Goal: Task Accomplishment & Management: Use online tool/utility

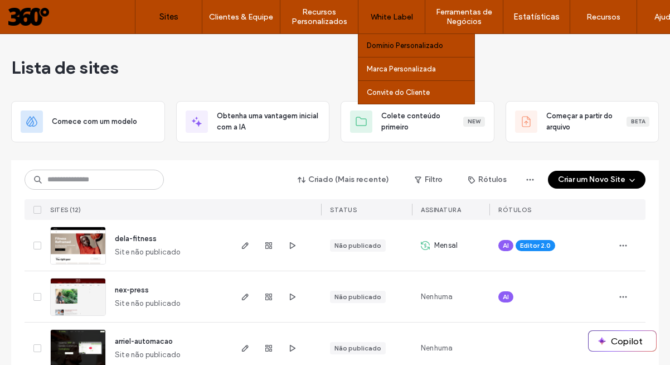
click at [396, 47] on label "Domínio Personalizado" at bounding box center [405, 45] width 76 height 8
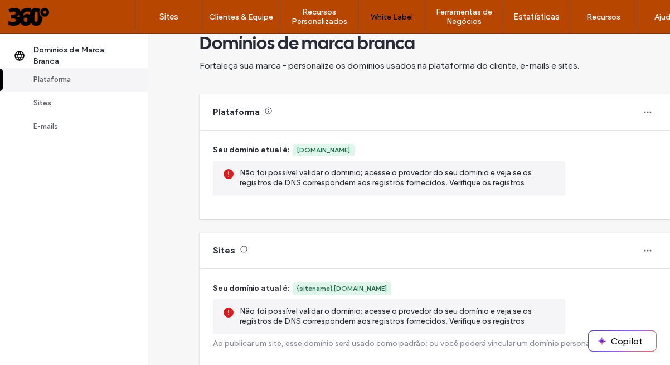
scroll to position [22, 0]
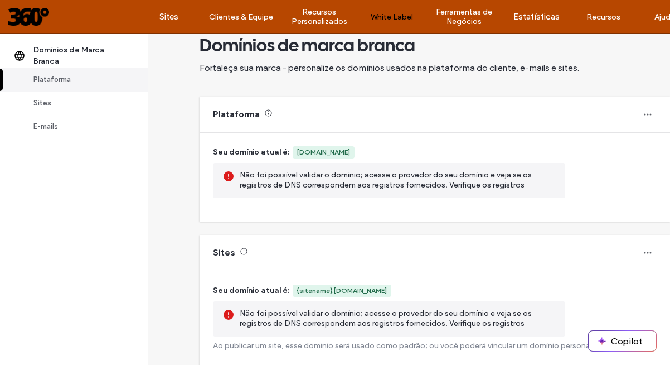
click at [369, 174] on div "Não foi possível validar o domínio; acesse o provedor do seu domínio e veja se …" at bounding box center [398, 180] width 317 height 21
click at [268, 114] on icon at bounding box center [268, 113] width 8 height 8
click at [643, 115] on icon "button" at bounding box center [647, 114] width 9 height 9
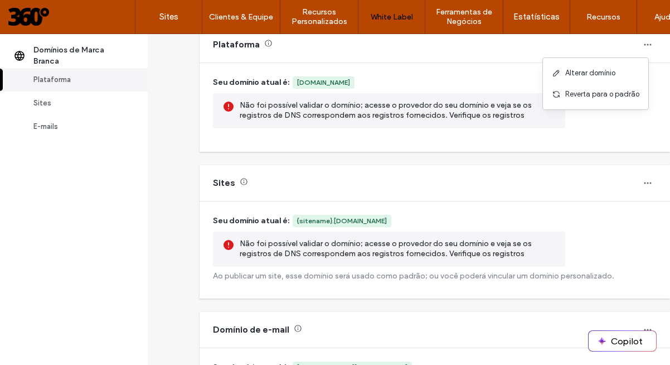
scroll to position [93, 0]
click at [359, 254] on div "Não foi possível validar o domínio; acesse o provedor do seu domínio e veja se …" at bounding box center [398, 248] width 317 height 21
click at [643, 182] on icon "button" at bounding box center [647, 182] width 9 height 9
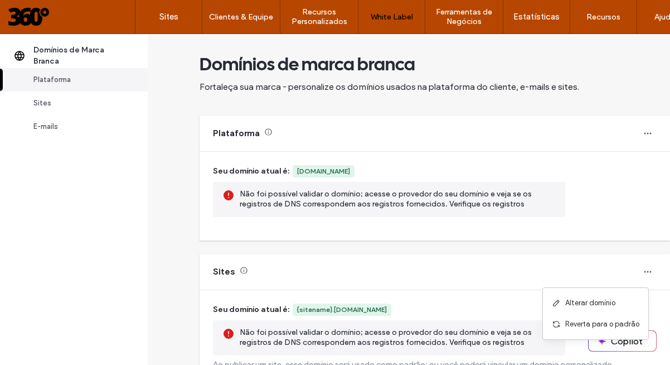
scroll to position [1, 0]
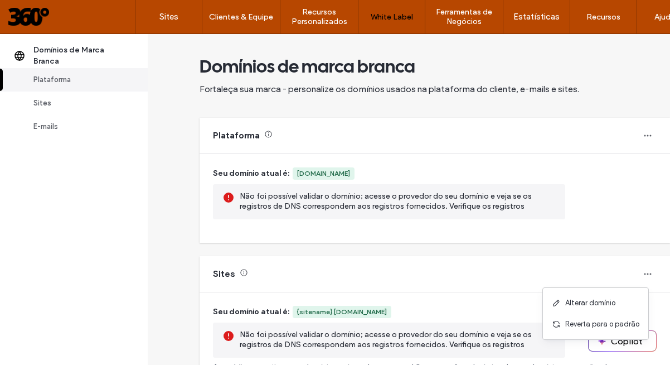
click at [268, 132] on icon at bounding box center [268, 134] width 8 height 8
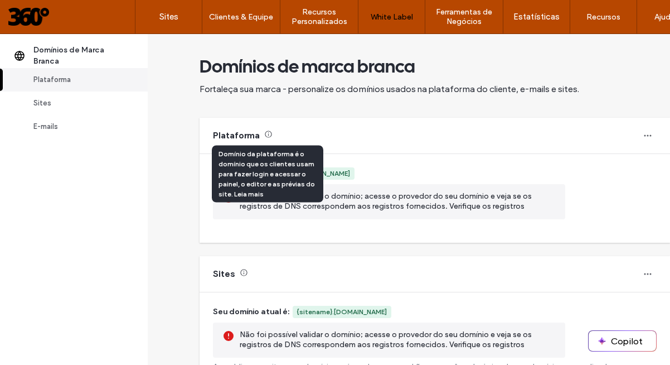
click at [265, 133] on icon at bounding box center [268, 134] width 8 height 8
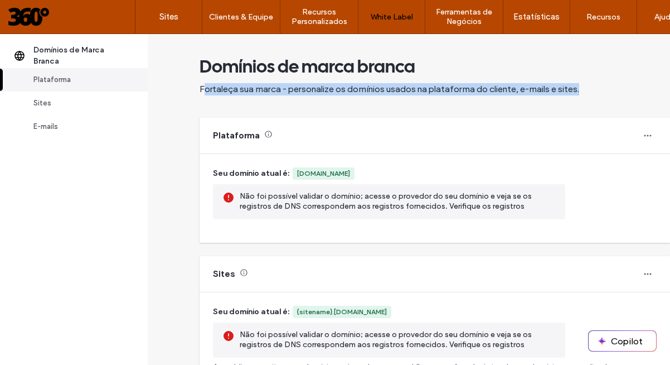
drag, startPoint x: 204, startPoint y: 87, endPoint x: 417, endPoint y: 103, distance: 213.6
click at [416, 101] on div "Domínios de marca branca Fortaleça sua marca - personalize os domínios usados n…" at bounding box center [435, 75] width 471 height 85
click at [643, 138] on icon "button" at bounding box center [647, 135] width 9 height 9
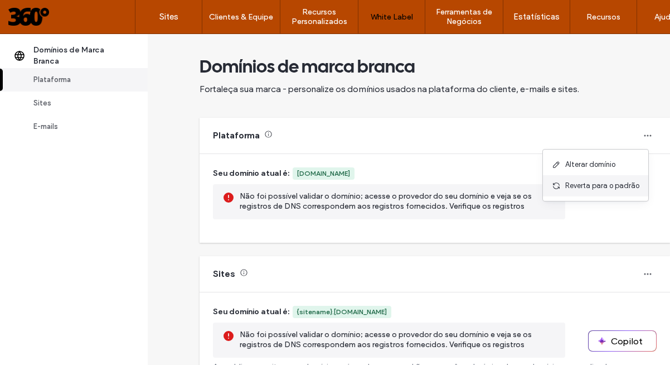
click at [607, 190] on span "Reverta para o padrão" at bounding box center [602, 185] width 74 height 11
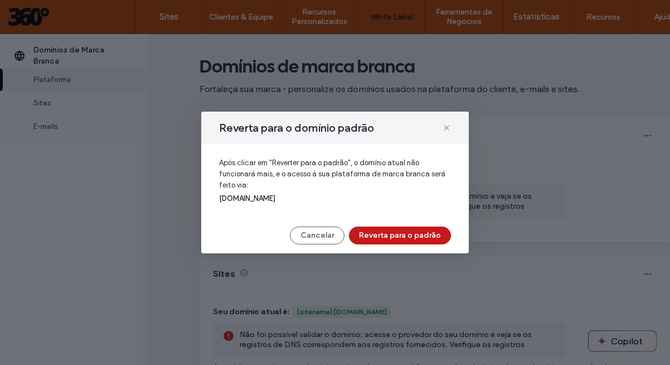
click at [405, 233] on button "Reverta para o padrão" at bounding box center [400, 235] width 102 height 18
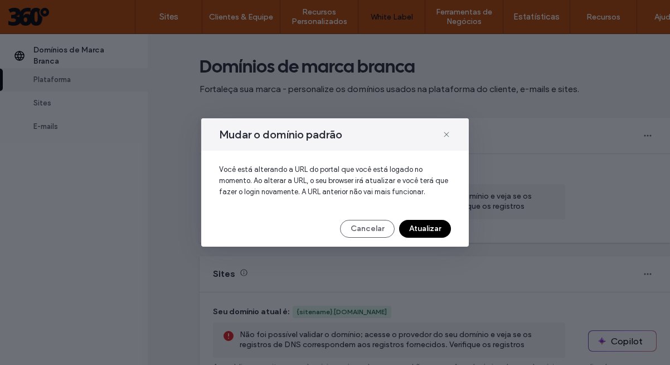
click at [432, 229] on button "Atualizar" at bounding box center [425, 229] width 52 height 18
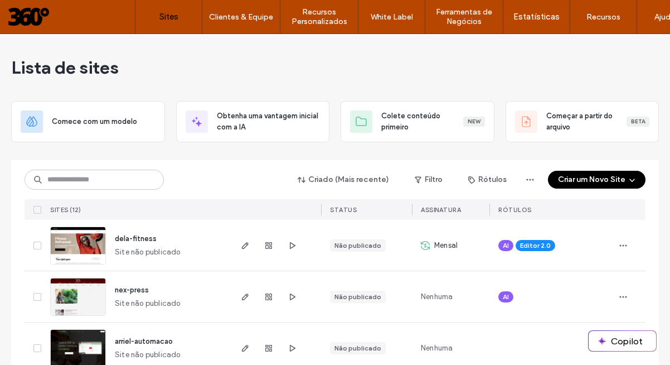
click at [391, 12] on label "White Label" at bounding box center [392, 16] width 42 height 9
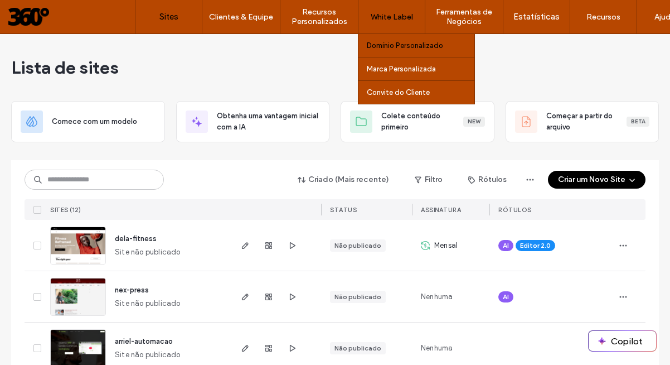
click at [397, 48] on label "Domínio Personalizado" at bounding box center [405, 45] width 76 height 8
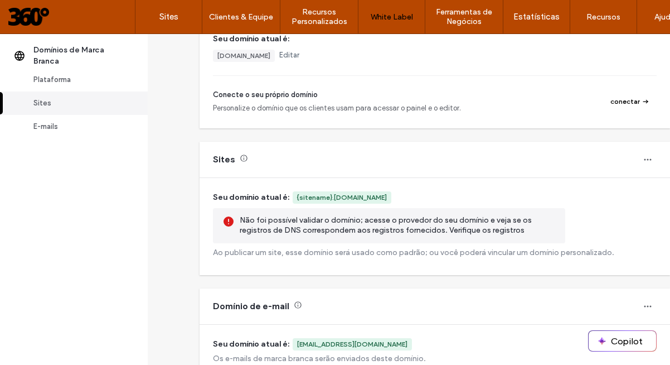
scroll to position [138, 0]
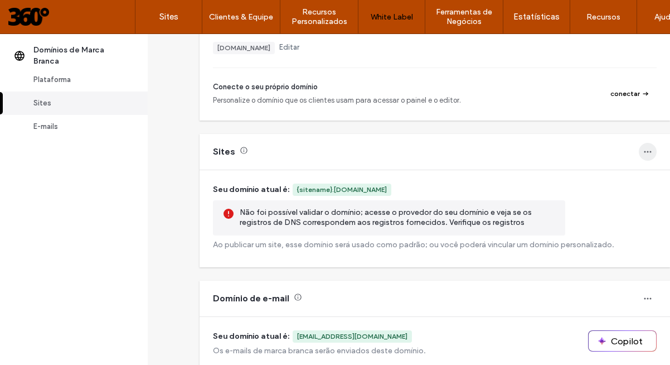
click at [645, 152] on span "button" at bounding box center [648, 152] width 18 height 18
click at [589, 181] on span "Alterar domínio" at bounding box center [590, 180] width 50 height 11
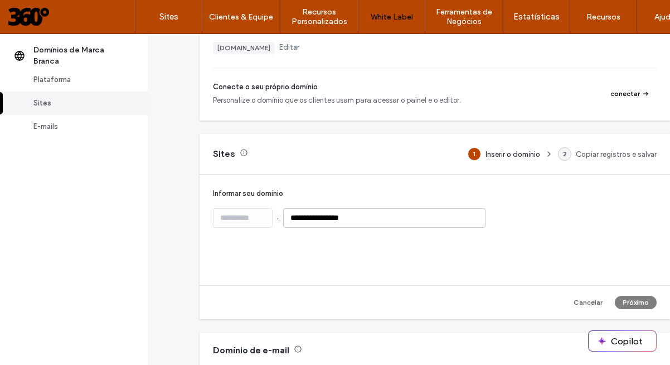
click at [406, 248] on div "**********" at bounding box center [435, 230] width 471 height 110
click at [630, 303] on div "Cancelar Próximo" at bounding box center [546, 302] width 222 height 13
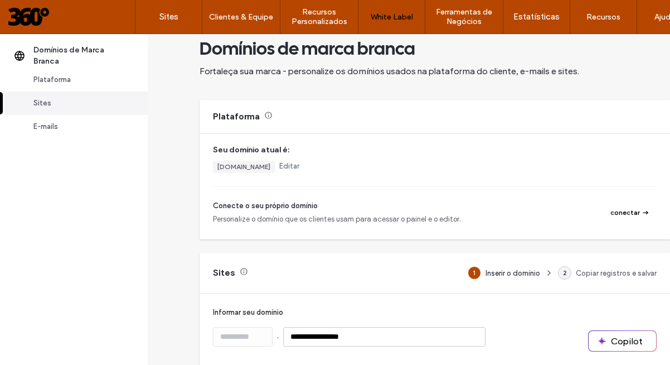
scroll to position [0, 0]
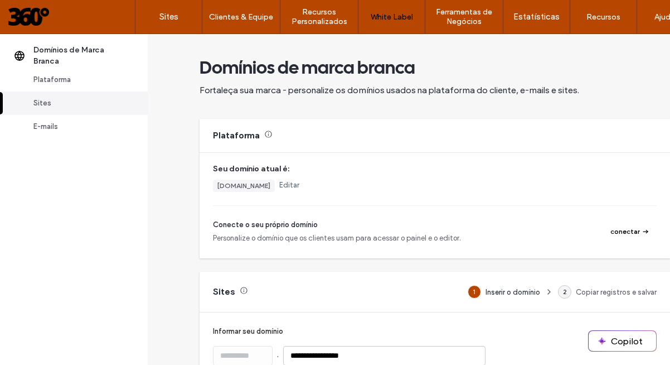
click at [417, 197] on div "Seu domínio atual é: 360grausbr.responsivewebsitebuilder.io Editar Conecte o se…" at bounding box center [435, 203] width 444 height 81
click at [618, 231] on button "conectar" at bounding box center [630, 231] width 54 height 13
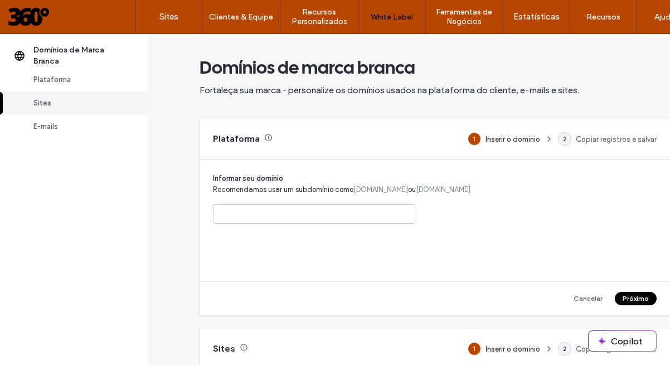
click at [339, 211] on input at bounding box center [314, 214] width 202 height 20
paste input "**********"
type input "**********"
click at [631, 301] on button "Próximo" at bounding box center [636, 298] width 42 height 13
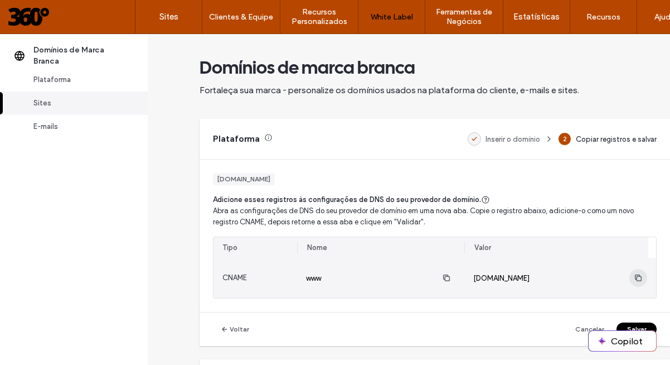
click at [634, 279] on icon "button" at bounding box center [638, 277] width 9 height 9
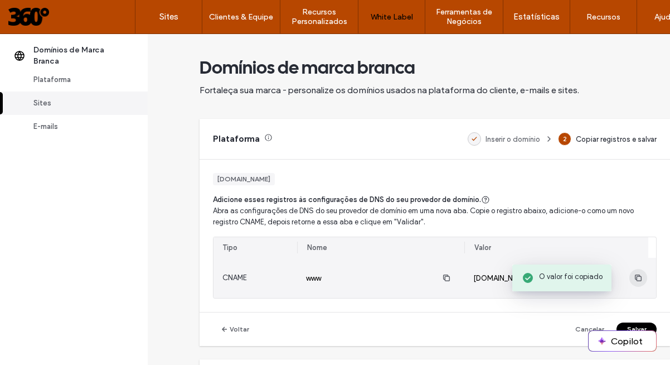
click at [634, 279] on icon "button" at bounding box center [638, 277] width 9 height 9
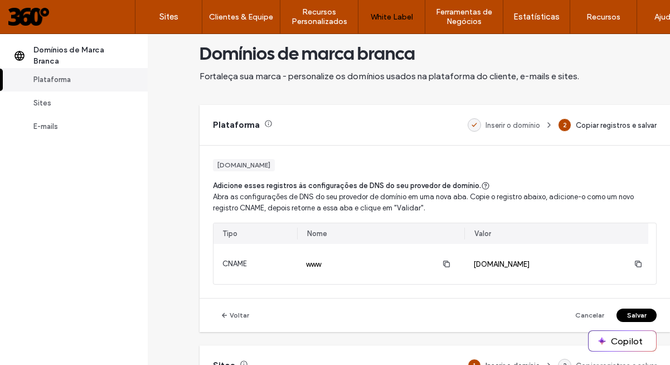
scroll to position [82, 0]
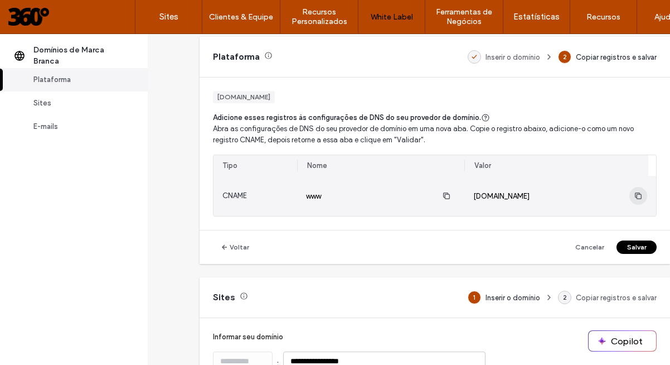
click at [634, 196] on icon "button" at bounding box center [638, 195] width 9 height 9
click at [445, 196] on use "button" at bounding box center [446, 195] width 7 height 7
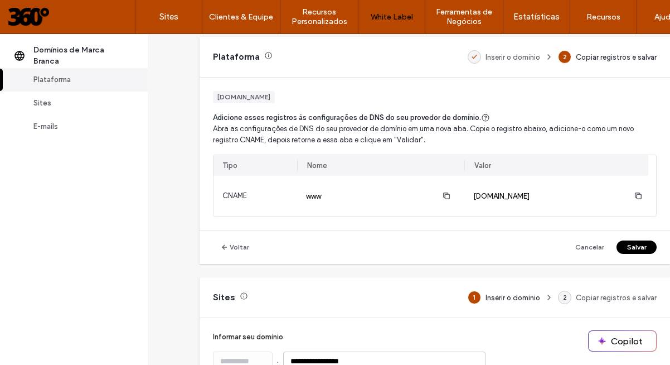
click at [482, 116] on use at bounding box center [485, 117] width 7 height 7
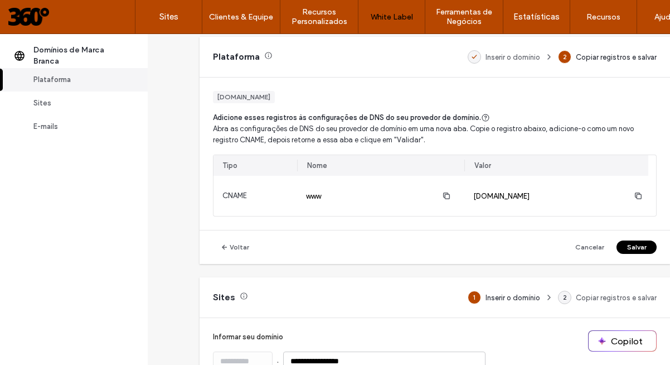
click at [482, 113] on icon at bounding box center [485, 117] width 9 height 9
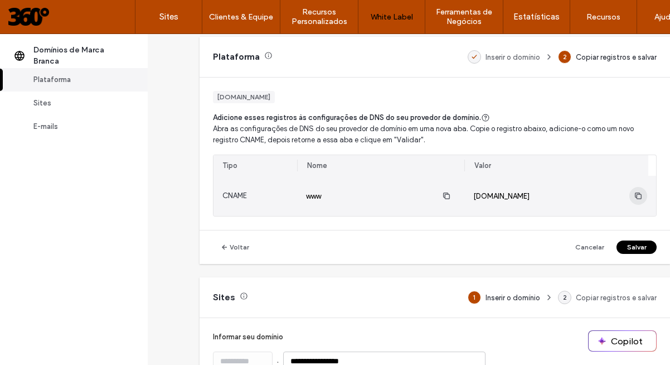
click at [635, 195] on use "button" at bounding box center [638, 195] width 7 height 7
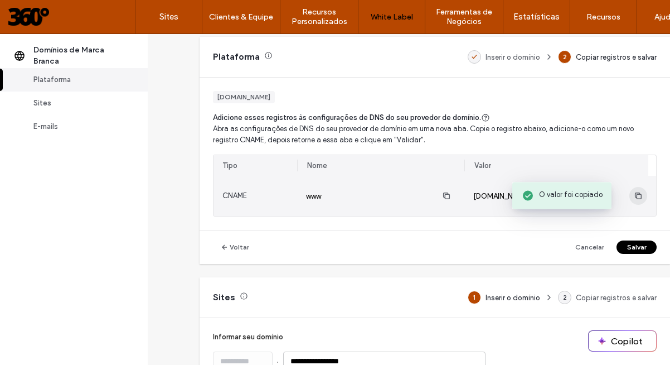
click at [635, 195] on use "button" at bounding box center [638, 195] width 7 height 7
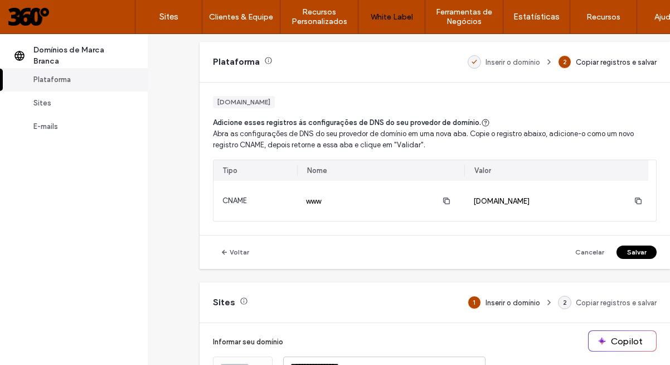
scroll to position [65, 0]
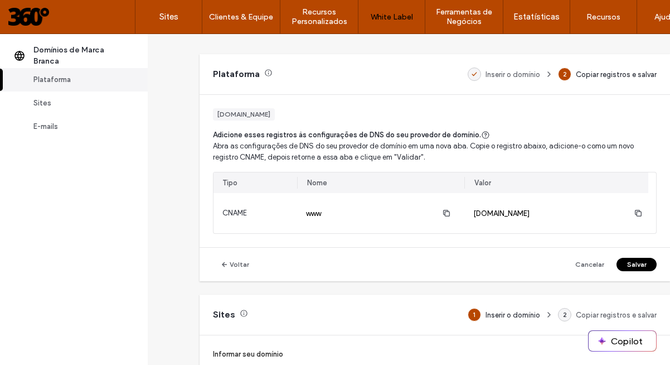
click at [635, 264] on button "Salvar" at bounding box center [637, 264] width 40 height 13
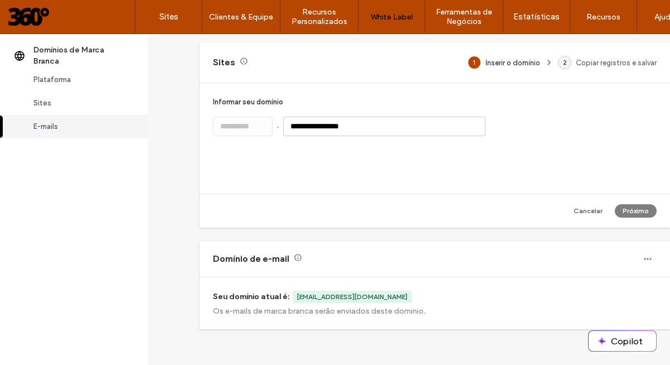
scroll to position [214, 0]
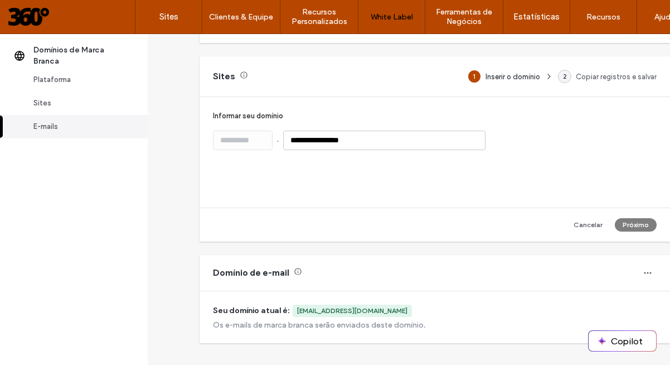
click at [634, 225] on div "Cancelar Próximo" at bounding box center [546, 224] width 222 height 13
click at [630, 225] on div "Cancelar Próximo" at bounding box center [546, 224] width 222 height 13
click at [419, 141] on input "**********" at bounding box center [384, 140] width 202 height 20
type input "**********"
click at [605, 202] on div "**********" at bounding box center [435, 152] width 471 height 110
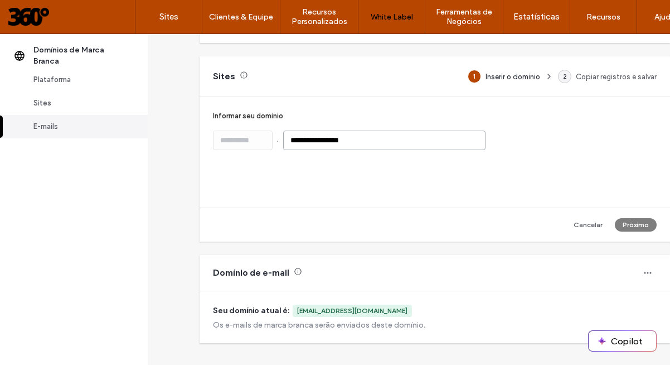
click at [370, 139] on input "**********" at bounding box center [384, 140] width 202 height 20
click at [629, 223] on div "Cancelar Próximo" at bounding box center [546, 224] width 222 height 13
click at [244, 74] on icon at bounding box center [244, 75] width 8 height 8
click at [570, 180] on div "**********" at bounding box center [435, 152] width 471 height 110
click at [486, 76] on span "Inserir o domínio" at bounding box center [513, 76] width 55 height 8
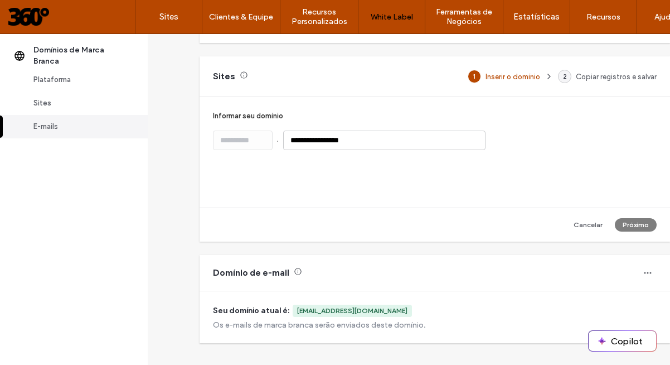
click at [469, 73] on div "1" at bounding box center [474, 76] width 13 height 13
click at [632, 224] on div "Cancelar Próximo" at bounding box center [546, 224] width 222 height 13
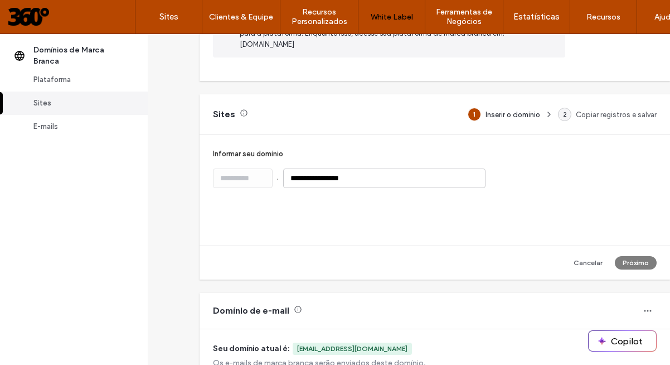
scroll to position [151, 0]
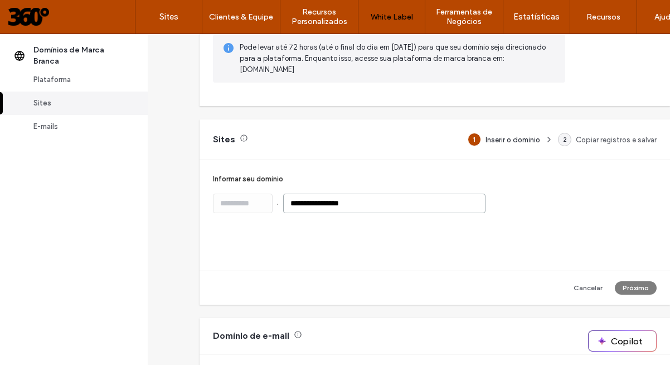
drag, startPoint x: 380, startPoint y: 203, endPoint x: 361, endPoint y: 204, distance: 18.4
click at [361, 204] on input "**********" at bounding box center [384, 203] width 202 height 20
click at [586, 287] on button "Cancelar" at bounding box center [588, 287] width 45 height 13
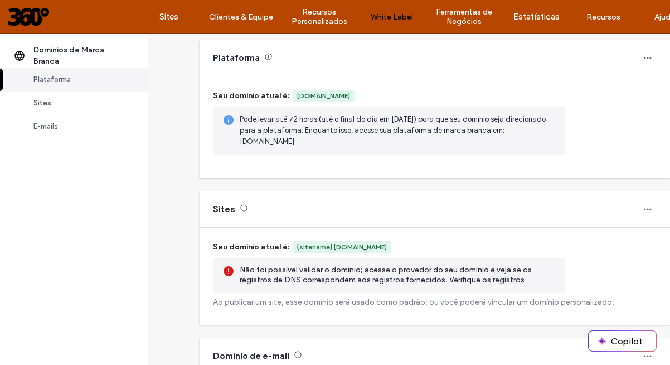
scroll to position [91, 0]
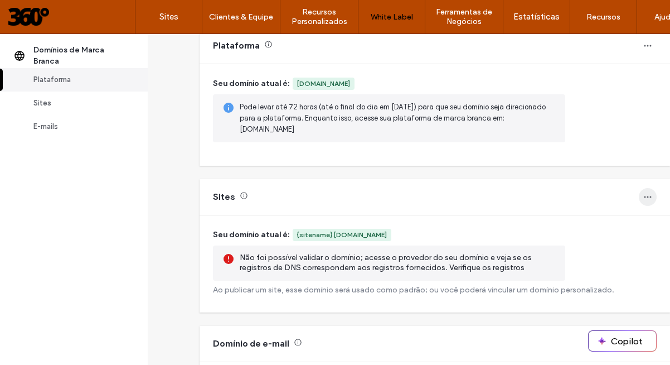
click at [643, 196] on icon "button" at bounding box center [647, 196] width 9 height 9
click at [589, 248] on span "Reverta para o padrão" at bounding box center [602, 246] width 74 height 11
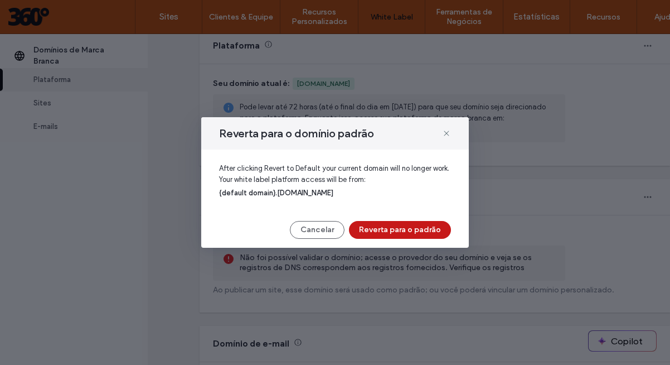
click at [422, 230] on button "Reverta para o padrão" at bounding box center [400, 230] width 102 height 18
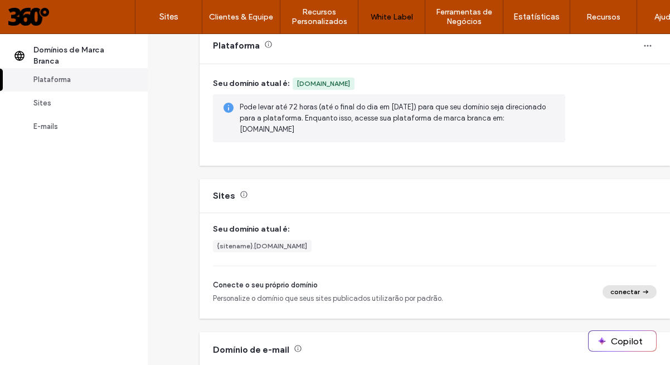
click at [626, 287] on button "conectar" at bounding box center [630, 291] width 54 height 13
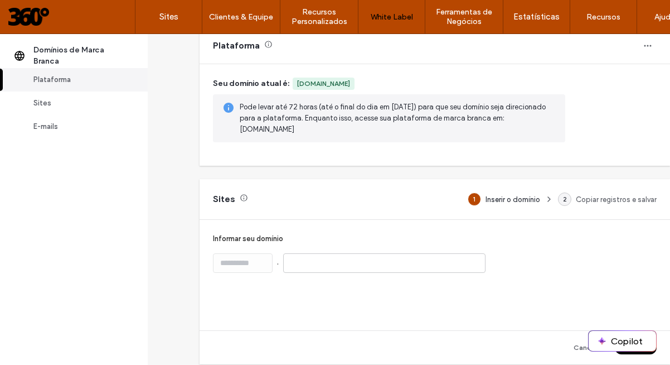
click at [382, 267] on input at bounding box center [384, 263] width 202 height 20
paste input "**********"
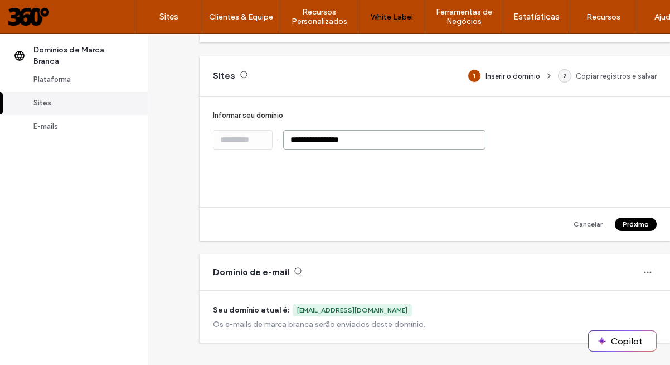
scroll to position [216, 0]
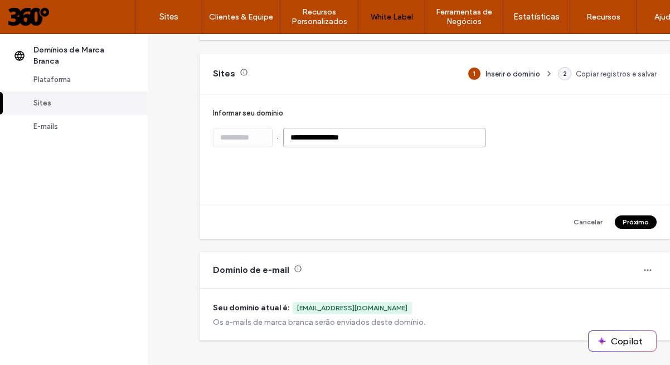
type input "**********"
click at [632, 221] on button "Próximo" at bounding box center [636, 221] width 42 height 13
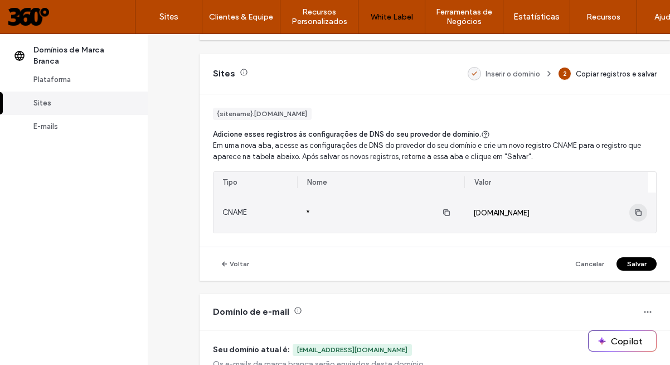
click at [634, 212] on icon "button" at bounding box center [638, 212] width 9 height 9
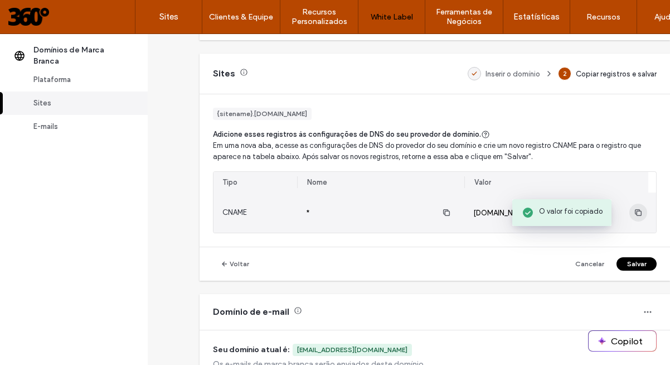
click at [634, 212] on icon "button" at bounding box center [638, 212] width 9 height 9
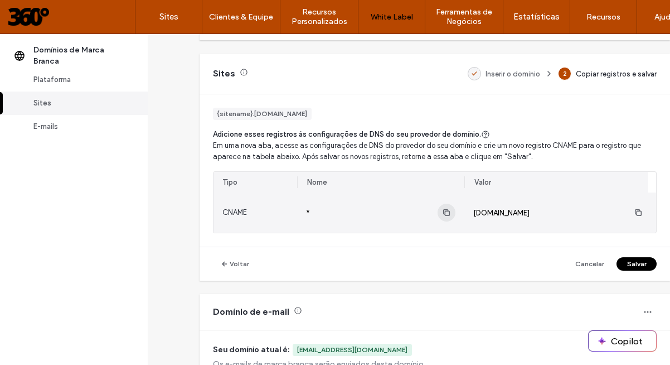
click at [447, 211] on icon "button" at bounding box center [446, 212] width 9 height 9
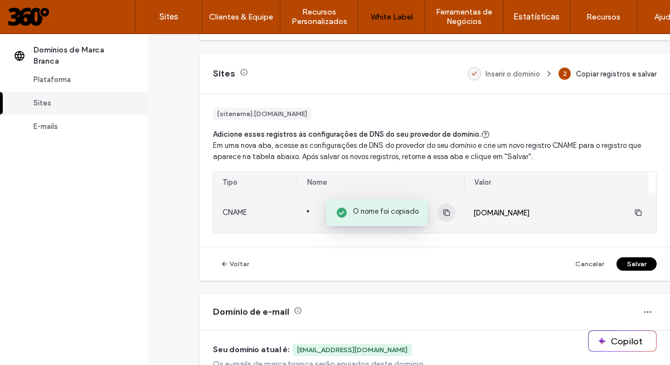
click at [447, 211] on icon "button" at bounding box center [446, 212] width 9 height 9
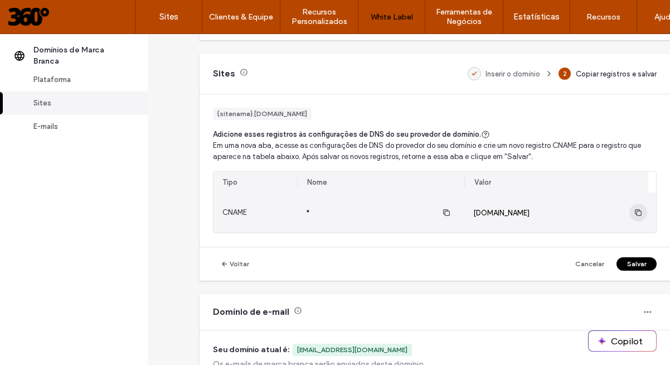
click at [635, 211] on use "button" at bounding box center [638, 212] width 7 height 7
click at [444, 214] on icon "button" at bounding box center [446, 212] width 9 height 9
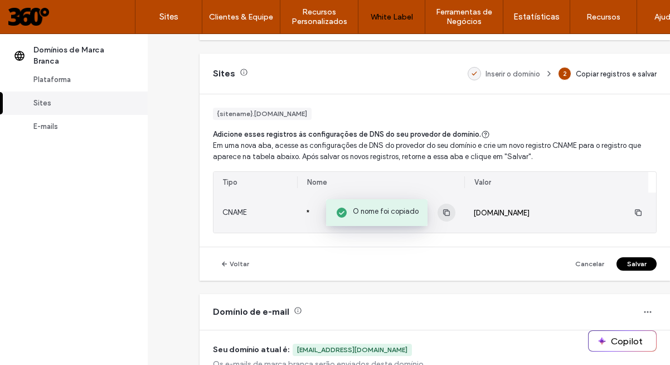
click at [444, 214] on icon "button" at bounding box center [446, 212] width 9 height 9
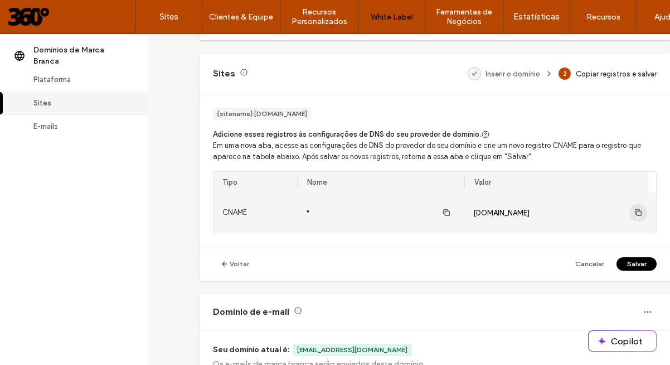
click at [634, 212] on icon "button" at bounding box center [638, 212] width 9 height 9
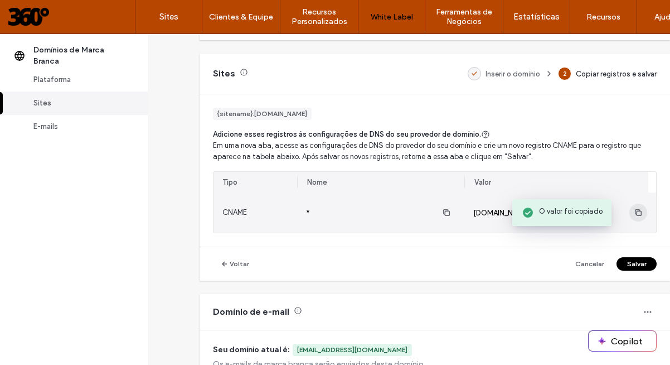
click at [634, 212] on icon "button" at bounding box center [638, 212] width 9 height 9
click at [634, 211] on icon "button" at bounding box center [638, 212] width 9 height 9
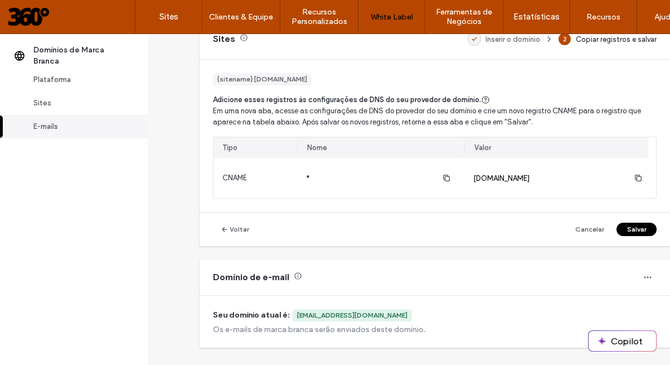
scroll to position [234, 0]
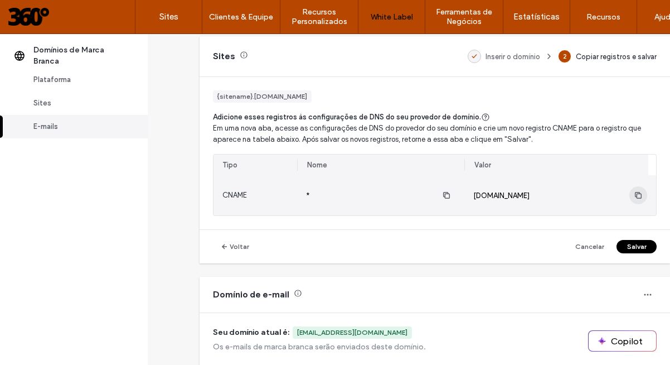
click at [634, 192] on icon "button" at bounding box center [638, 195] width 9 height 9
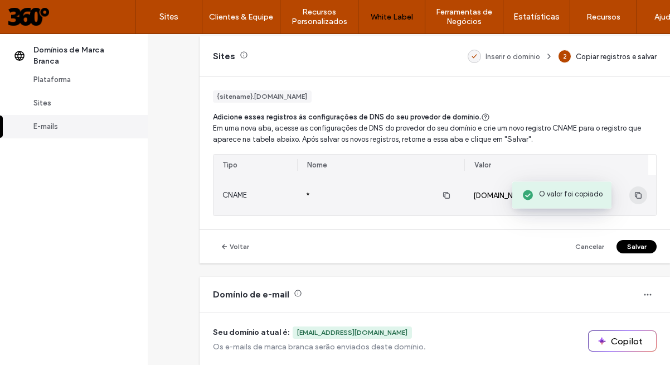
click at [634, 192] on icon "button" at bounding box center [638, 195] width 9 height 9
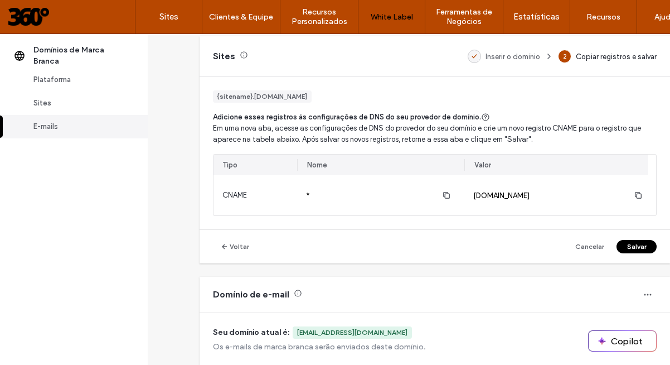
click at [633, 245] on button "Salvar" at bounding box center [637, 246] width 40 height 13
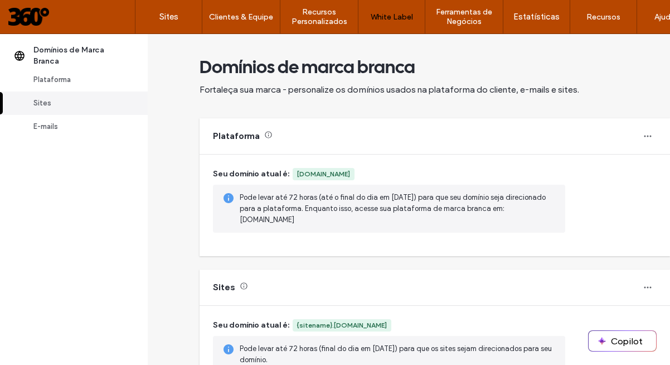
scroll to position [0, 0]
drag, startPoint x: 241, startPoint y: 219, endPoint x: 296, endPoint y: 220, distance: 54.7
click at [296, 220] on span "Pode levar até 72 horas (até o final do dia em 18 de setembro de 2025) para que…" at bounding box center [393, 208] width 306 height 31
click at [239, 219] on div "Pode levar até 72 horas (até o final do dia em 18 de setembro de 2025) para que…" at bounding box center [389, 209] width 352 height 48
drag, startPoint x: 241, startPoint y: 219, endPoint x: 377, endPoint y: 222, distance: 136.7
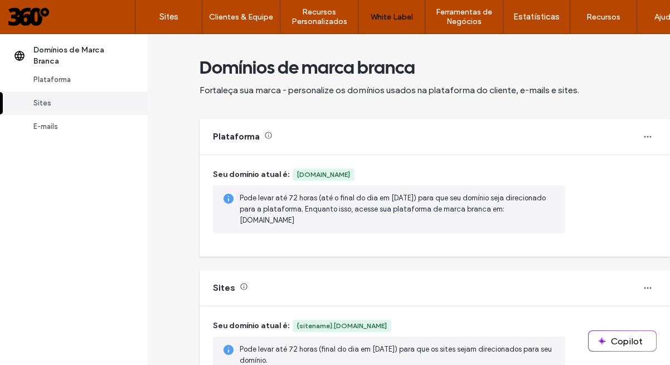
click at [377, 222] on span "Pode levar até 72 horas (até o final do dia em 18 de setembro de 2025) para que…" at bounding box center [398, 208] width 317 height 33
copy span "360grausbr.responsivewebsitebuilder.io"
click at [478, 239] on div "Seu domínio atual é: www.360grausbr.com.br Pode levar até 72 horas (até o final…" at bounding box center [435, 205] width 444 height 75
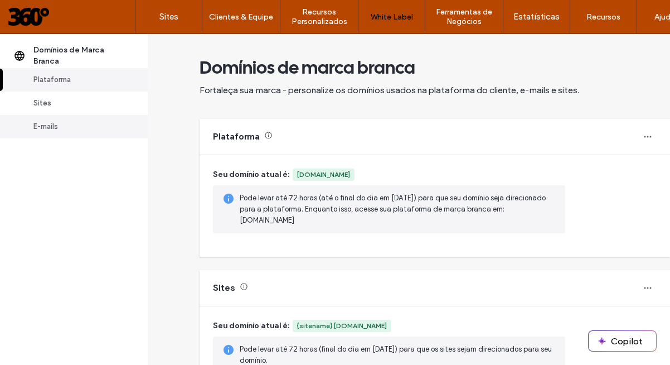
click at [51, 129] on div "E-mails" at bounding box center [78, 126] width 91 height 11
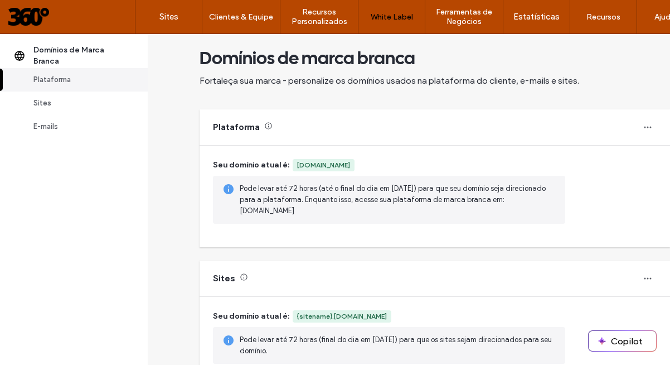
scroll to position [10, 0]
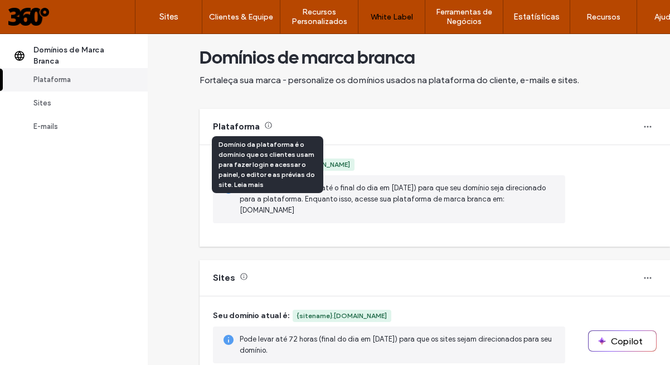
click at [268, 125] on use at bounding box center [268, 125] width 7 height 7
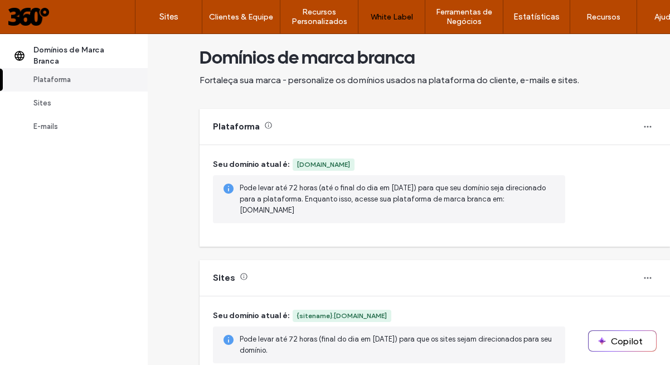
click at [164, 128] on div "Domínios de marca branca Fortaleça sua marca - personalize os domínios usados n…" at bounding box center [409, 199] width 522 height 331
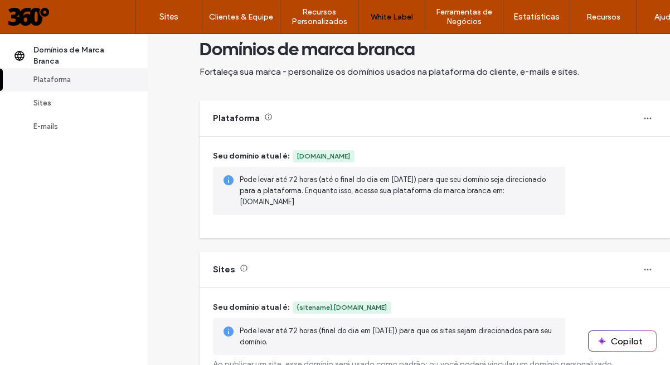
scroll to position [36, 0]
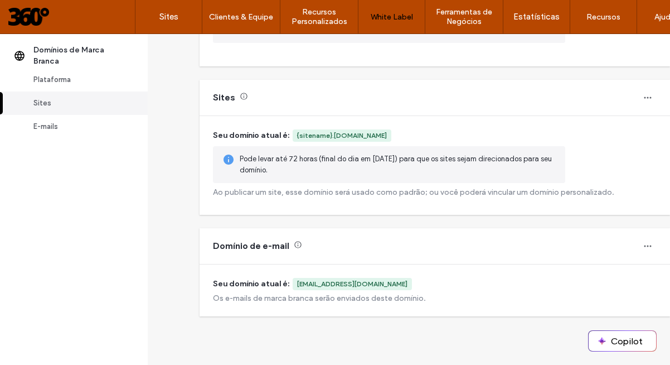
scroll to position [191, 0]
click at [643, 94] on icon "button" at bounding box center [647, 97] width 9 height 9
click at [597, 124] on span "Alterar domínio" at bounding box center [590, 125] width 50 height 11
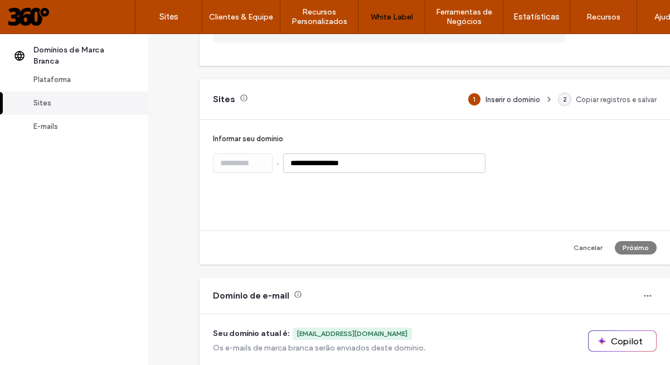
click at [408, 74] on div "**********" at bounding box center [435, 104] width 471 height 522
click at [590, 245] on button "Cancelar" at bounding box center [588, 247] width 45 height 13
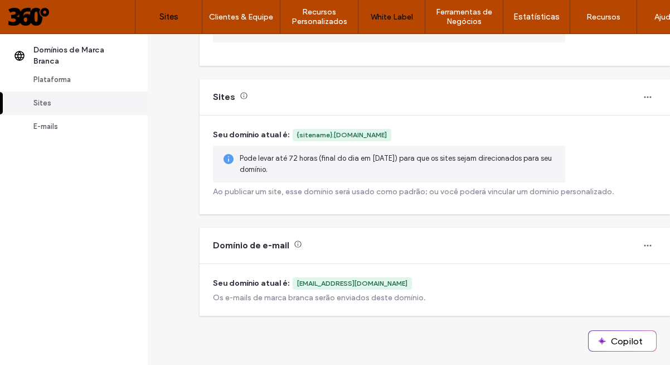
click at [166, 18] on label "Sites" at bounding box center [168, 17] width 19 height 10
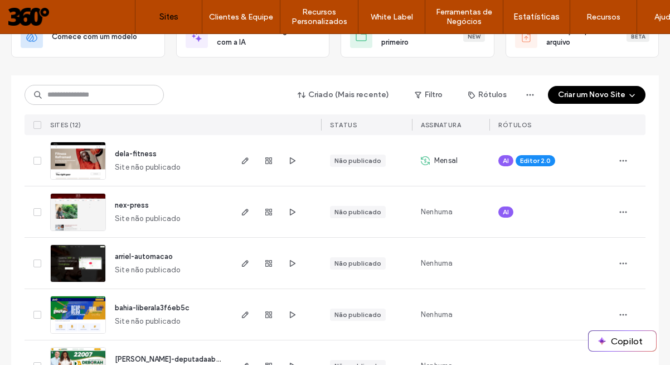
scroll to position [88, 0]
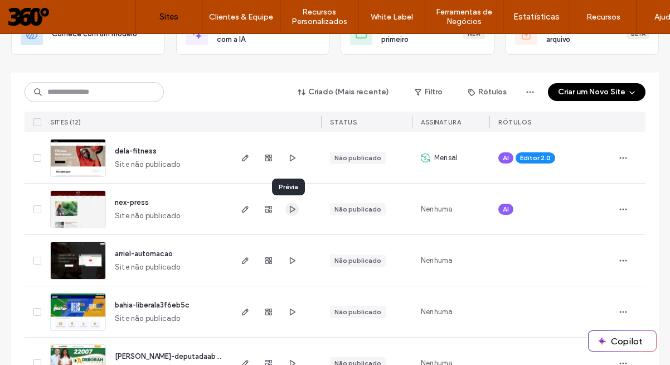
click at [291, 208] on use "button" at bounding box center [293, 208] width 6 height 7
click at [167, 15] on label "Sites" at bounding box center [168, 17] width 19 height 10
click at [242, 206] on use "button" at bounding box center [245, 209] width 7 height 7
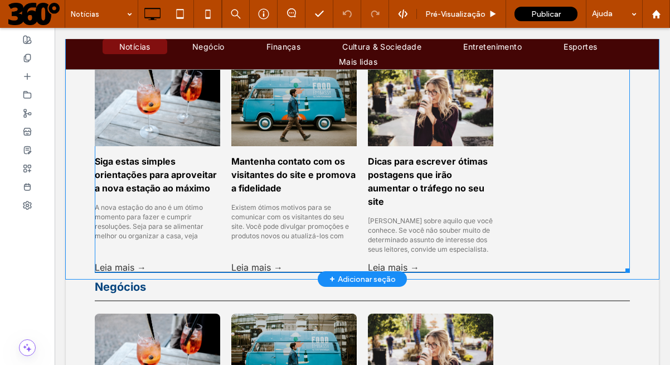
scroll to position [1120, 0]
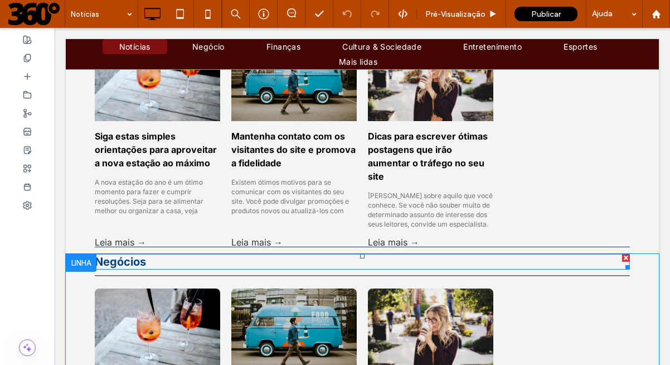
click at [125, 262] on strong "Negócios" at bounding box center [120, 261] width 51 height 13
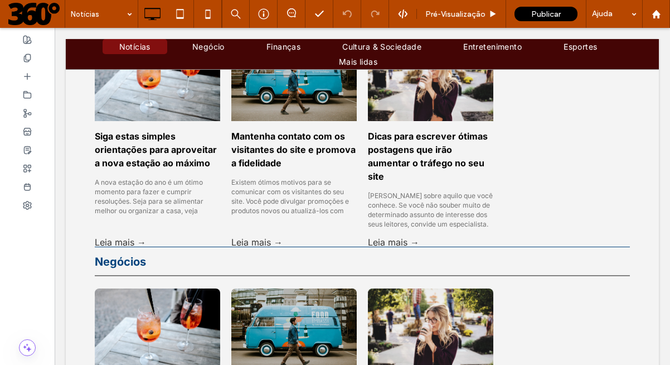
click at [125, 262] on strong "Negócios" at bounding box center [120, 261] width 51 height 13
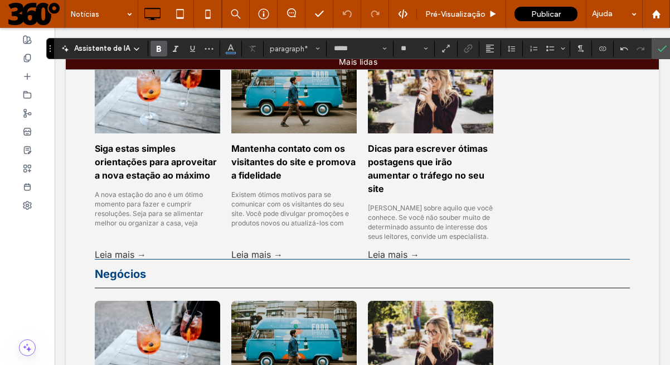
scroll to position [1359, 0]
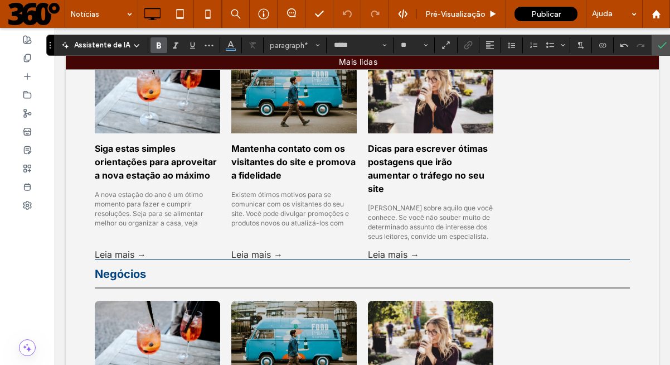
click at [126, 278] on strong "Negócios" at bounding box center [120, 273] width 51 height 13
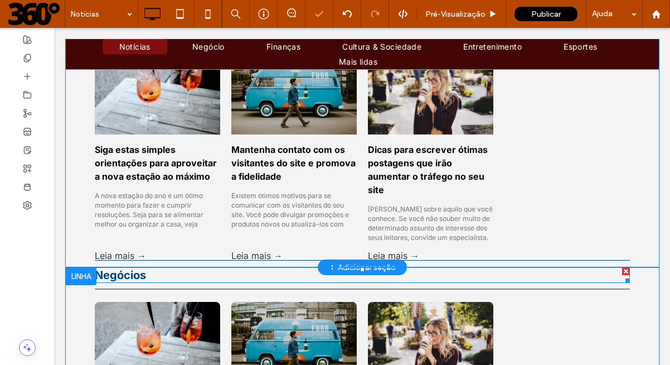
click at [126, 278] on strong "Negócios" at bounding box center [120, 274] width 51 height 13
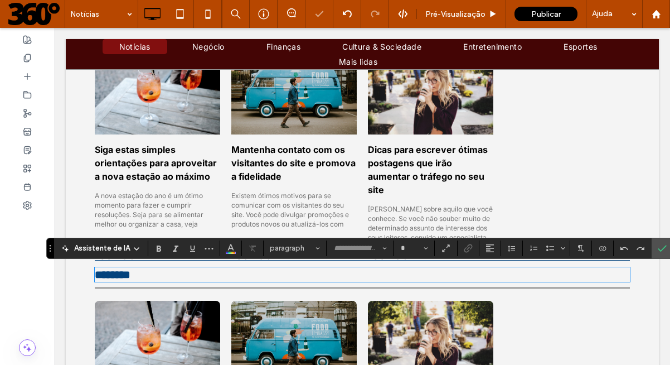
click at [126, 278] on strong "********" at bounding box center [113, 274] width 36 height 11
type input "*****"
type input "**"
drag, startPoint x: 151, startPoint y: 277, endPoint x: 84, endPoint y: 274, distance: 66.9
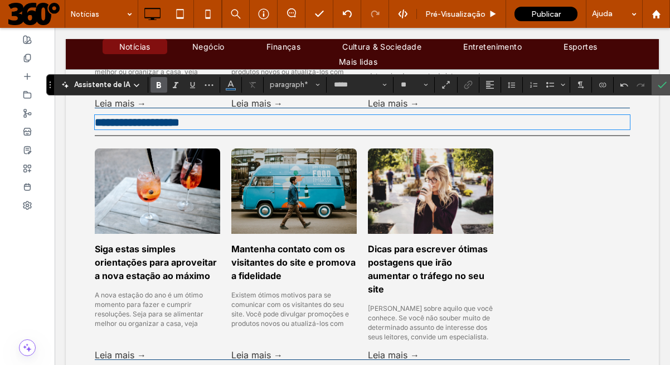
scroll to position [1617, 0]
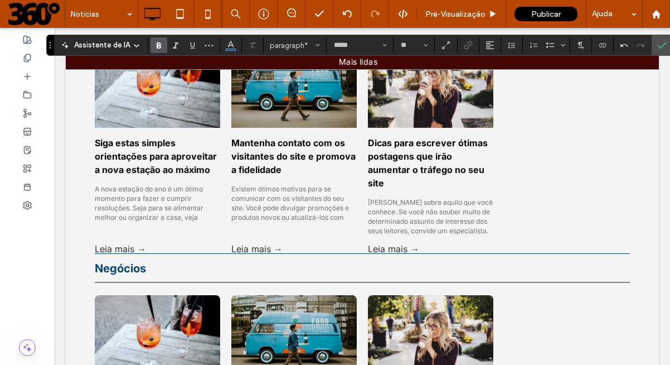
click at [126, 272] on strong "Negócios" at bounding box center [120, 268] width 51 height 13
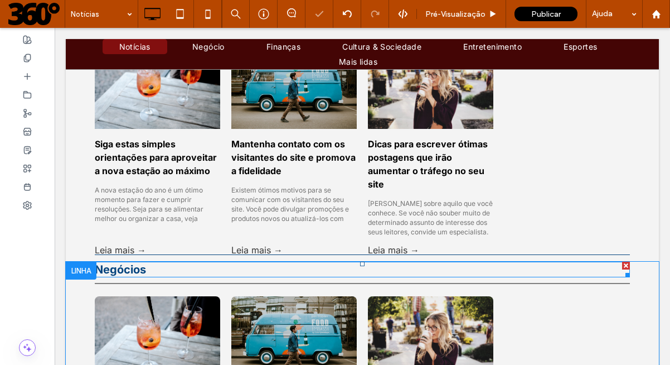
click at [127, 270] on strong "Negócios" at bounding box center [120, 269] width 51 height 13
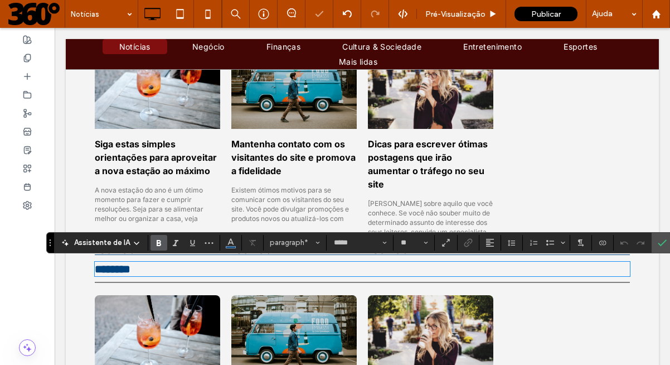
click at [127, 270] on strong "********" at bounding box center [113, 268] width 36 height 11
drag, startPoint x: 164, startPoint y: 273, endPoint x: 91, endPoint y: 271, distance: 73.1
click at [95, 271] on p "********" at bounding box center [362, 269] width 535 height 12
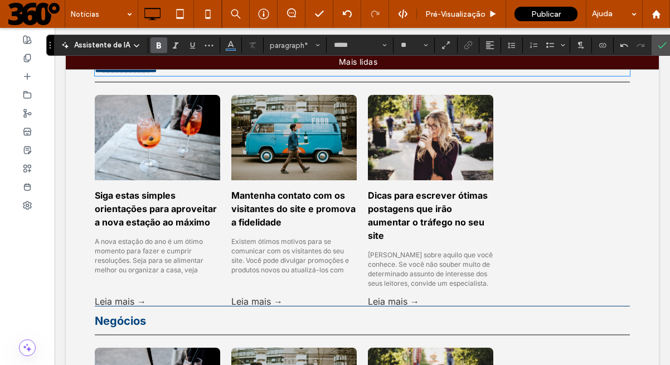
scroll to position [1903, 0]
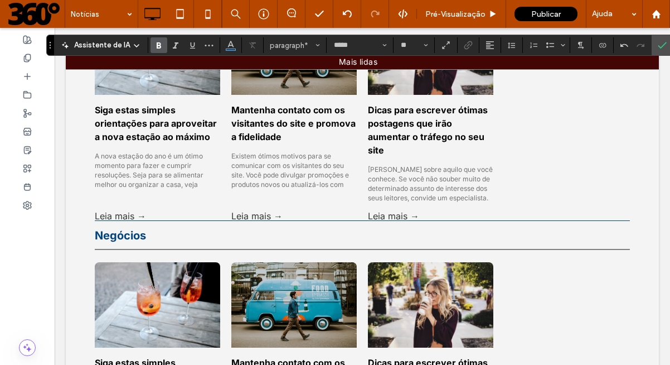
click at [130, 238] on strong "Negócios" at bounding box center [120, 235] width 51 height 13
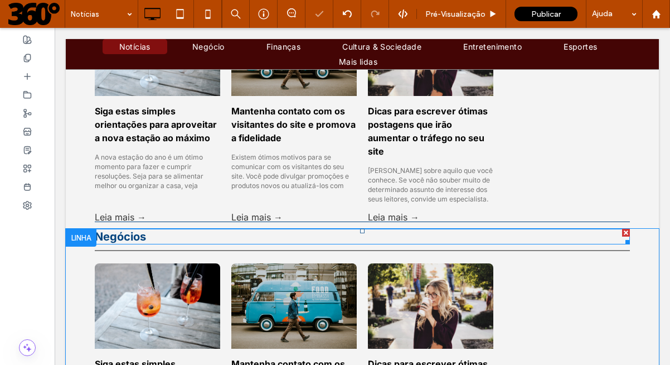
click at [130, 238] on strong "Negócios" at bounding box center [120, 236] width 51 height 13
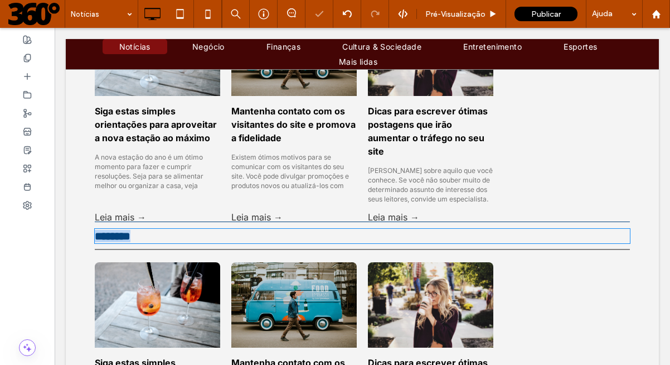
click at [130, 238] on strong "********" at bounding box center [113, 235] width 36 height 11
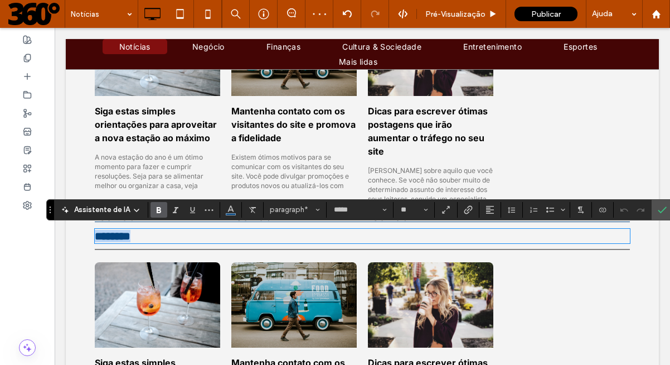
drag, startPoint x: 149, startPoint y: 236, endPoint x: 91, endPoint y: 240, distance: 58.1
click at [95, 240] on p "********" at bounding box center [362, 236] width 535 height 12
click at [654, 213] on label "Confirmar" at bounding box center [662, 210] width 17 height 20
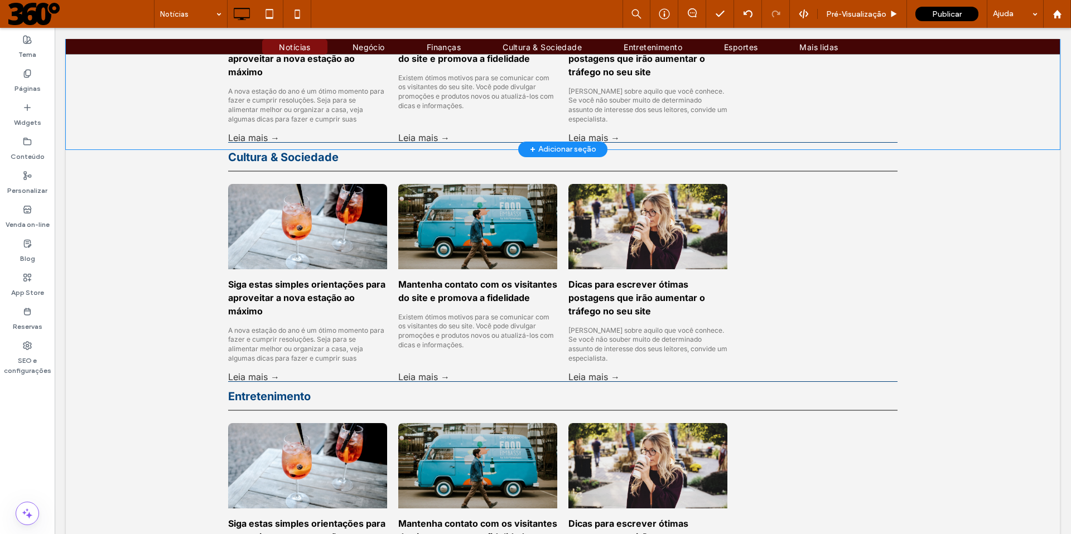
scroll to position [1375, 0]
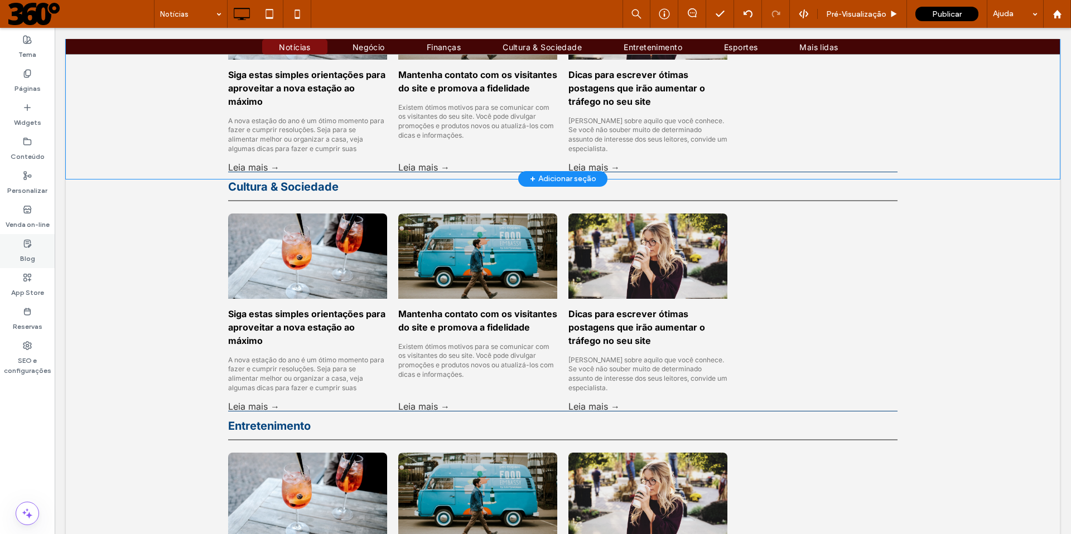
click at [27, 243] on icon at bounding box center [27, 243] width 9 height 9
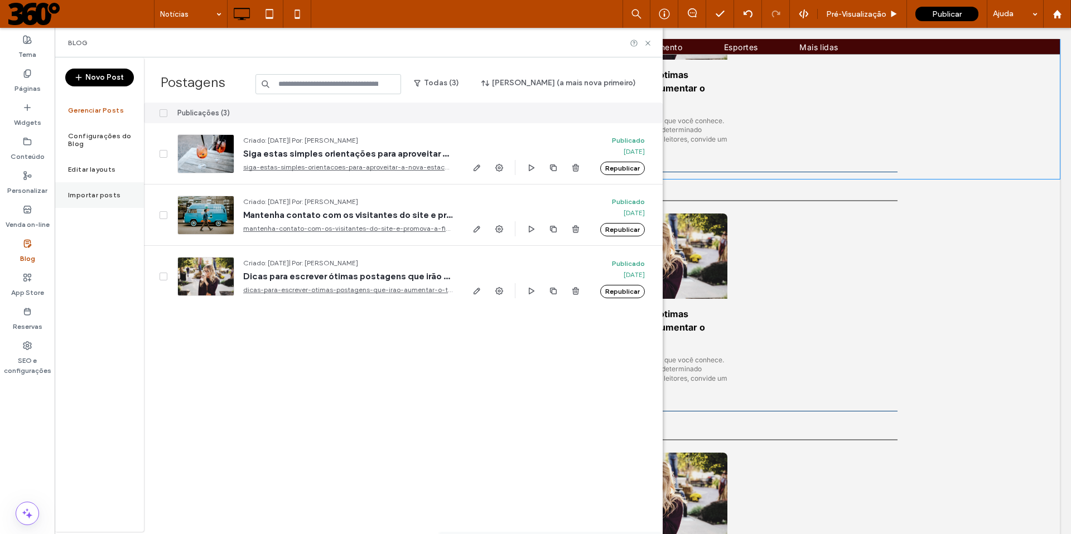
click at [86, 191] on label "Importar posts" at bounding box center [94, 195] width 53 height 8
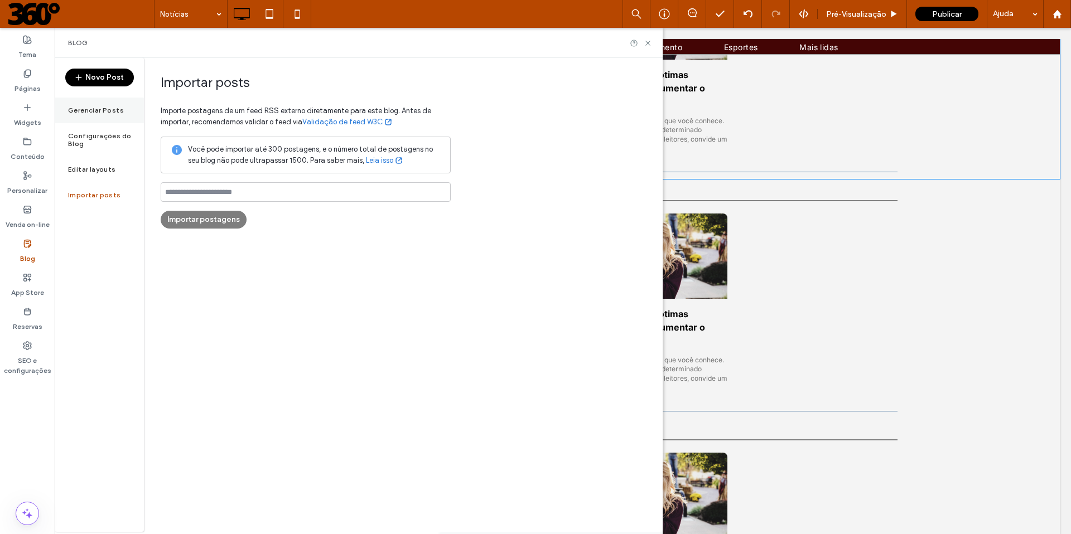
click at [91, 113] on label "Gerenciar Posts" at bounding box center [96, 111] width 56 height 8
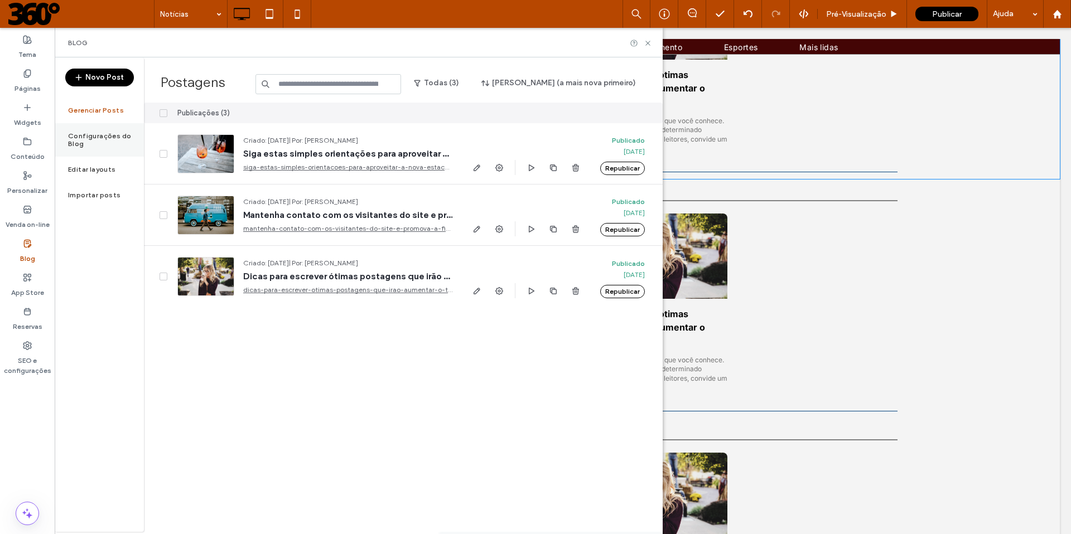
click at [93, 132] on label "Configurações do Blog" at bounding box center [106, 140] width 76 height 16
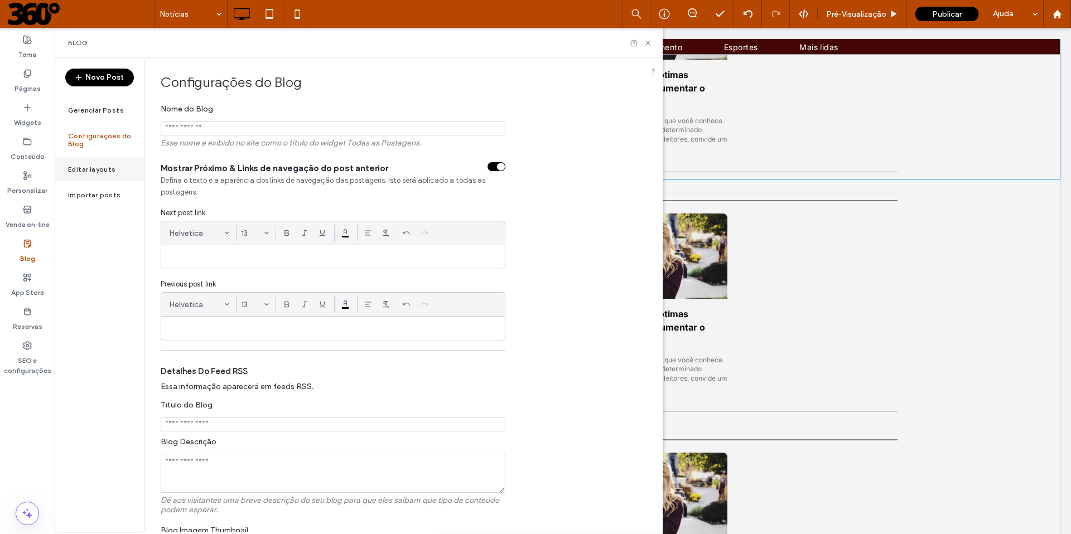
click at [96, 167] on div "Editar layouts" at bounding box center [99, 170] width 89 height 26
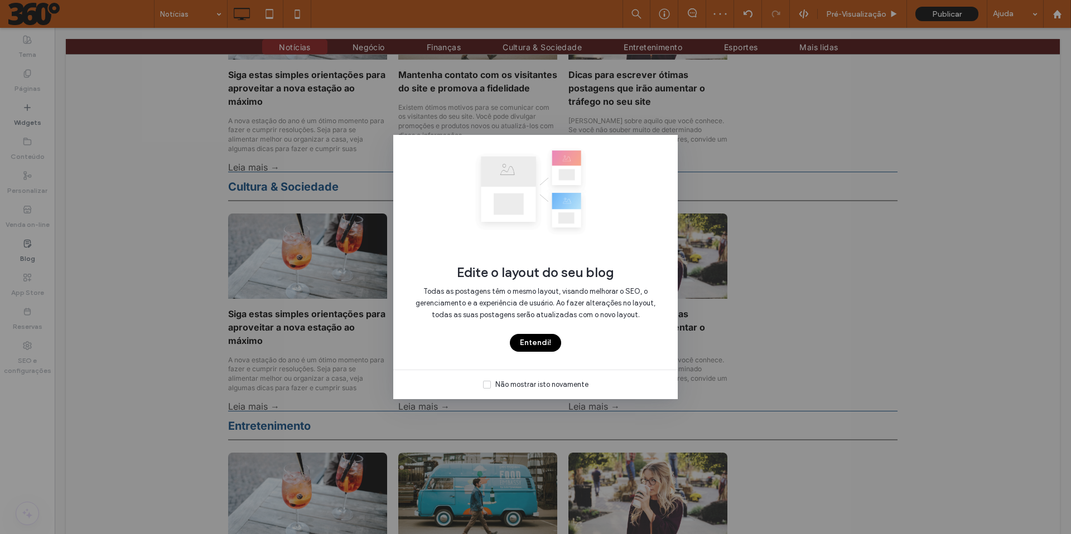
click at [489, 364] on span at bounding box center [487, 385] width 8 height 8
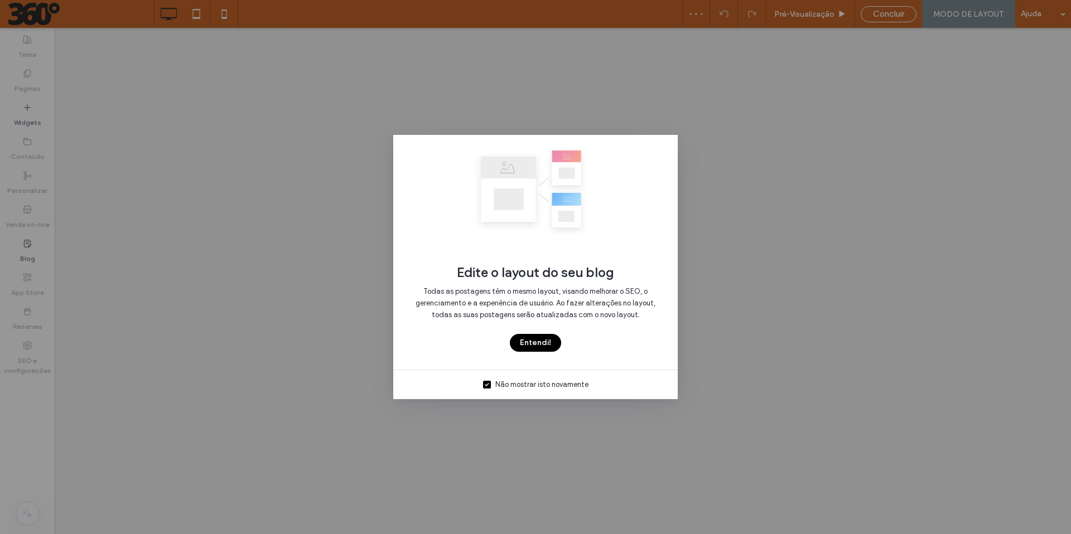
click at [541, 343] on button "Entendi!" at bounding box center [535, 343] width 51 height 18
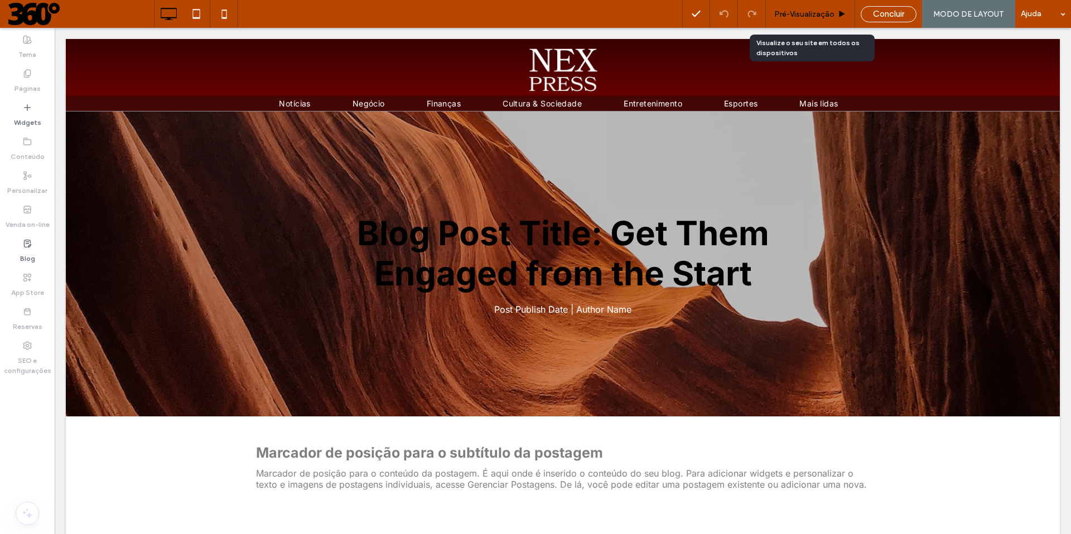
click at [670, 13] on span "Pré-Visualizaçāo" at bounding box center [804, 13] width 60 height 9
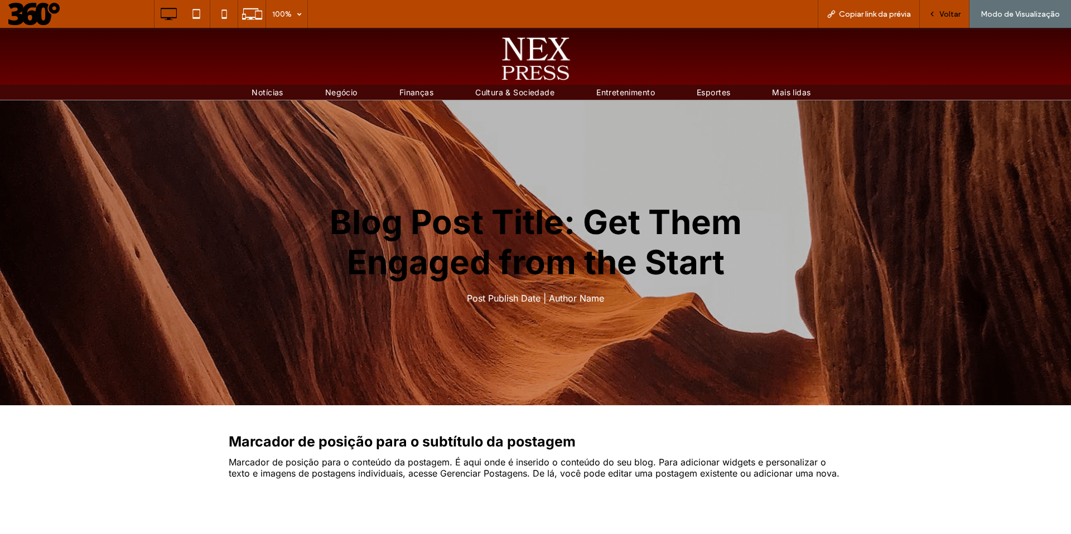
click at [670, 14] on span "Voltar" at bounding box center [949, 13] width 21 height 9
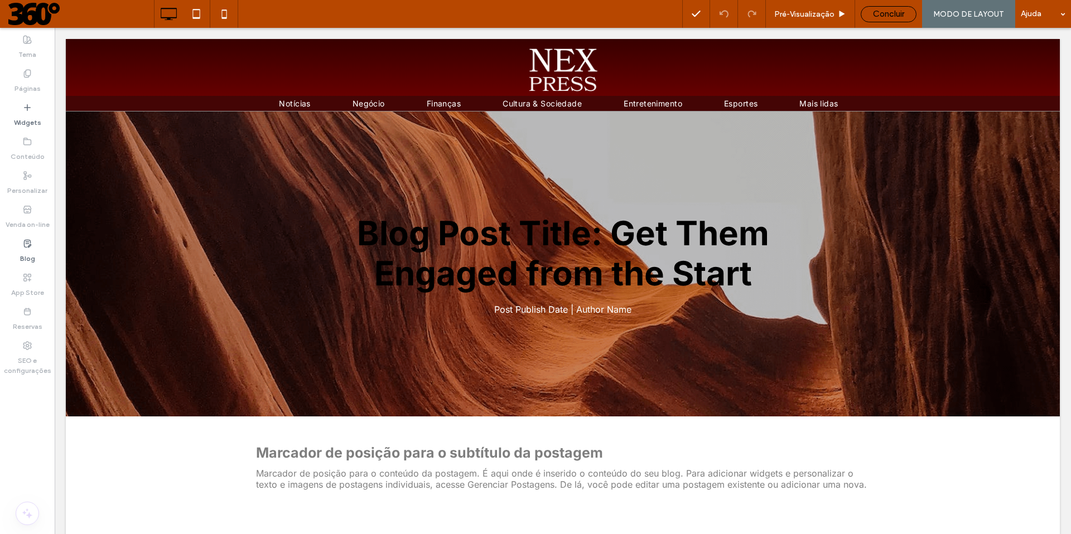
click at [670, 14] on span "Concluir" at bounding box center [888, 14] width 31 height 10
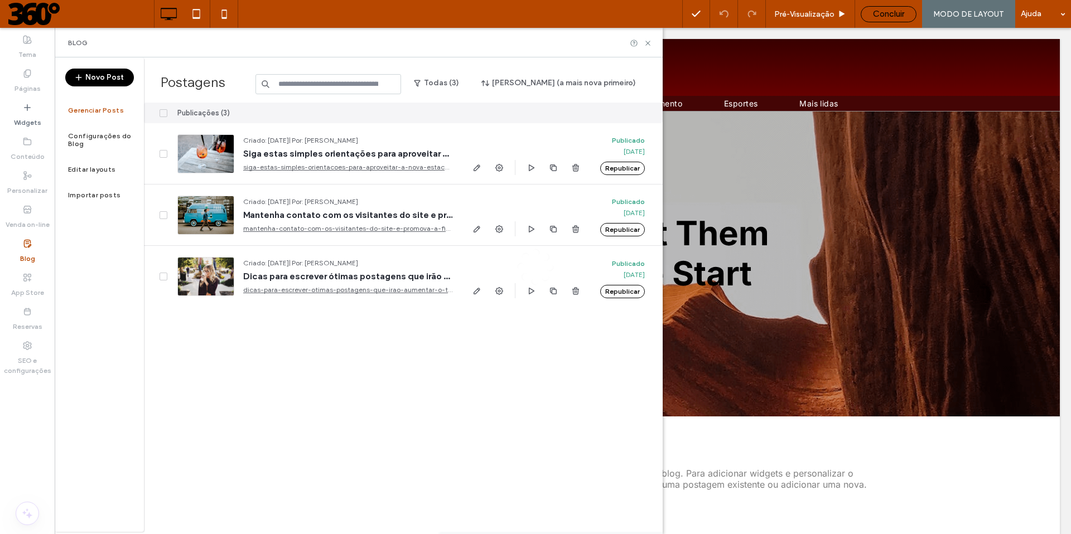
click at [670, 19] on div "Concluir" at bounding box center [888, 14] width 56 height 16
click at [670, 11] on span "Concluir" at bounding box center [888, 14] width 31 height 10
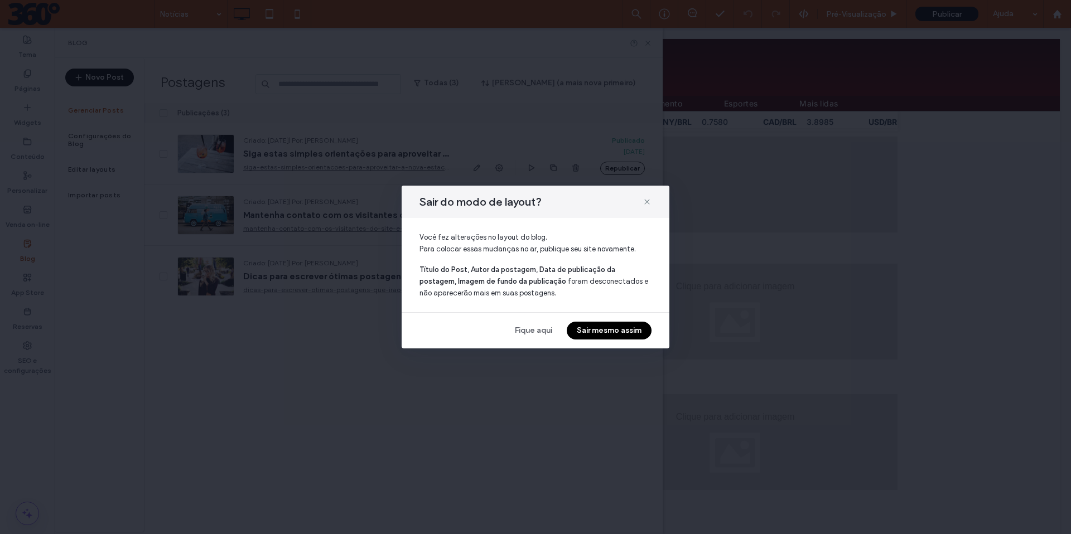
click at [617, 328] on button "Sair mesmo assim" at bounding box center [609, 331] width 85 height 18
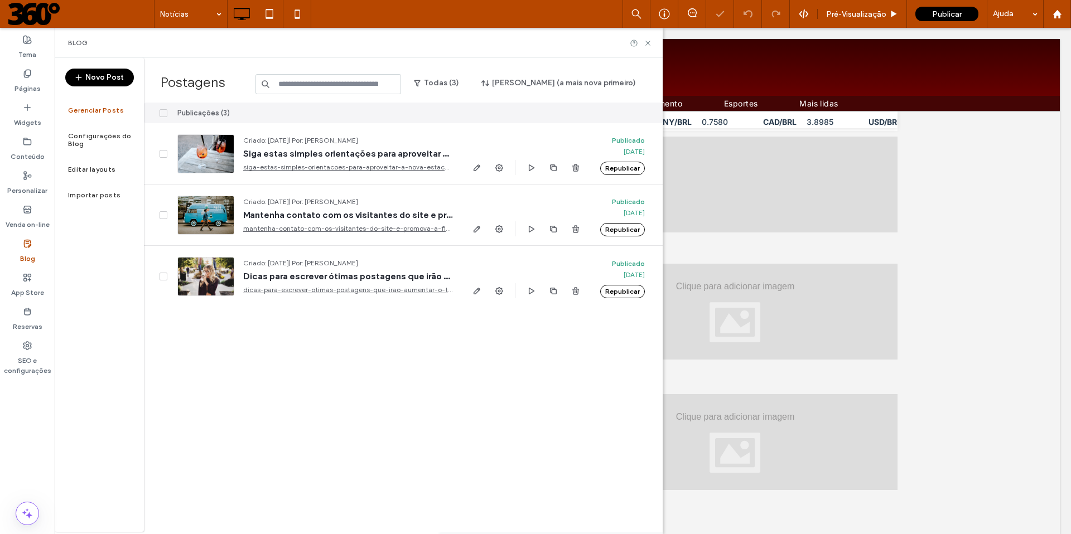
click at [552, 7] on div "Notícias Pré-Visualizaçāo Publicar Ajuda" at bounding box center [612, 14] width 917 height 28
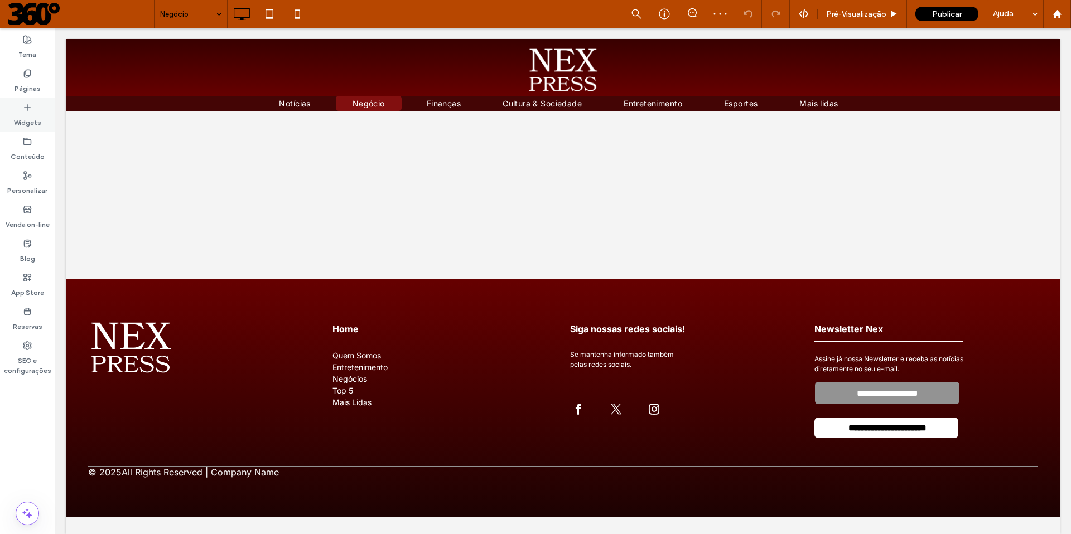
click at [27, 119] on label "Widgets" at bounding box center [27, 120] width 27 height 16
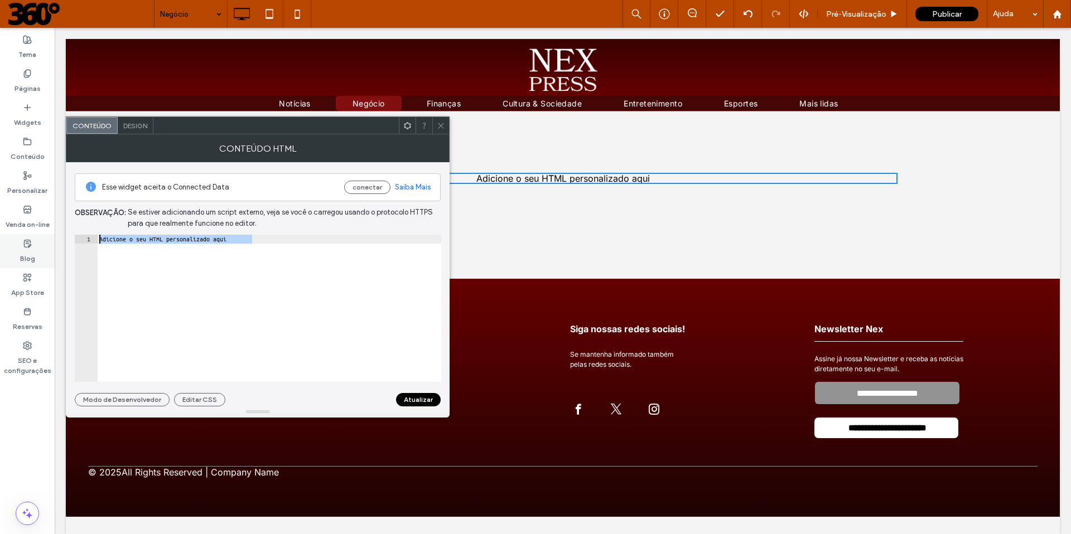
drag, startPoint x: 254, startPoint y: 242, endPoint x: 25, endPoint y: 237, distance: 229.2
click at [25, 237] on body ".wqwq-1{fill:#231f20;} .cls-1q, .cls-2q { fill-rule: evenodd; } .cls-2q { fill:…" at bounding box center [535, 267] width 1071 height 534
paste textarea "Cursor at row 1"
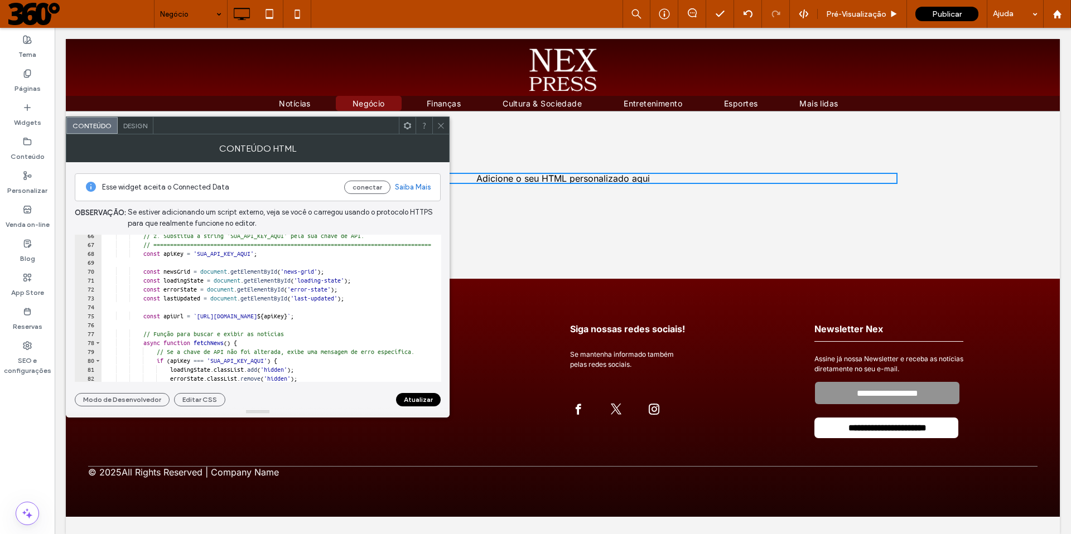
scroll to position [583, 0]
drag, startPoint x: 229, startPoint y: 361, endPoint x: 299, endPoint y: 360, distance: 70.3
click at [299, 360] on div "// 2. Substitua a string 'SUA_API_KEY_AQUI' pela sua chave de API. // =========…" at bounding box center [545, 309] width 888 height 157
paste textarea "**********"
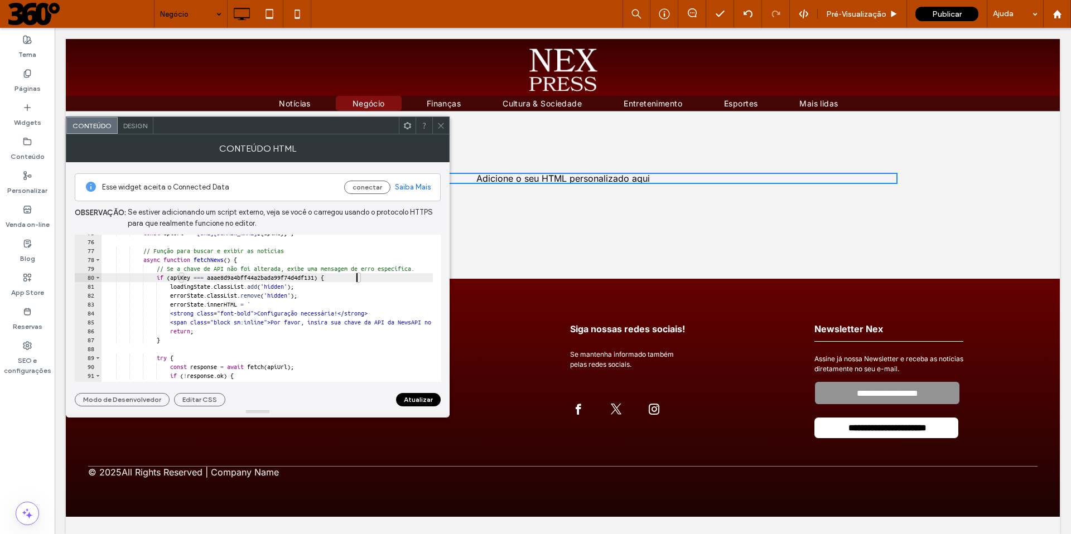
scroll to position [666, 0]
click at [415, 364] on button "Atualizar" at bounding box center [418, 399] width 45 height 13
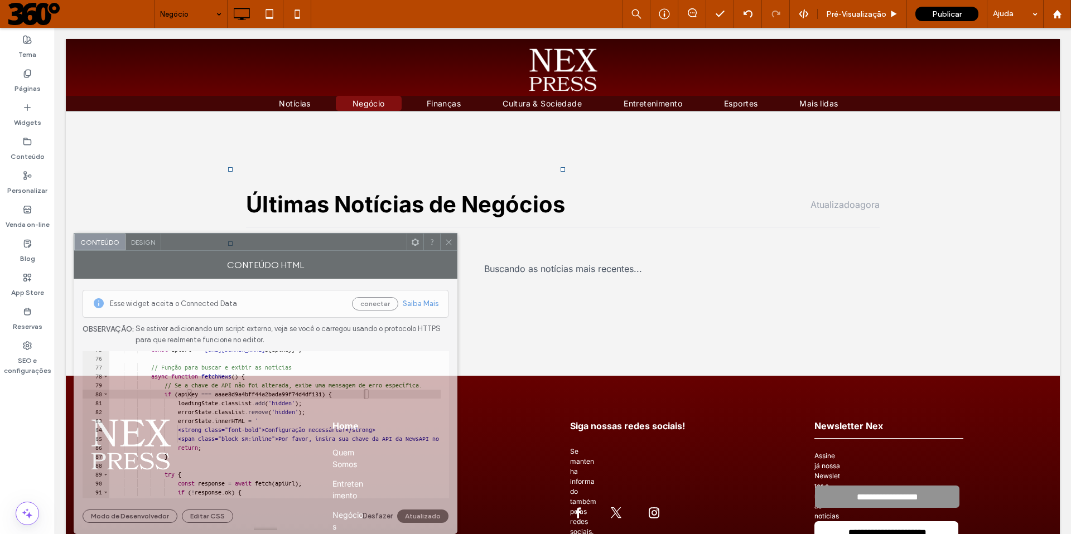
drag, startPoint x: 345, startPoint y: 130, endPoint x: 353, endPoint y: 327, distance: 197.0
click at [353, 327] on div "**********" at bounding box center [266, 383] width 384 height 301
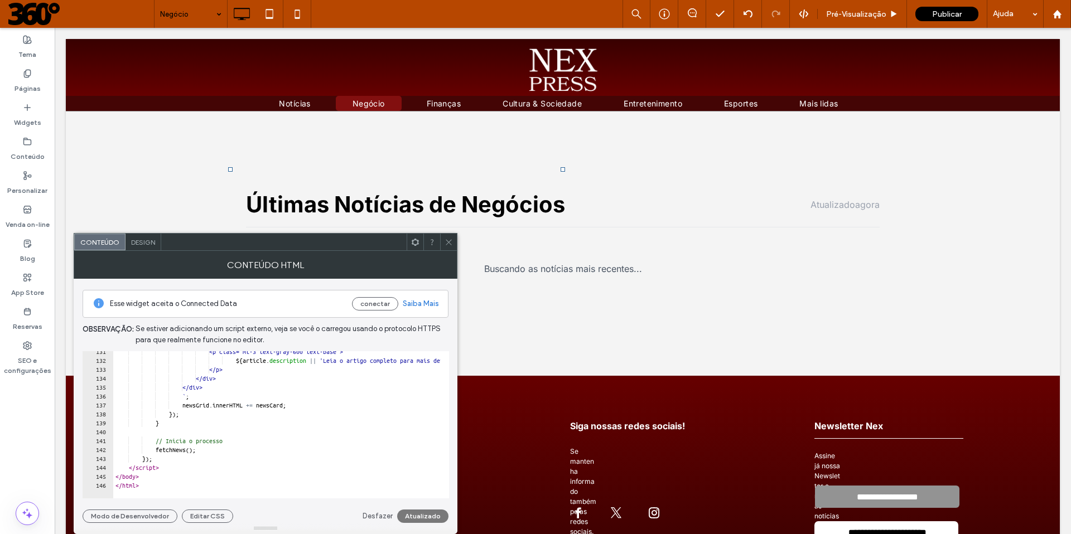
scroll to position [1164, 0]
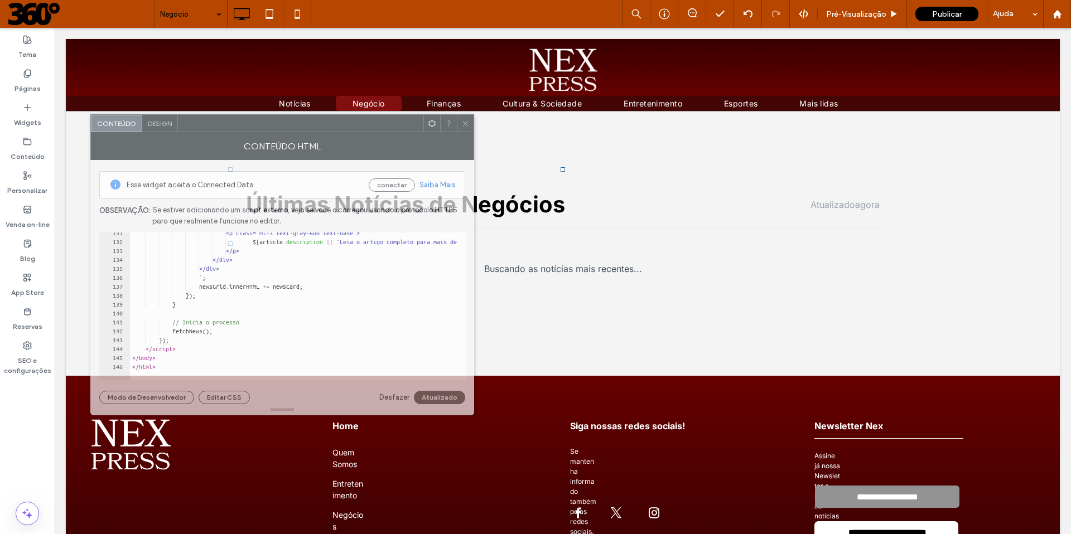
drag, startPoint x: 288, startPoint y: 244, endPoint x: 305, endPoint y: 123, distance: 122.2
click at [305, 123] on div at bounding box center [300, 123] width 245 height 17
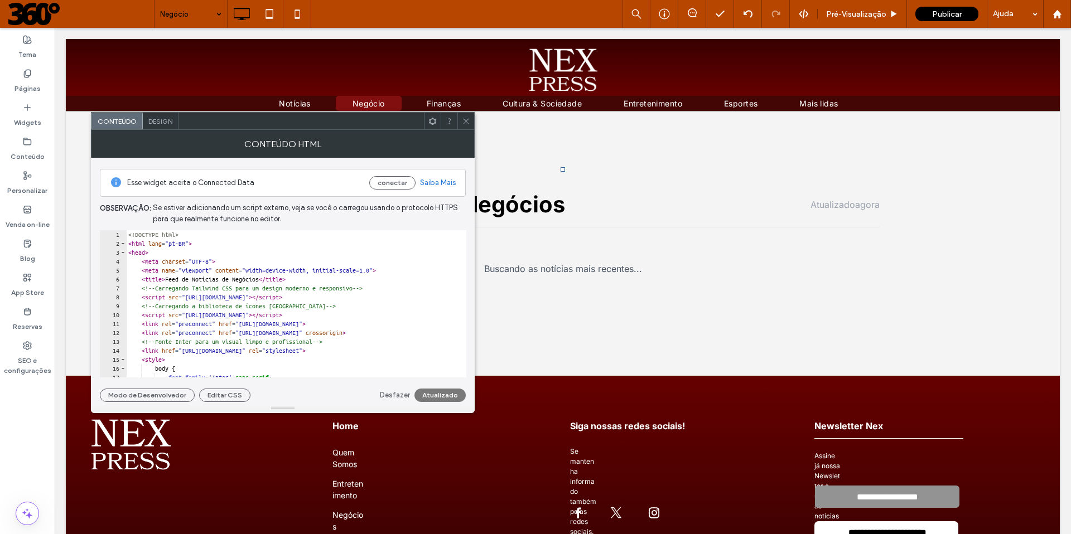
scroll to position [0, 0]
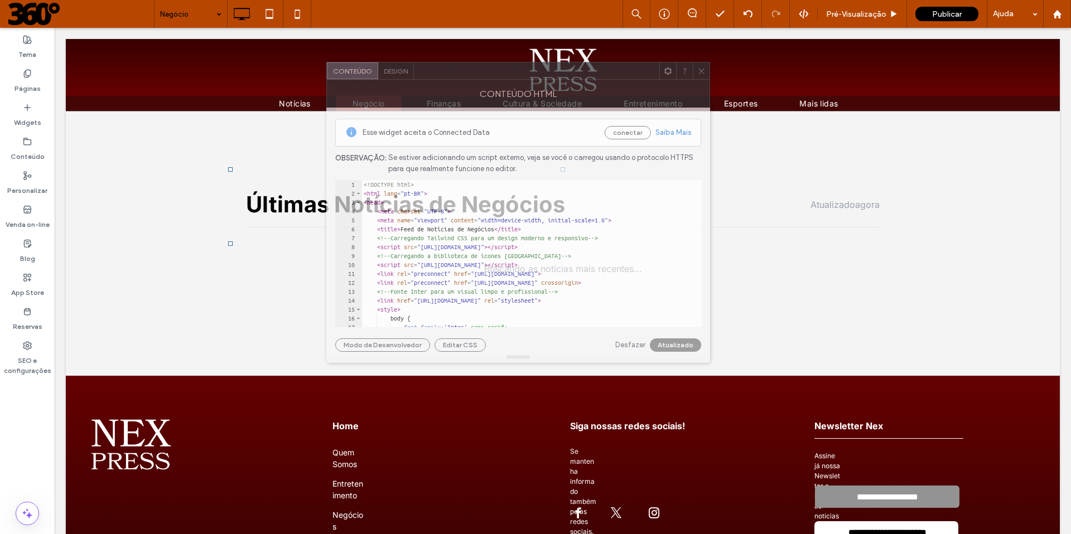
drag, startPoint x: 366, startPoint y: 121, endPoint x: 601, endPoint y: 72, distance: 239.2
click at [601, 72] on div at bounding box center [536, 70] width 245 height 17
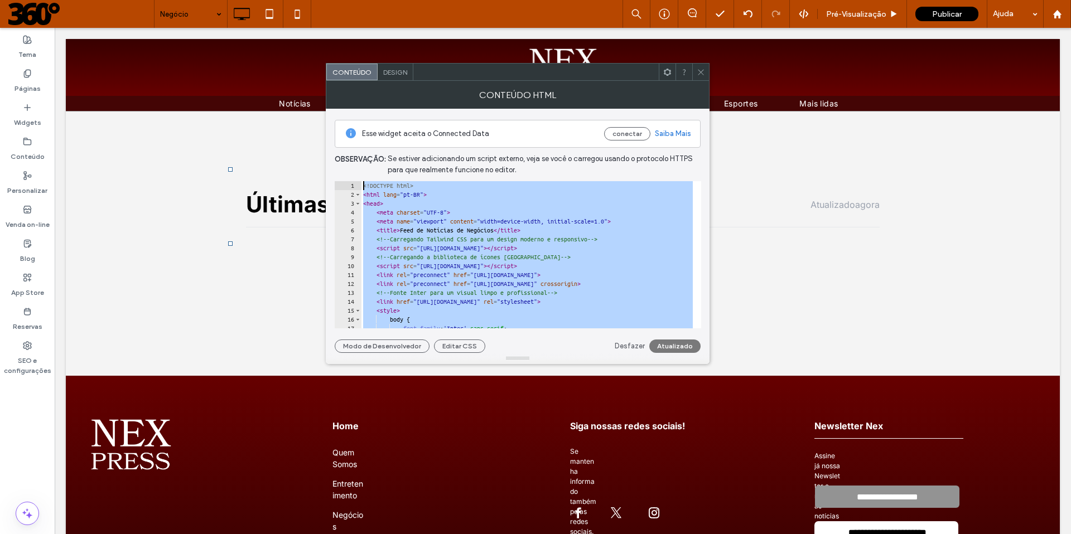
drag, startPoint x: 399, startPoint y: 315, endPoint x: 351, endPoint y: 116, distance: 204.8
click at [351, 116] on div "Esse widget aceita o Connected Data conectar Saiba Mais Observaçāo: Se estiver …" at bounding box center [518, 231] width 366 height 244
type textarea "**********"
click at [670, 72] on icon at bounding box center [700, 72] width 8 height 8
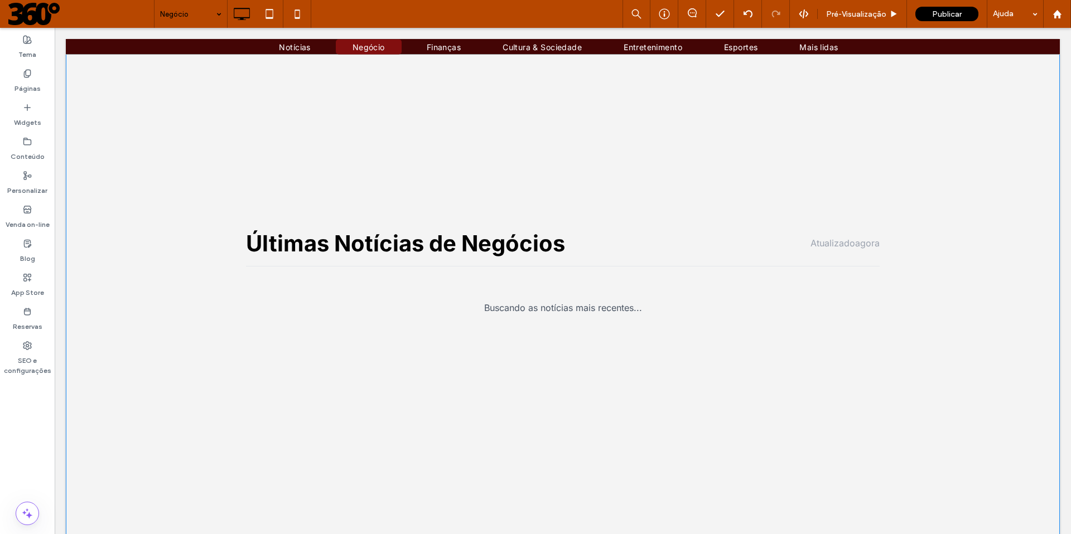
scroll to position [167, 0]
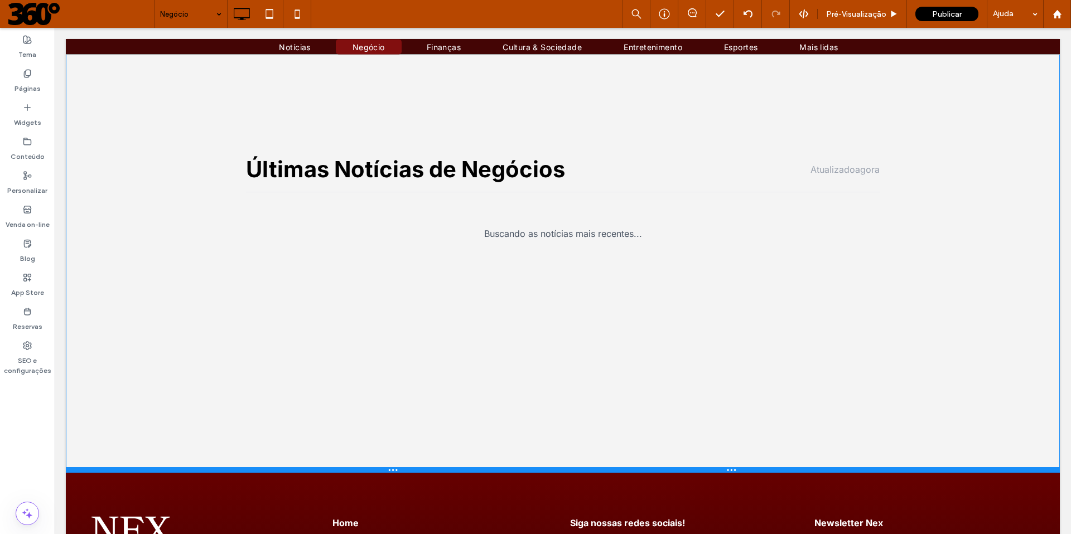
drag, startPoint x: 400, startPoint y: 355, endPoint x: 458, endPoint y: 480, distance: 137.4
click at [404, 364] on div at bounding box center [563, 470] width 994 height 6
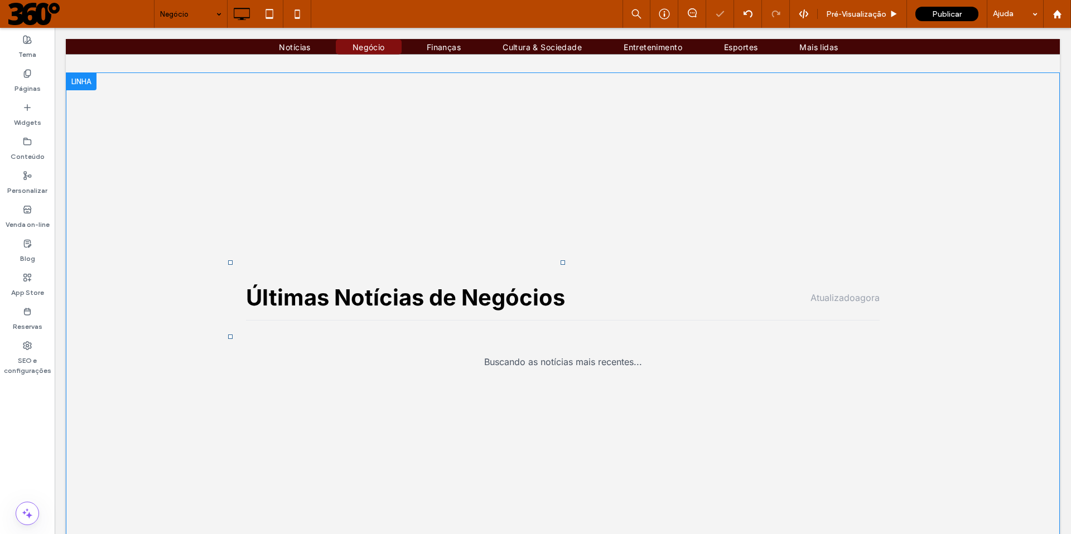
scroll to position [0, 0]
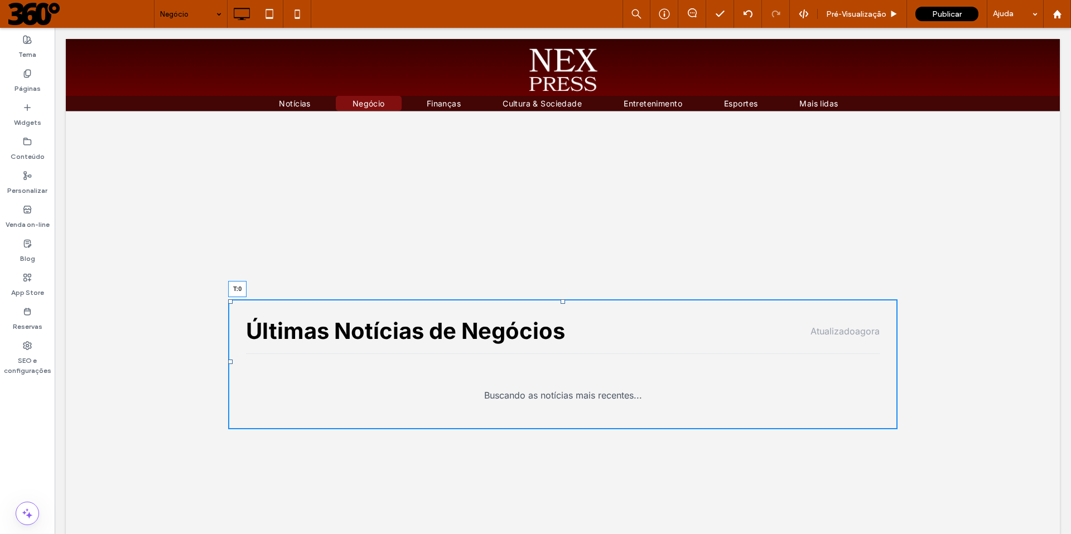
drag, startPoint x: 558, startPoint y: 303, endPoint x: 546, endPoint y: 298, distance: 13.5
click at [546, 298] on div "Click To Paste Feed de Notícias de Negócios Últimas Notícias de Negócios Atuali…" at bounding box center [563, 365] width 994 height 506
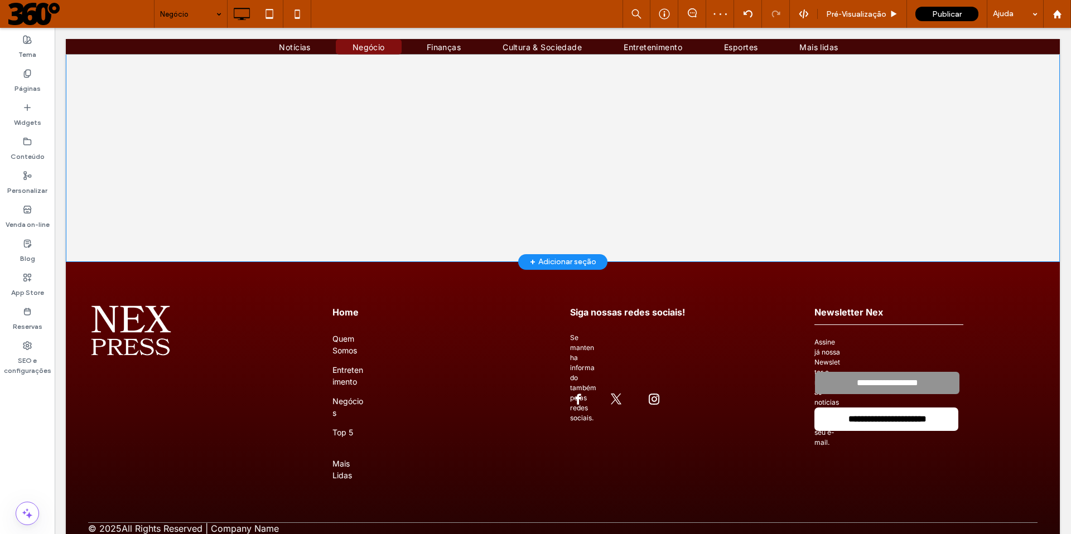
scroll to position [359, 0]
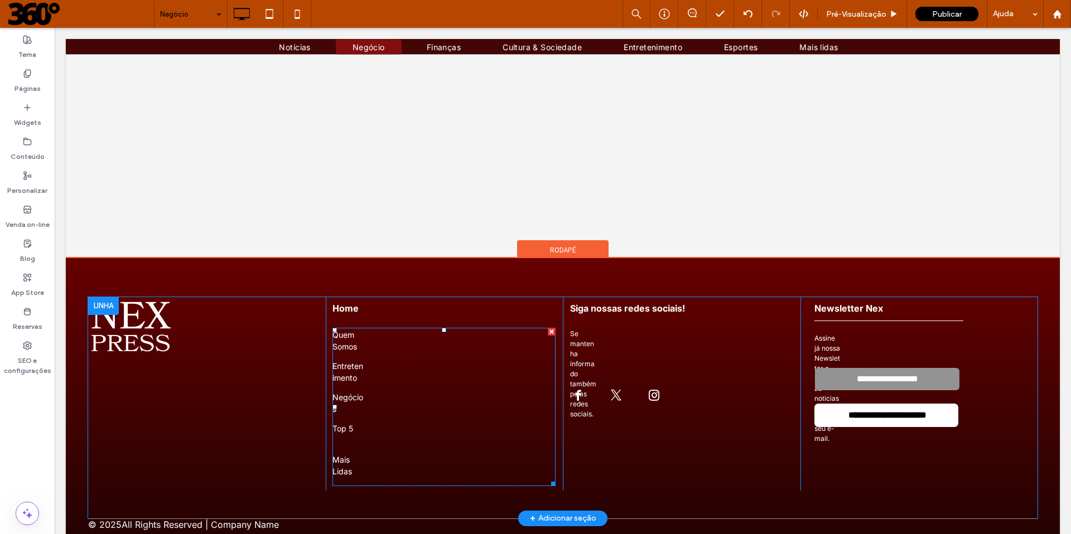
click at [338, 364] on span "Negócios" at bounding box center [347, 403] width 31 height 21
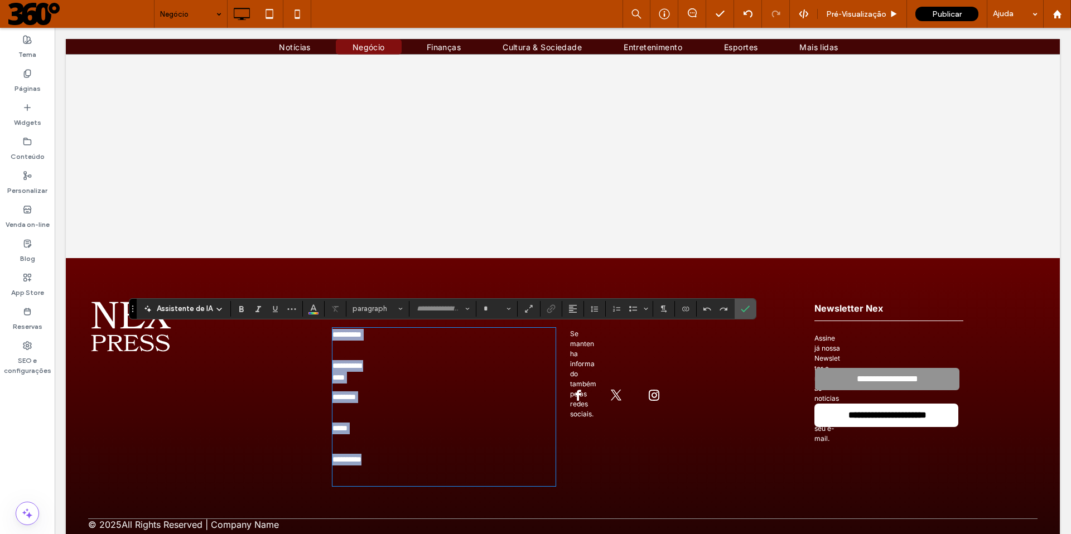
type input "*****"
type input "**"
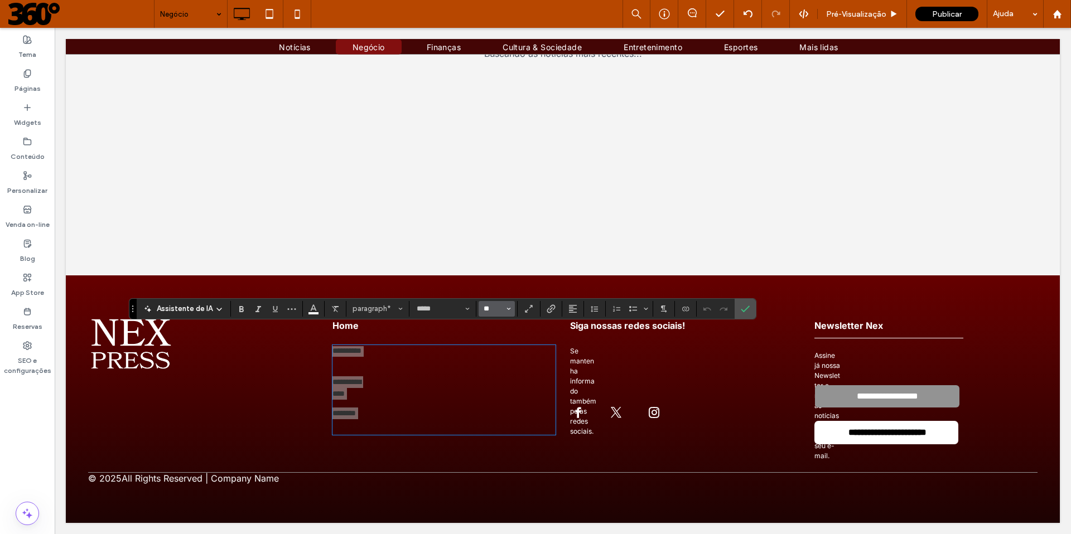
click at [482, 309] on input "**" at bounding box center [493, 308] width 22 height 9
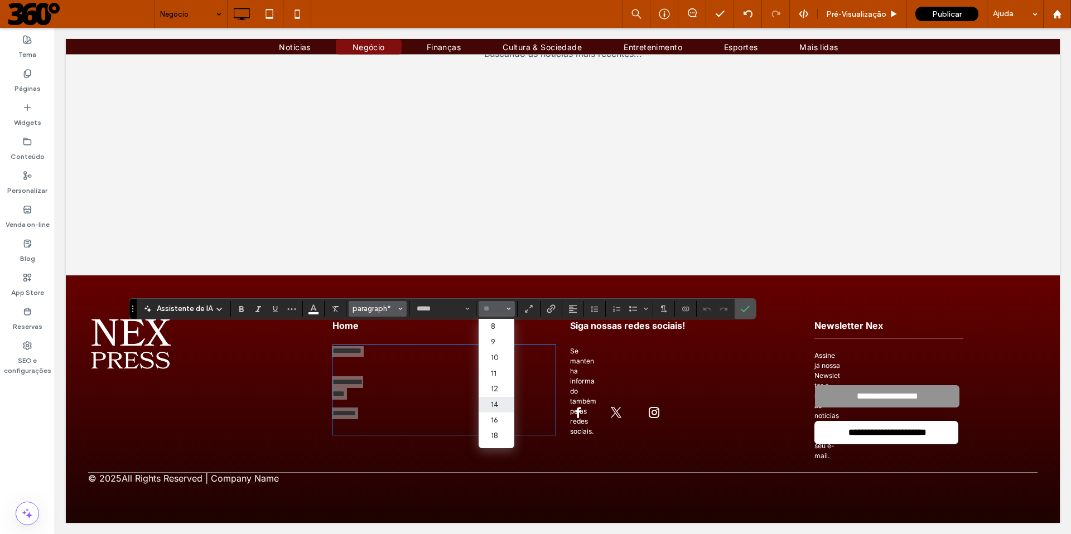
click at [380, 309] on span "paragraph*" at bounding box center [373, 308] width 43 height 8
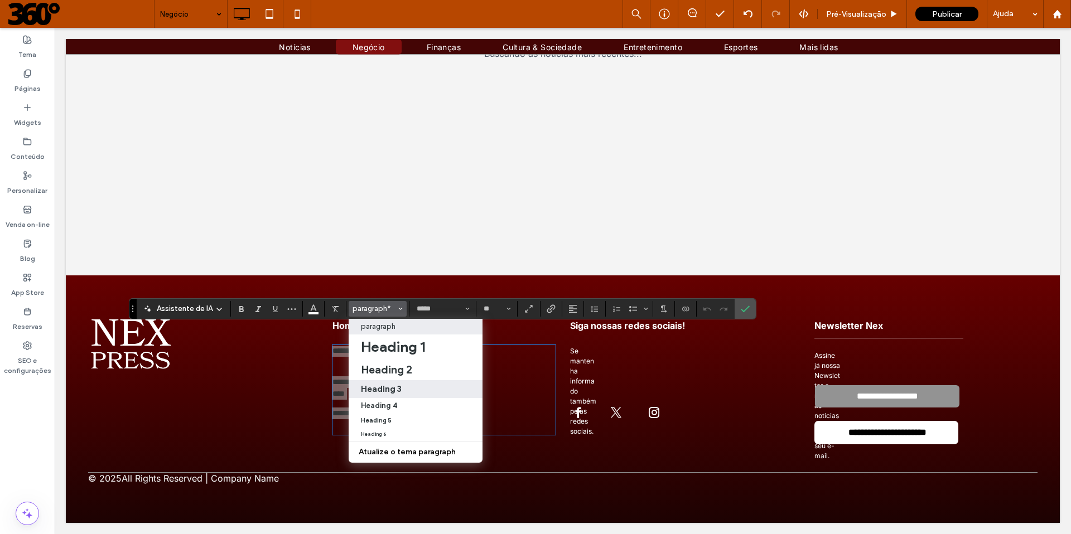
click at [379, 364] on h3 "Heading 3" at bounding box center [381, 389] width 41 height 11
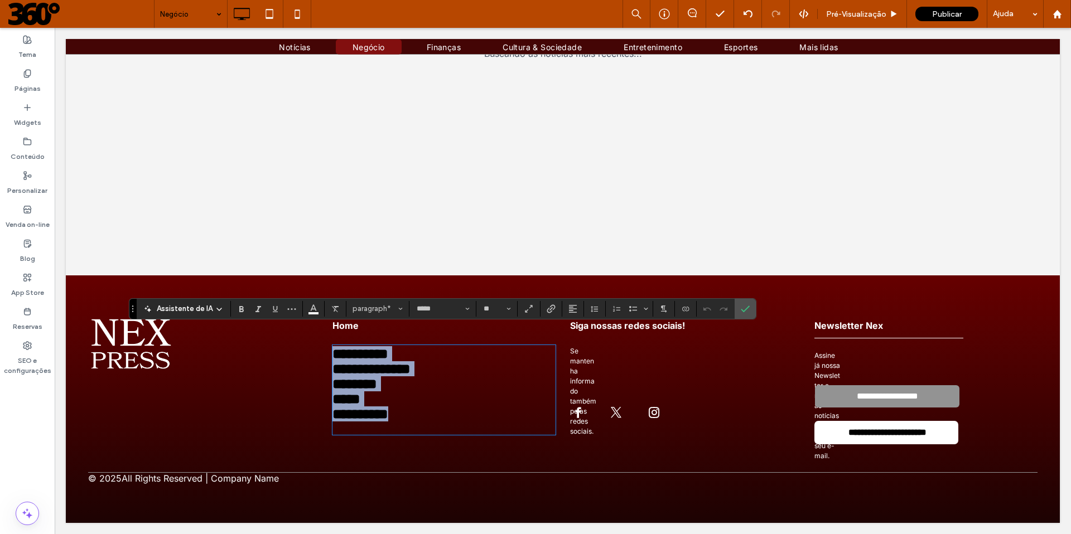
scroll to position [0, 0]
click at [375, 306] on span "Heading 3" at bounding box center [373, 308] width 43 height 8
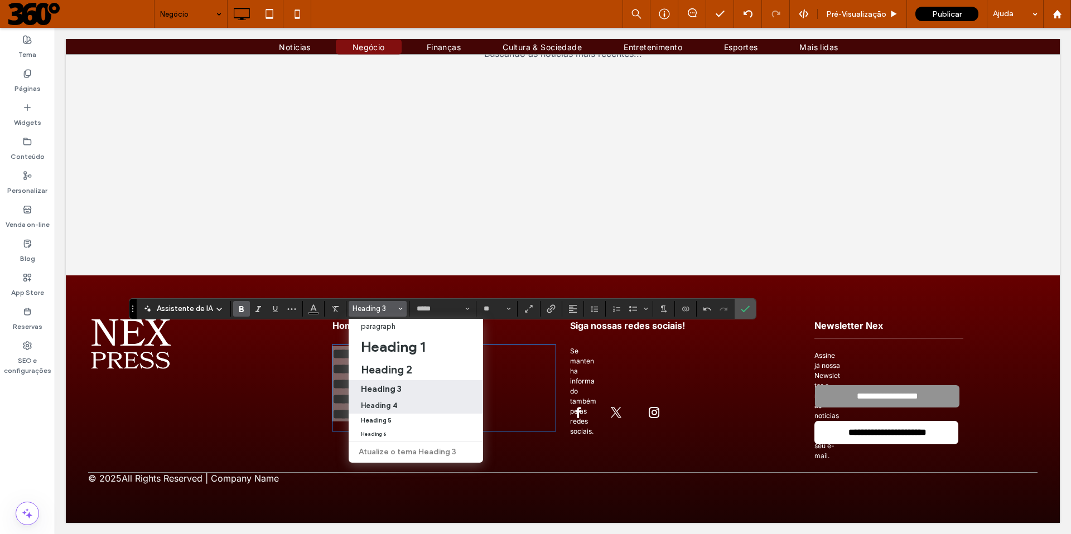
click at [374, 364] on h4 "Heading 4" at bounding box center [379, 405] width 36 height 8
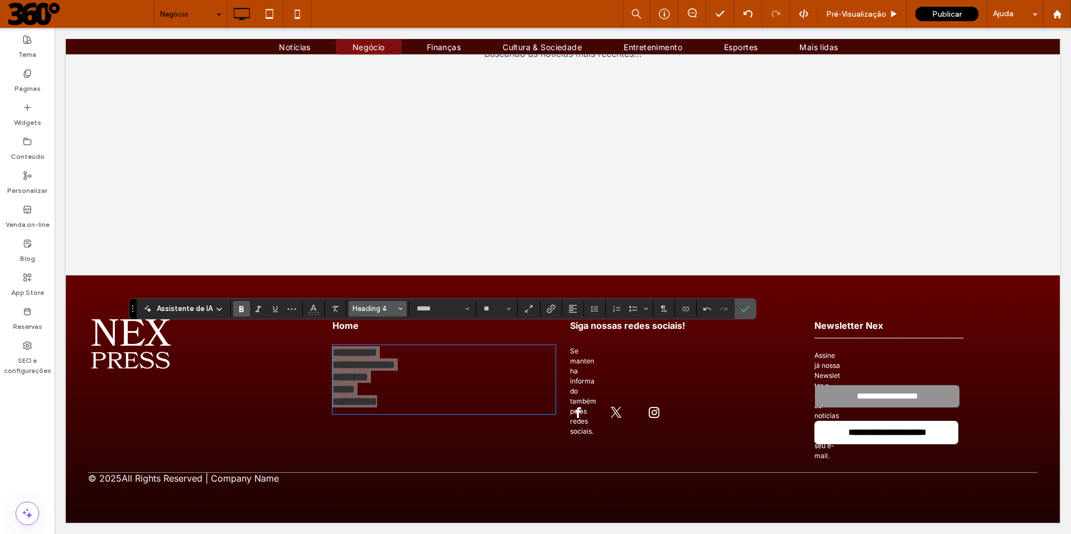
click at [377, 309] on span "Heading 4" at bounding box center [373, 308] width 43 height 8
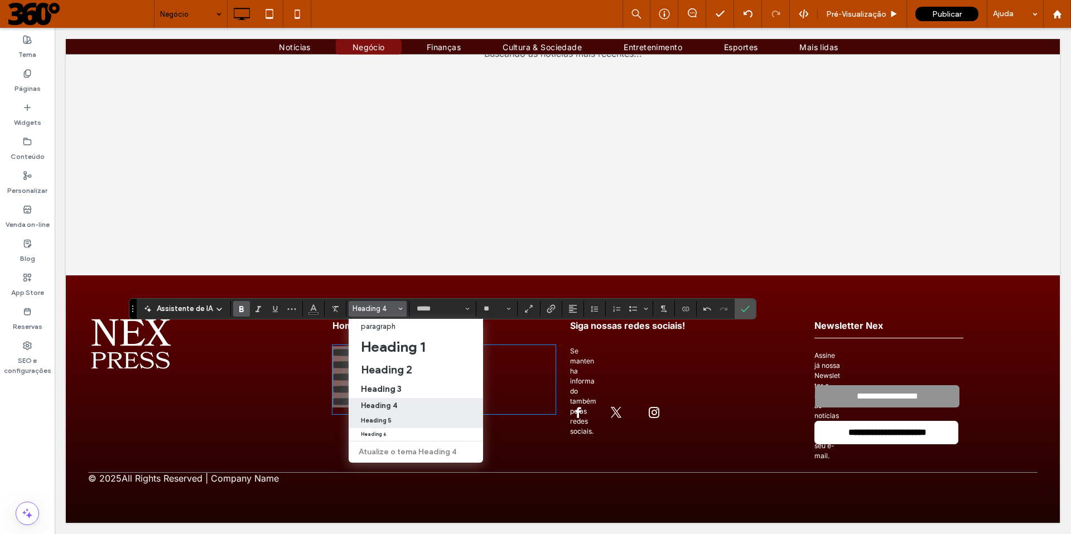
click at [370, 364] on h5 "Heading 5" at bounding box center [376, 420] width 31 height 7
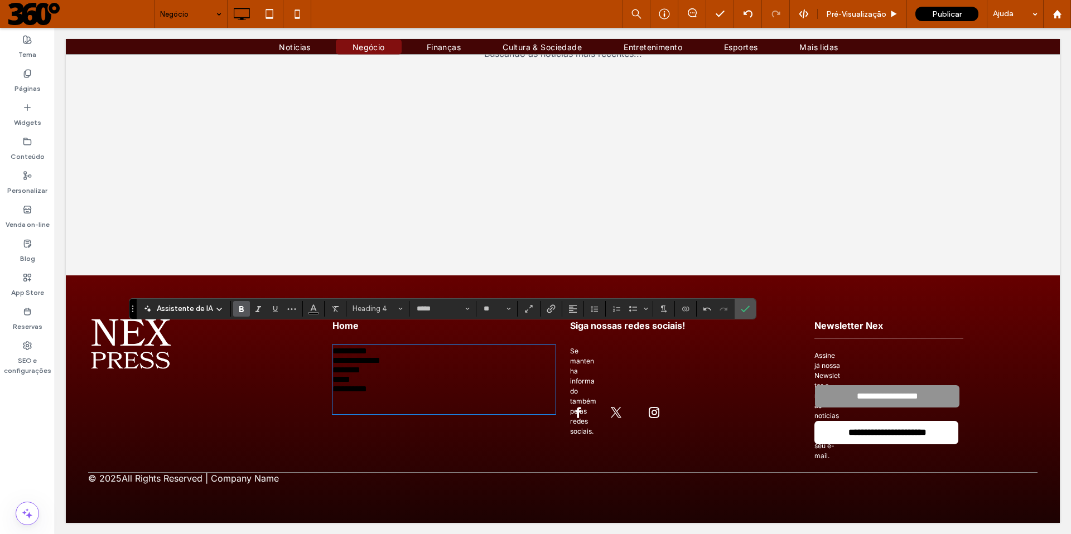
type input "**"
click at [573, 347] on span "Se mantenha informado também pelas redes sociais." at bounding box center [583, 391] width 26 height 89
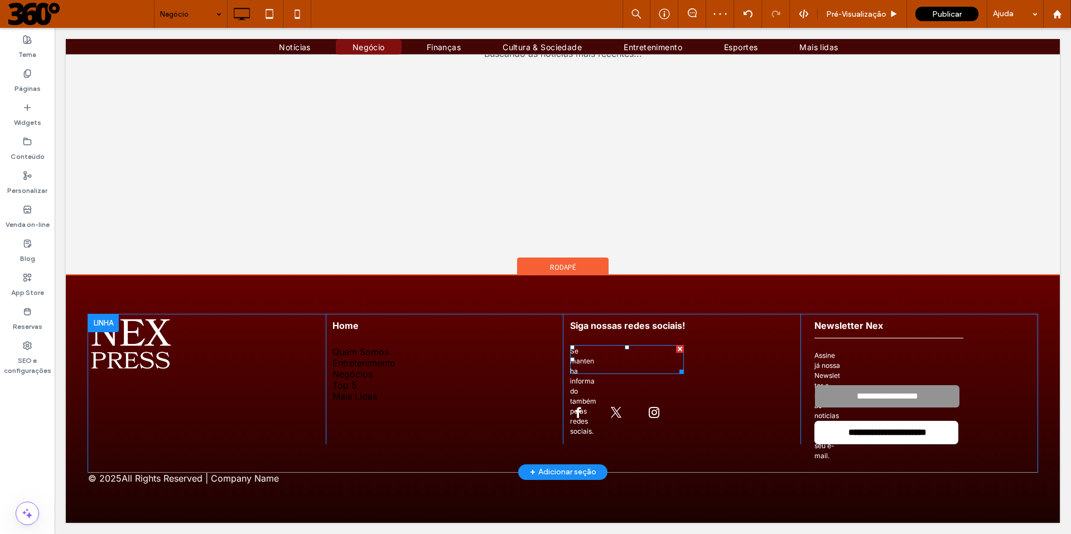
click at [577, 346] on p "Se mantenha informado também pelas redes sociais." at bounding box center [583, 359] width 27 height 27
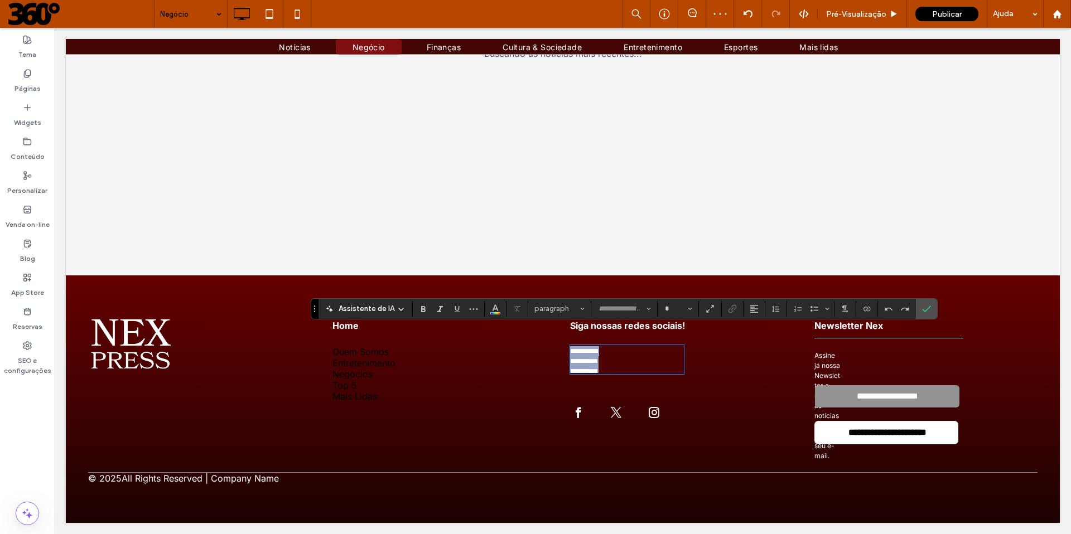
type input "*****"
click at [556, 311] on span "paragraph*" at bounding box center [555, 308] width 43 height 8
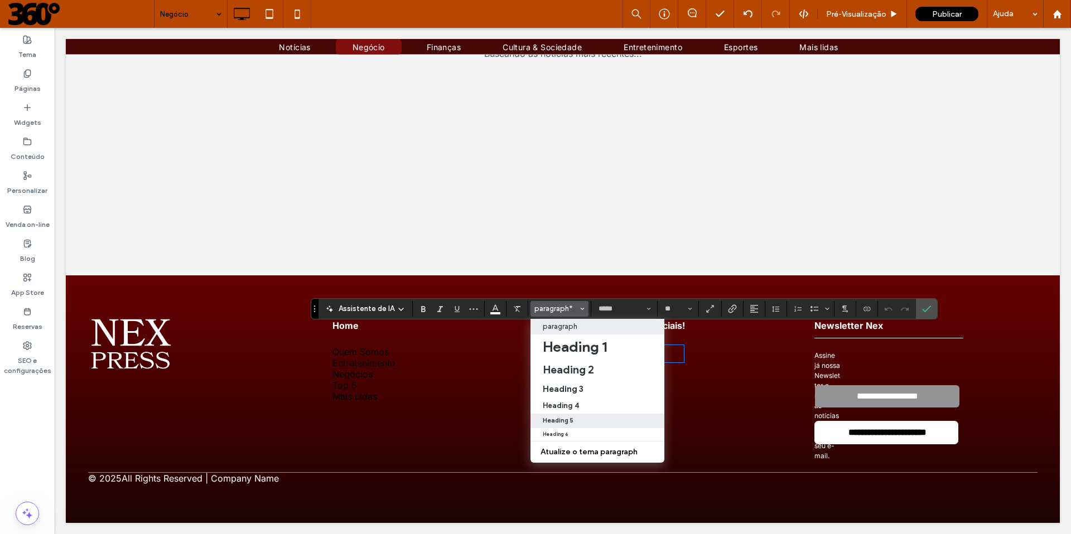
click at [548, 364] on label "Heading 5" at bounding box center [597, 421] width 134 height 14
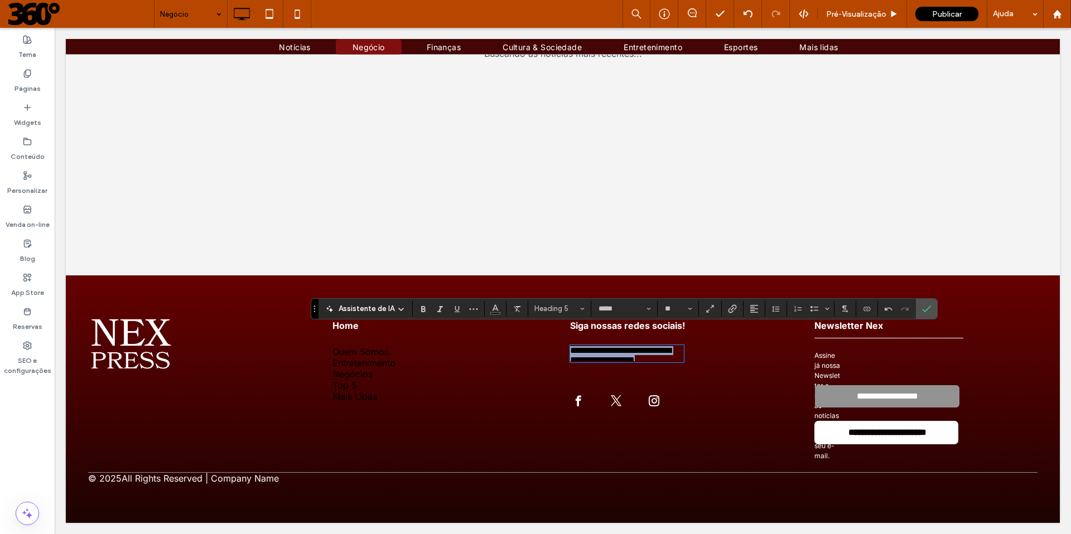
scroll to position [0, 0]
click at [552, 306] on span "Heading 5" at bounding box center [555, 308] width 43 height 8
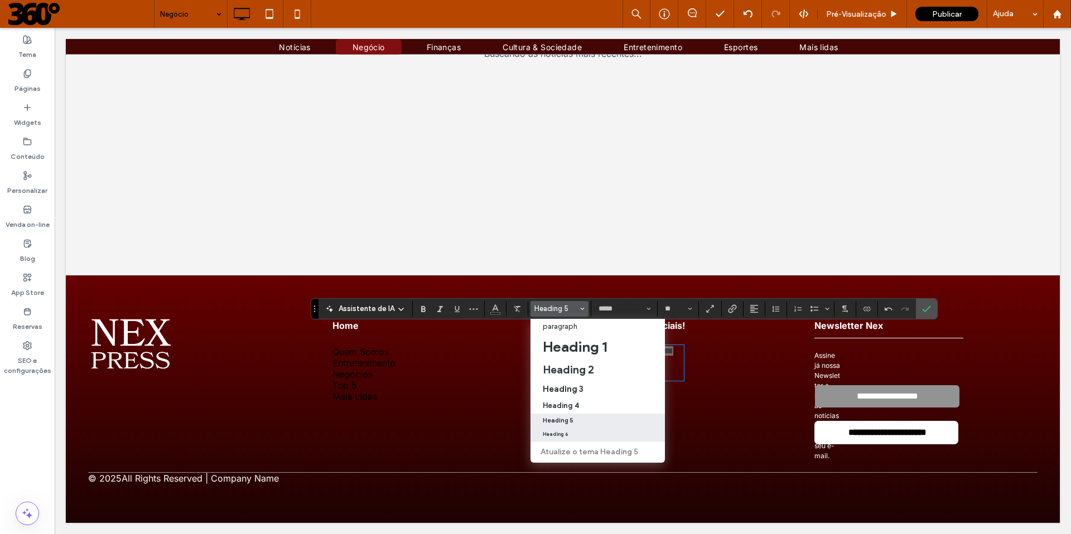
click at [551, 364] on h6 "Heading 6" at bounding box center [555, 435] width 25 height 6
type input "**"
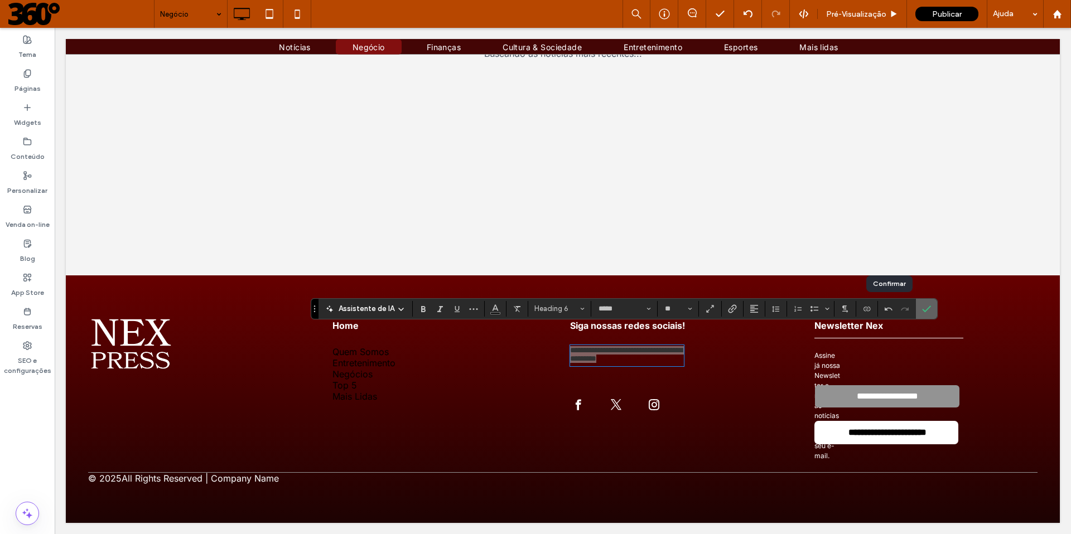
click at [670, 308] on icon "Confirmar" at bounding box center [926, 308] width 9 height 9
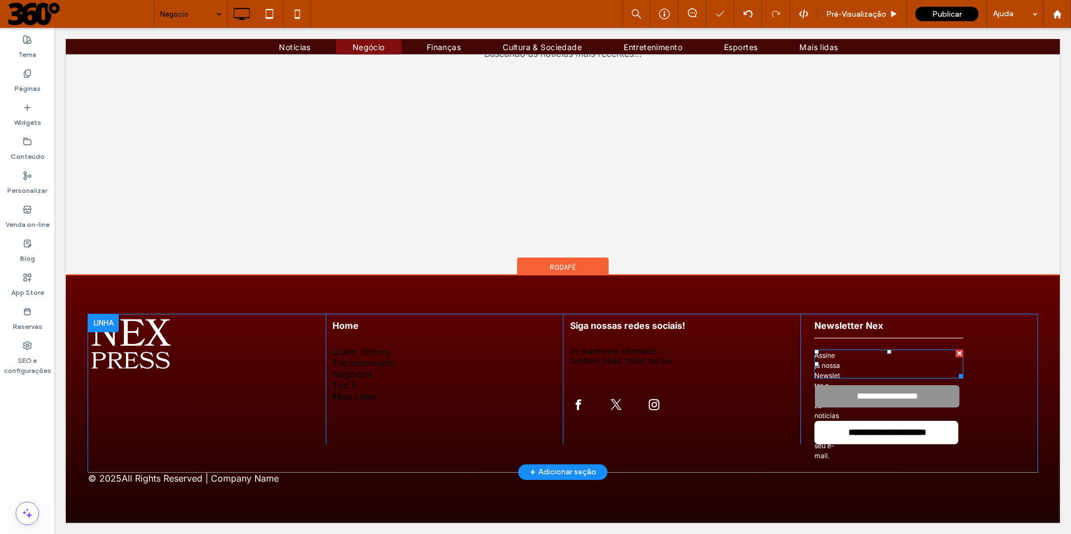
click at [670, 351] on span "Assine já nossa Newsletter e receba as notícias diretamente no seu e-mail." at bounding box center [827, 405] width 26 height 109
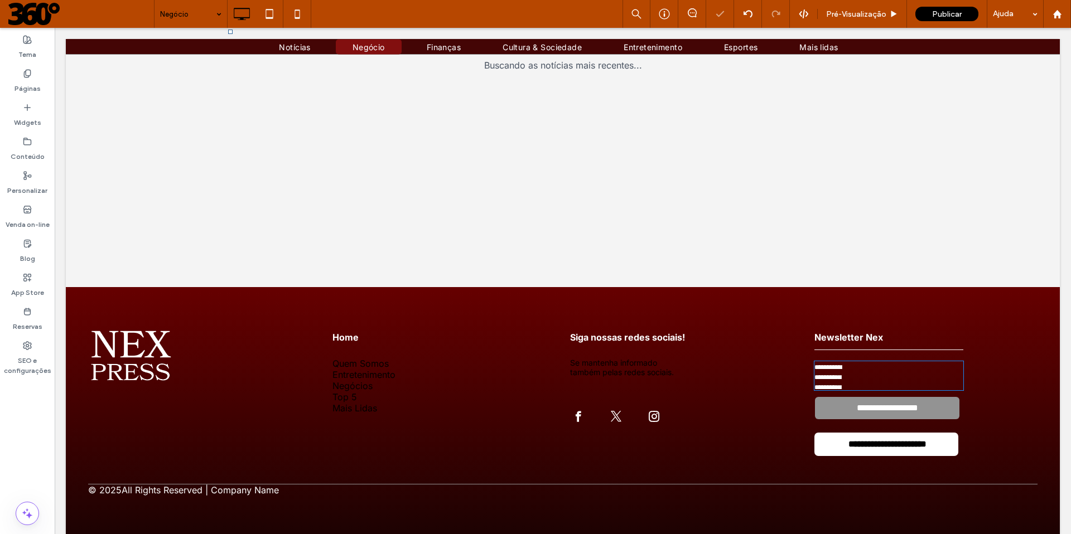
type input "*****"
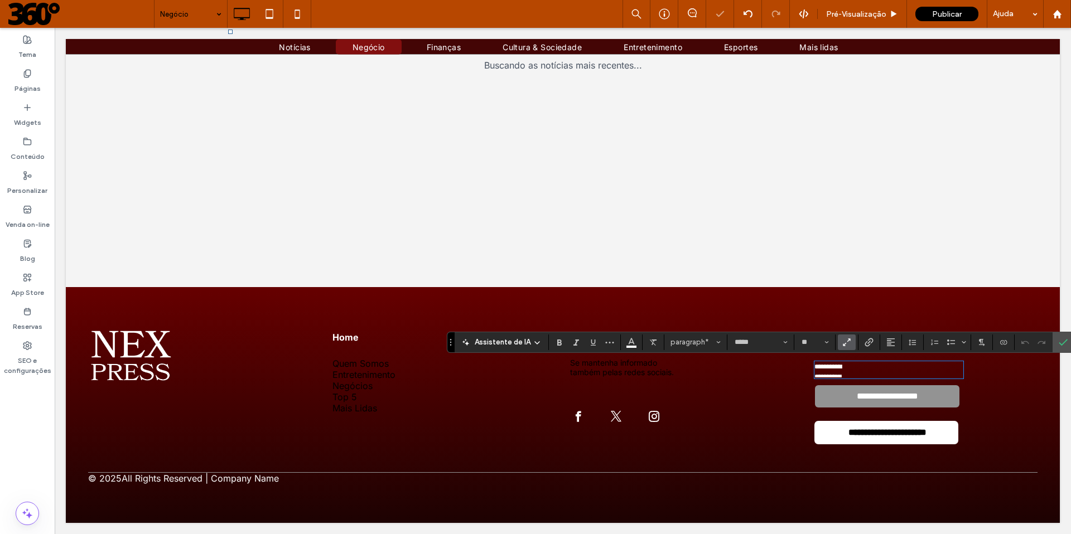
scroll to position [1, 0]
click at [670, 342] on span "paragraph*" at bounding box center [691, 342] width 43 height 8
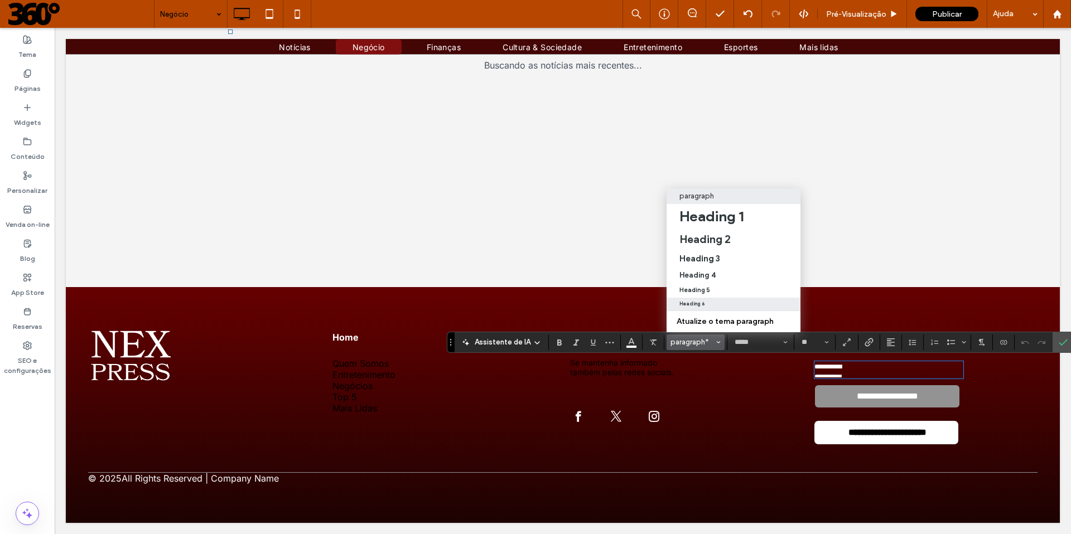
click at [670, 301] on div "Heading 6" at bounding box center [733, 304] width 109 height 6
type input "**"
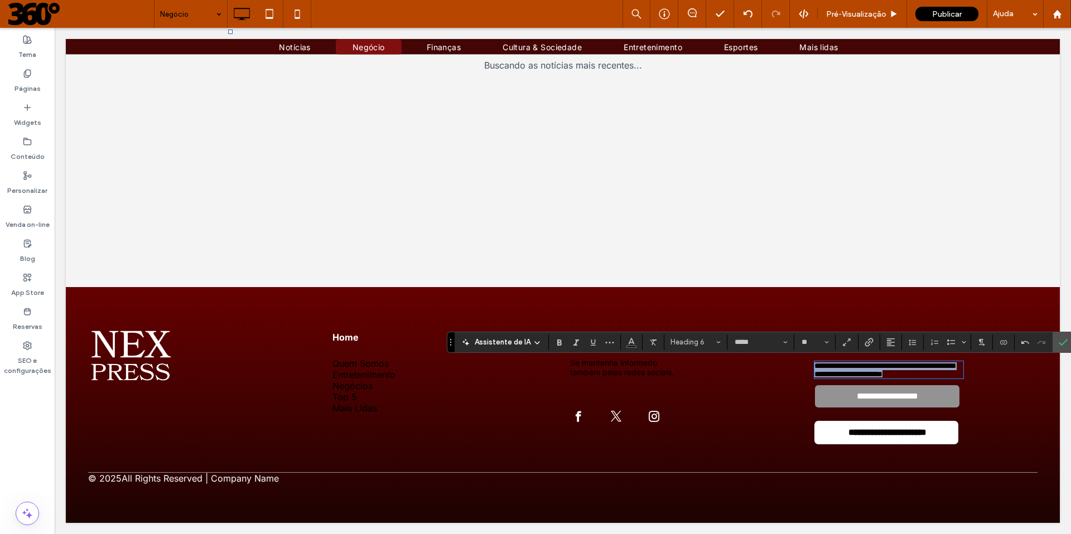
scroll to position [0, 0]
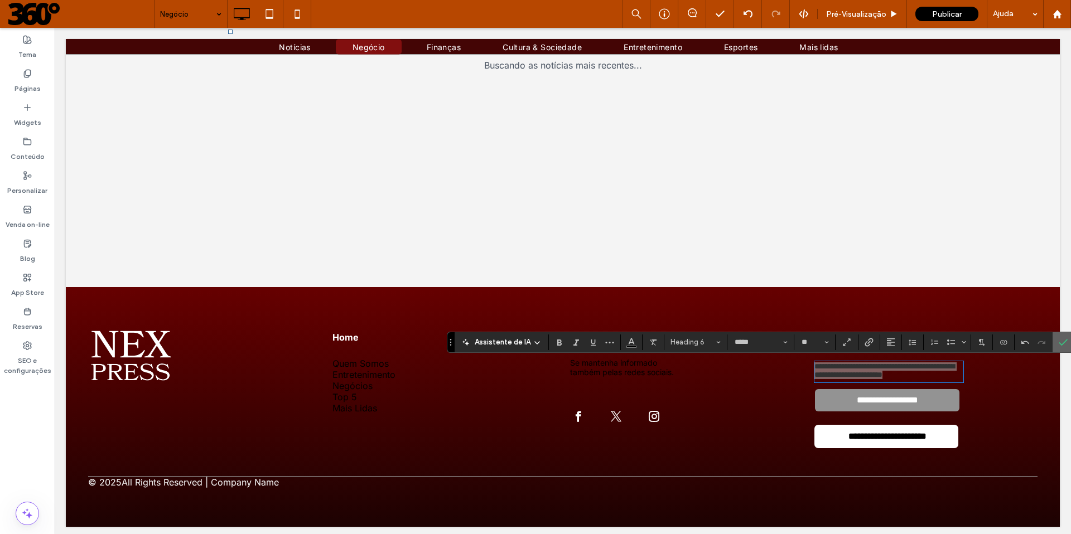
click at [670, 339] on icon "Confirmar" at bounding box center [1062, 342] width 9 height 9
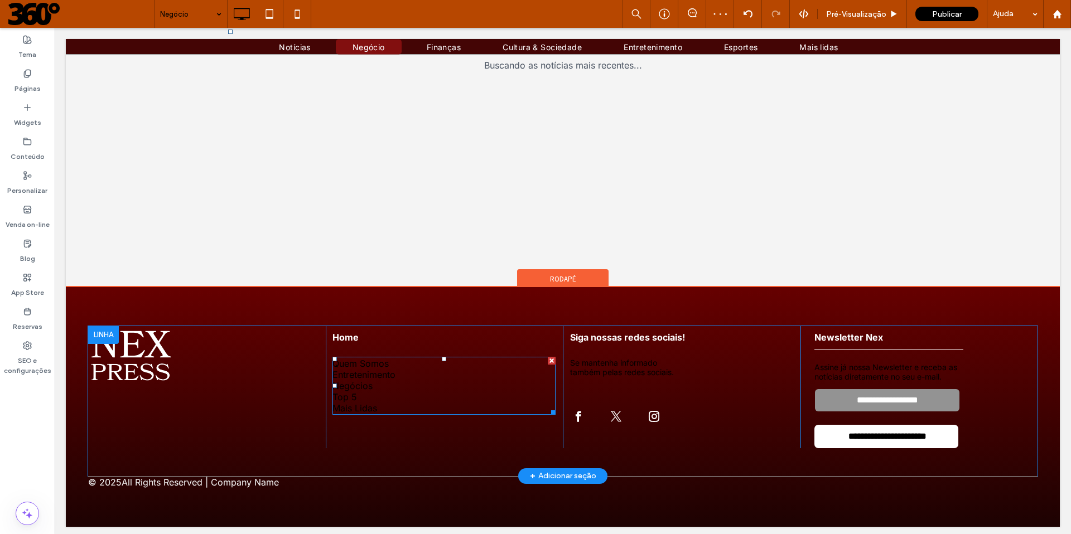
click at [398, 364] on h5 "Top 5" at bounding box center [443, 396] width 223 height 11
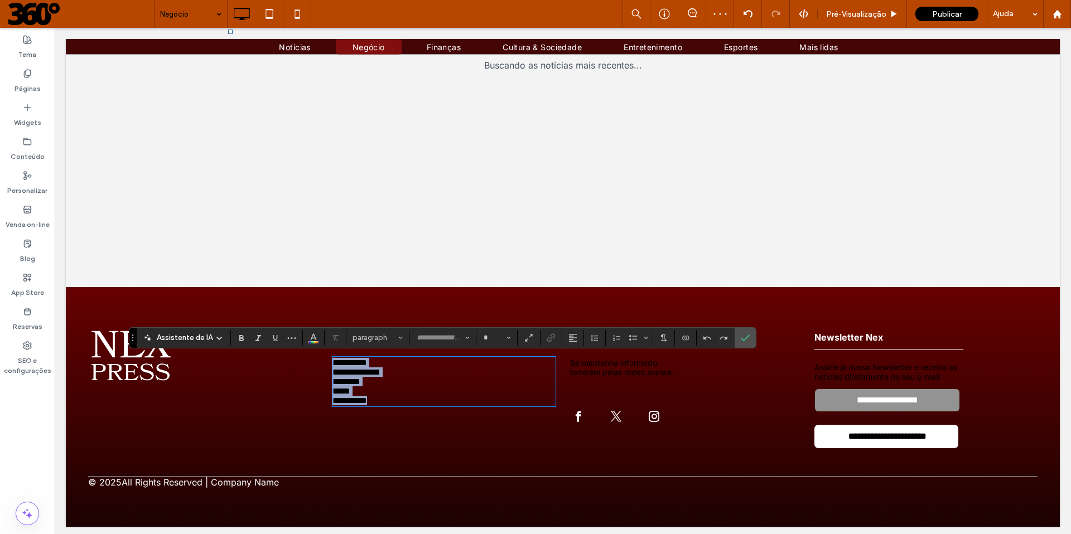
type input "*****"
click at [387, 335] on button "Heading 5" at bounding box center [377, 338] width 58 height 16
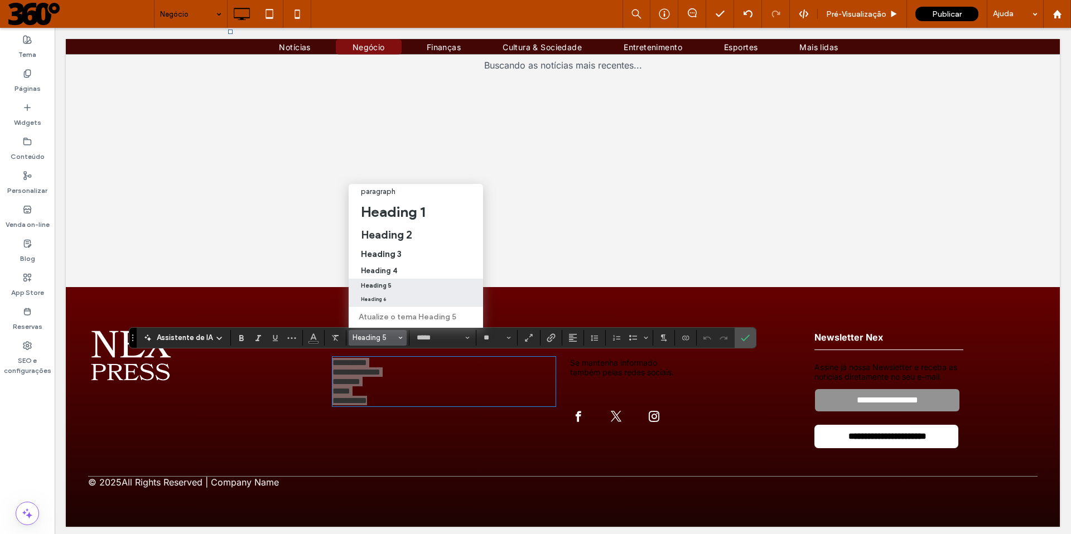
click at [383, 297] on div "Heading 6" at bounding box center [416, 300] width 110 height 6
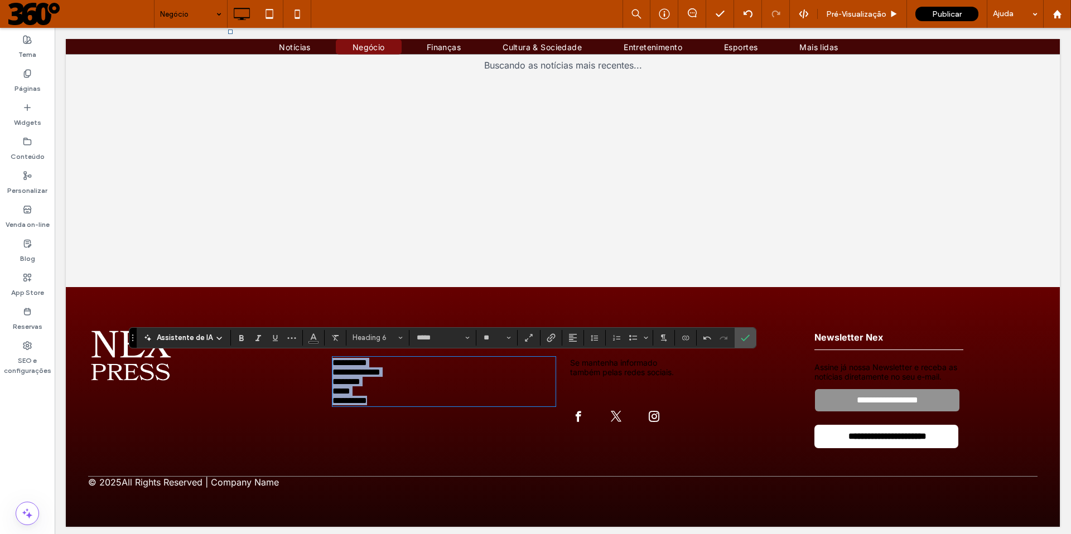
type input "**"
click at [670, 336] on label "Confirmar" at bounding box center [745, 338] width 17 height 20
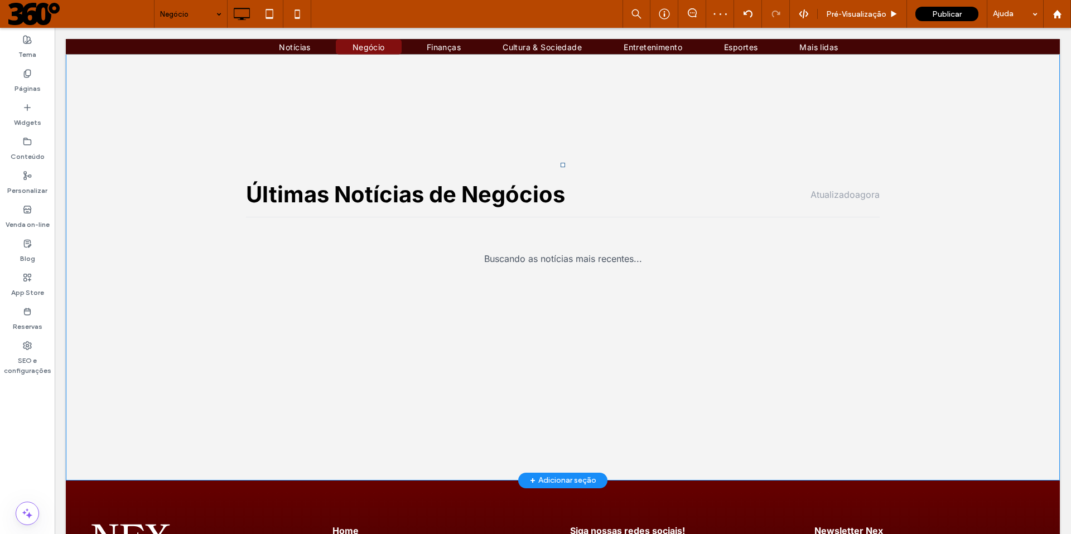
scroll to position [135, 0]
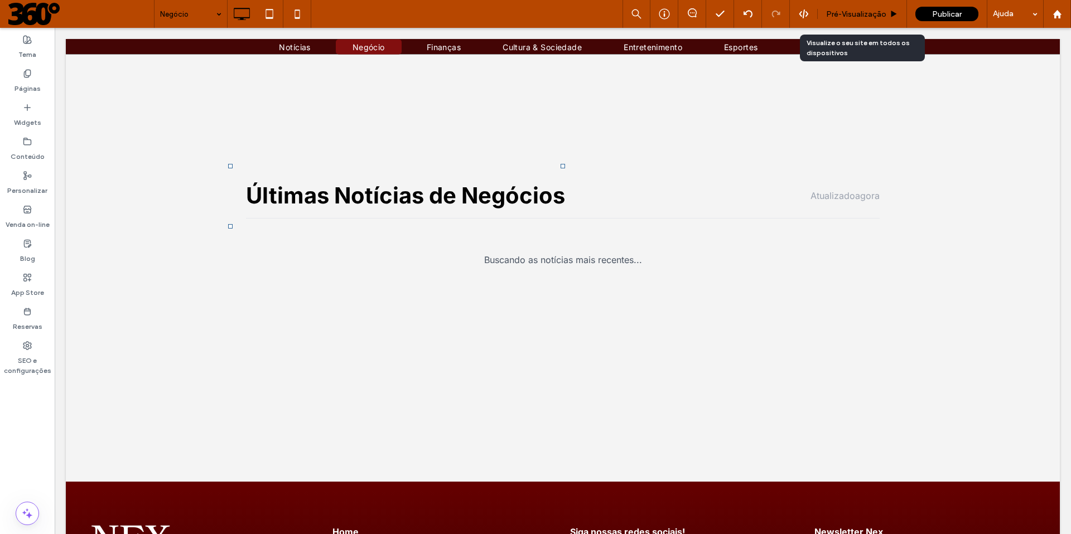
click at [670, 13] on span "Pré-Visualizaçāo" at bounding box center [856, 13] width 60 height 9
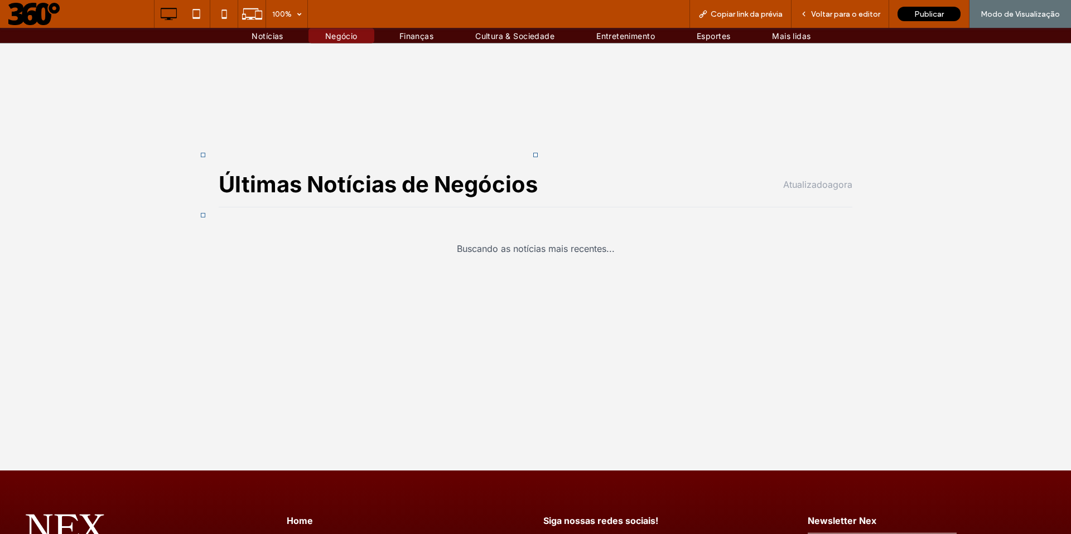
click at [670, 190] on span "agora" at bounding box center [839, 184] width 25 height 11
click at [670, 11] on span "Voltar para o editor" at bounding box center [845, 13] width 69 height 9
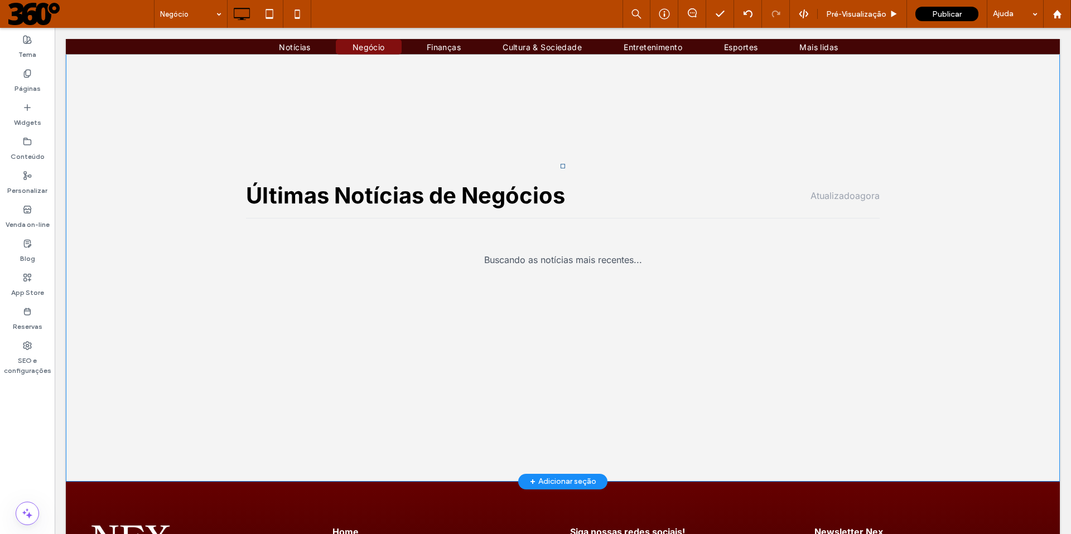
click at [565, 207] on h2 "Últimas Notícias de Negócios" at bounding box center [405, 195] width 319 height 27
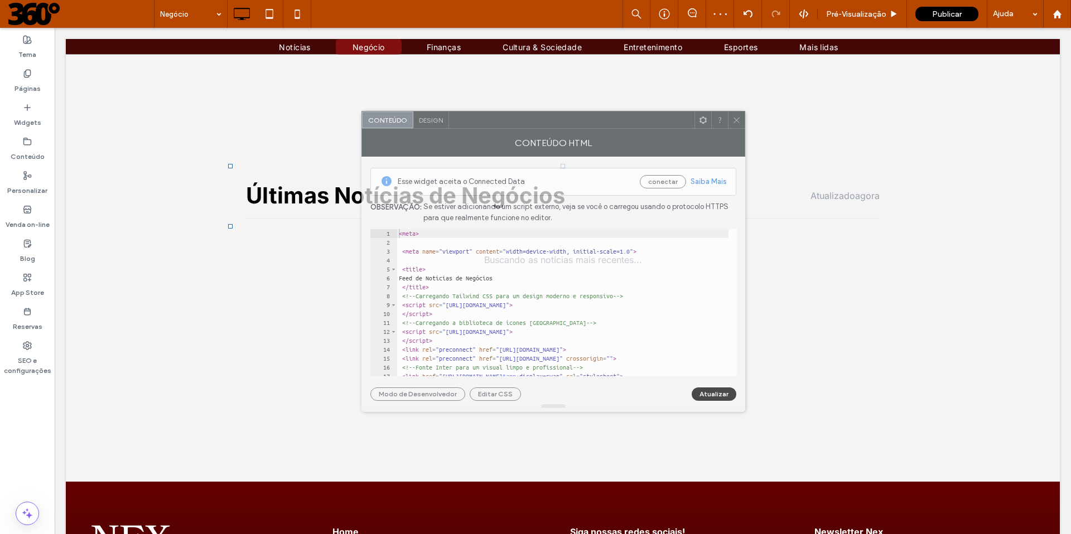
drag, startPoint x: 355, startPoint y: 132, endPoint x: 650, endPoint y: 126, distance: 295.0
click at [650, 126] on div at bounding box center [571, 120] width 245 height 17
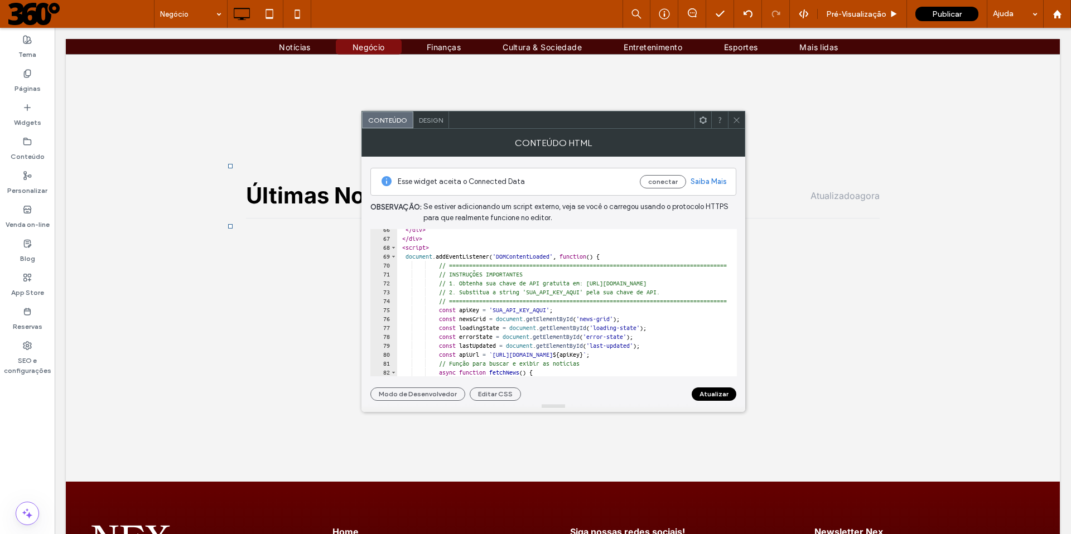
scroll to position [584, 0]
click at [513, 309] on div "</ div > </ div > < script > document . addEventListener ( 'DOMContentLoaded' ,…" at bounding box center [840, 303] width 888 height 157
drag, startPoint x: 509, startPoint y: 309, endPoint x: 575, endPoint y: 308, distance: 66.9
click at [578, 309] on div "</ div > </ div > < script > document . addEventListener ( 'DOMContentLoaded' ,…" at bounding box center [840, 303] width 888 height 157
paste textarea "**********"
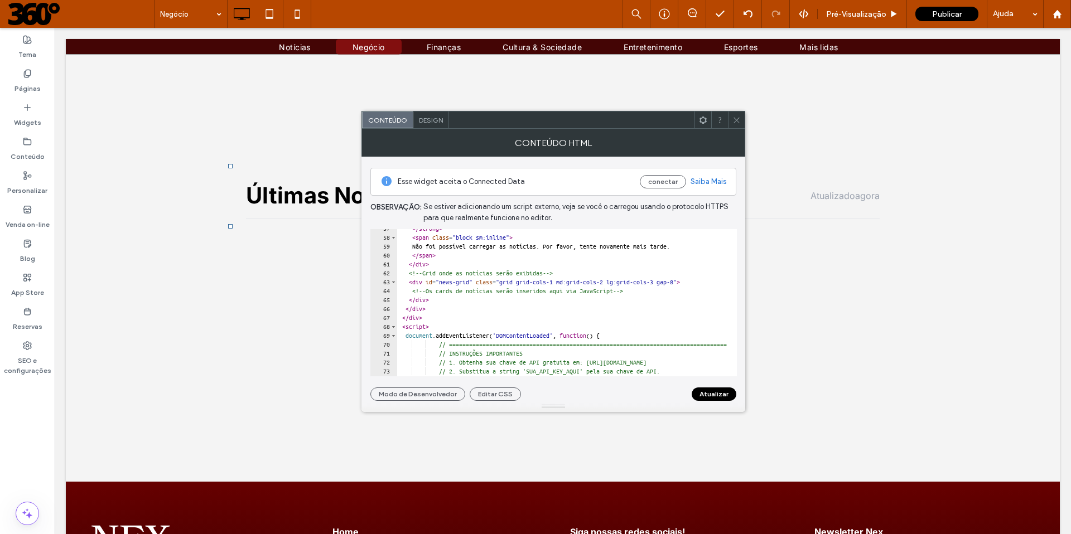
scroll to position [459, 0]
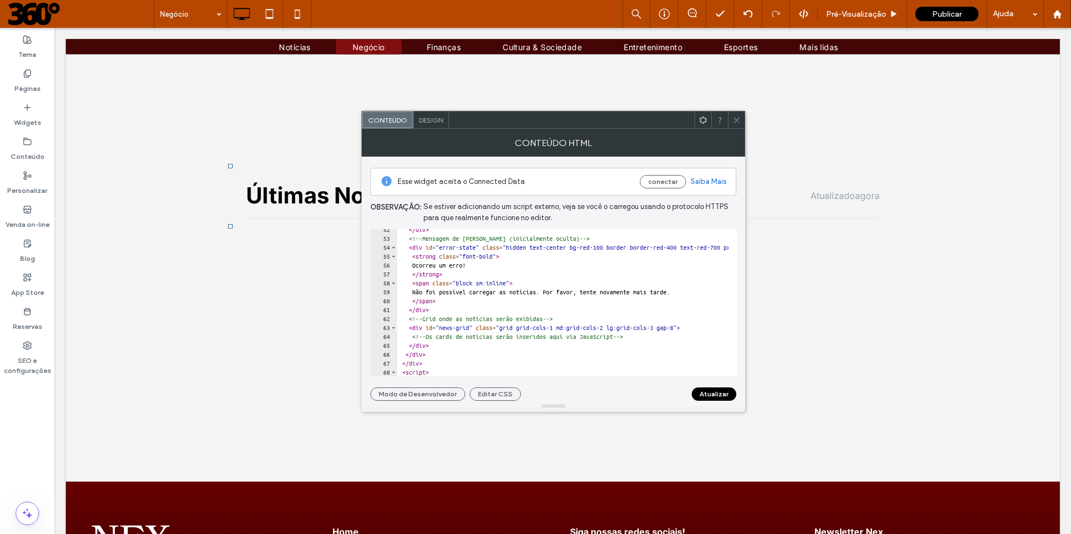
click at [670, 364] on button "Atualizar" at bounding box center [713, 394] width 45 height 13
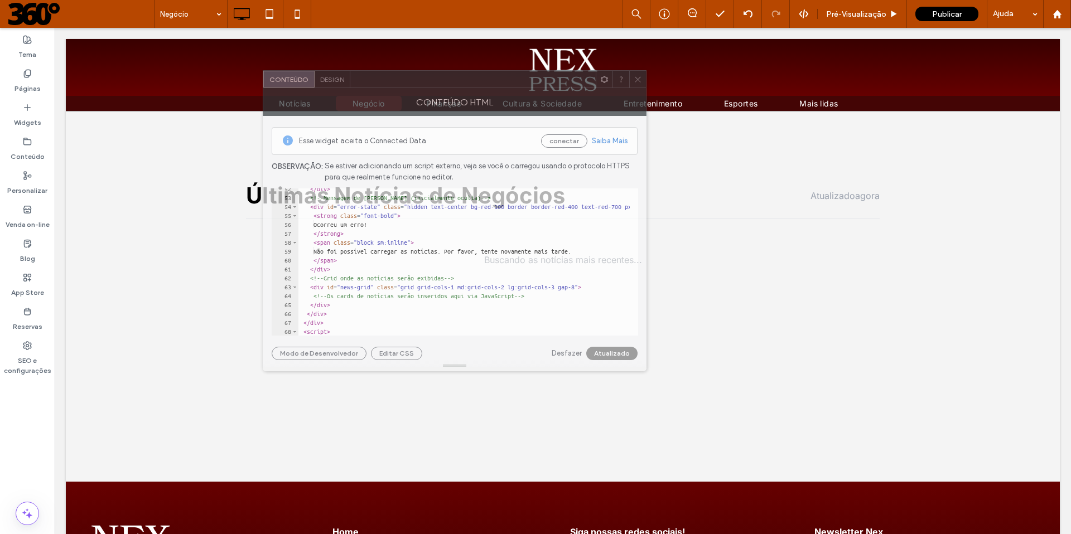
drag, startPoint x: 634, startPoint y: 124, endPoint x: 535, endPoint y: 83, distance: 106.8
click at [535, 83] on div at bounding box center [472, 79] width 245 height 17
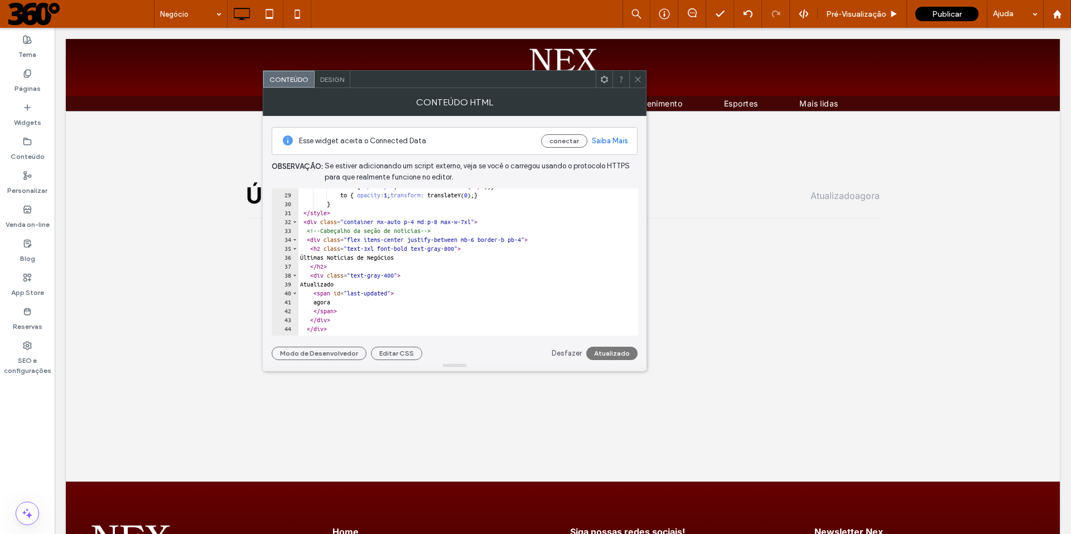
scroll to position [261, 0]
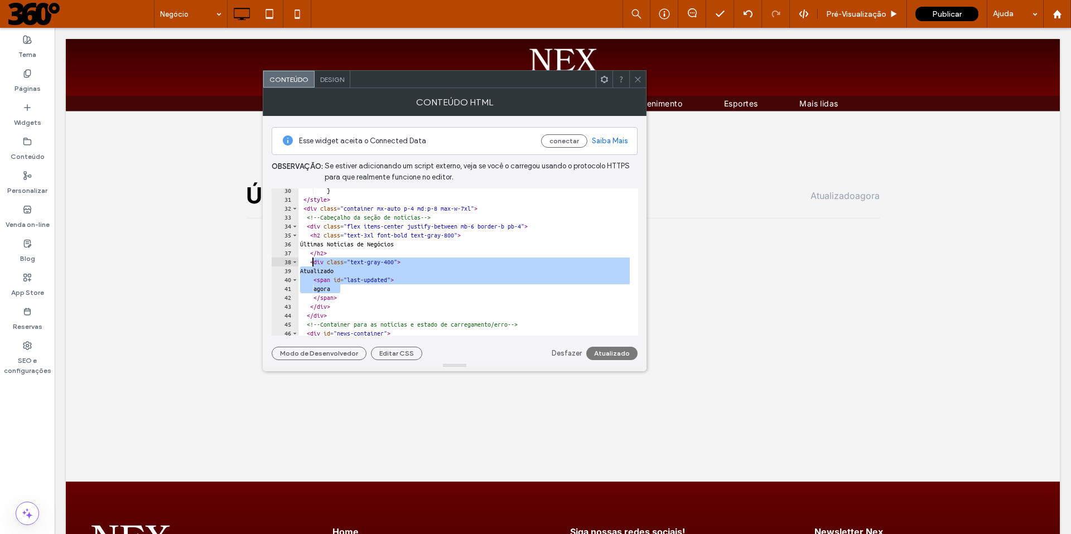
drag, startPoint x: 353, startPoint y: 288, endPoint x: 311, endPoint y: 264, distance: 48.4
click at [311, 264] on div "} </ style > < div class = "container mx-auto p-4 md:p-8 max-w-7xl" > <!-- Cabe…" at bounding box center [742, 264] width 888 height 157
type textarea "**********"
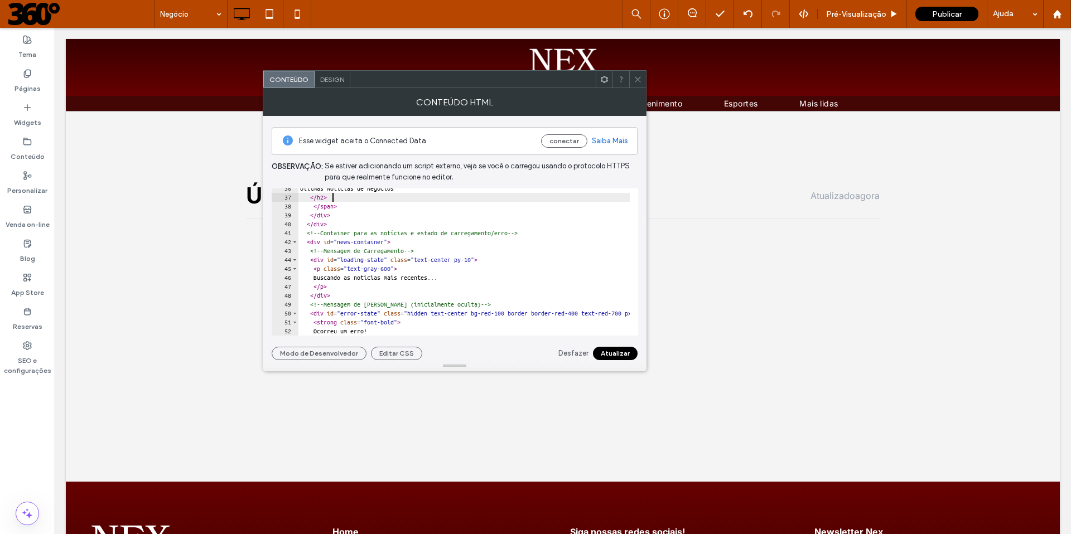
scroll to position [316, 0]
drag, startPoint x: 471, startPoint y: 280, endPoint x: 321, endPoint y: 279, distance: 149.4
click at [321, 279] on div "Últimas Notícias de Negócios </ h2 > </ span > </ div > </ div > <!-- Container…" at bounding box center [742, 263] width 888 height 157
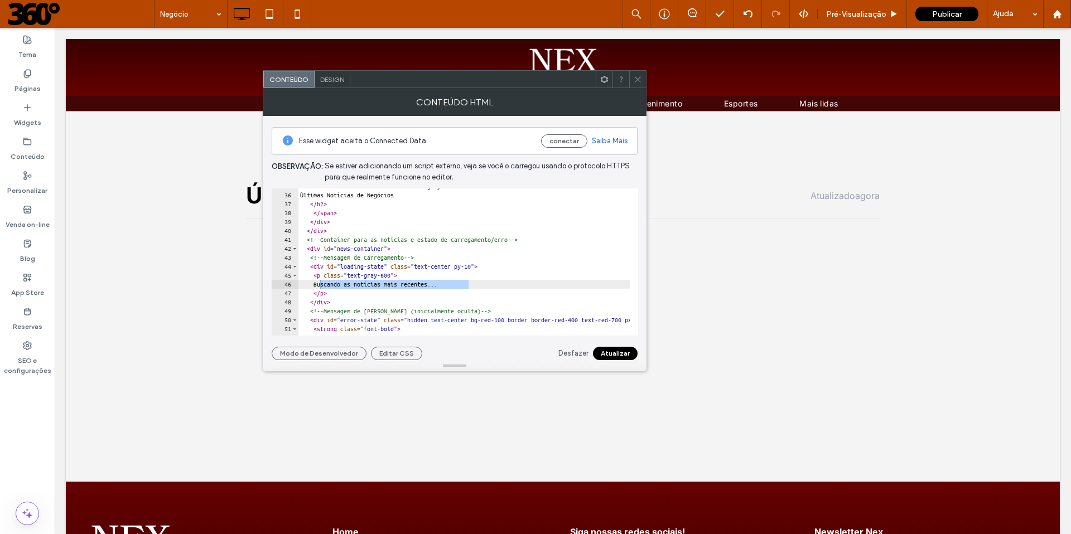
scroll to position [253, 0]
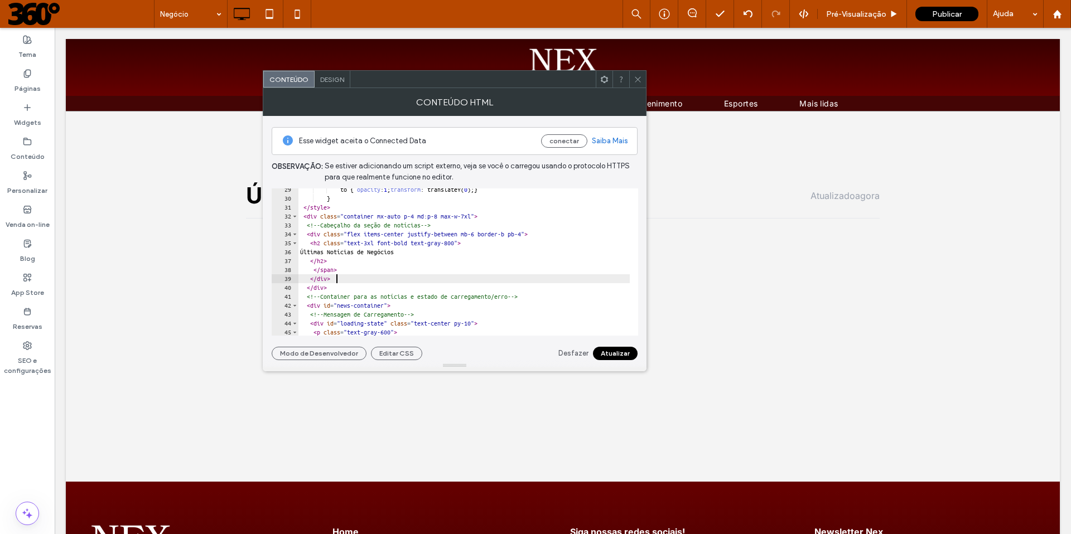
click at [410, 283] on div "to { opacity : 1 ; transform : translateY( 0 ); } } </ style > < div class = "c…" at bounding box center [742, 263] width 888 height 157
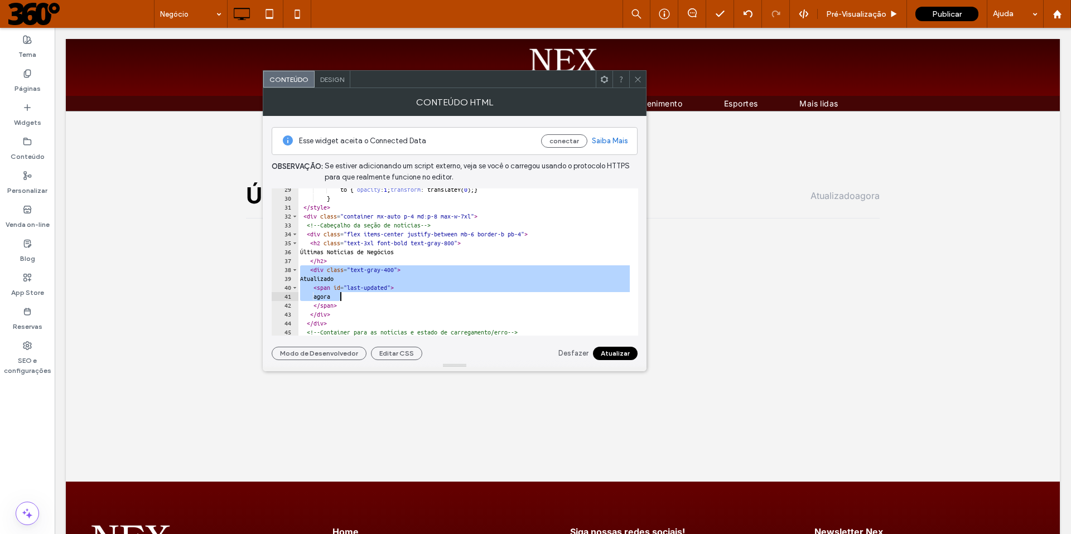
click at [380, 278] on div "to { opacity : 1 ; transform : translateY( 0 ); } } </ style > < div class = "c…" at bounding box center [742, 263] width 888 height 157
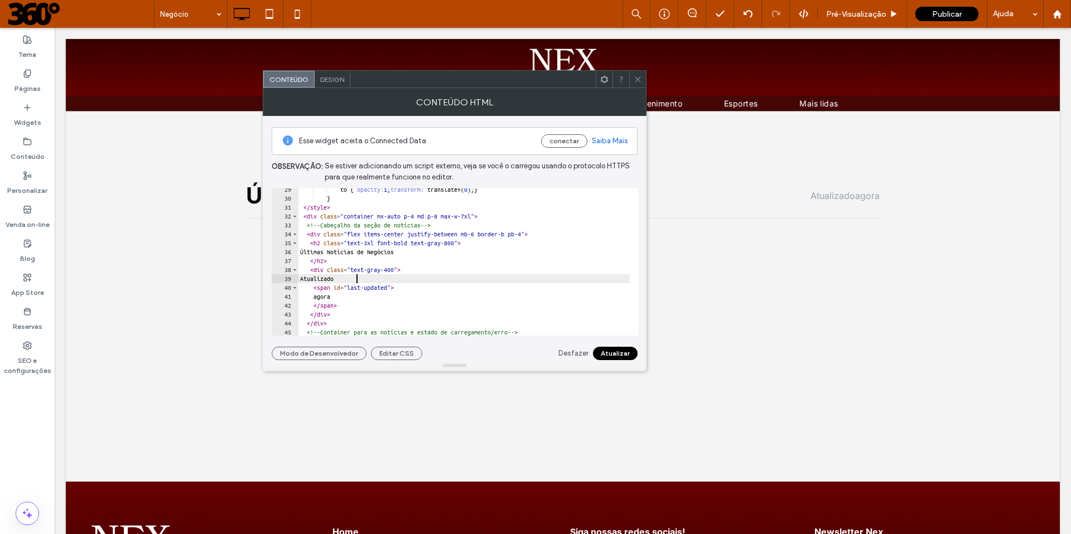
click at [360, 277] on div "to { opacity : 1 ; transform : translateY( 0 ); } } </ style > < div class = "c…" at bounding box center [742, 263] width 888 height 157
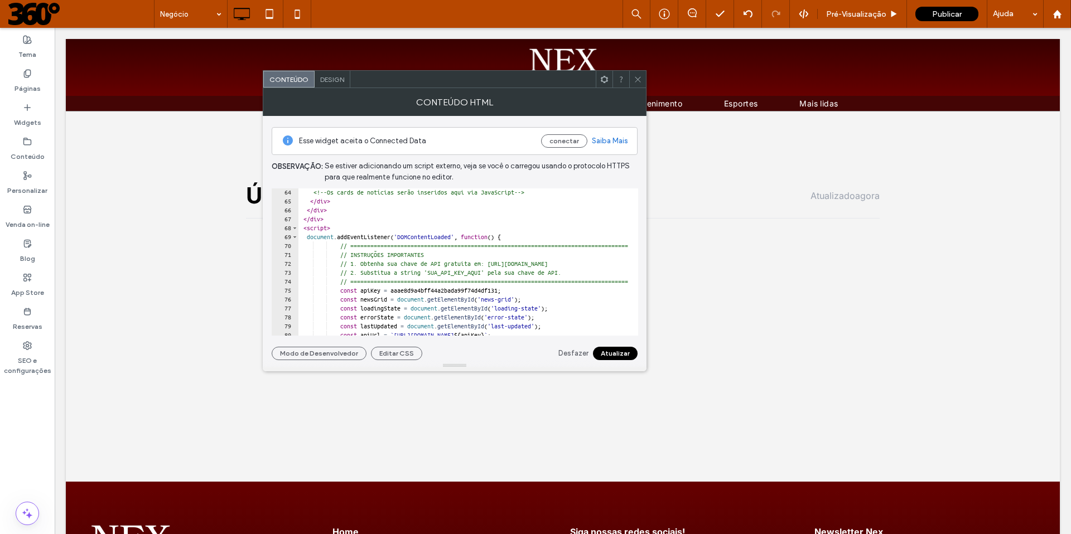
scroll to position [567, 0]
click at [410, 287] on div "<!-- Os cards de notícias serão inseridos aqui via JavaScript --> </ div > </ d…" at bounding box center [742, 261] width 888 height 157
click at [540, 287] on div "<!-- Os cards de notícias serão inseridos aqui via JavaScript --> </ div > </ d…" at bounding box center [742, 261] width 888 height 157
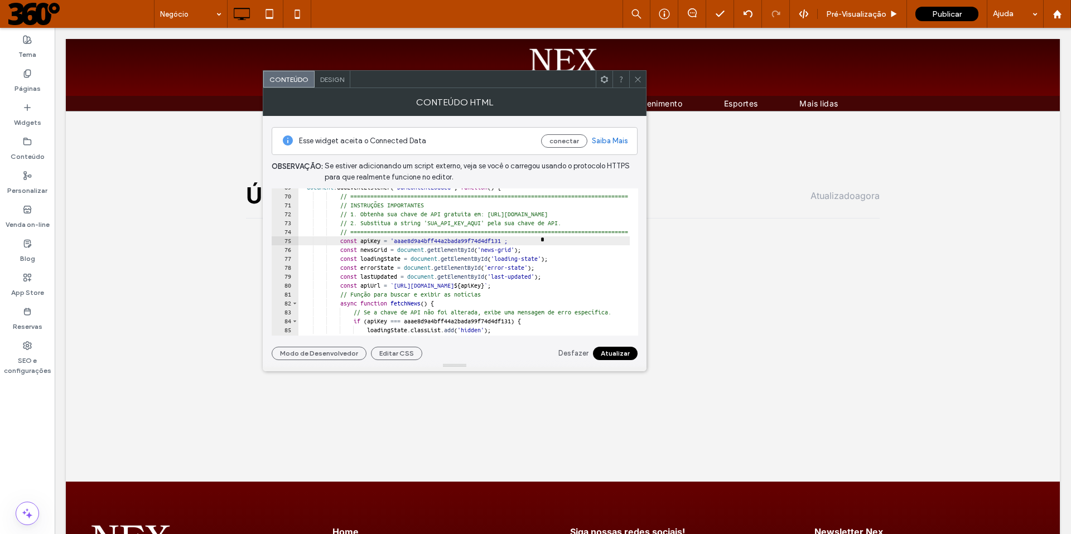
scroll to position [625, 0]
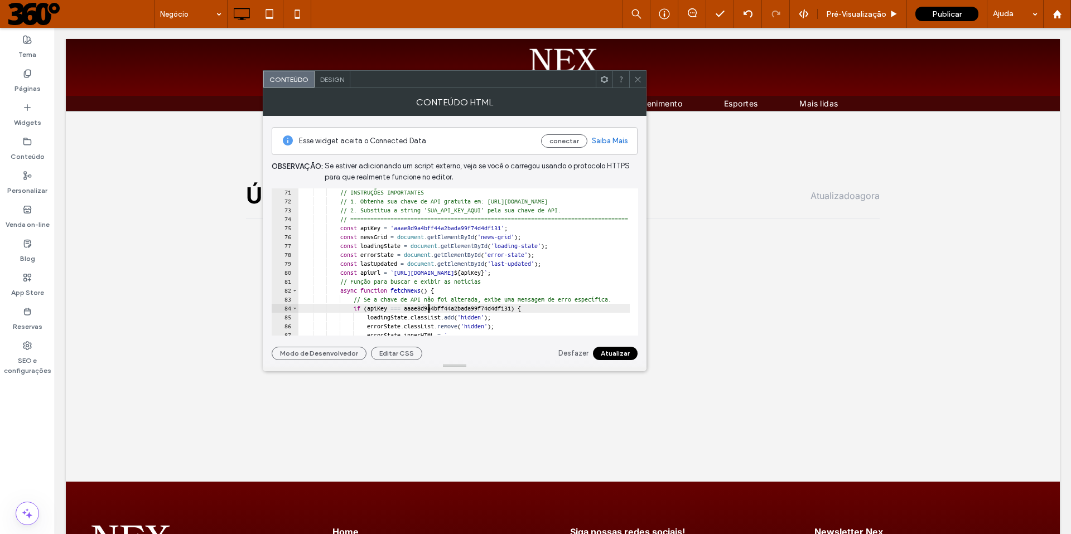
click at [427, 308] on div "// INSTRUÇÕES IMPORTANTES // 1. Obtenha sua chave de API gratuita em: https://n…" at bounding box center [742, 266] width 888 height 157
click at [425, 308] on div "// INSTRUÇÕES IMPORTANTES // 1. Obtenha sua chave de API gratuita em: https://n…" at bounding box center [742, 266] width 888 height 157
click at [556, 308] on div "// INSTRUÇÕES IMPORTANTES // 1. Obtenha sua chave de API gratuita em: https://n…" at bounding box center [742, 266] width 888 height 157
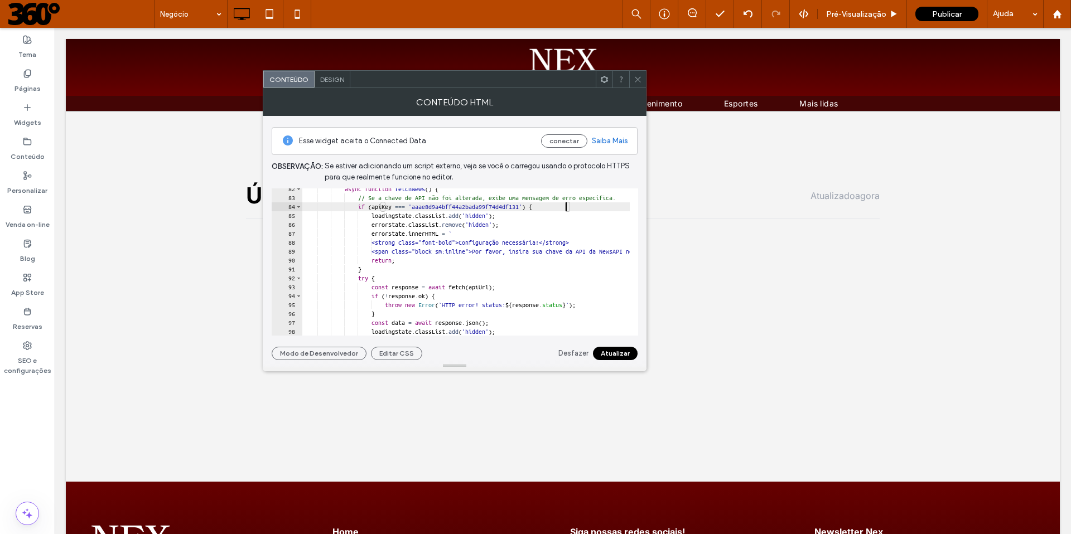
scroll to position [720, 0]
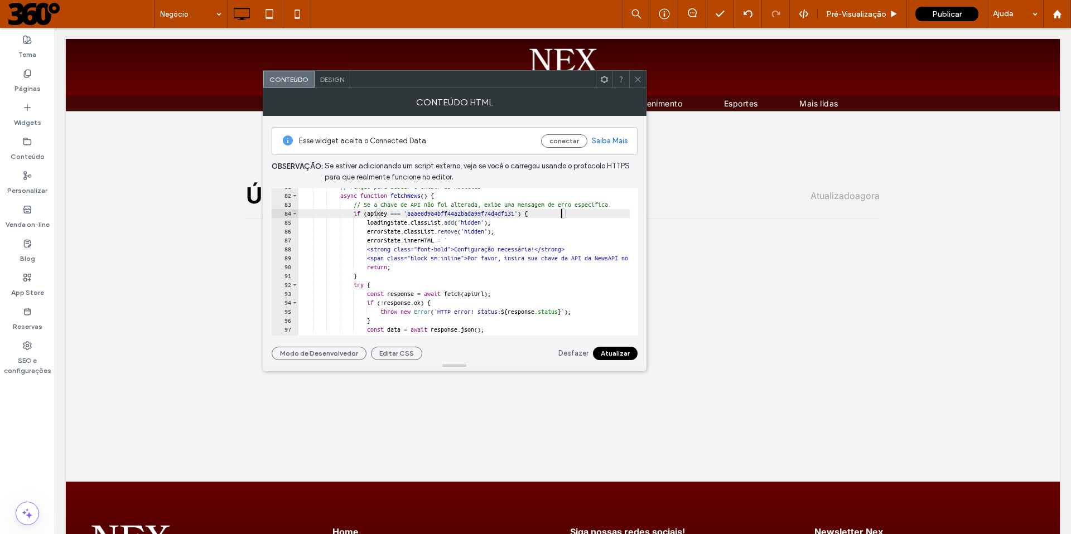
type textarea "**********"
click at [612, 354] on button "Atualizar" at bounding box center [615, 353] width 45 height 13
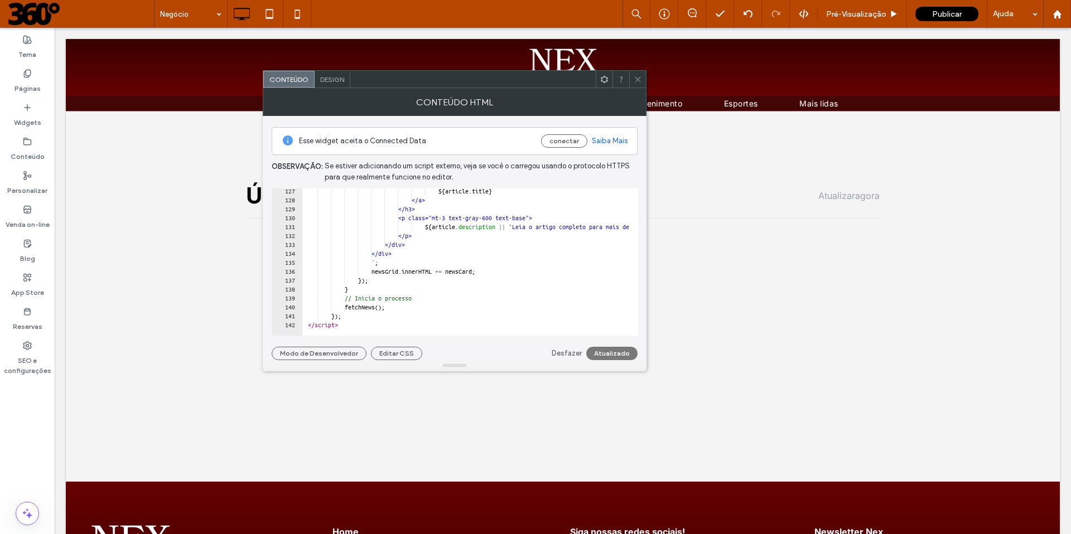
scroll to position [1128, 0]
click at [640, 78] on icon at bounding box center [637, 79] width 8 height 8
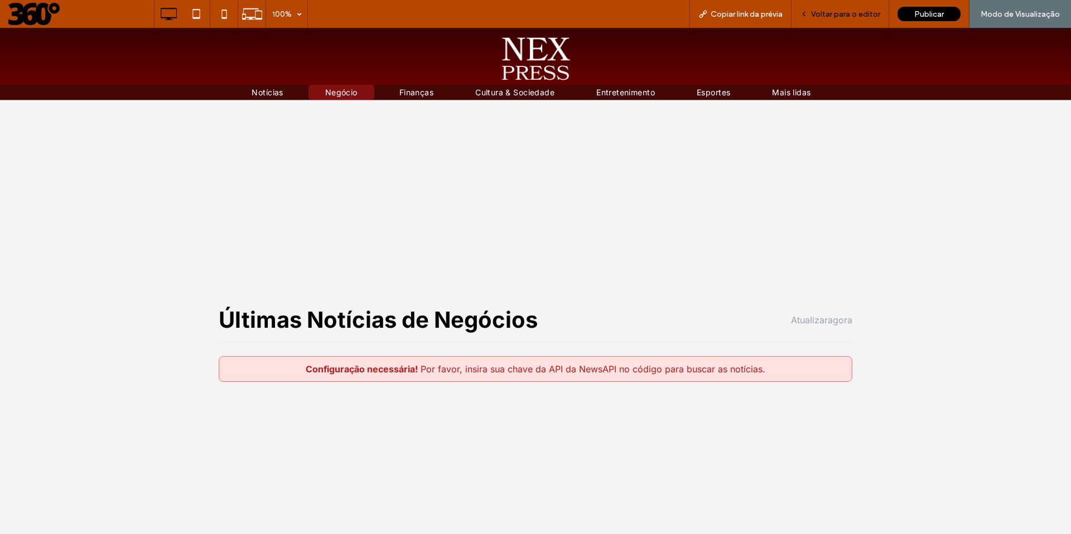
click at [846, 12] on span "Voltar para o editor" at bounding box center [845, 13] width 69 height 9
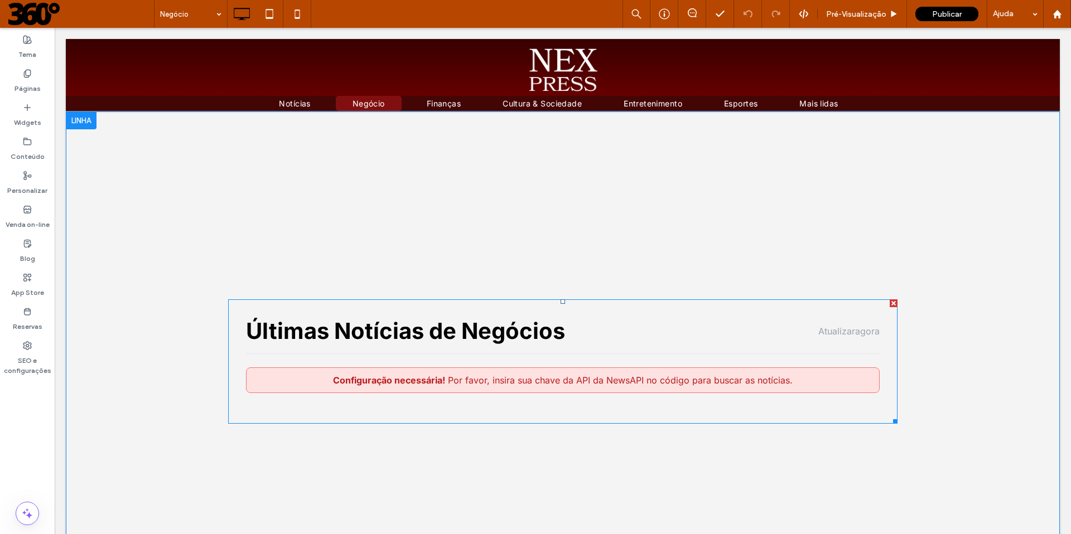
click at [572, 397] on span at bounding box center [562, 361] width 669 height 124
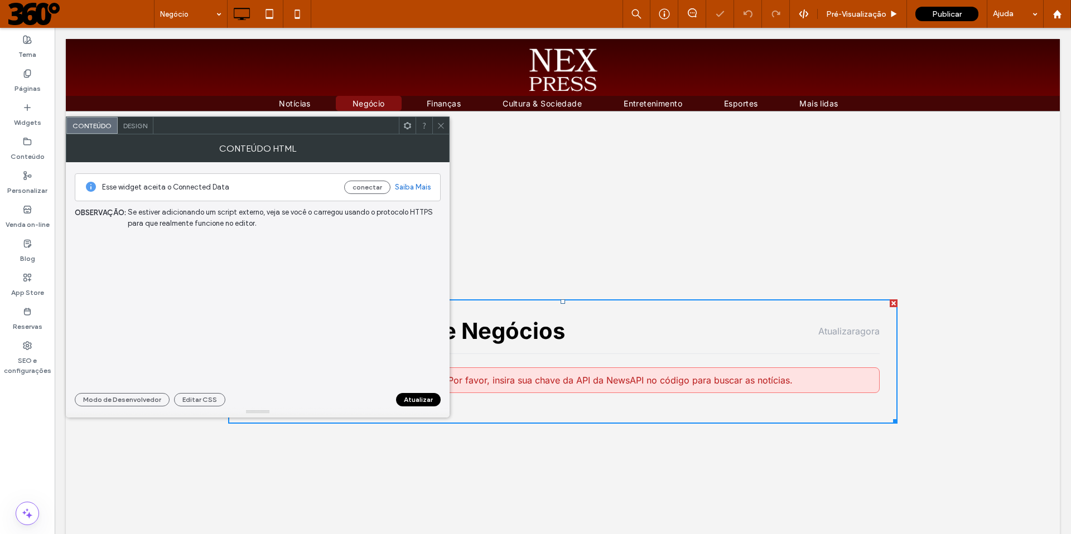
click at [535, 345] on h2 "Últimas Notícias de Negócios" at bounding box center [405, 330] width 319 height 27
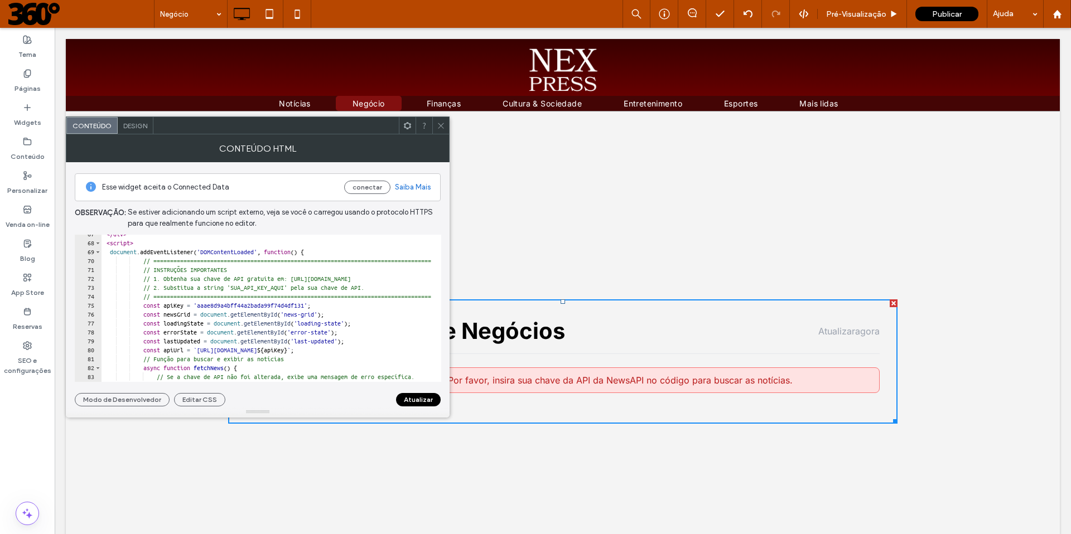
scroll to position [601, 0]
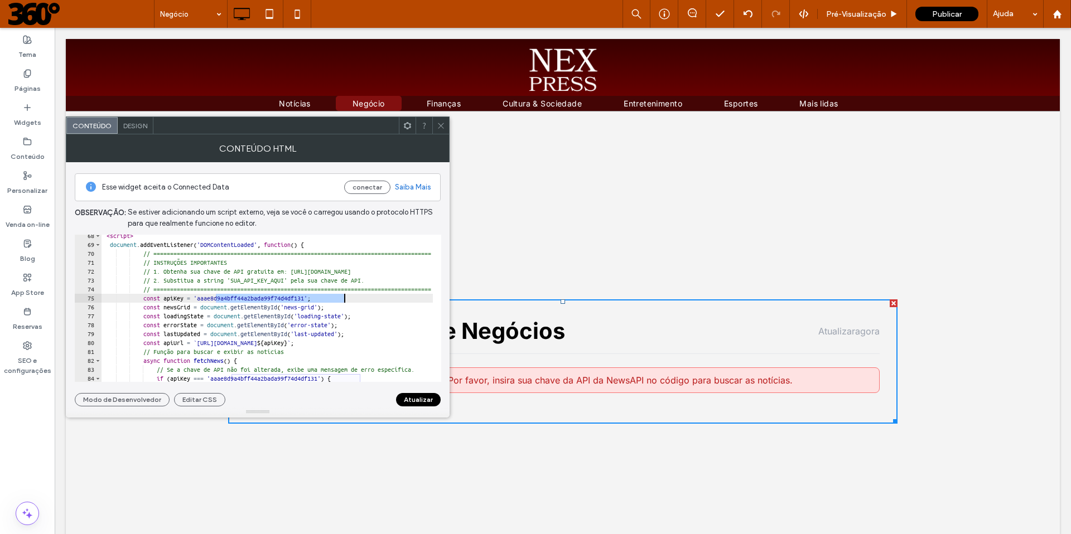
drag, startPoint x: 216, startPoint y: 299, endPoint x: 342, endPoint y: 298, distance: 126.0
click at [342, 298] on div "< script > document . addEventListener ( 'DOMContentLoaded' , function ( ) { //…" at bounding box center [545, 309] width 888 height 157
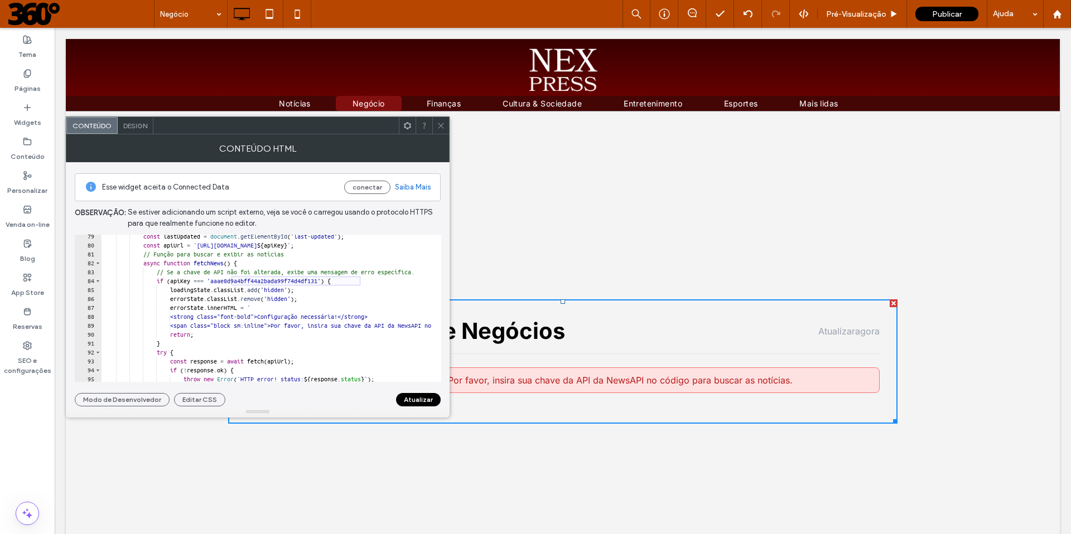
scroll to position [699, 0]
drag, startPoint x: 233, startPoint y: 280, endPoint x: 360, endPoint y: 282, distance: 126.6
click at [360, 282] on div "const lastUpdated = document . getElementById ( 'last-updated' ) ; const apiUrl…" at bounding box center [545, 310] width 888 height 157
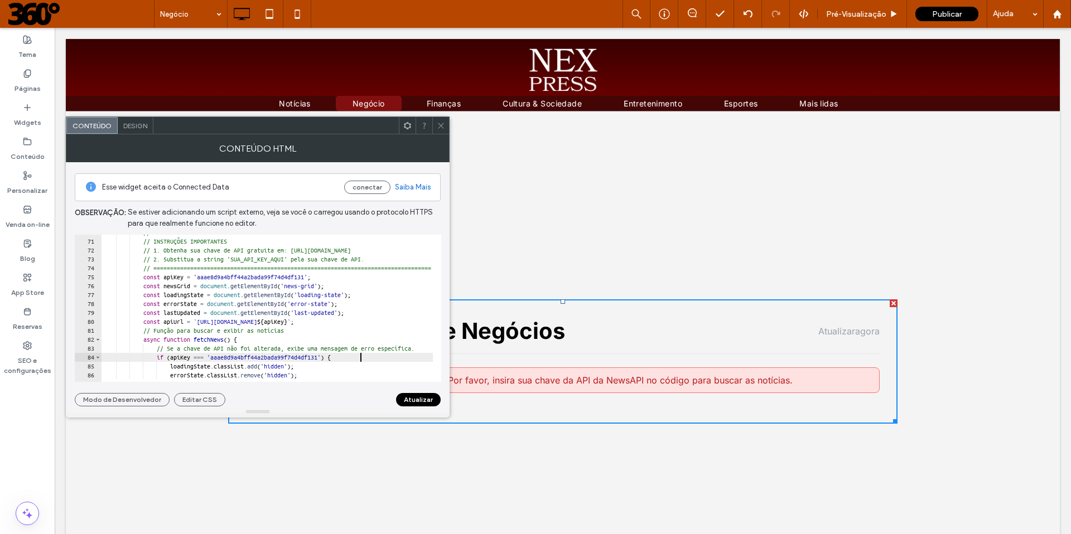
scroll to position [622, 0]
click at [216, 277] on div "// ============================================================================…" at bounding box center [545, 306] width 888 height 157
drag, startPoint x: 216, startPoint y: 277, endPoint x: 342, endPoint y: 278, distance: 125.5
click at [342, 278] on div "// ============================================================================…" at bounding box center [545, 306] width 888 height 157
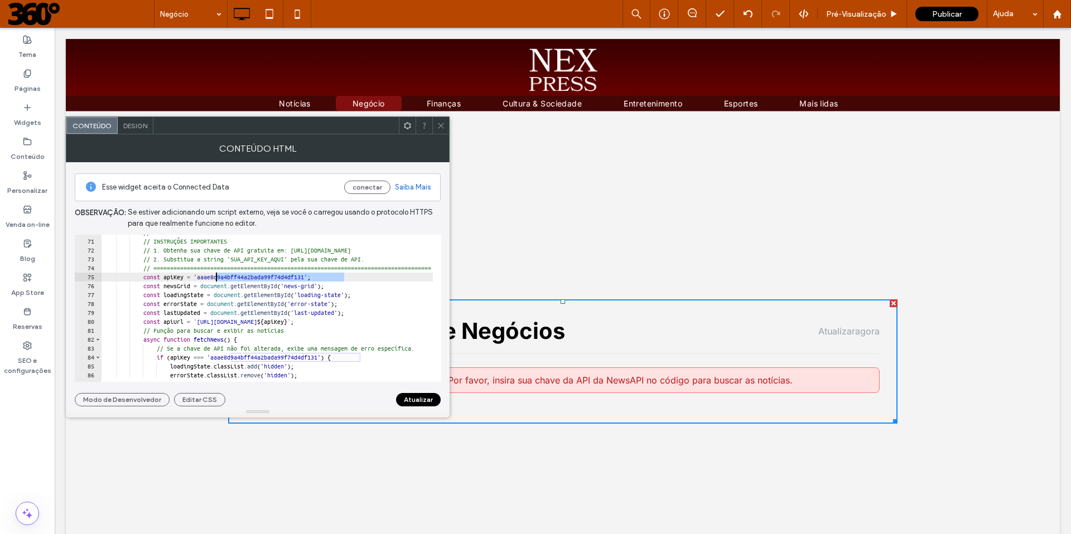
drag, startPoint x: 344, startPoint y: 277, endPoint x: 215, endPoint y: 278, distance: 128.8
click at [215, 278] on div "// ============================================================================…" at bounding box center [545, 306] width 888 height 157
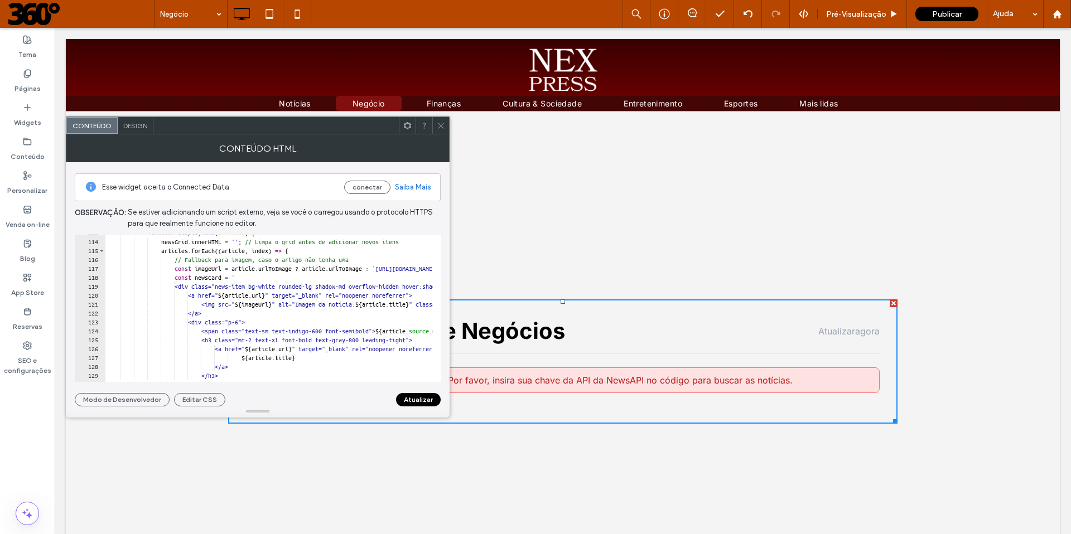
scroll to position [1018, 0]
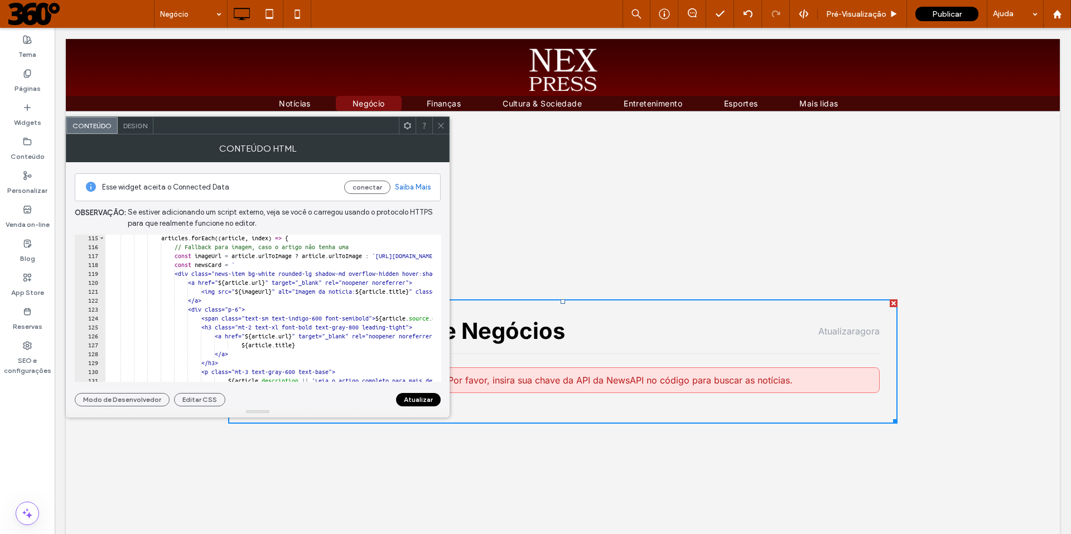
click at [414, 401] on button "Atualizar" at bounding box center [418, 399] width 45 height 13
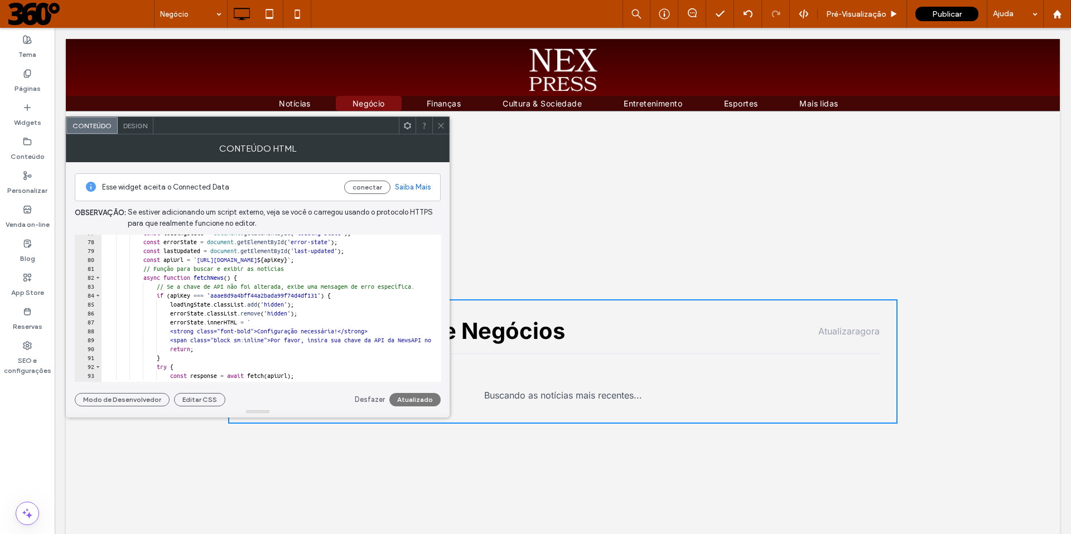
scroll to position [684, 0]
drag, startPoint x: 231, startPoint y: 294, endPoint x: 360, endPoint y: 296, distance: 128.3
click at [360, 296] on div "const loadingState = document . getElementById ( 'loading-state' ) ; const erro…" at bounding box center [545, 307] width 888 height 157
paste textarea "**********"
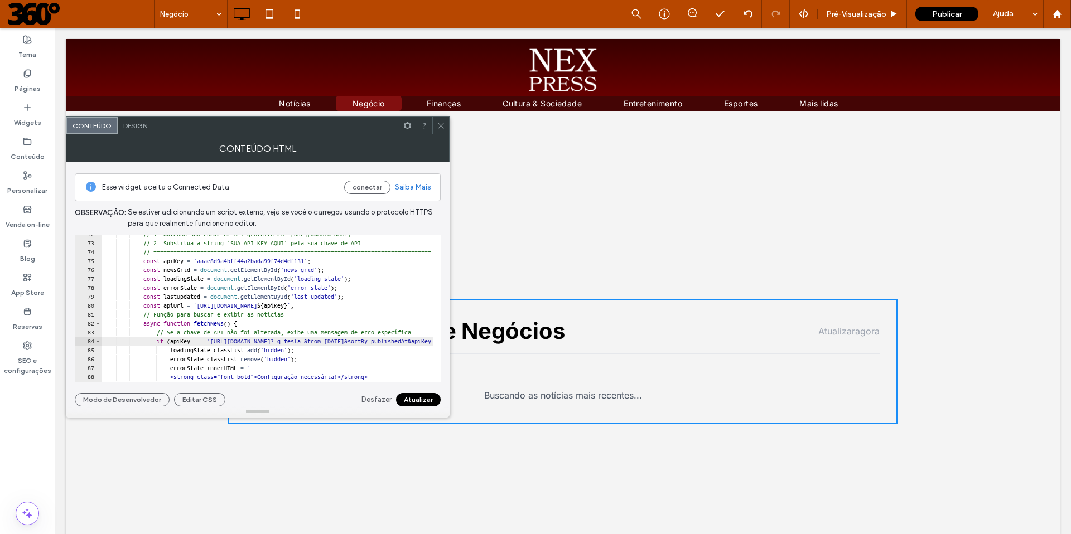
scroll to position [620, 0]
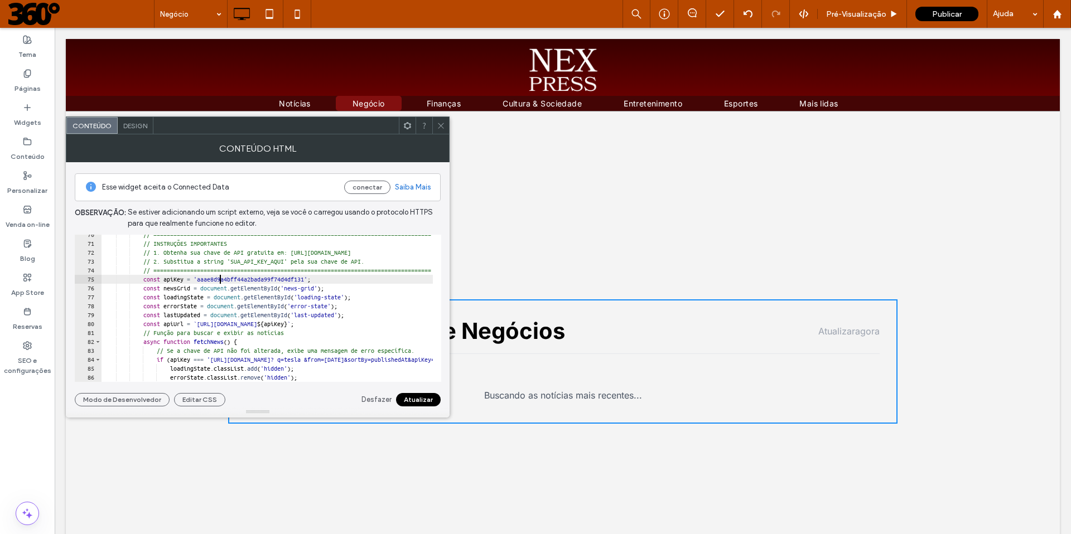
click at [219, 280] on div "// ============================================================================…" at bounding box center [545, 308] width 888 height 157
drag, startPoint x: 216, startPoint y: 280, endPoint x: 343, endPoint y: 279, distance: 127.1
click at [343, 279] on div "// ============================================================================…" at bounding box center [545, 308] width 888 height 157
paste textarea "**********"
type textarea "**********"
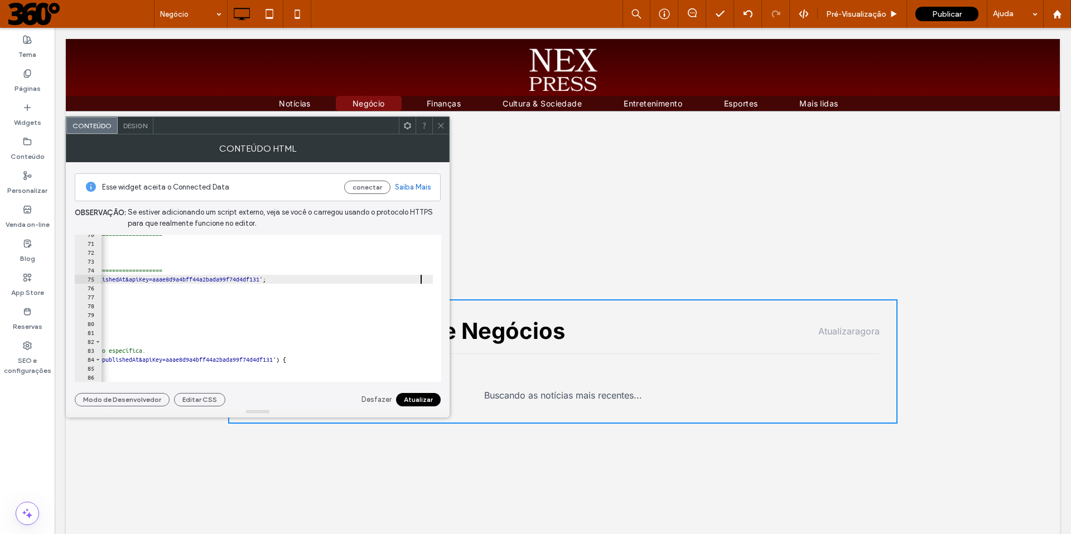
scroll to position [0, 269]
click at [428, 401] on button "Atualizar" at bounding box center [418, 399] width 45 height 13
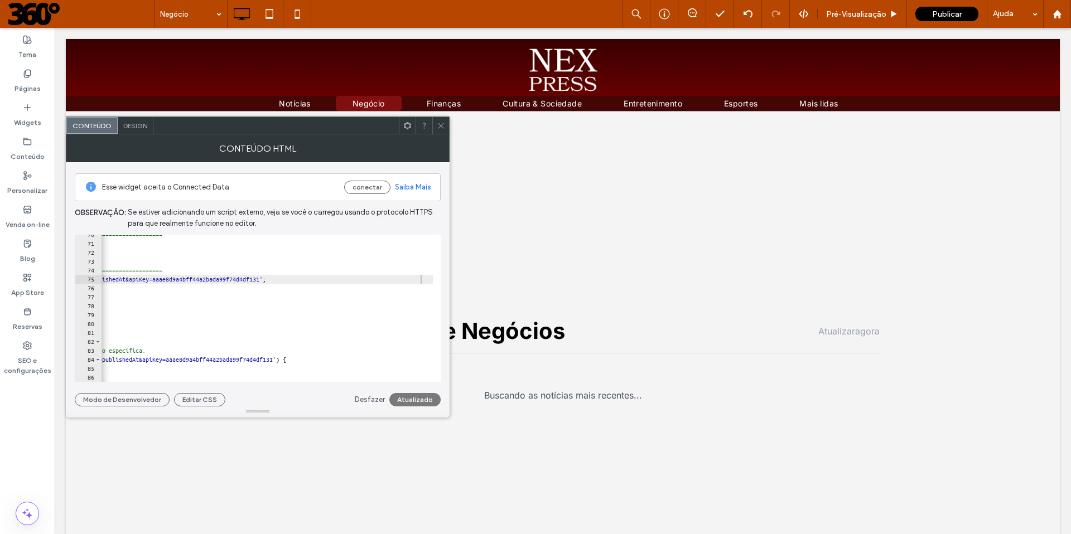
click at [439, 124] on use at bounding box center [441, 126] width 6 height 6
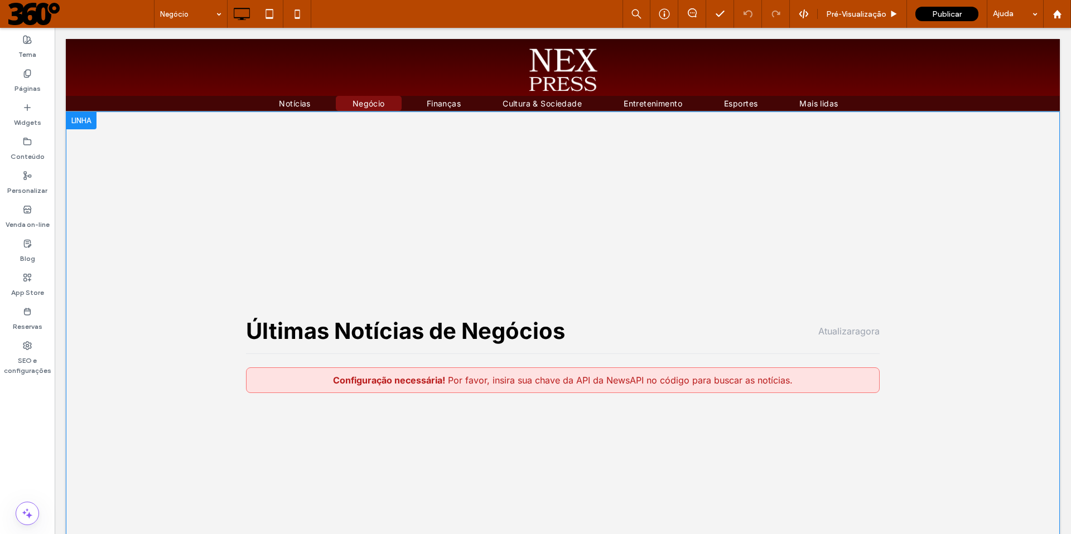
click at [505, 389] on span at bounding box center [562, 361] width 669 height 124
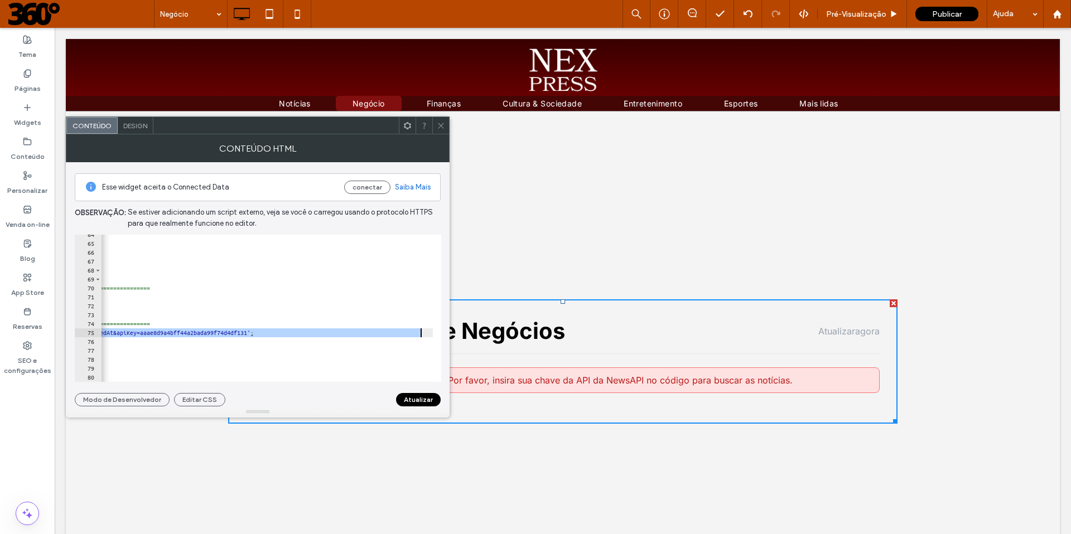
scroll to position [0, 281]
drag, startPoint x: 215, startPoint y: 335, endPoint x: 409, endPoint y: 333, distance: 194.1
click at [409, 333] on div "<!-- Os cards de notícias serão inseridos aqui via JavaScript --> </ div > </ d…" at bounding box center [264, 308] width 888 height 157
paste textarea "Cursor at row 75"
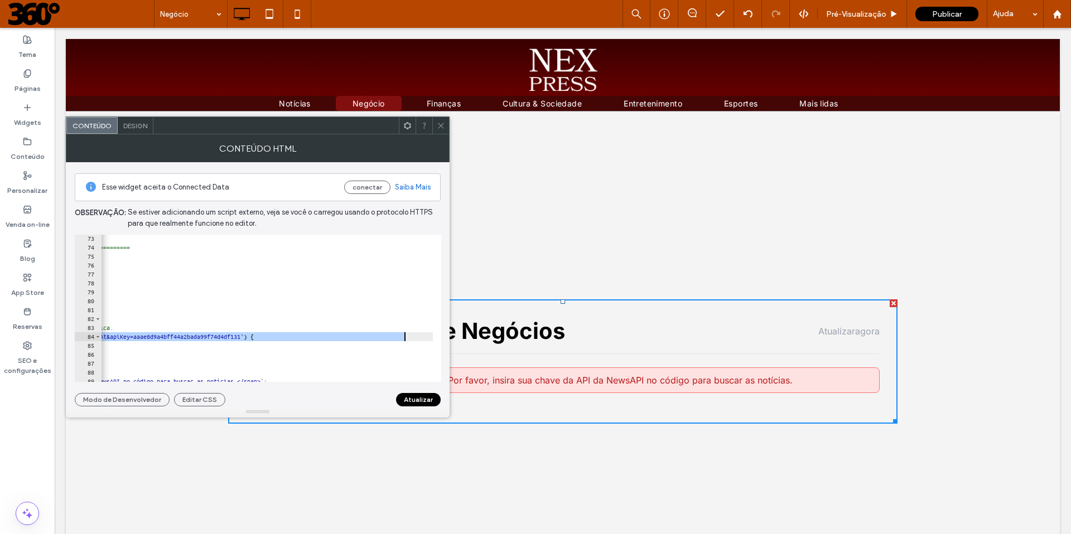
drag, startPoint x: 221, startPoint y: 336, endPoint x: 404, endPoint y: 339, distance: 182.9
click at [404, 339] on div "// 2. Substitua a string 'SUA_API_KEY_AQUI' pela sua chave de API. // =========…" at bounding box center [244, 312] width 888 height 157
paste textarea "Cursor at row 84"
type textarea "**********"
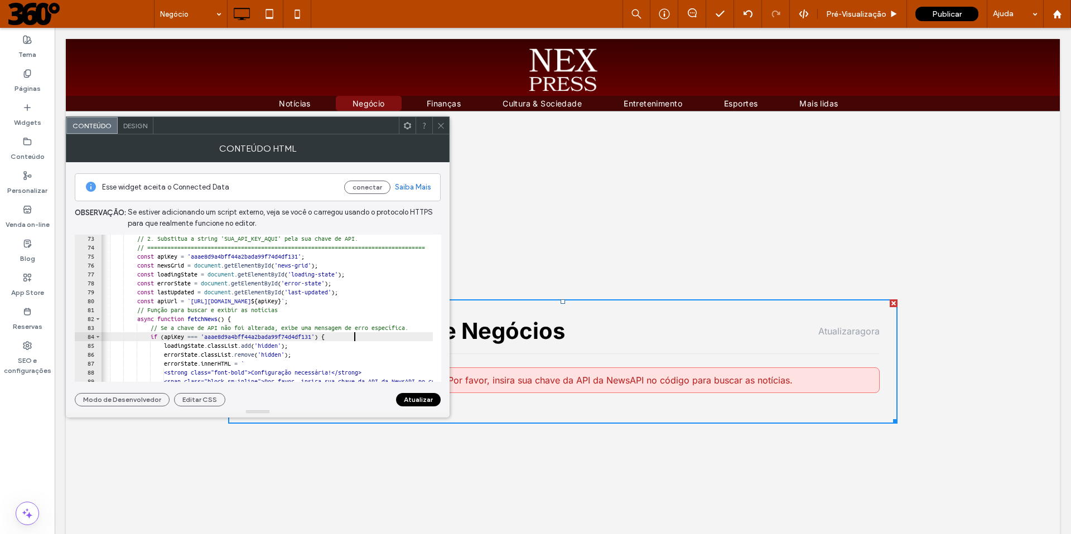
scroll to position [0, 0]
click at [422, 401] on button "Atualizar" at bounding box center [418, 399] width 45 height 13
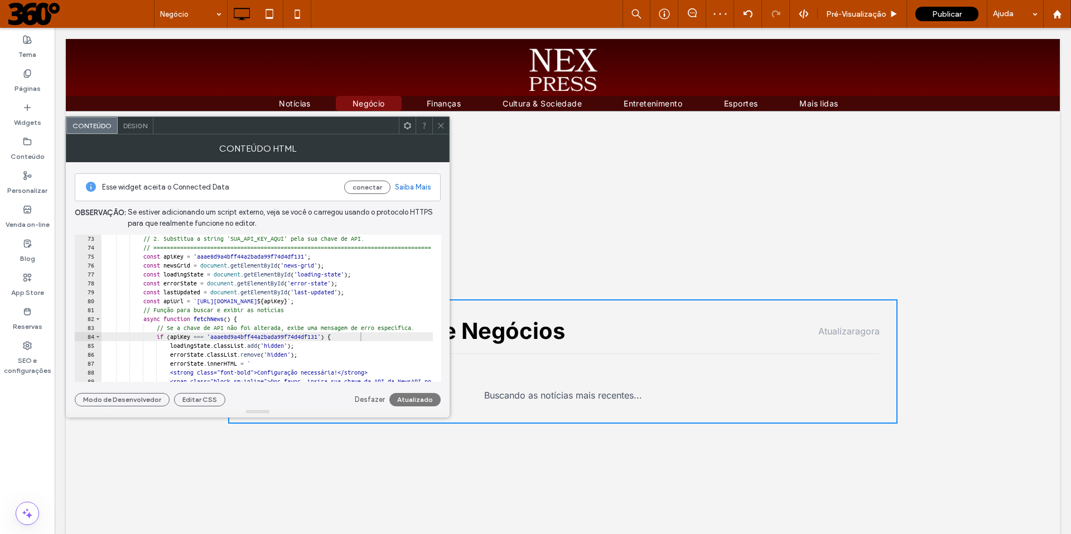
click at [437, 123] on icon at bounding box center [441, 126] width 8 height 8
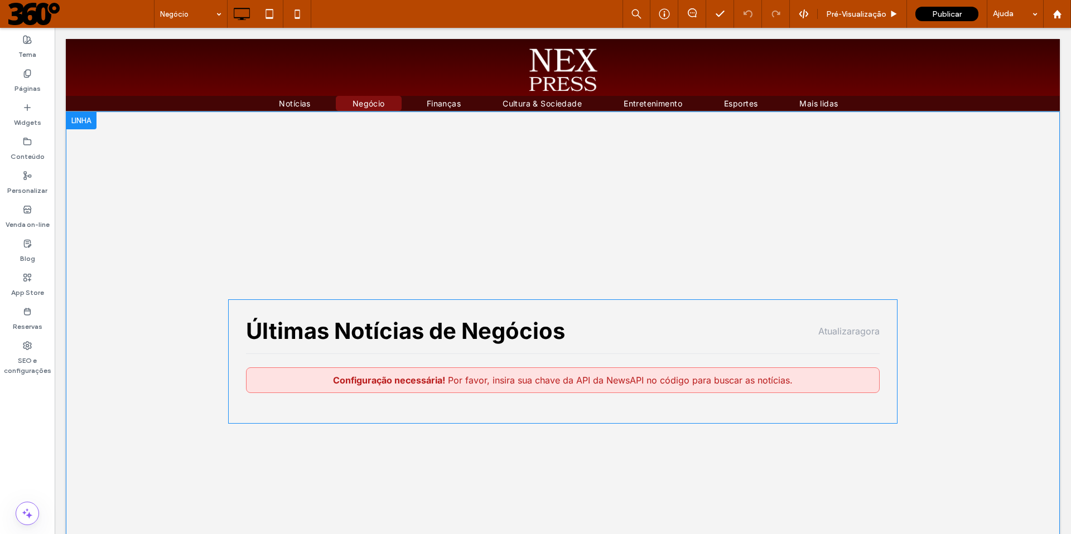
click at [574, 390] on span at bounding box center [562, 361] width 669 height 124
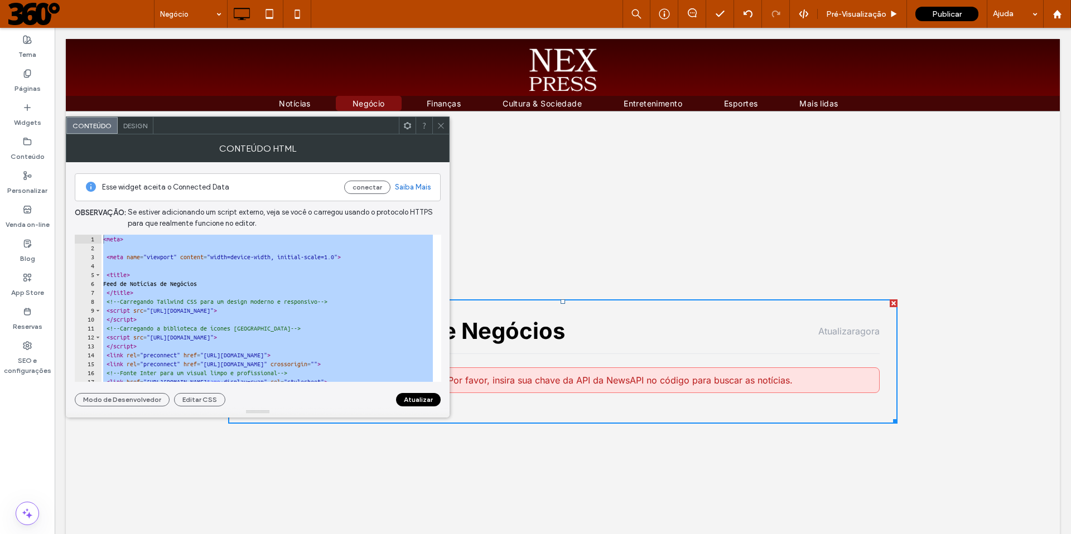
drag, startPoint x: 171, startPoint y: 370, endPoint x: 122, endPoint y: 122, distance: 253.6
click at [122, 122] on div "Conteúdo Design Conteúdo HTML Esse widget aceita o Connected Data conectar Saib…" at bounding box center [258, 267] width 384 height 301
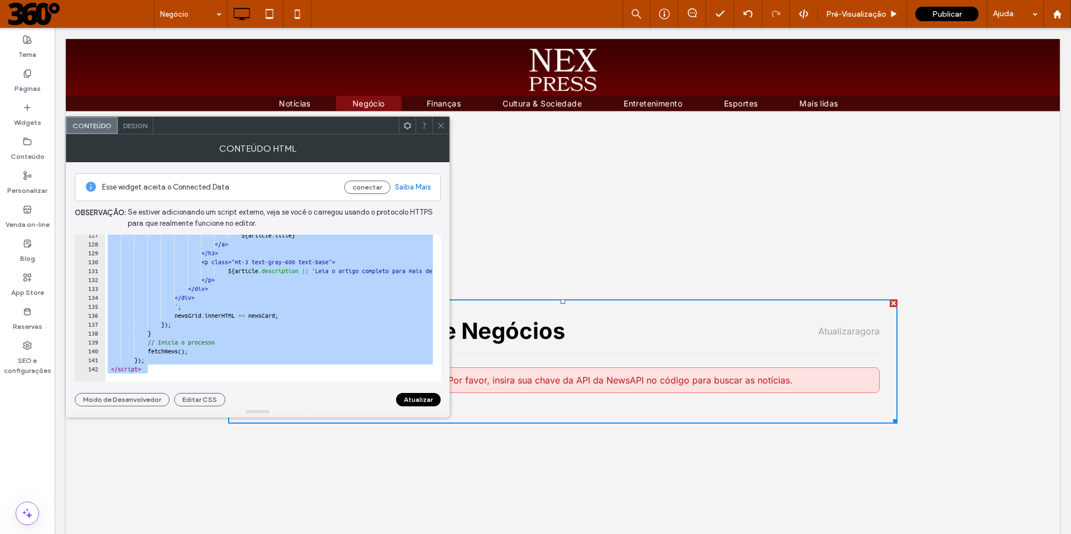
scroll to position [1128, 0]
click at [205, 363] on div "${ article . title } </a> </h3> <p class="mt-3 text-gray-600 text-base"> ${ art…" at bounding box center [549, 309] width 888 height 157
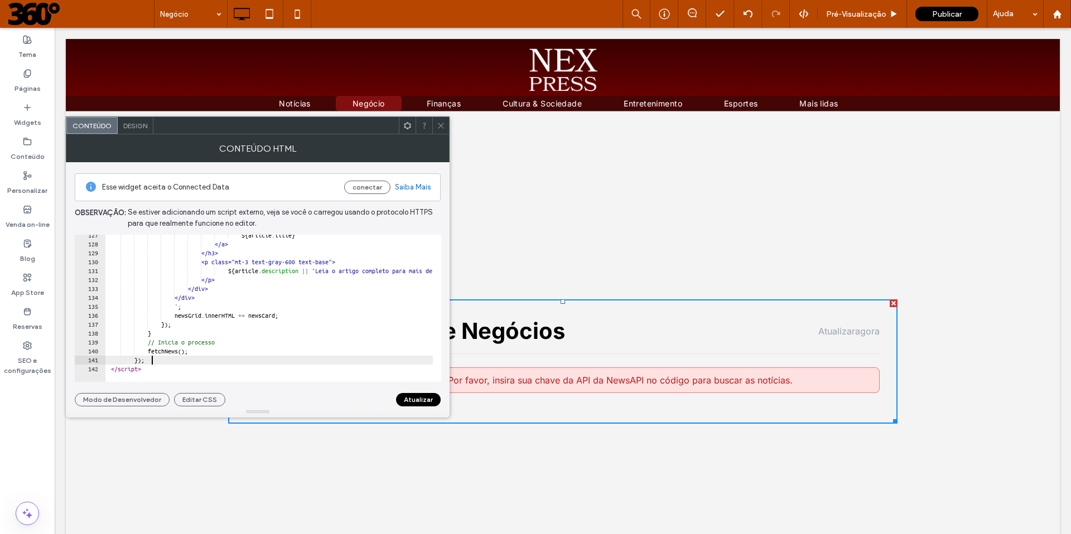
type textarea "**"
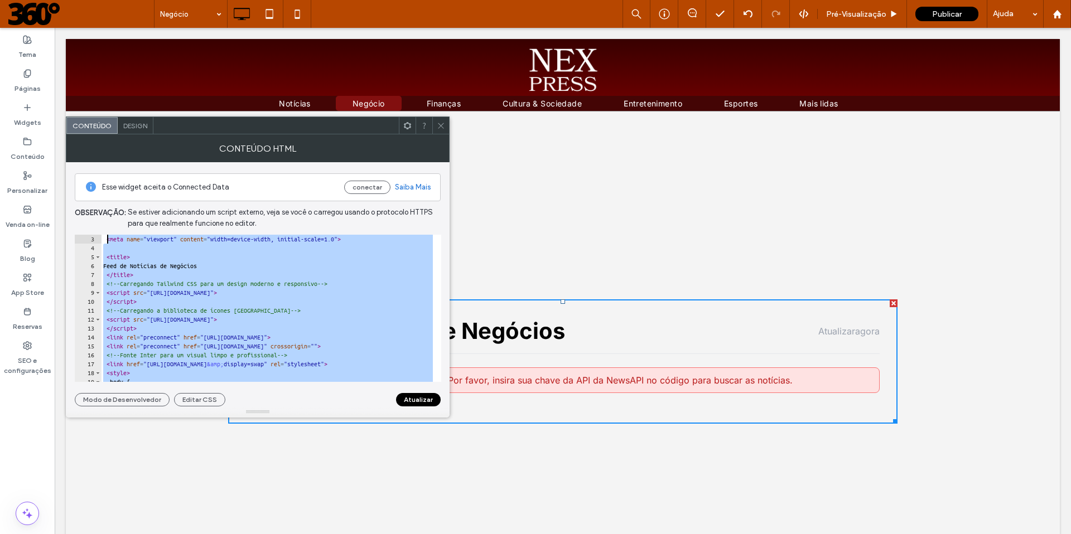
scroll to position [0, 0]
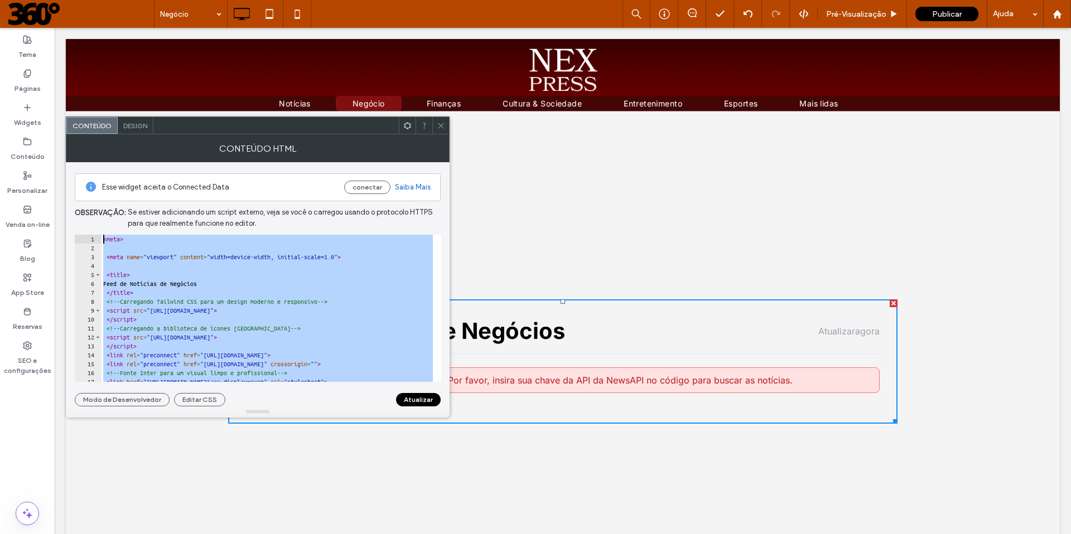
drag, startPoint x: 229, startPoint y: 399, endPoint x: 64, endPoint y: 127, distance: 318.0
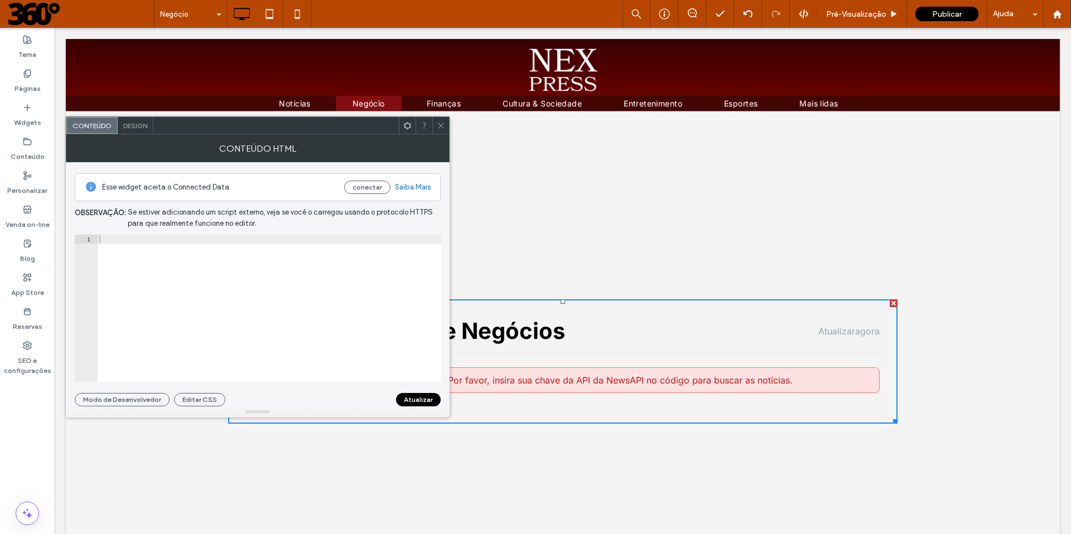
click at [420, 400] on button "Atualizar" at bounding box center [418, 399] width 45 height 13
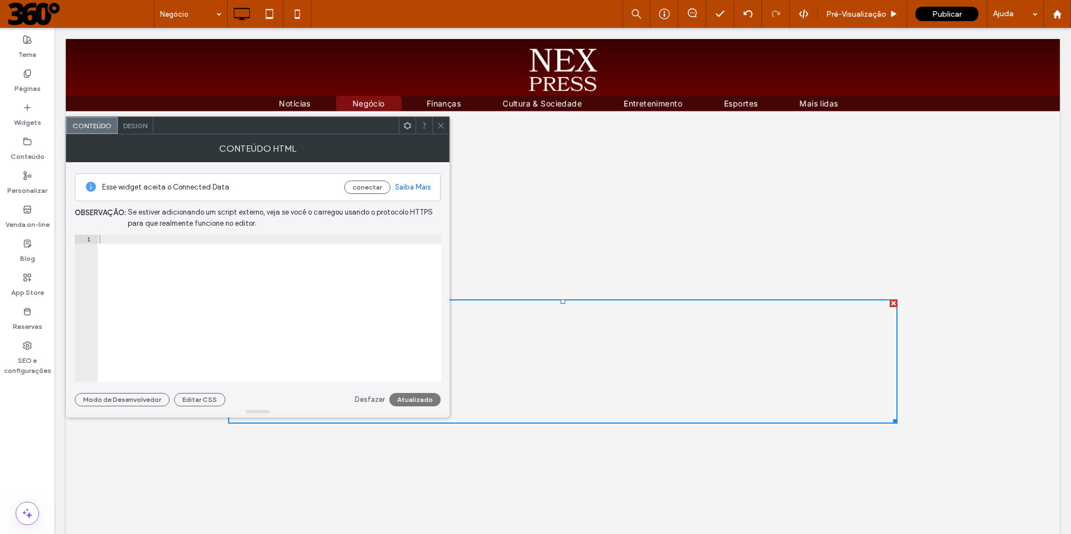
click at [193, 240] on div at bounding box center [269, 317] width 344 height 165
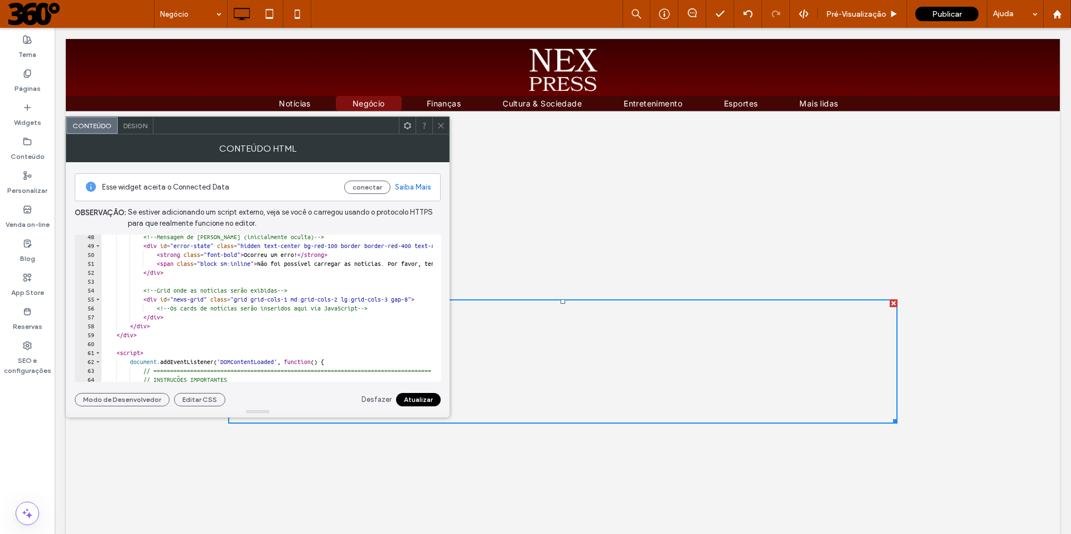
scroll to position [536, 0]
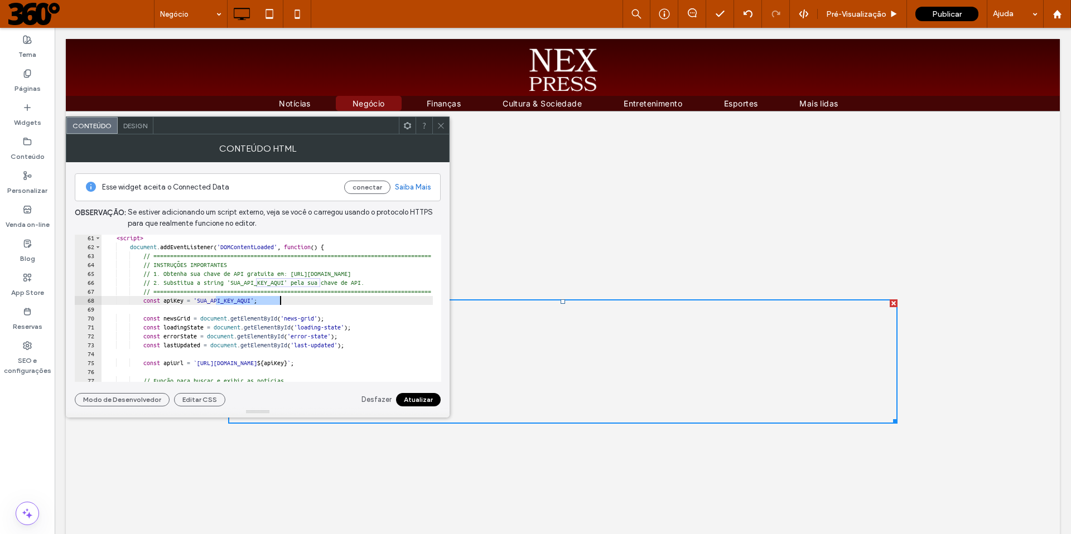
drag, startPoint x: 216, startPoint y: 301, endPoint x: 278, endPoint y: 301, distance: 61.9
click at [278, 301] on div "< script > document . addEventListener ( 'DOMContentLoaded' , function ( ) { //…" at bounding box center [545, 312] width 888 height 157
paste textarea "**********"
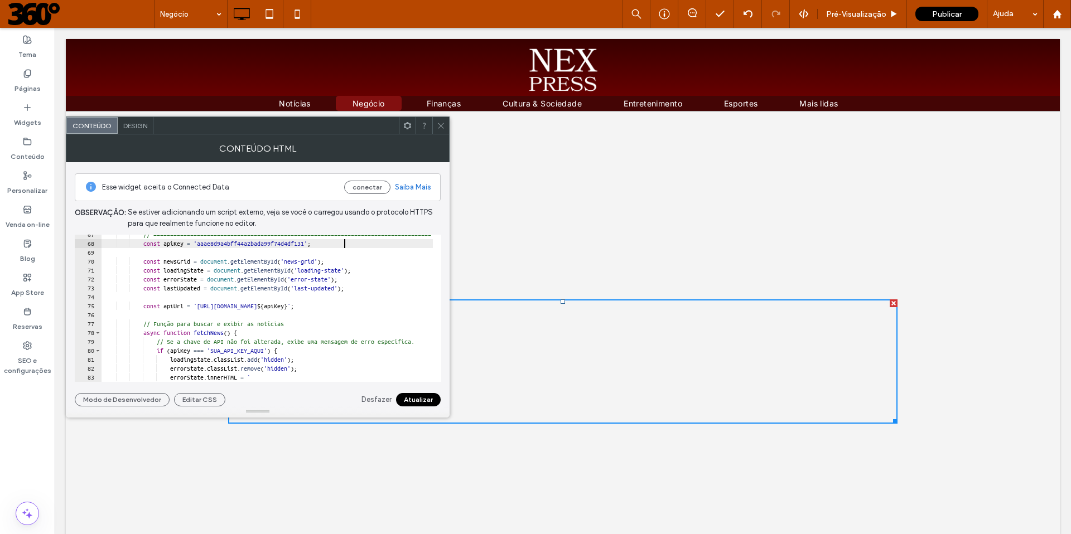
scroll to position [593, 0]
drag, startPoint x: 232, startPoint y: 351, endPoint x: 294, endPoint y: 350, distance: 62.5
click at [294, 350] on div "// ============================================================================…" at bounding box center [545, 308] width 888 height 157
paste textarea "**********"
type textarea "**********"
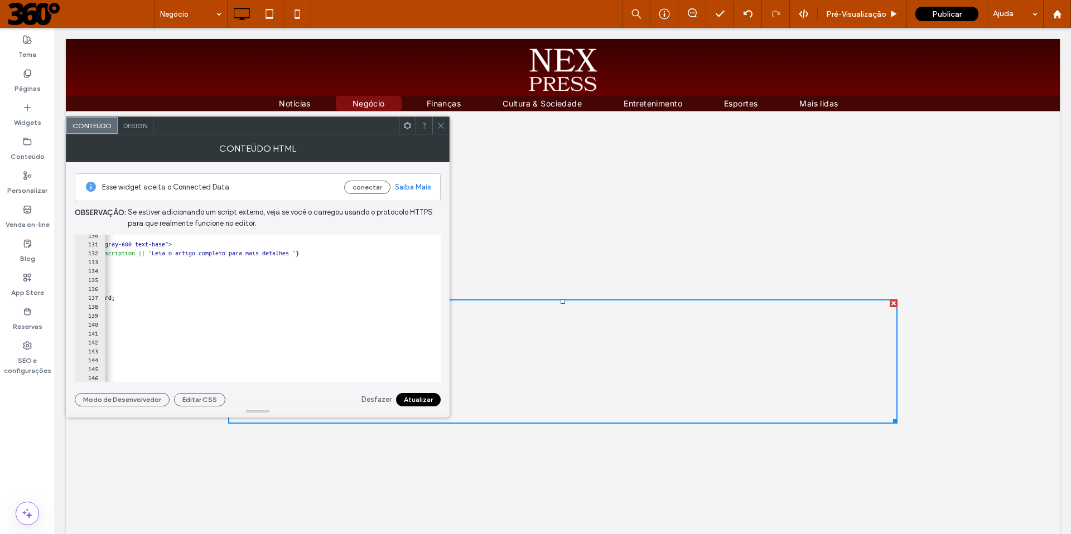
scroll to position [1155, 0]
click at [414, 400] on button "Atualizar" at bounding box center [418, 399] width 45 height 13
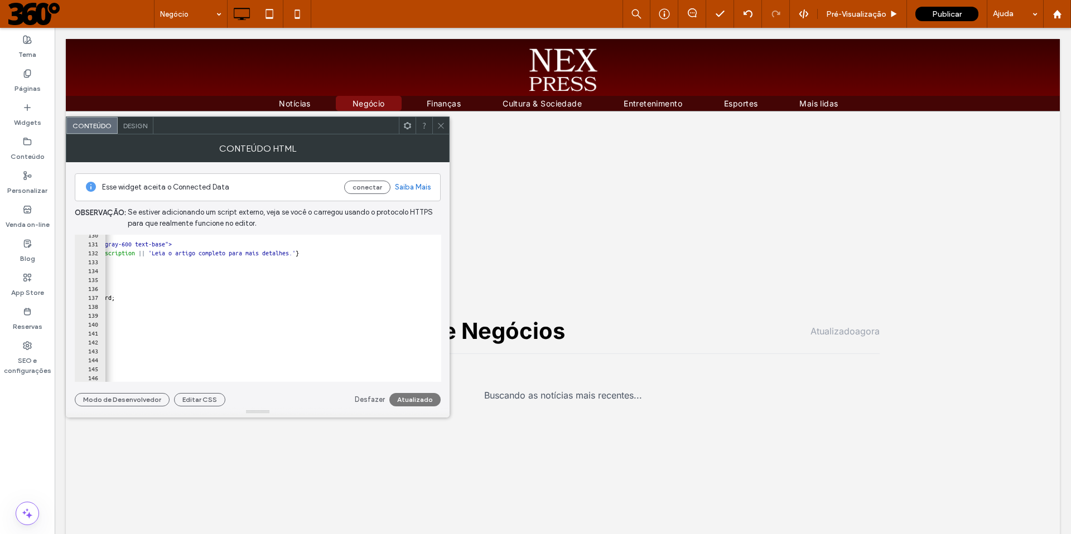
click at [444, 127] on icon at bounding box center [441, 126] width 8 height 8
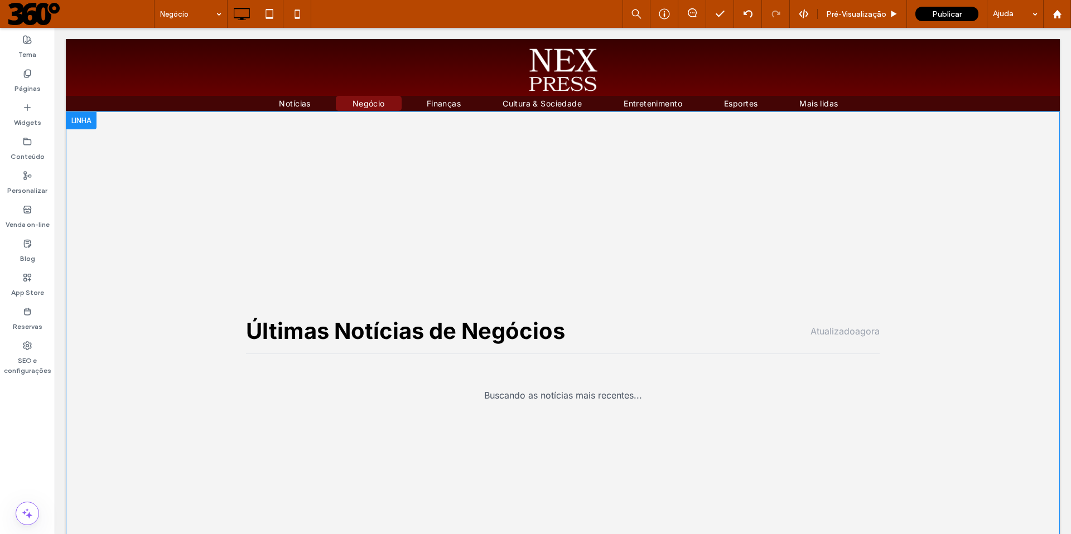
click at [388, 345] on h2 "Últimas Notícias de Negócios" at bounding box center [405, 330] width 319 height 27
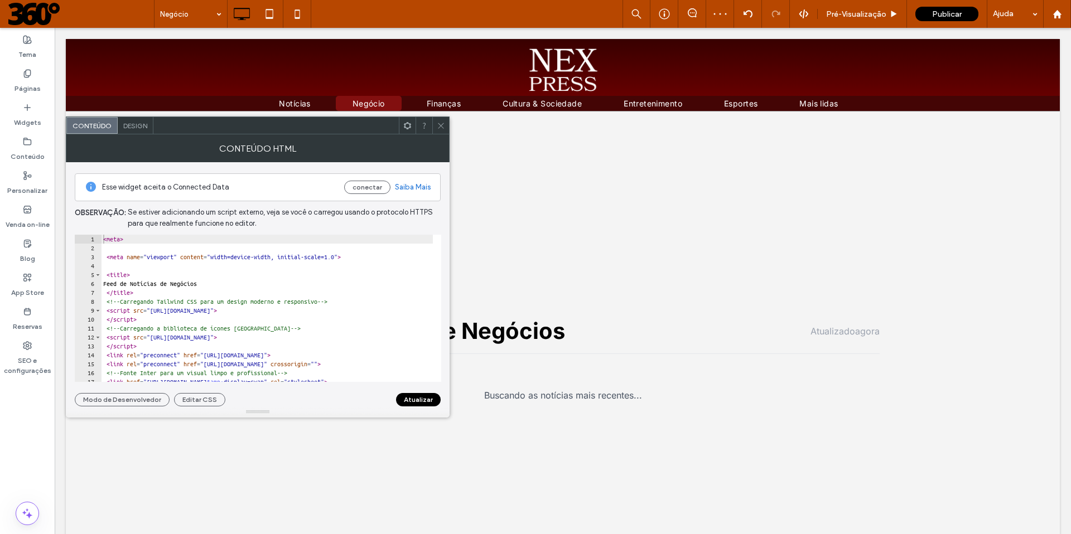
click at [440, 123] on icon at bounding box center [441, 126] width 8 height 8
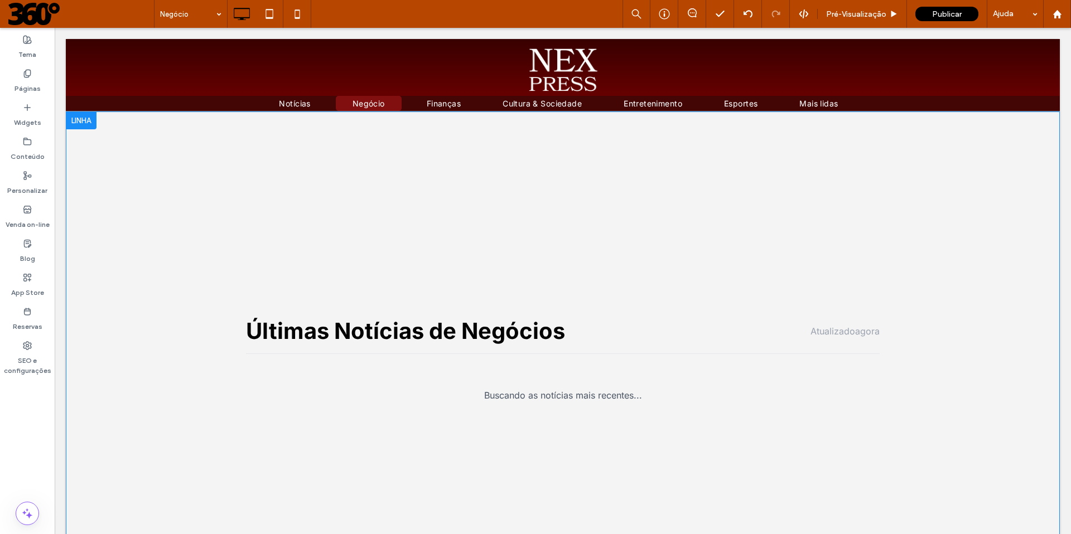
click at [87, 123] on div at bounding box center [81, 121] width 31 height 18
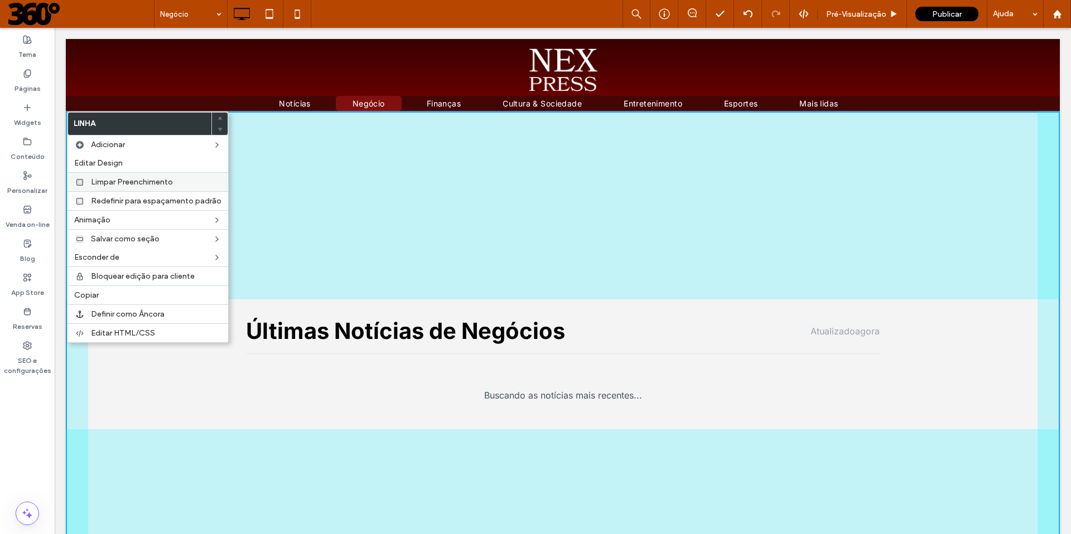
click at [144, 182] on span "Limpar Preenchimento" at bounding box center [132, 181] width 82 height 9
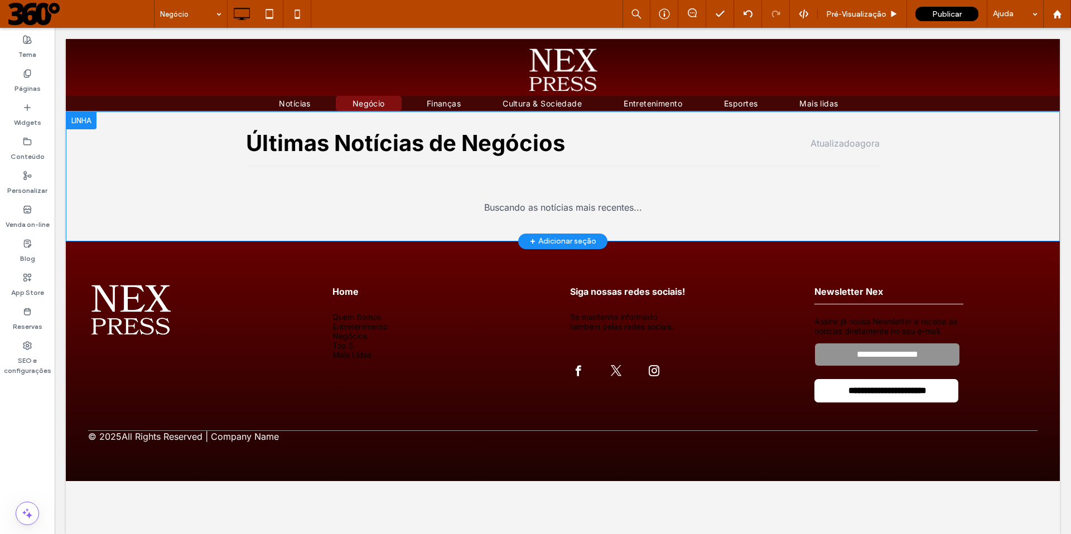
click at [84, 123] on div at bounding box center [81, 121] width 31 height 18
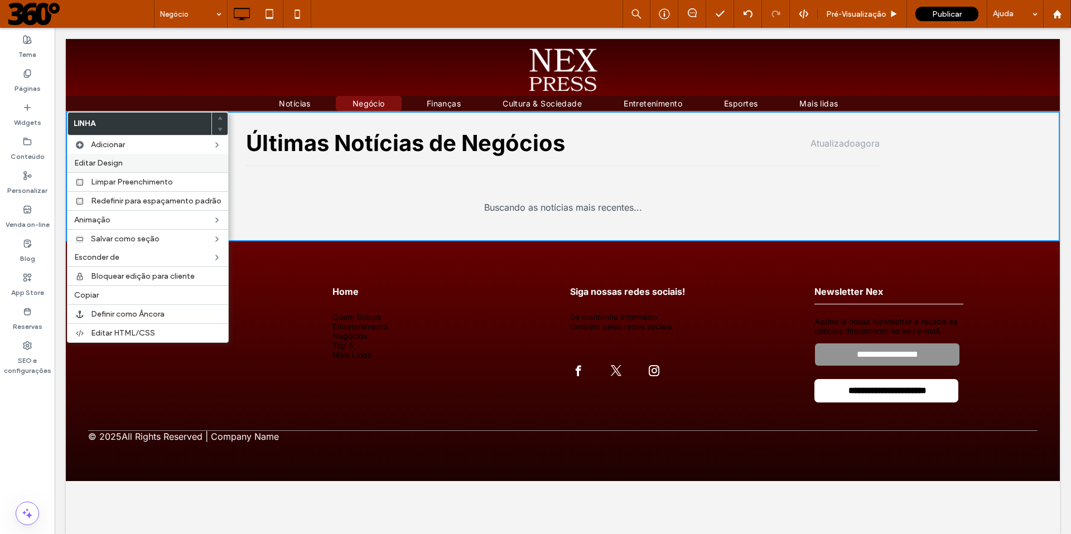
click at [101, 164] on span "Editar Design" at bounding box center [98, 162] width 49 height 9
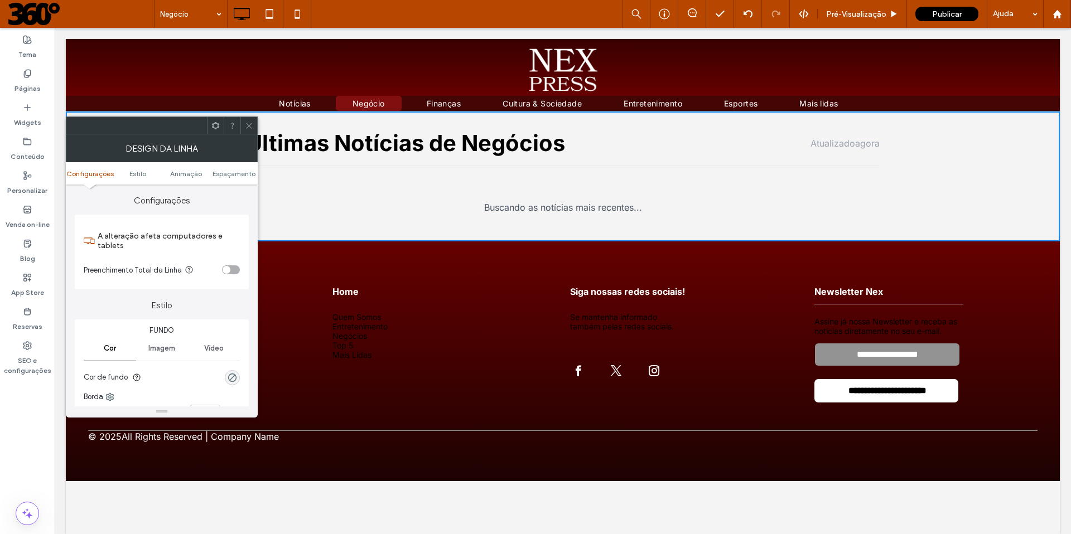
click at [236, 272] on div "toggle" at bounding box center [231, 269] width 18 height 9
click at [249, 126] on icon at bounding box center [249, 126] width 8 height 8
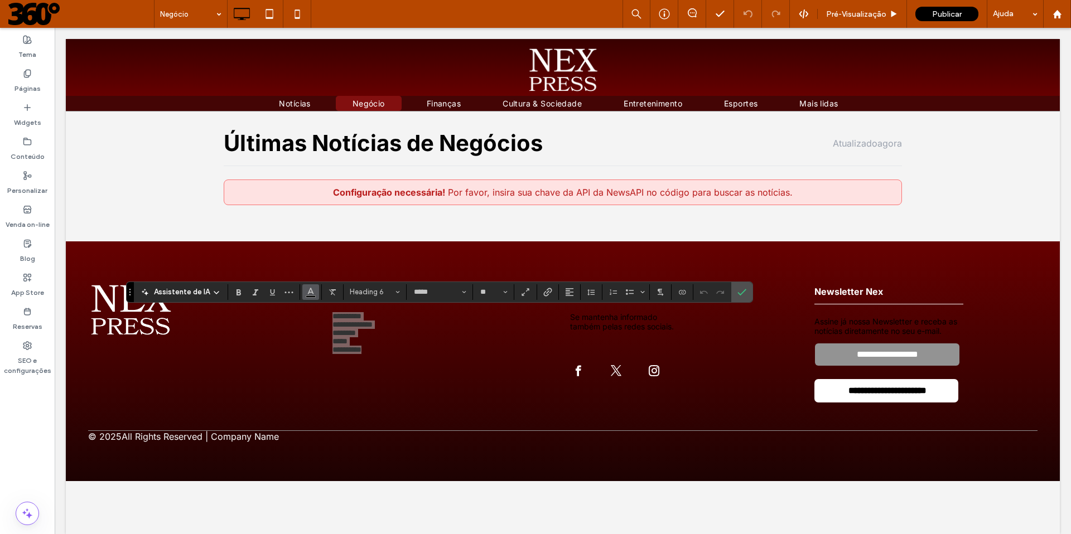
click at [308, 292] on use "Cor" at bounding box center [310, 291] width 6 height 6
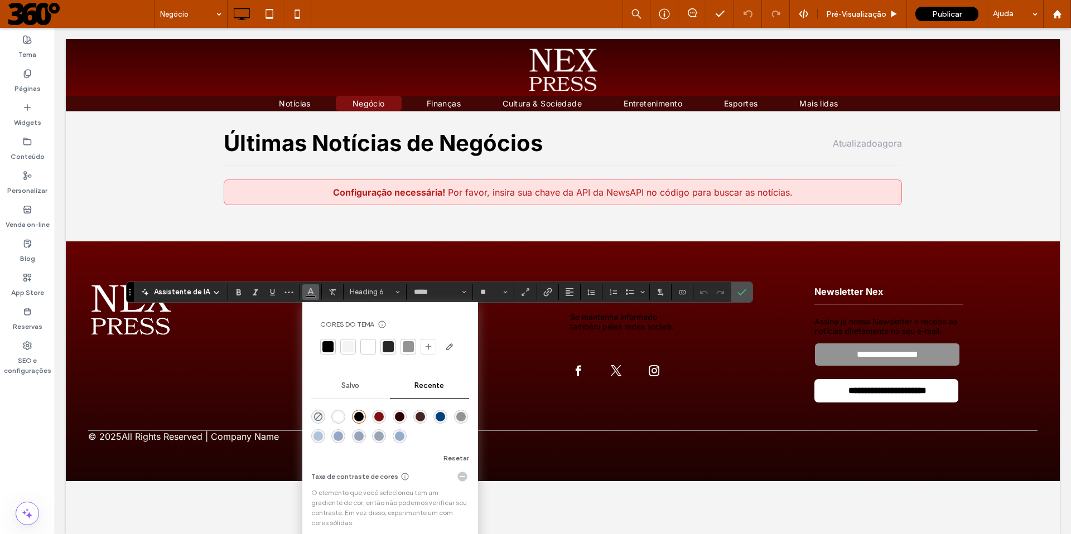
click at [370, 347] on div at bounding box center [367, 346] width 11 height 11
click at [737, 291] on icon "Confirmar" at bounding box center [741, 292] width 9 height 9
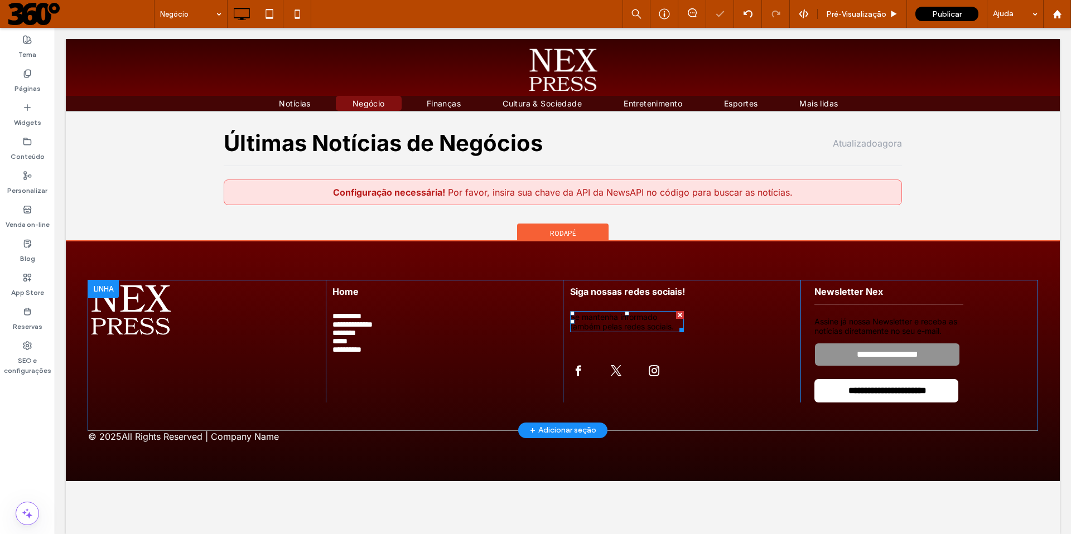
click at [594, 321] on span "Se mantenha informado também pelas redes sociais." at bounding box center [622, 321] width 104 height 19
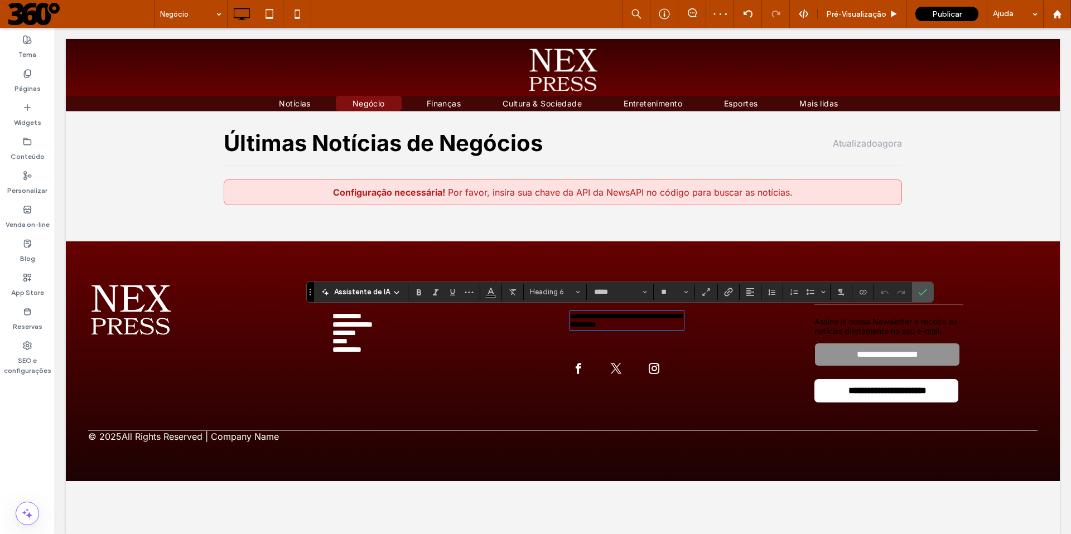
type input "*****"
type input "**"
click at [492, 297] on span "Cor" at bounding box center [490, 291] width 9 height 14
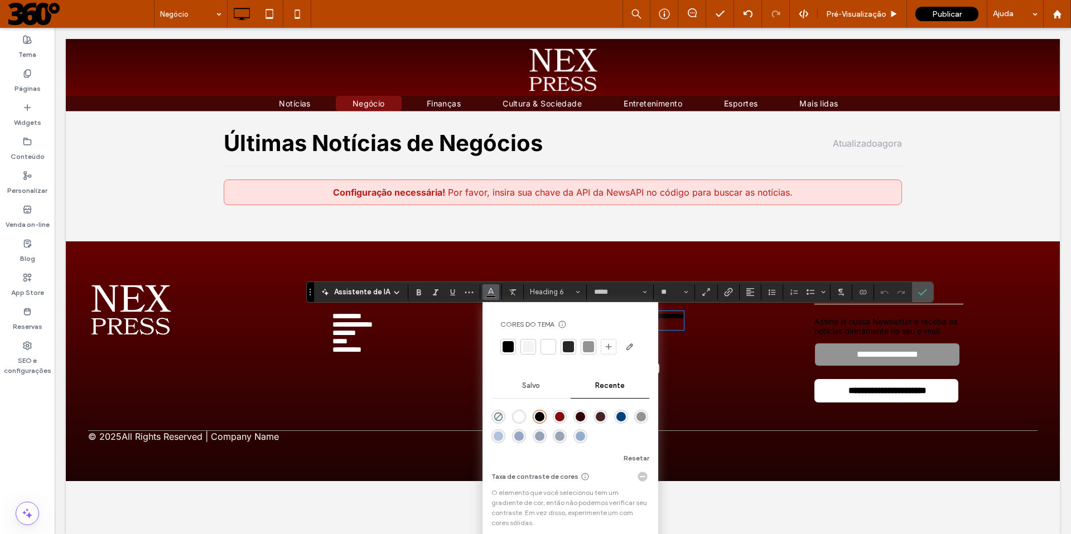
click at [552, 346] on div at bounding box center [548, 346] width 11 height 11
click at [914, 291] on label "Confirmar" at bounding box center [922, 292] width 17 height 20
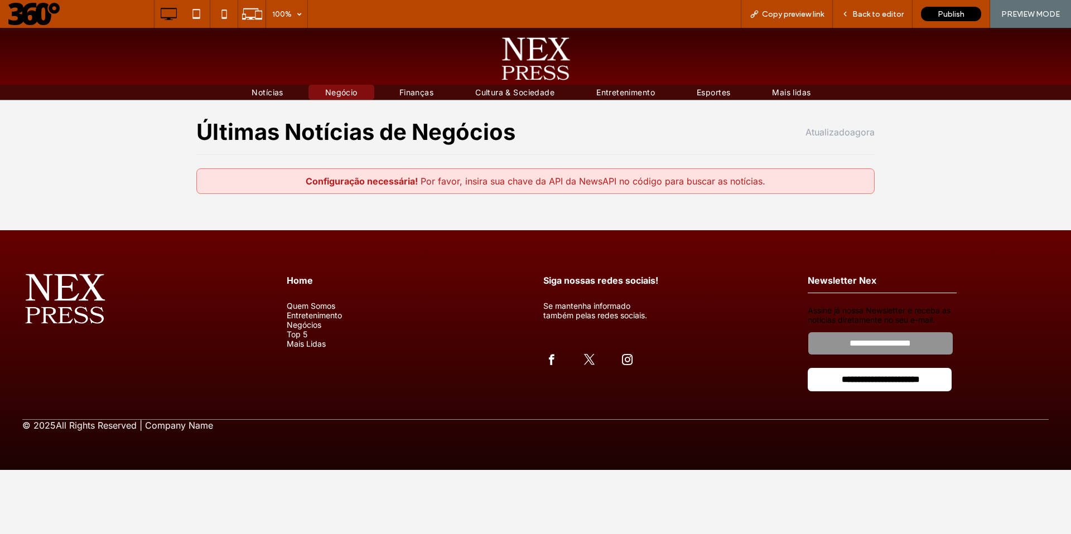
click at [537, 55] on img at bounding box center [535, 58] width 72 height 43
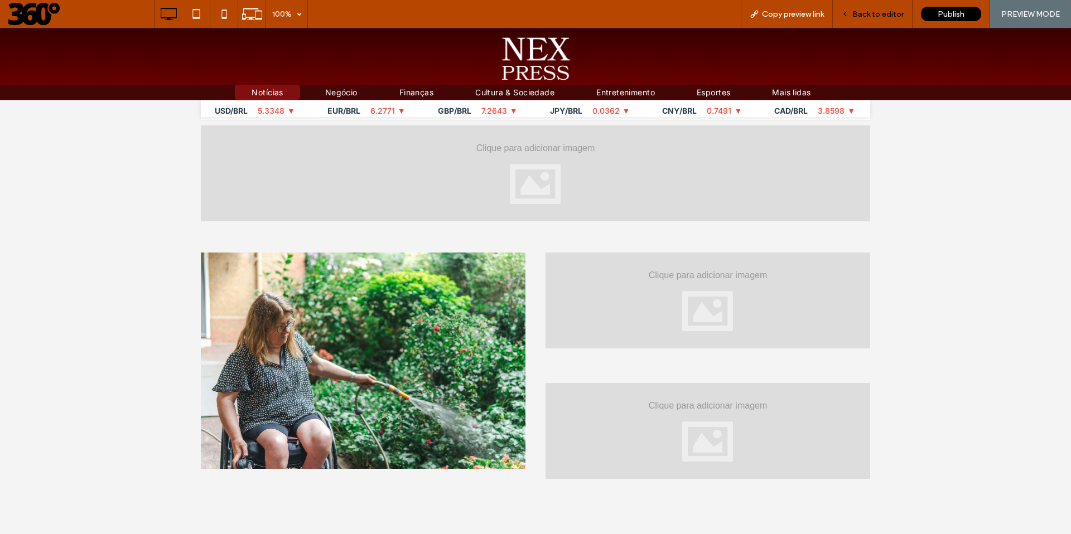
click at [877, 16] on span "Back to editor" at bounding box center [877, 13] width 51 height 9
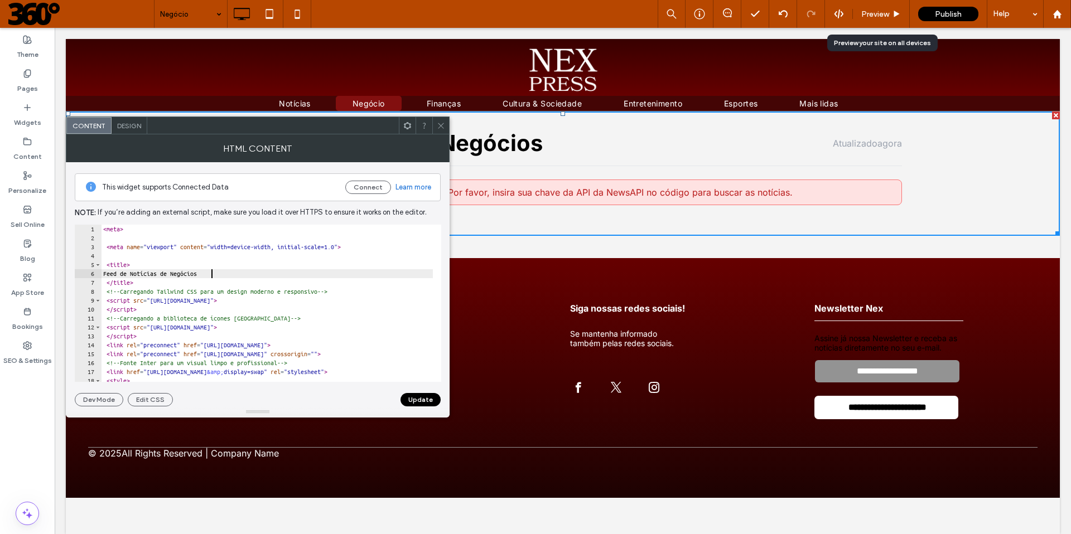
scroll to position [69, 0]
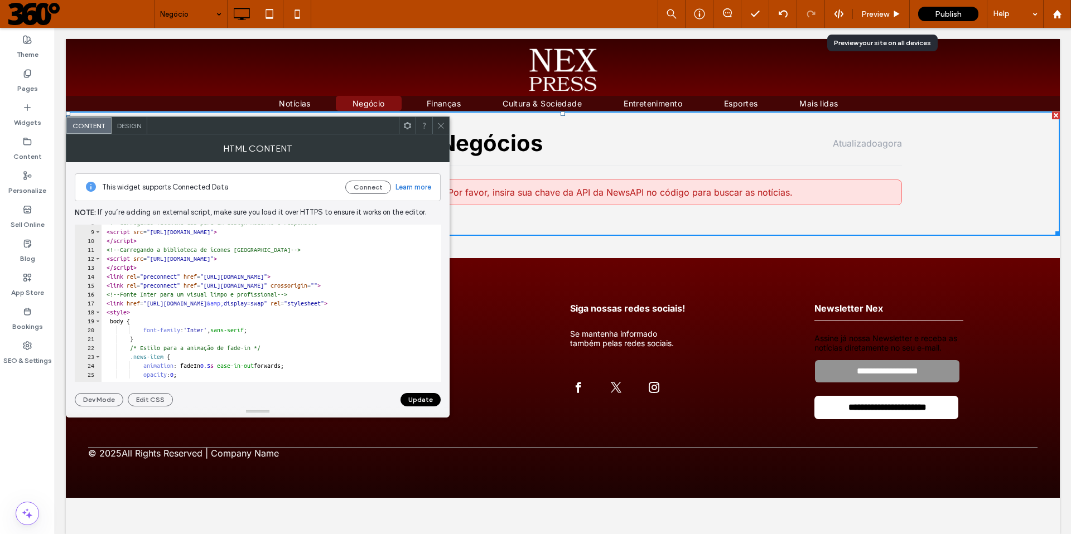
click at [437, 127] on icon at bounding box center [441, 126] width 8 height 8
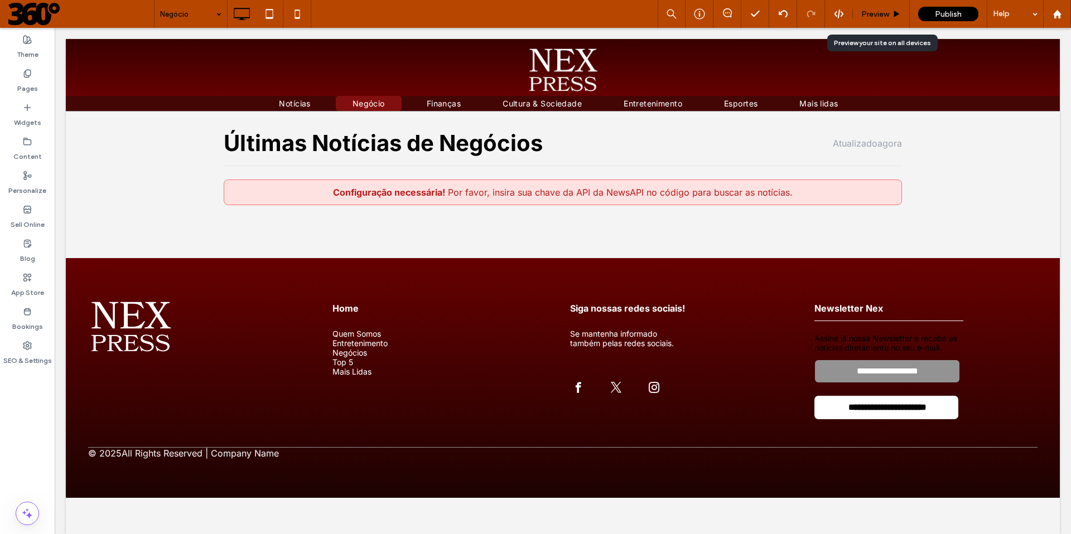
click at [875, 15] on span "Preview" at bounding box center [875, 13] width 28 height 9
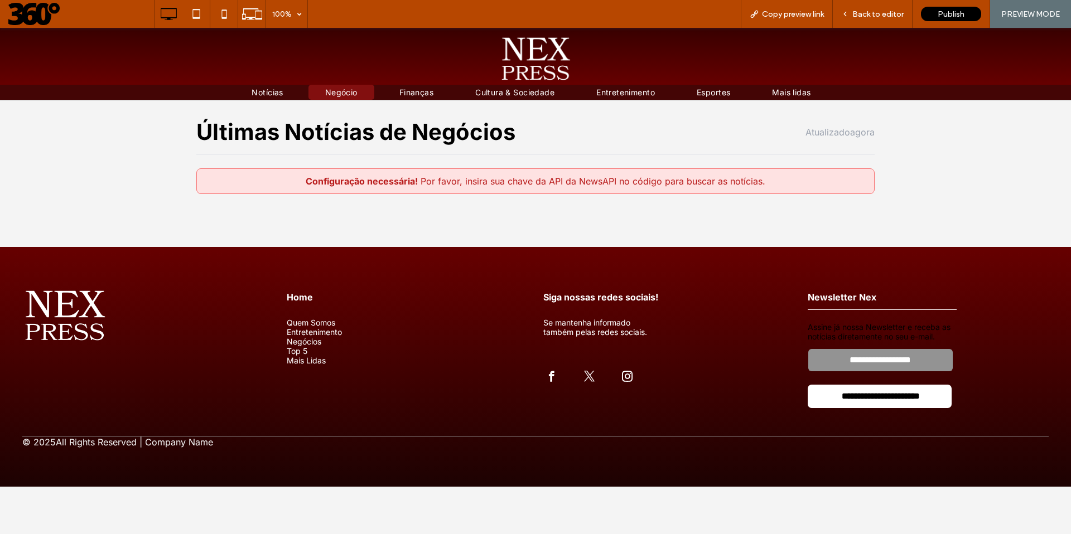
click at [543, 46] on img at bounding box center [535, 58] width 72 height 43
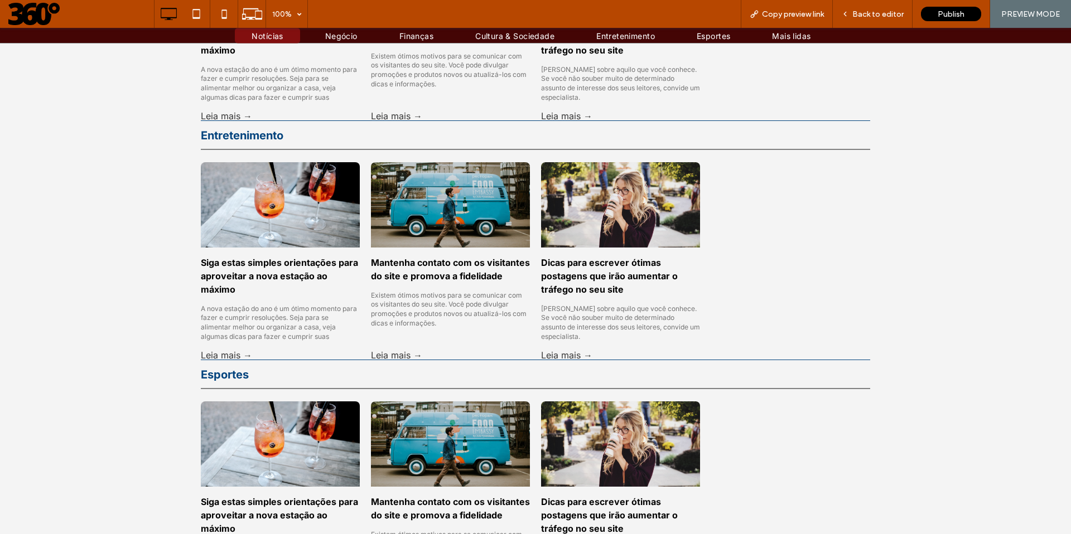
scroll to position [1501, 0]
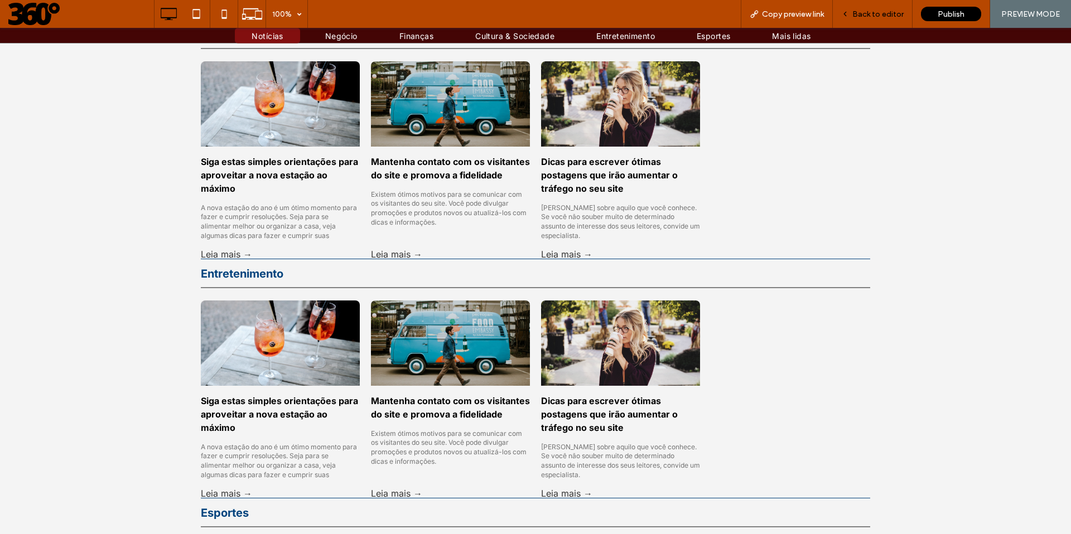
click at [875, 16] on span "Back to editor" at bounding box center [877, 13] width 51 height 9
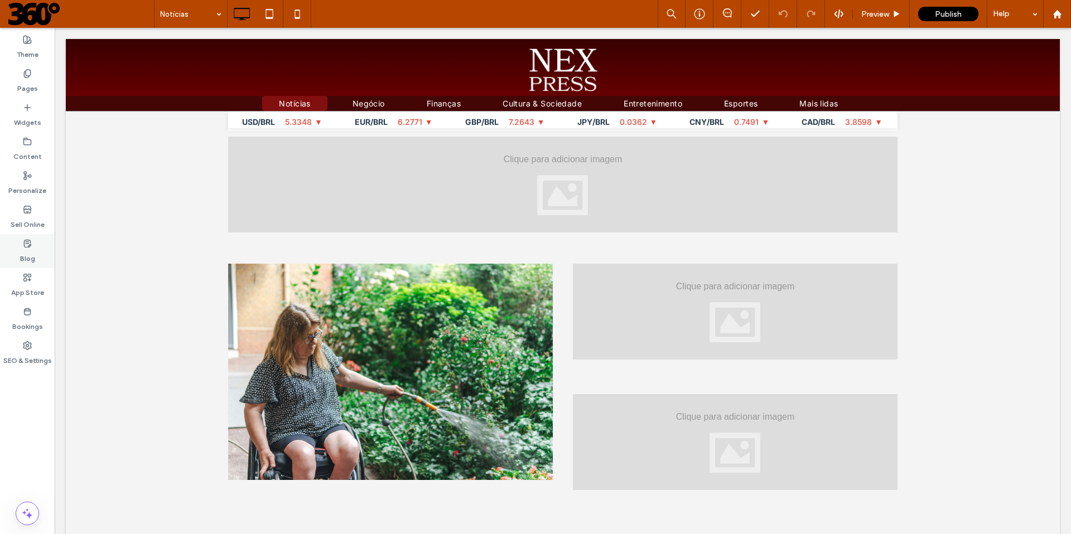
click at [25, 250] on label "Blog" at bounding box center [27, 256] width 15 height 16
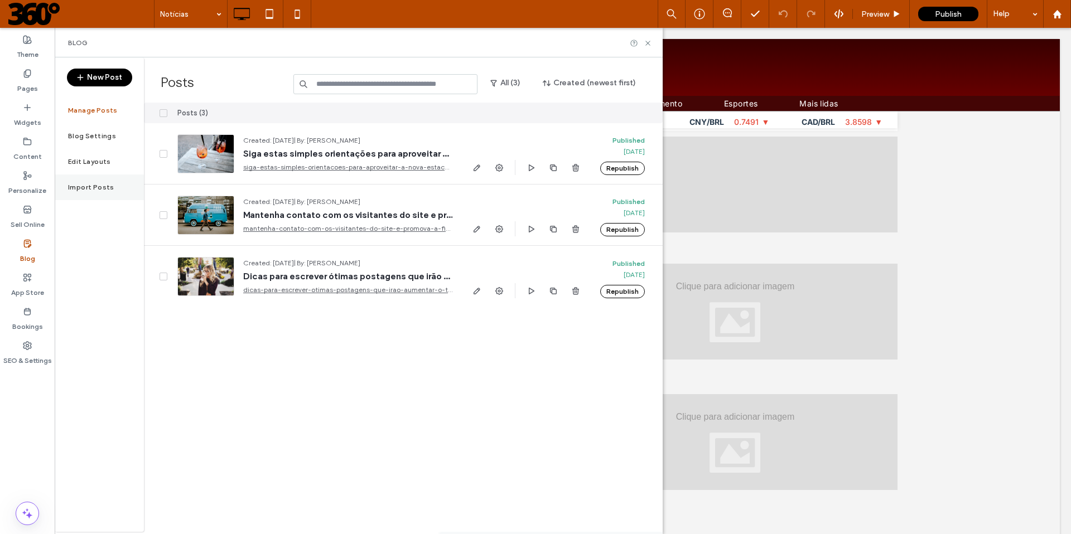
click at [97, 188] on label "Import Posts" at bounding box center [91, 187] width 46 height 8
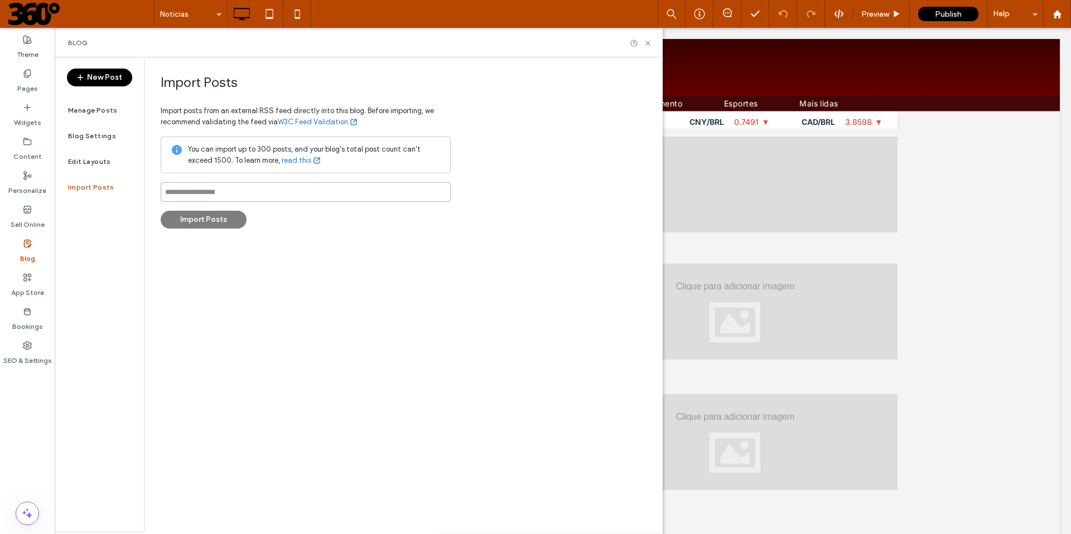
click at [235, 191] on input at bounding box center [306, 192] width 290 height 20
paste input "**********"
click at [238, 248] on div "**********" at bounding box center [403, 294] width 519 height 475
drag, startPoint x: 276, startPoint y: 193, endPoint x: 162, endPoint y: 196, distance: 114.4
click at [162, 196] on input "**********" at bounding box center [306, 192] width 290 height 20
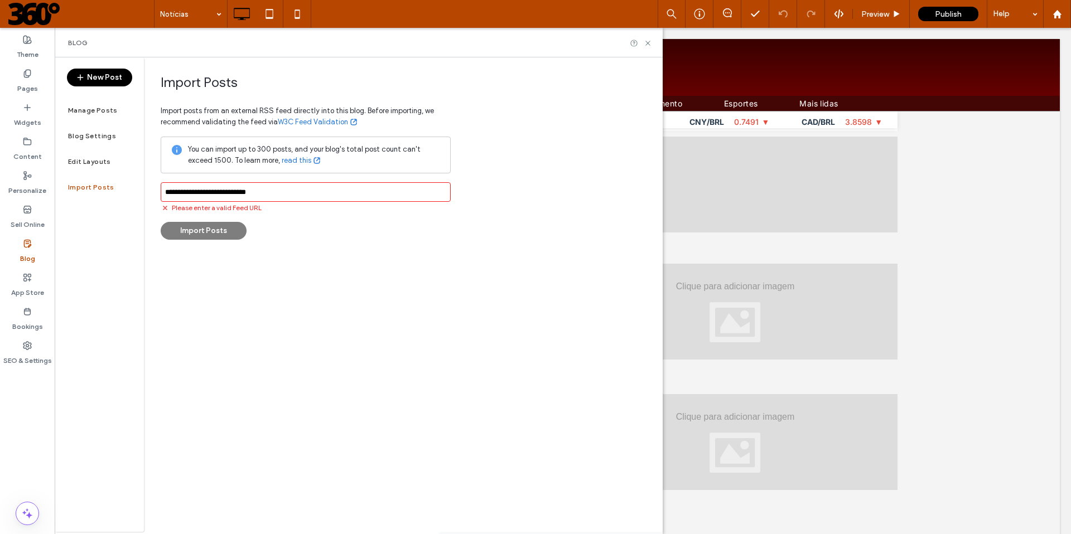
type input "**********"
drag, startPoint x: 272, startPoint y: 192, endPoint x: 137, endPoint y: 187, distance: 134.5
click at [137, 187] on div "**********" at bounding box center [359, 294] width 608 height 475
click at [187, 195] on input at bounding box center [306, 192] width 290 height 20
click at [248, 187] on input at bounding box center [306, 192] width 290 height 20
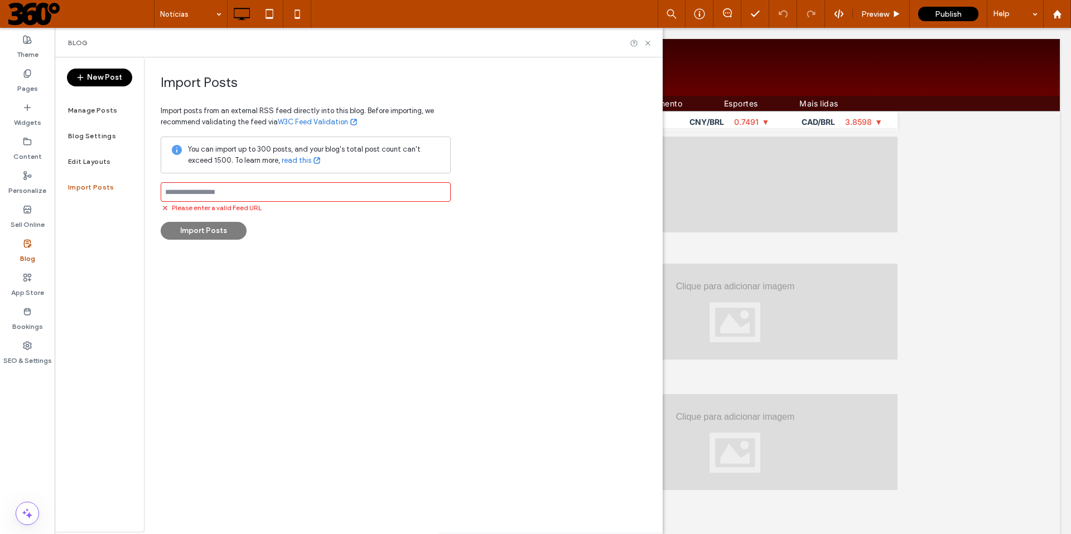
paste input "**********"
type input "**********"
click at [279, 239] on div "**********" at bounding box center [403, 294] width 519 height 475
click at [190, 220] on button "Import Posts" at bounding box center [204, 220] width 86 height 18
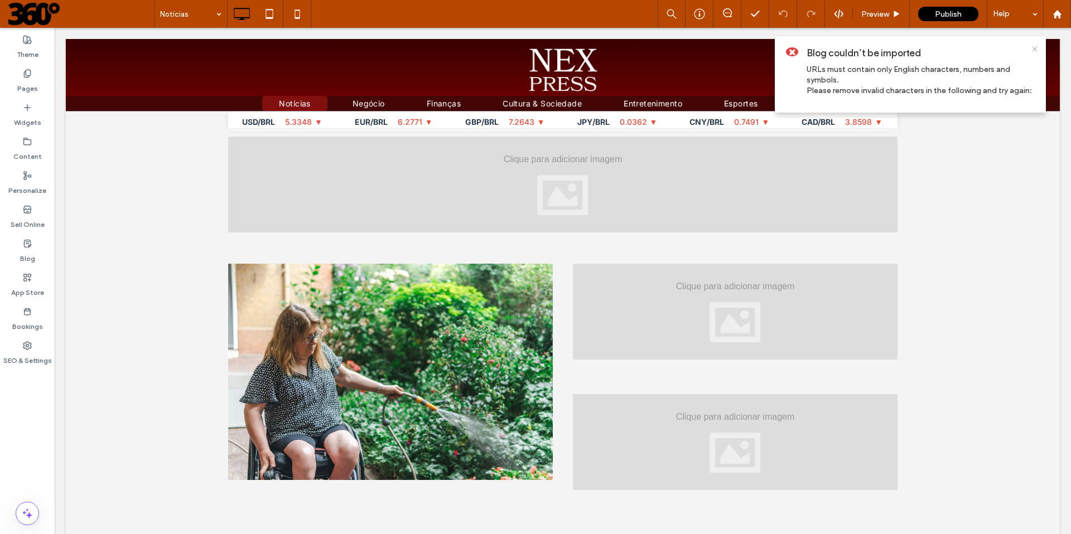
click at [1034, 47] on icon at bounding box center [1034, 49] width 9 height 9
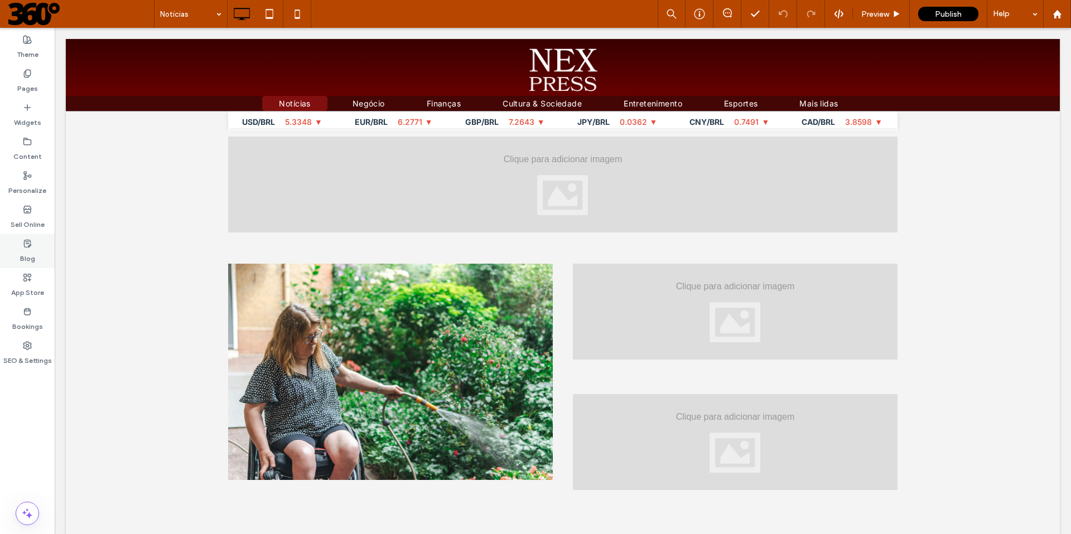
click at [33, 253] on label "Blog" at bounding box center [27, 256] width 15 height 16
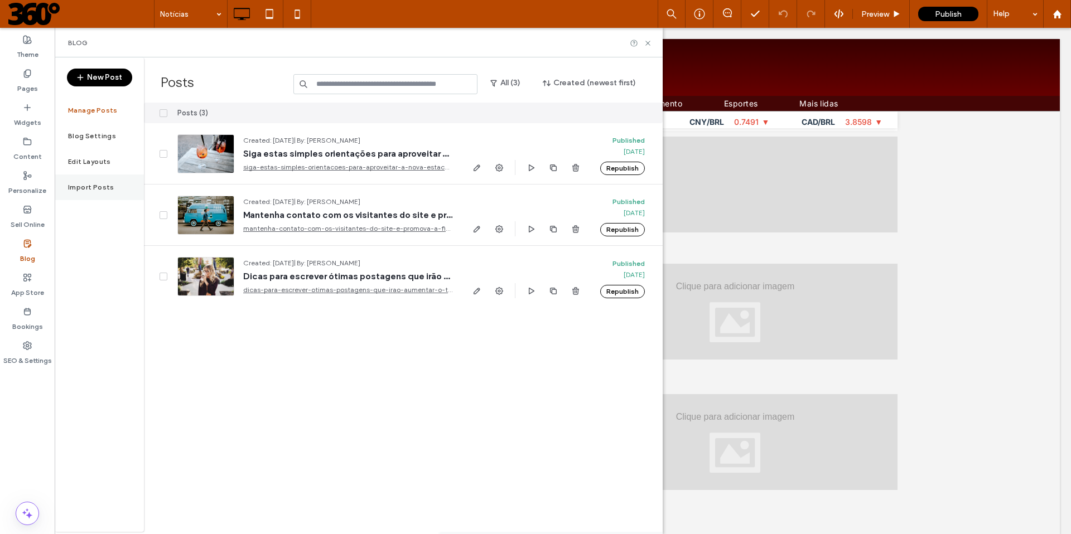
click at [82, 193] on div "Import Posts" at bounding box center [99, 188] width 89 height 26
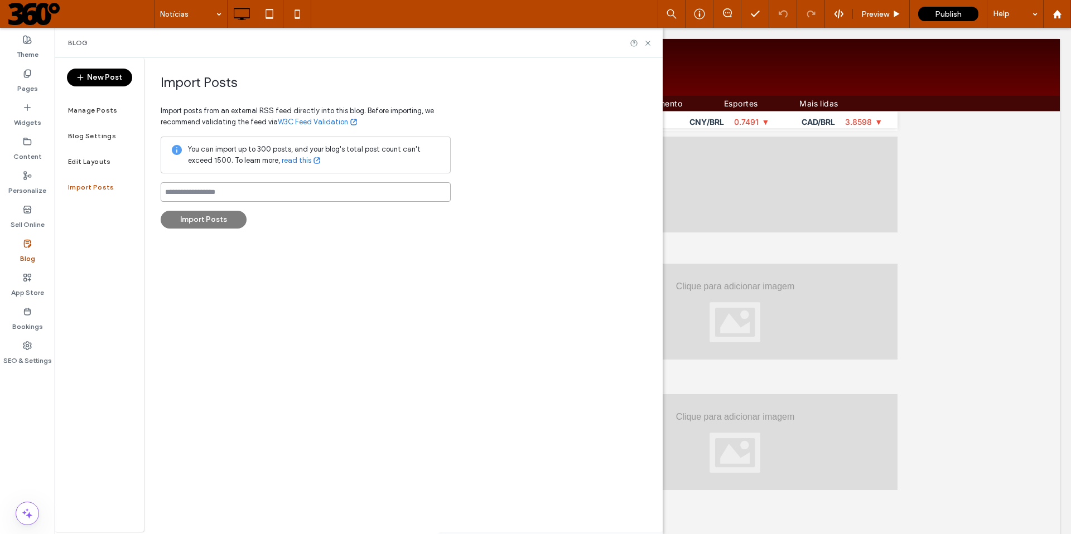
click at [216, 193] on input at bounding box center [306, 192] width 290 height 20
paste input "**********"
type input "**********"
click at [352, 244] on div "**********" at bounding box center [403, 294] width 519 height 475
click at [303, 191] on input "**********" at bounding box center [306, 192] width 290 height 20
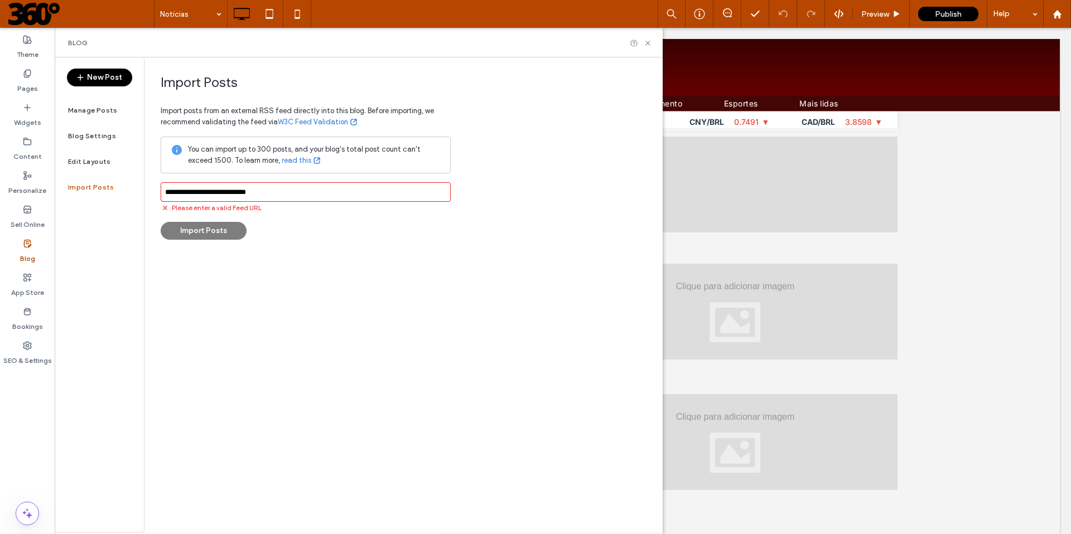
drag, startPoint x: 303, startPoint y: 191, endPoint x: 118, endPoint y: 193, distance: 185.1
click at [118, 193] on div "**********" at bounding box center [359, 294] width 608 height 475
click at [325, 121] on link "W3C Feed Validation" at bounding box center [318, 122] width 80 height 11
click at [265, 197] on input at bounding box center [306, 192] width 290 height 20
paste input "**********"
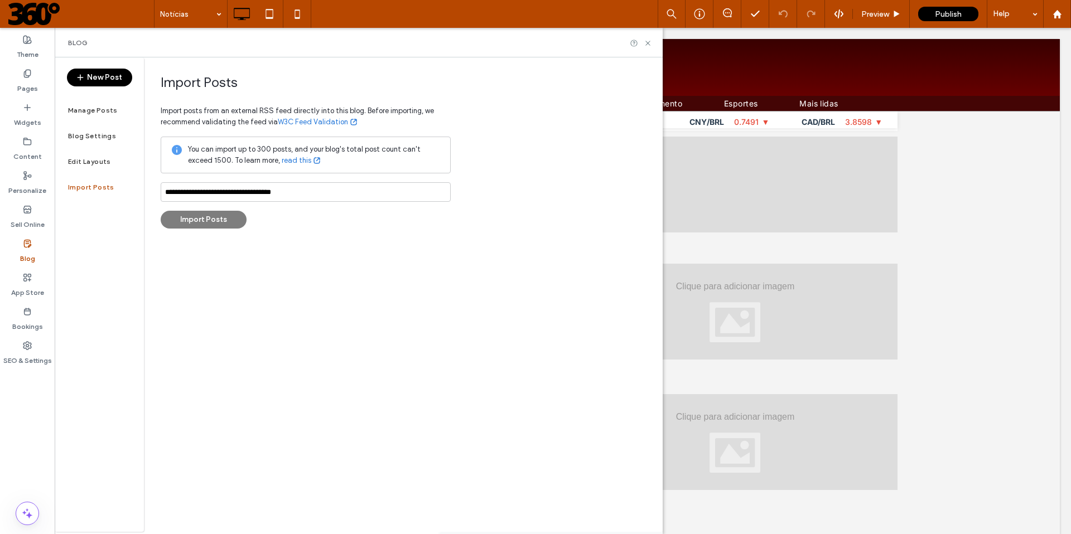
click at [285, 244] on div "**********" at bounding box center [403, 294] width 519 height 475
click at [316, 191] on input "**********" at bounding box center [306, 192] width 290 height 20
drag, startPoint x: 144, startPoint y: 193, endPoint x: 126, endPoint y: 198, distance: 18.4
click at [126, 198] on div "**********" at bounding box center [359, 294] width 608 height 475
drag, startPoint x: 305, startPoint y: 192, endPoint x: 144, endPoint y: 188, distance: 160.6
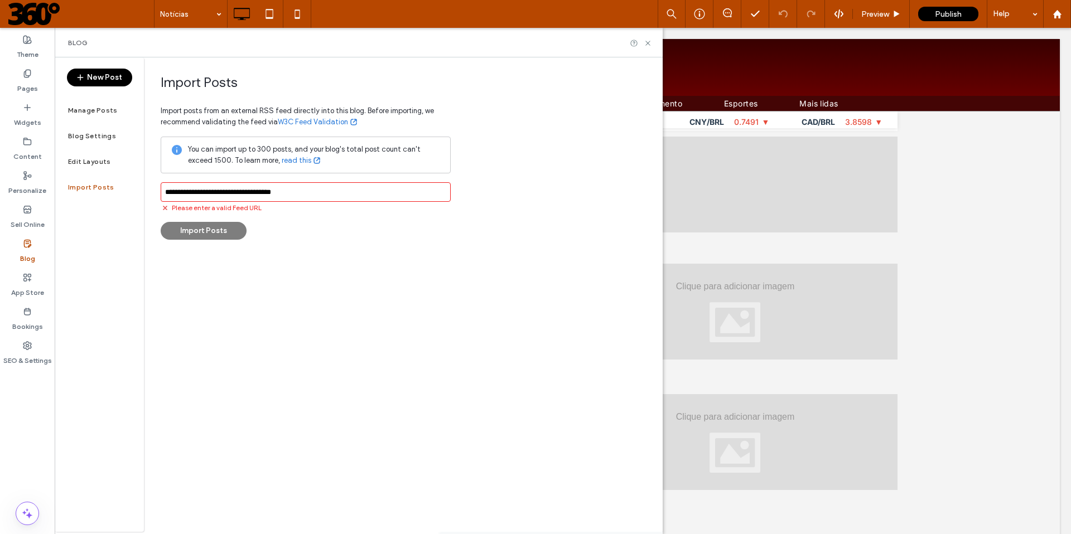
click at [144, 188] on div "**********" at bounding box center [403, 294] width 519 height 475
paste input
type input "**********"
click at [257, 292] on div "**********" at bounding box center [403, 294] width 519 height 475
click at [227, 222] on button "Import Posts" at bounding box center [204, 220] width 86 height 18
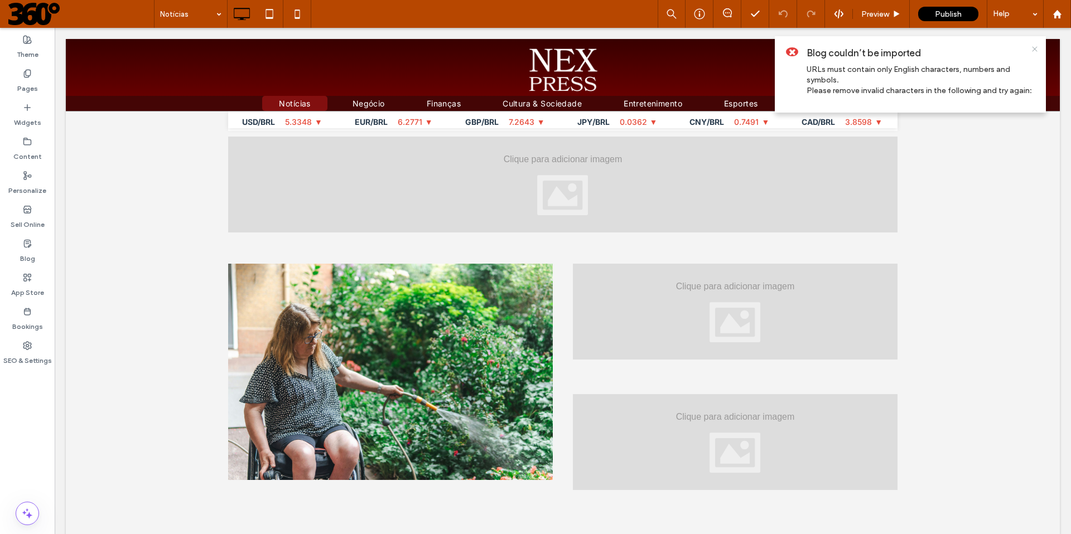
click at [1034, 49] on use at bounding box center [1034, 48] width 5 height 5
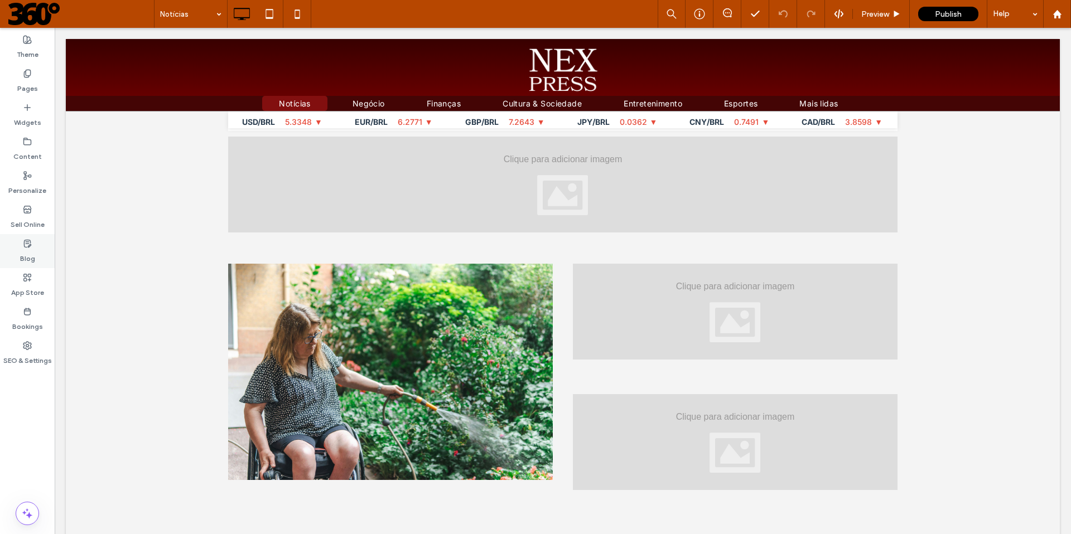
click at [26, 251] on label "Blog" at bounding box center [27, 256] width 15 height 16
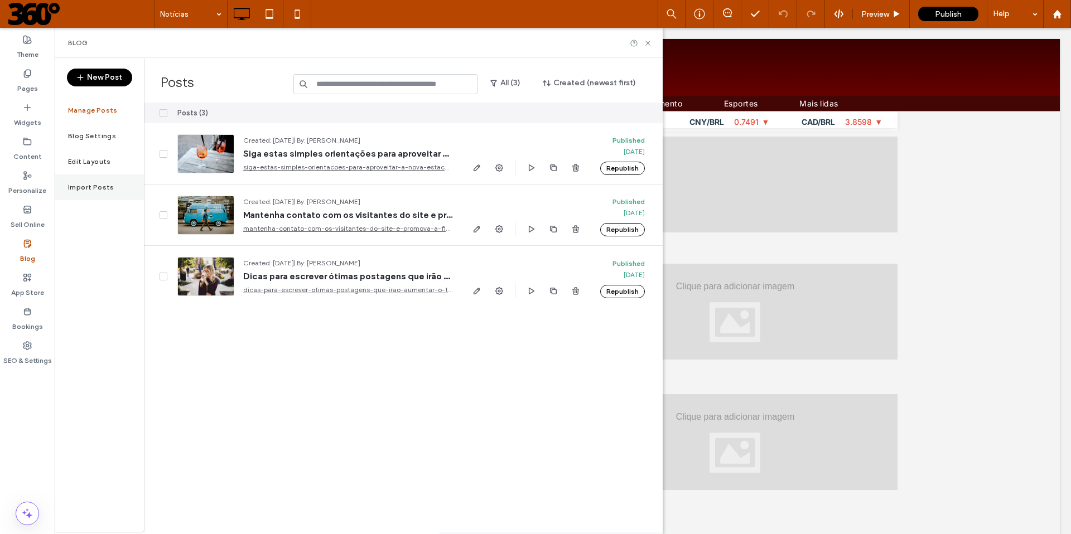
click at [89, 190] on label "Import Posts" at bounding box center [91, 187] width 46 height 8
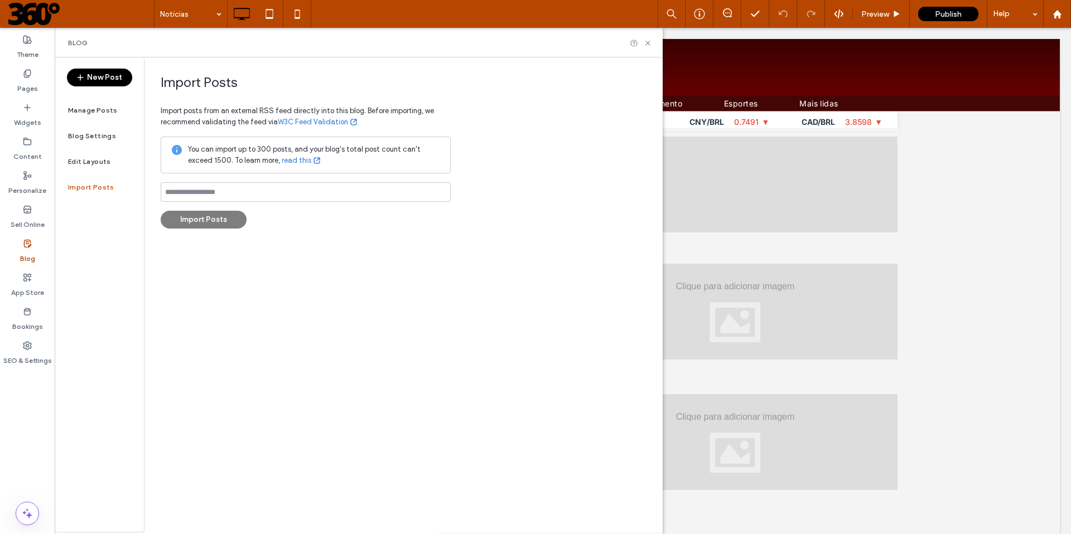
click at [298, 161] on link "read this" at bounding box center [302, 160] width 40 height 11
drag, startPoint x: 648, startPoint y: 41, endPoint x: 593, endPoint y: 15, distance: 61.4
click at [648, 41] on icon at bounding box center [647, 43] width 8 height 8
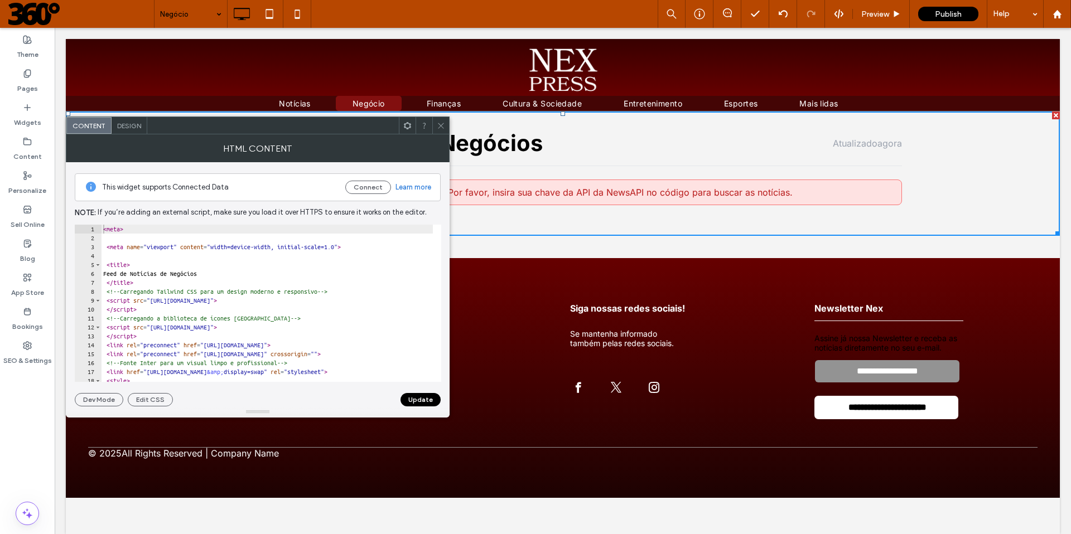
type textarea "******"
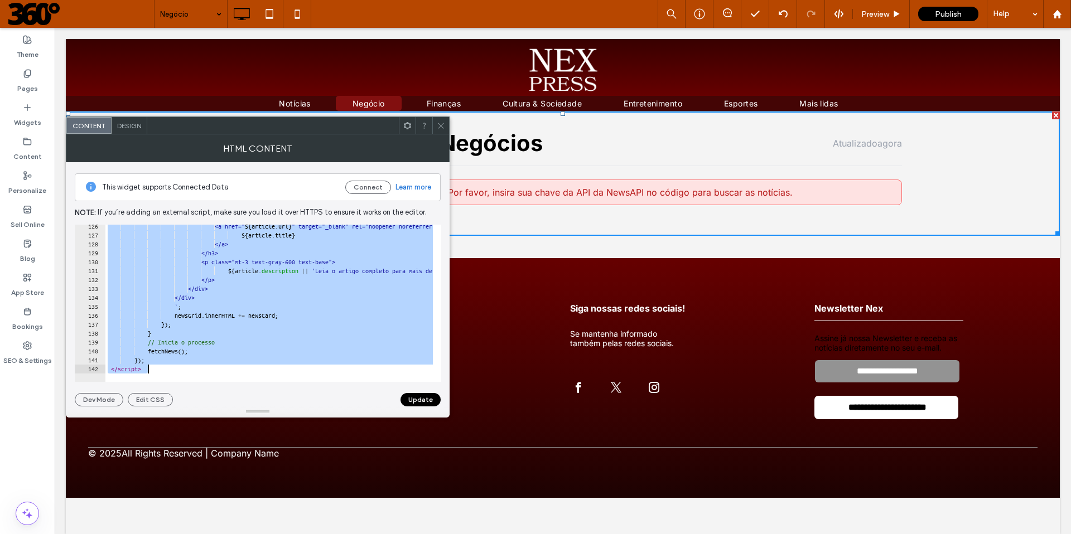
scroll to position [1118, 0]
drag, startPoint x: 158, startPoint y: 258, endPoint x: 418, endPoint y: 534, distance: 378.3
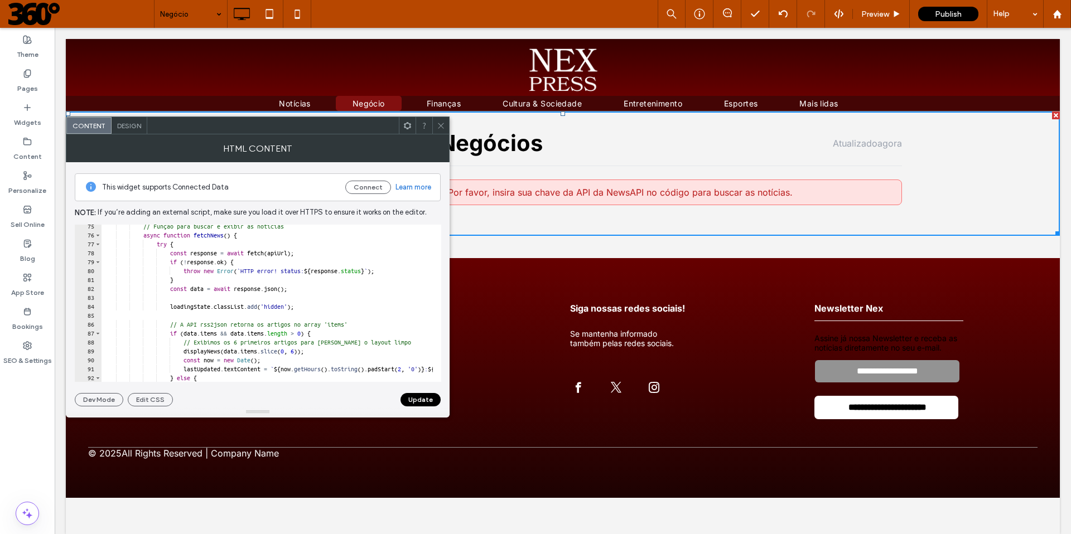
scroll to position [712, 0]
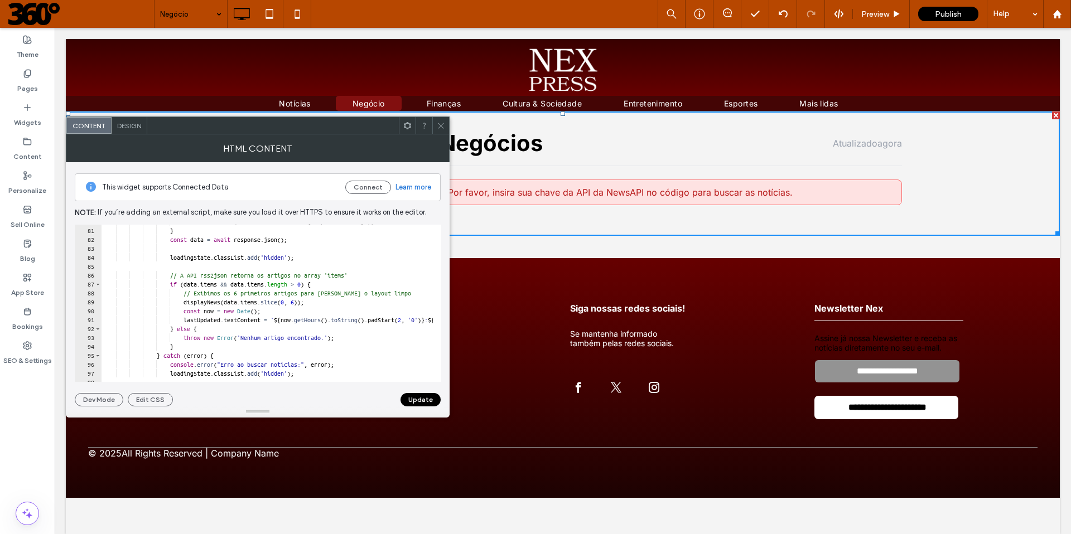
click at [415, 398] on button "Update" at bounding box center [420, 399] width 40 height 13
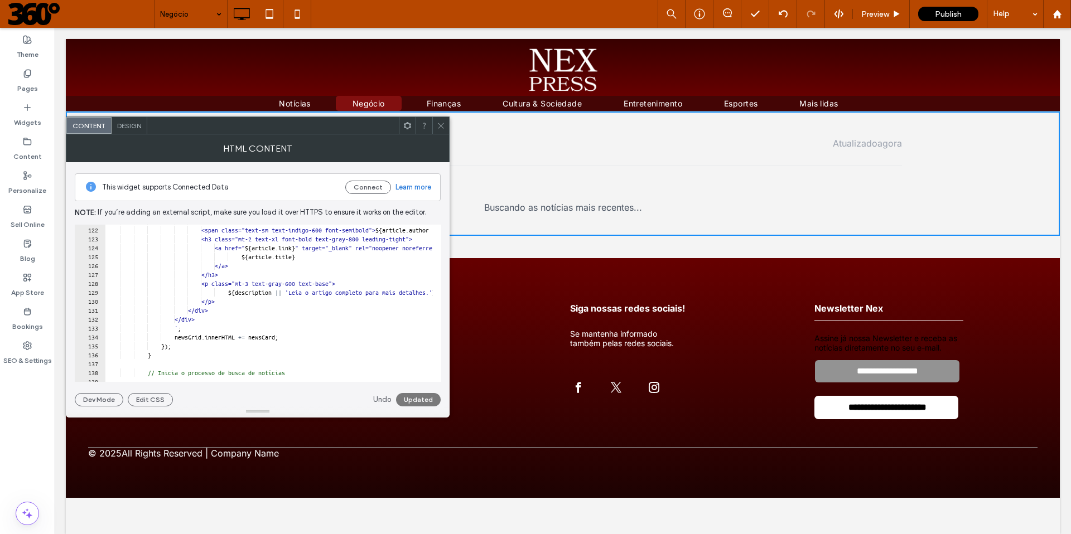
scroll to position [1015, 0]
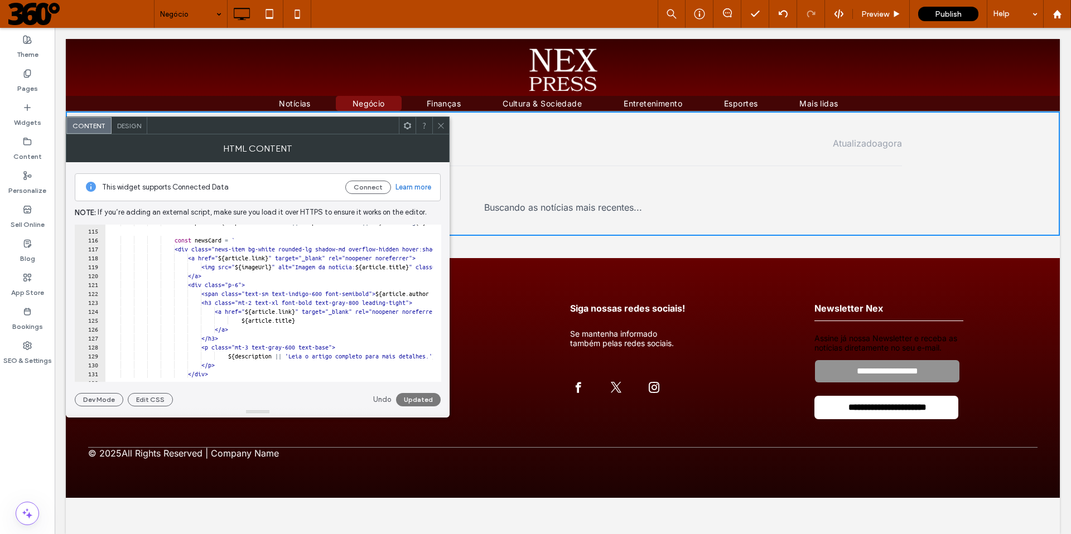
click at [438, 127] on icon at bounding box center [441, 126] width 8 height 8
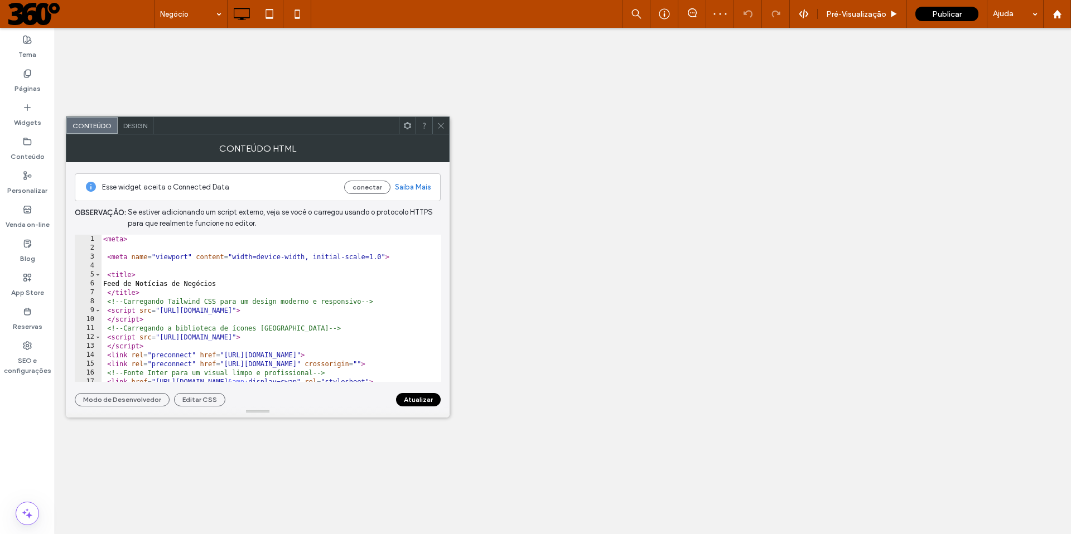
click at [141, 126] on span "Design" at bounding box center [135, 126] width 24 height 8
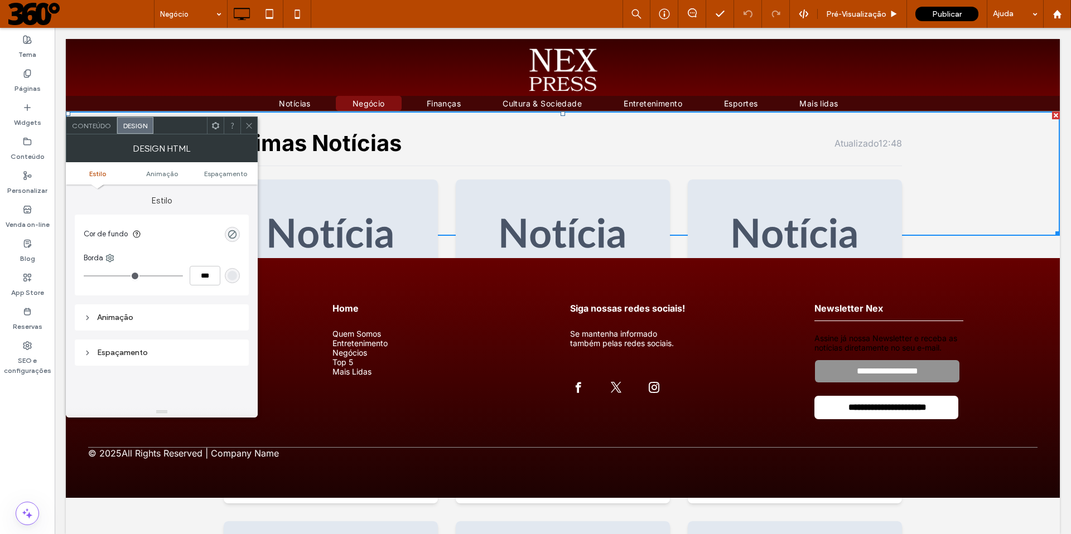
click at [250, 129] on icon at bounding box center [249, 126] width 8 height 8
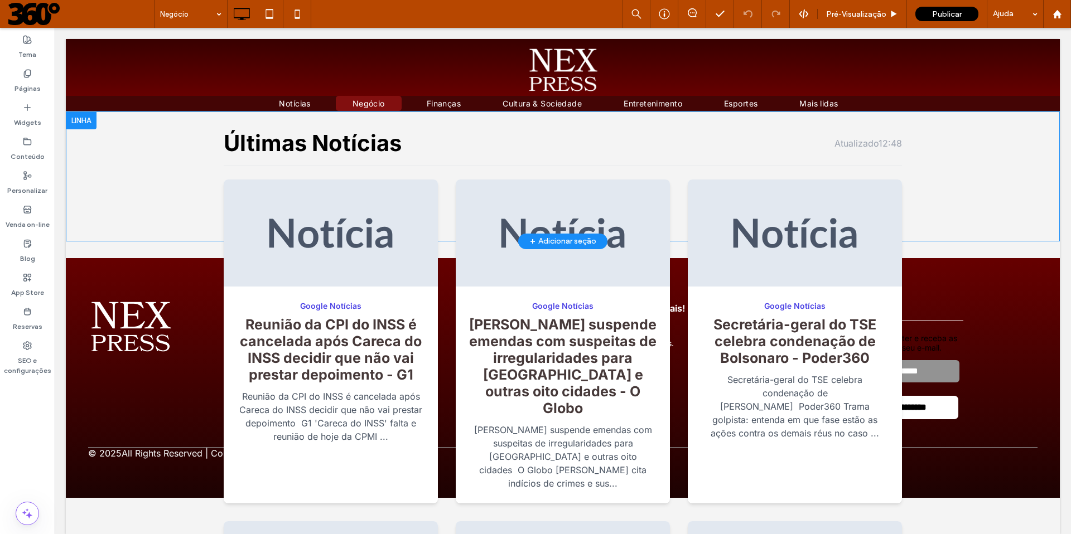
click at [86, 122] on div at bounding box center [81, 121] width 31 height 18
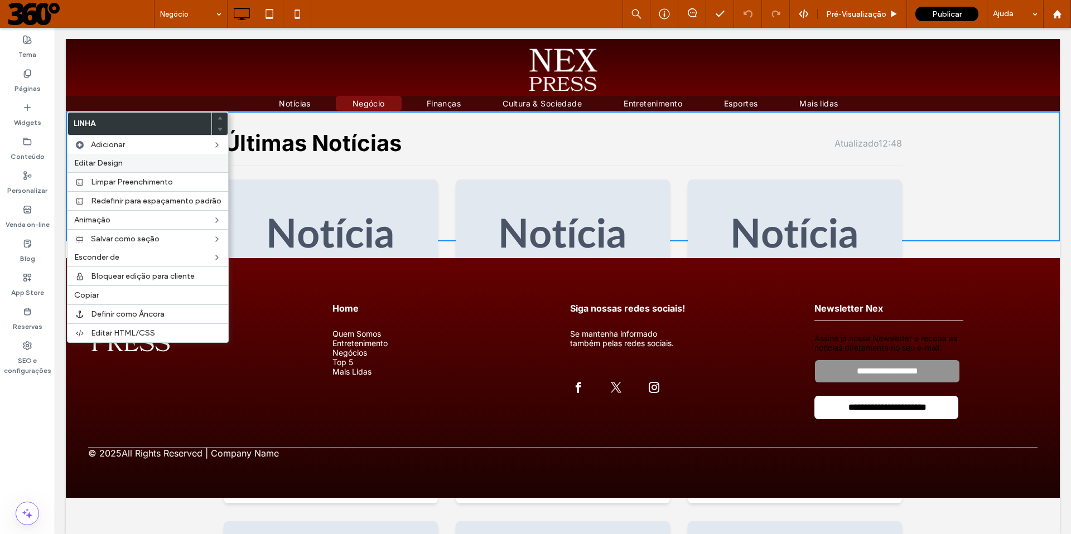
click at [120, 163] on span "Editar Design" at bounding box center [98, 162] width 49 height 9
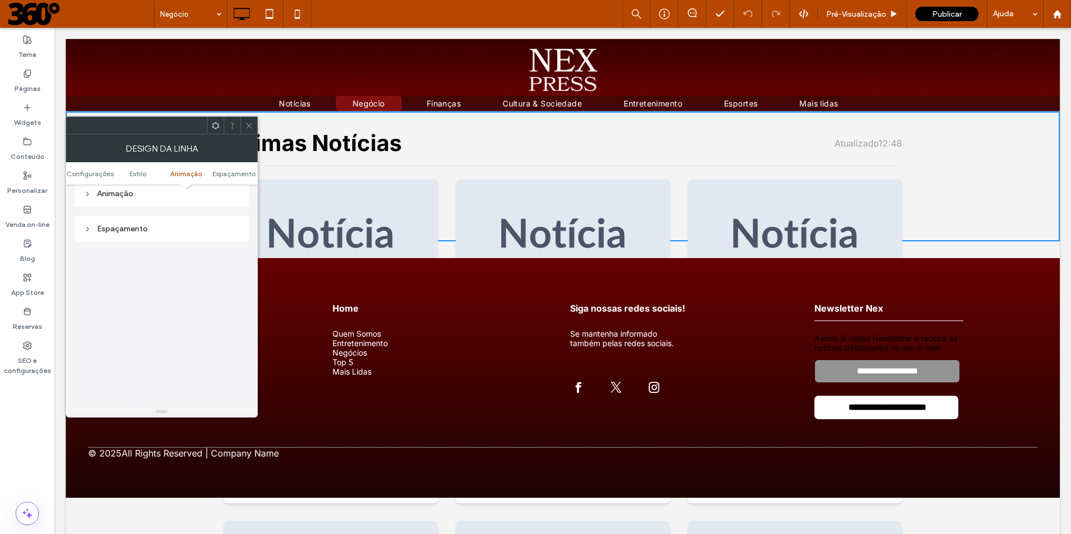
scroll to position [323, 0]
click at [142, 210] on div "Espaçamento" at bounding box center [162, 207] width 156 height 9
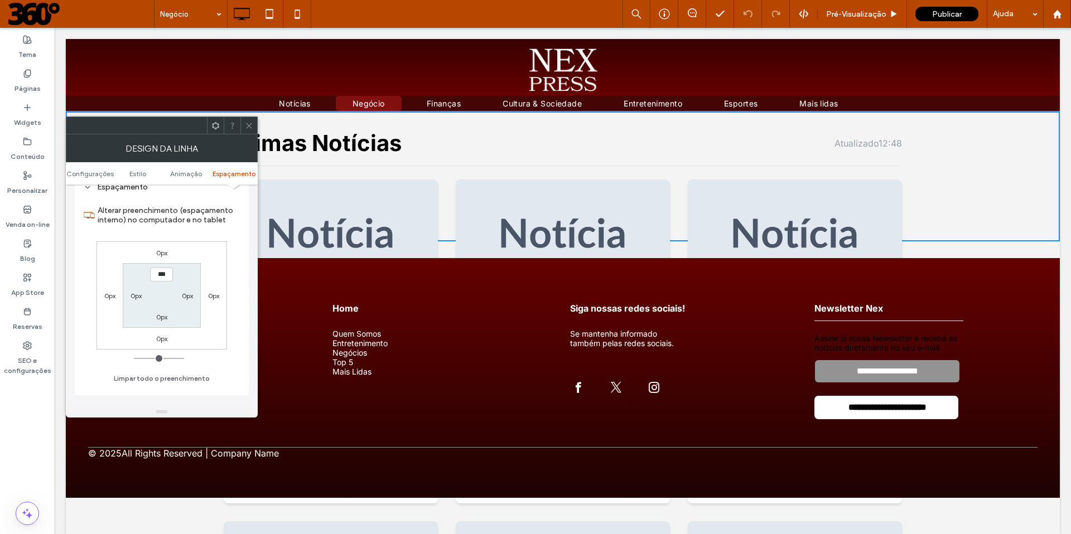
scroll to position [346, 0]
click at [158, 333] on label "0px" at bounding box center [161, 337] width 11 height 8
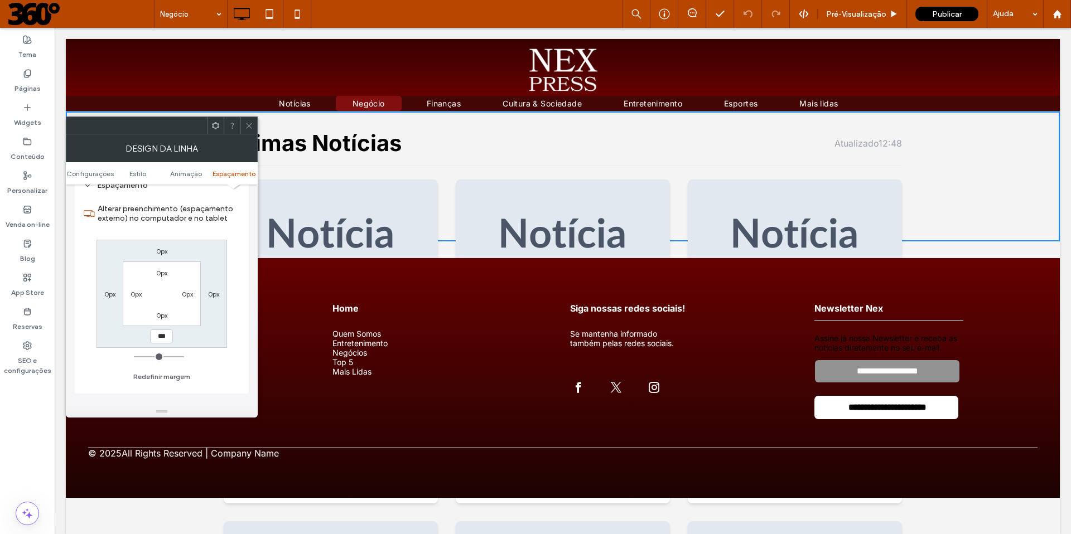
type input "***"
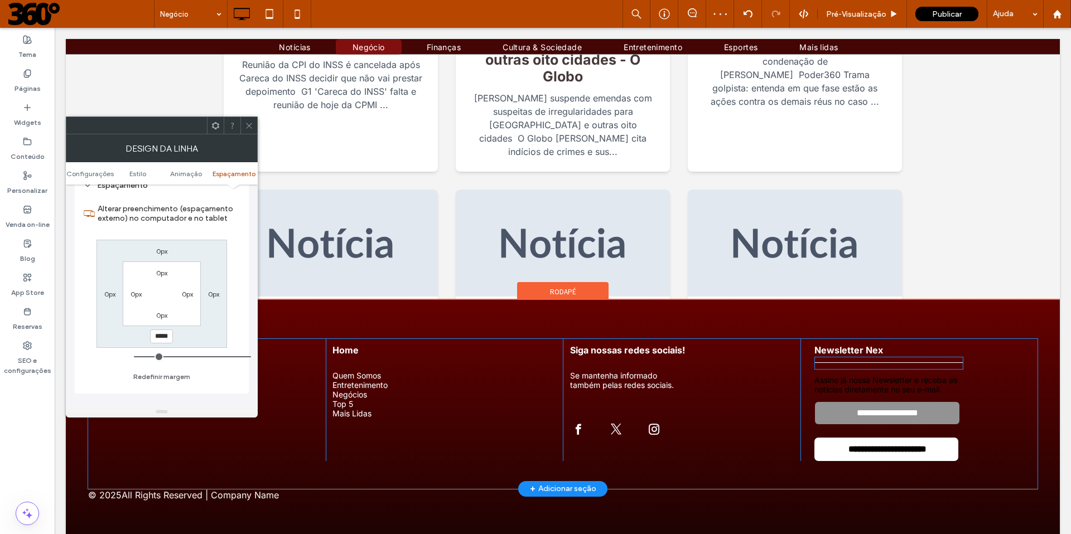
scroll to position [52, 0]
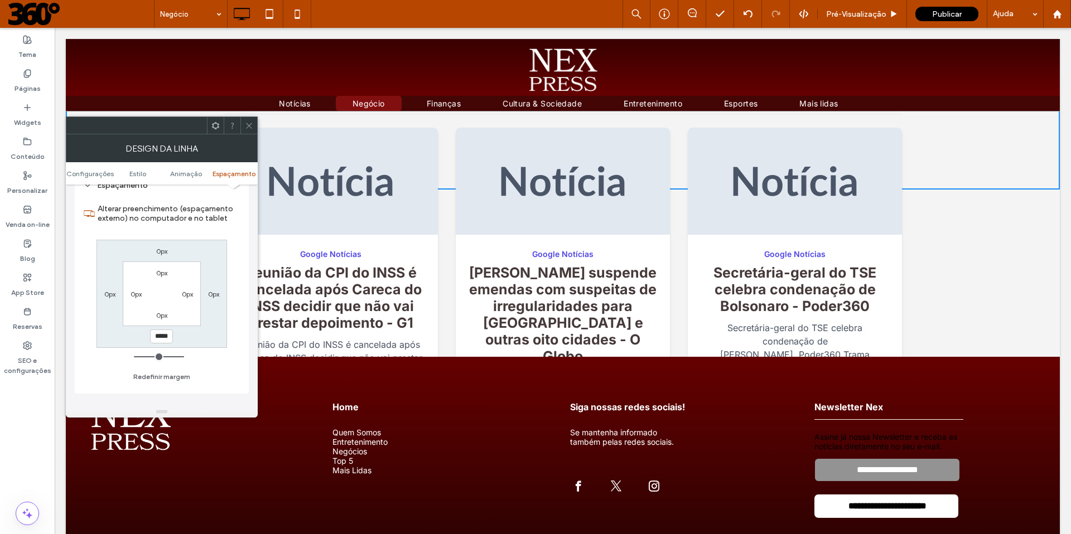
drag, startPoint x: 181, startPoint y: 355, endPoint x: 213, endPoint y: 362, distance: 32.5
click at [184, 357] on input "range" at bounding box center [159, 356] width 50 height 1
click at [161, 335] on input "*****" at bounding box center [161, 337] width 23 height 14
type input "****"
type input "***"
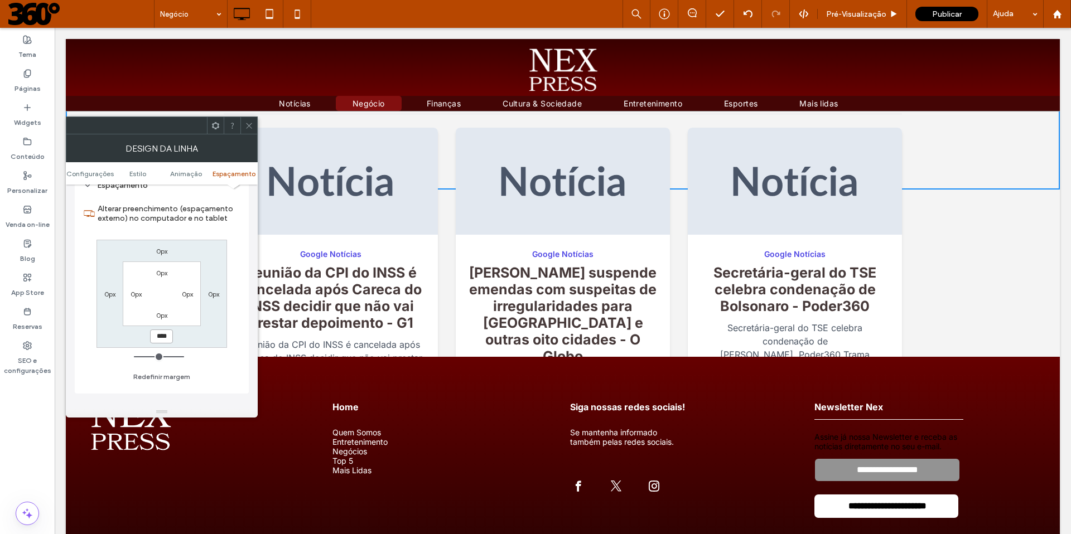
type input "******"
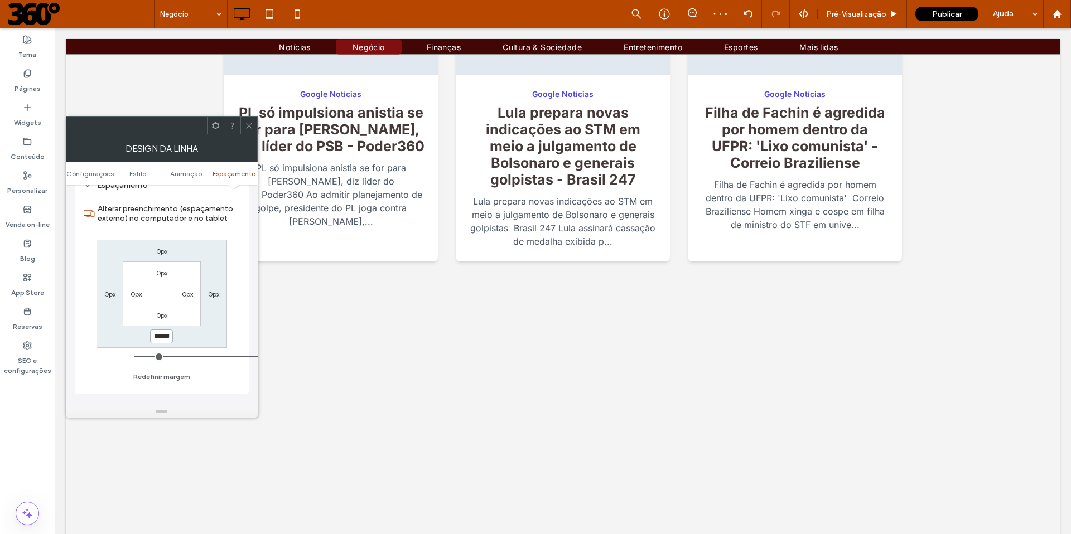
scroll to position [556, 0]
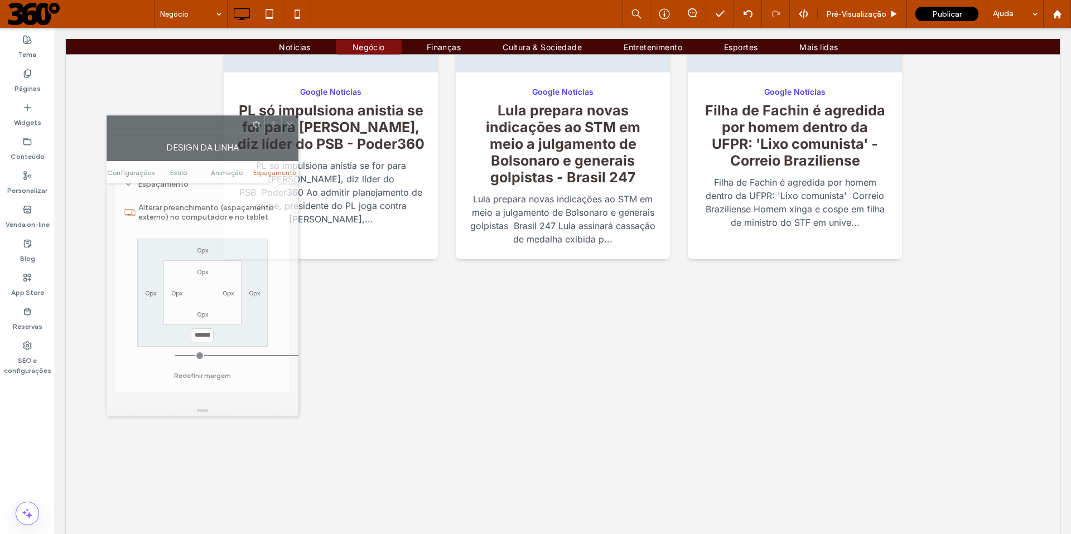
drag, startPoint x: 138, startPoint y: 124, endPoint x: 178, endPoint y: 123, distance: 40.7
click at [178, 123] on div at bounding box center [177, 124] width 141 height 17
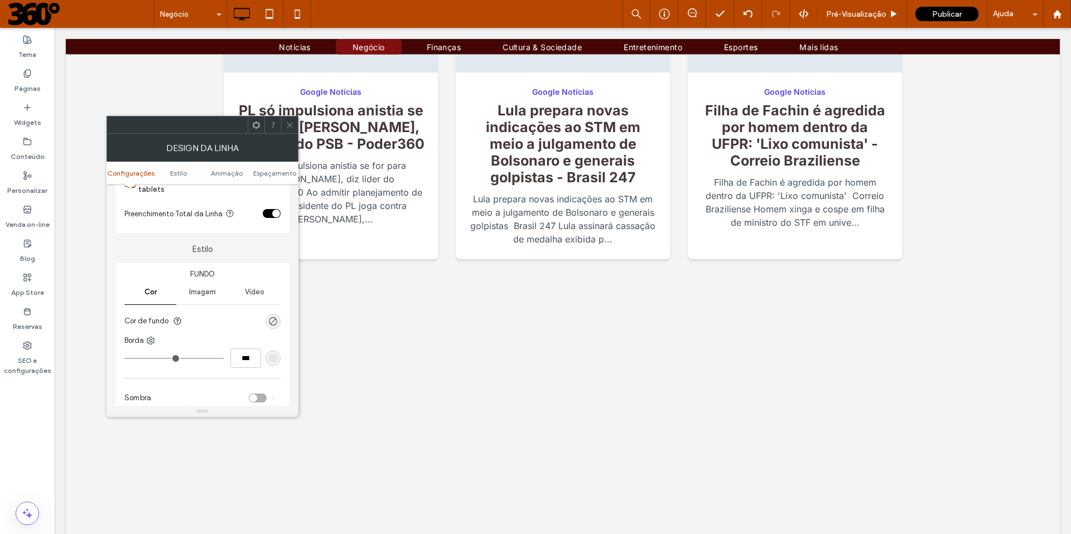
scroll to position [61, 0]
click at [288, 128] on icon at bounding box center [289, 125] width 8 height 8
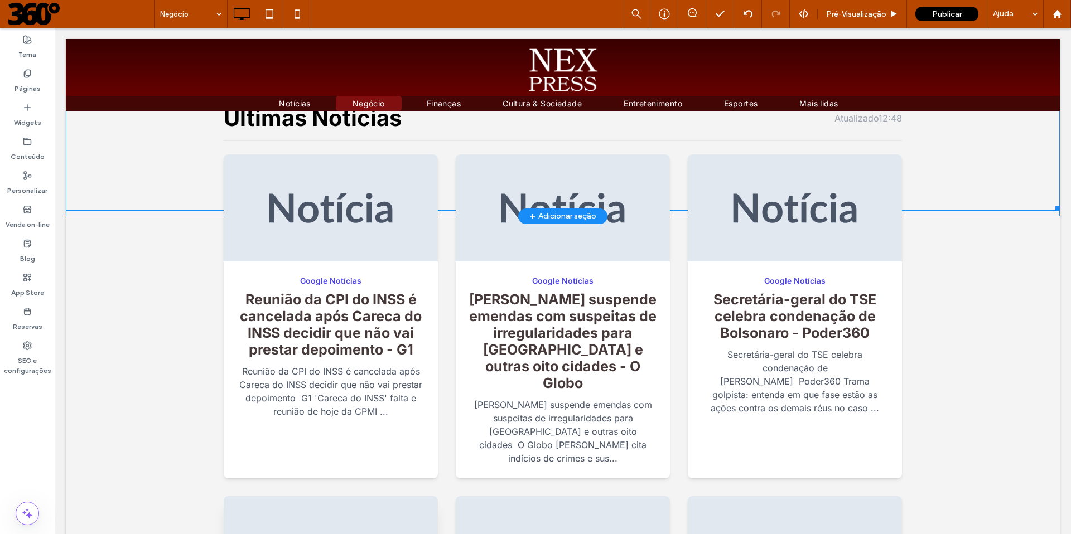
scroll to position [0, 0]
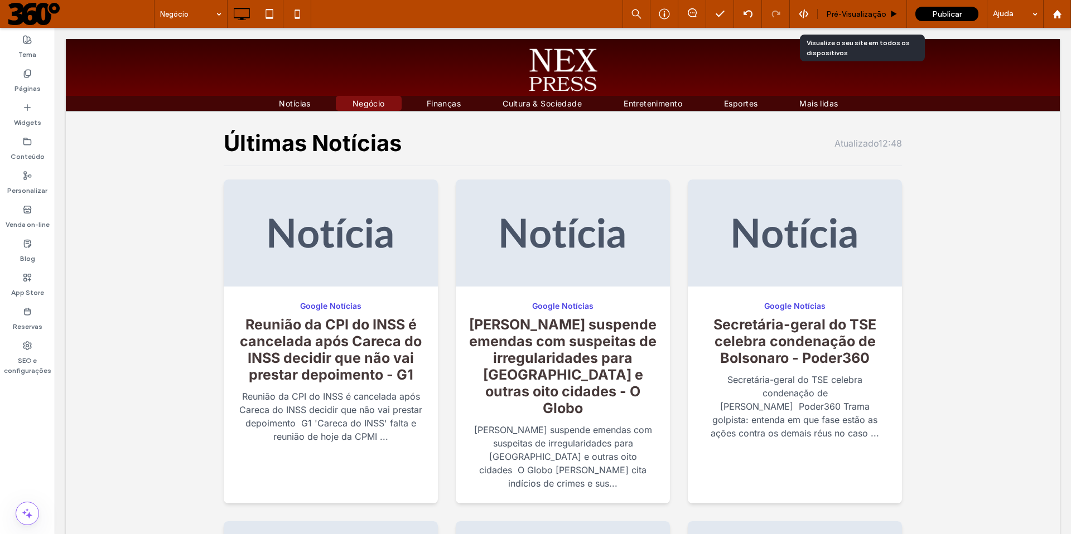
click at [866, 10] on span "Pré-Visualizaçāo" at bounding box center [856, 13] width 60 height 9
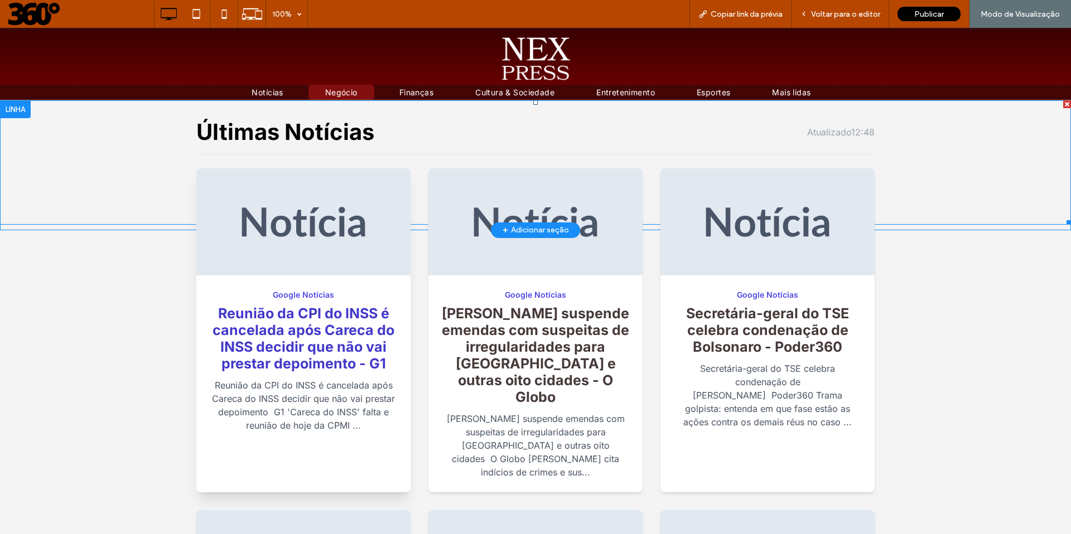
click at [394, 352] on link "Reunião da CPI do INSS é cancelada após Careca do INSS decidir que não vai pres…" at bounding box center [303, 338] width 182 height 67
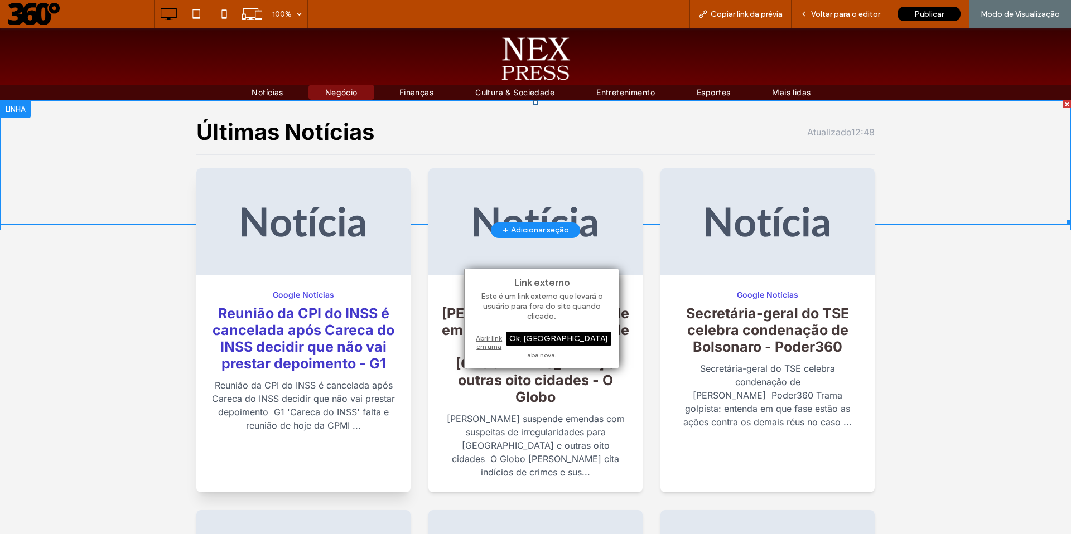
click at [394, 307] on link "Reunião da CPI do INSS é cancelada após Careca do INSS decidir que não vai pres…" at bounding box center [303, 338] width 182 height 67
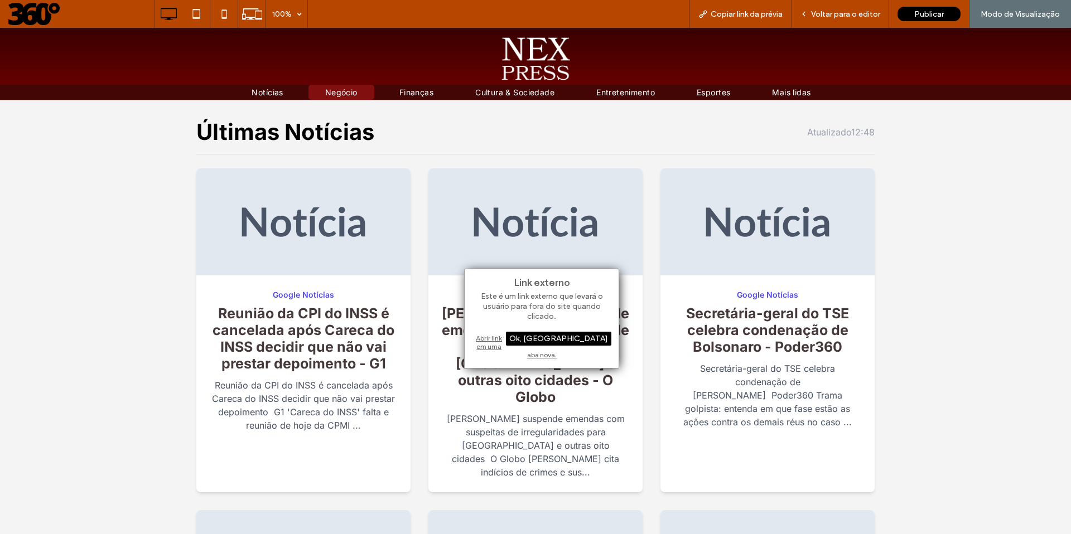
click at [528, 337] on div "Abrir link em uma aba nova." at bounding box center [541, 346] width 139 height 28
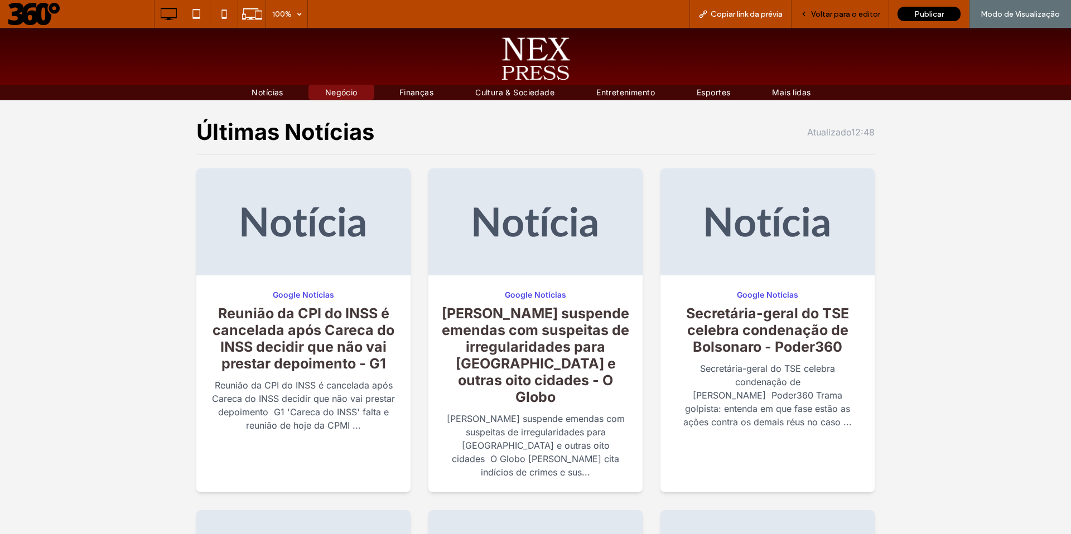
click at [835, 8] on div "Voltar para o editor" at bounding box center [840, 14] width 98 height 28
click at [833, 13] on span "Voltar para o editor" at bounding box center [845, 13] width 69 height 9
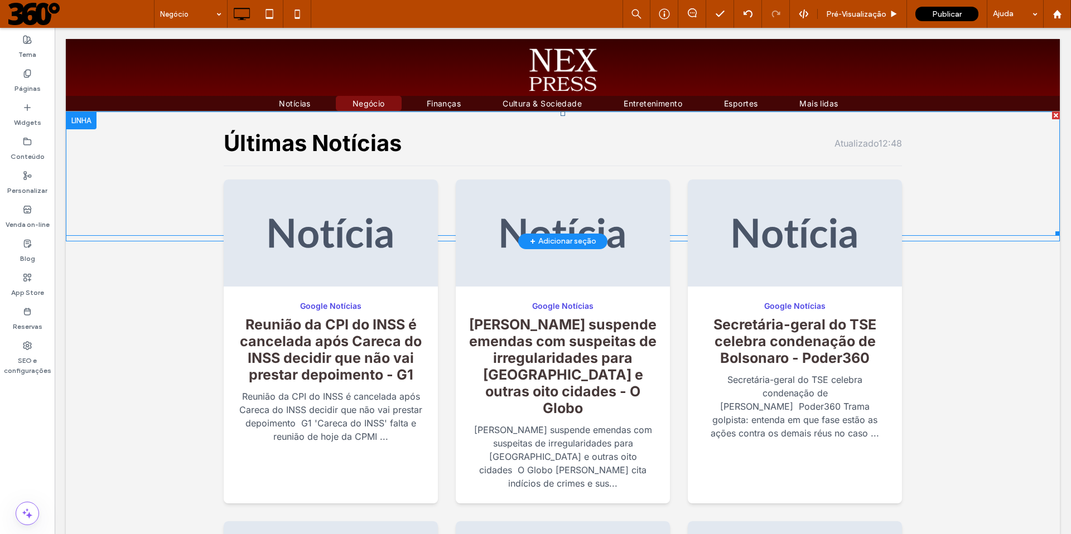
click at [457, 207] on span at bounding box center [563, 174] width 994 height 124
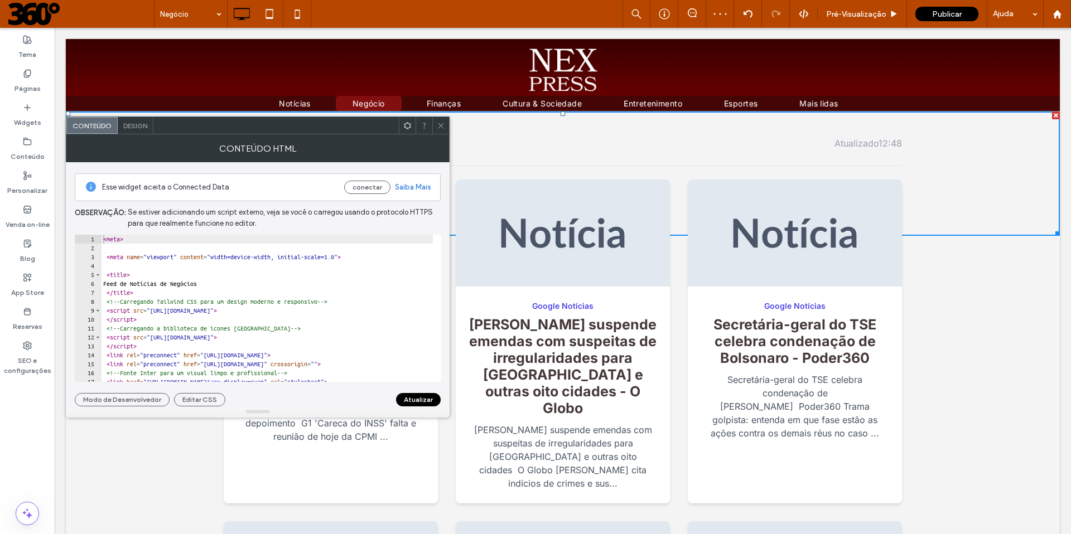
click at [438, 125] on icon at bounding box center [441, 126] width 8 height 8
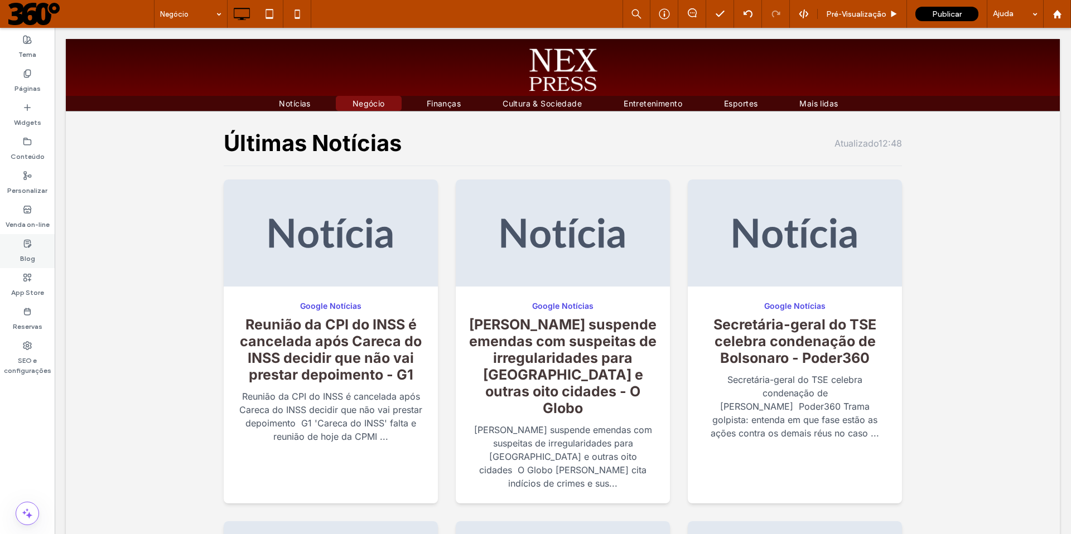
click at [24, 251] on label "Blog" at bounding box center [27, 256] width 15 height 16
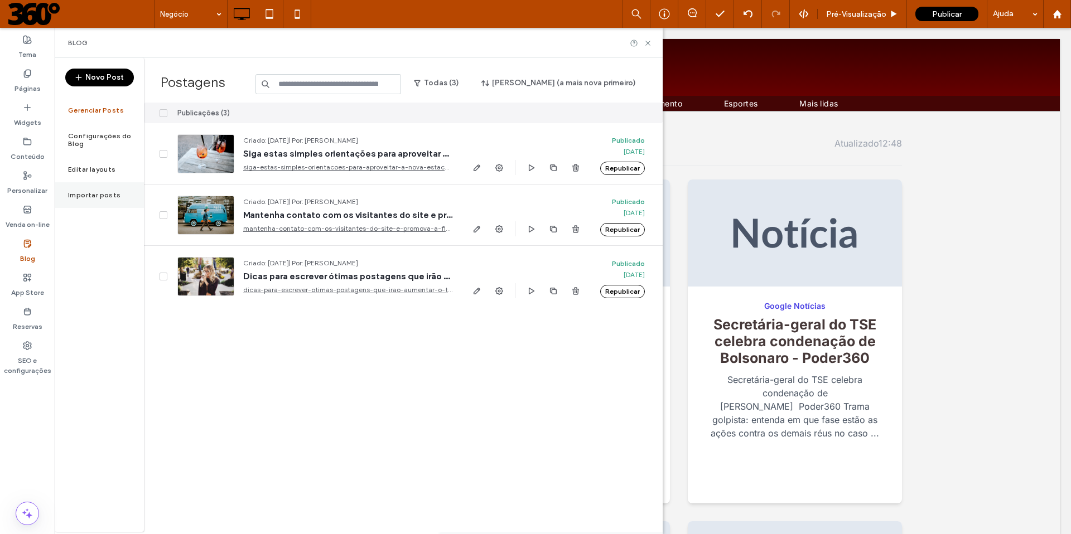
click at [111, 191] on label "Importar posts" at bounding box center [94, 195] width 53 height 8
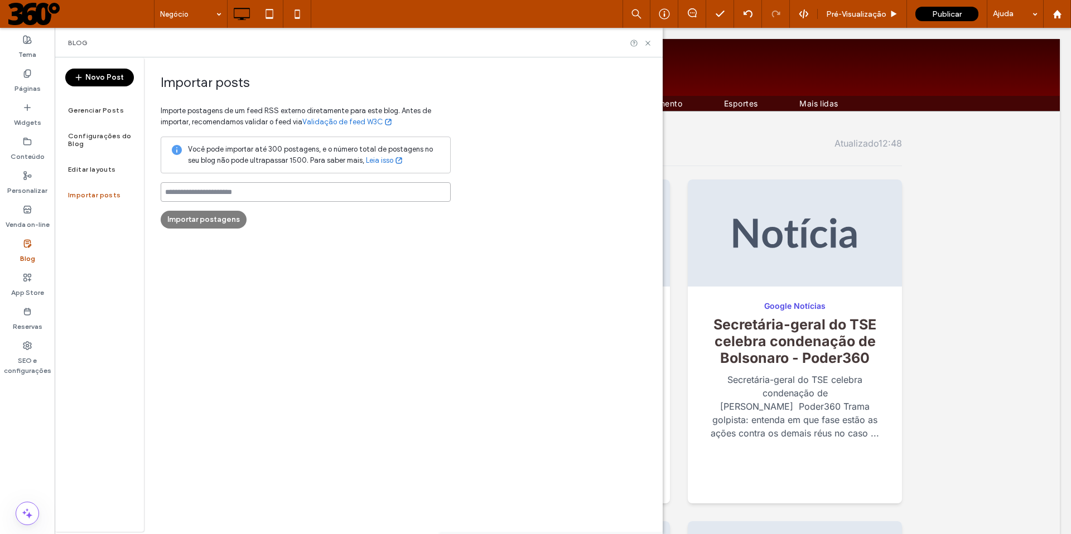
click at [237, 194] on input at bounding box center [306, 192] width 290 height 20
paste input "**********"
click at [261, 269] on div "**********" at bounding box center [403, 294] width 519 height 475
click at [340, 190] on input "**********" at bounding box center [306, 192] width 290 height 20
drag, startPoint x: 333, startPoint y: 191, endPoint x: 102, endPoint y: 182, distance: 231.6
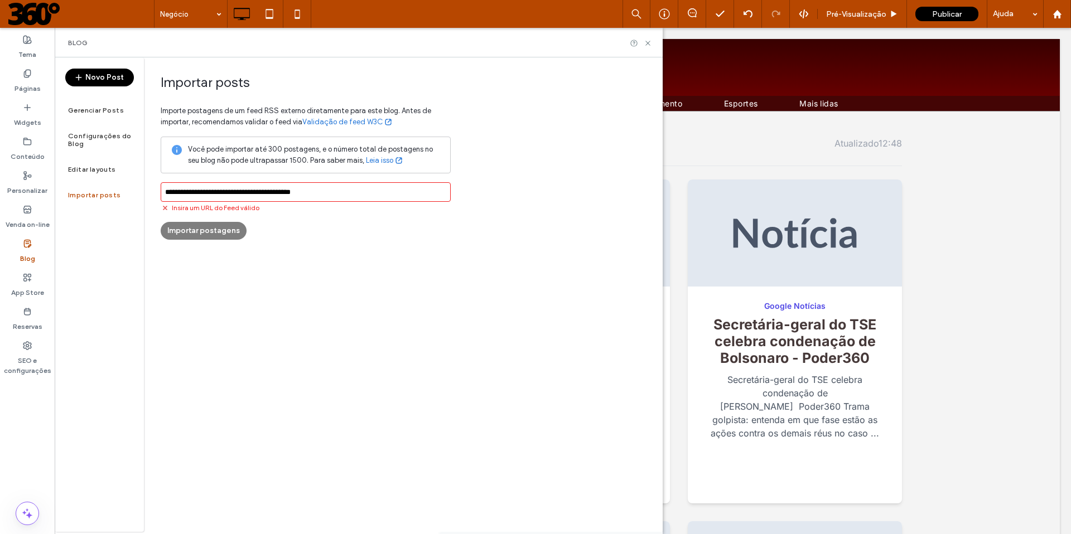
click at [102, 182] on div "**********" at bounding box center [359, 294] width 608 height 475
paste input "*"
click at [321, 356] on div "**********" at bounding box center [403, 294] width 519 height 475
drag, startPoint x: 330, startPoint y: 192, endPoint x: 94, endPoint y: 195, distance: 236.4
click at [94, 195] on div "**********" at bounding box center [359, 294] width 608 height 475
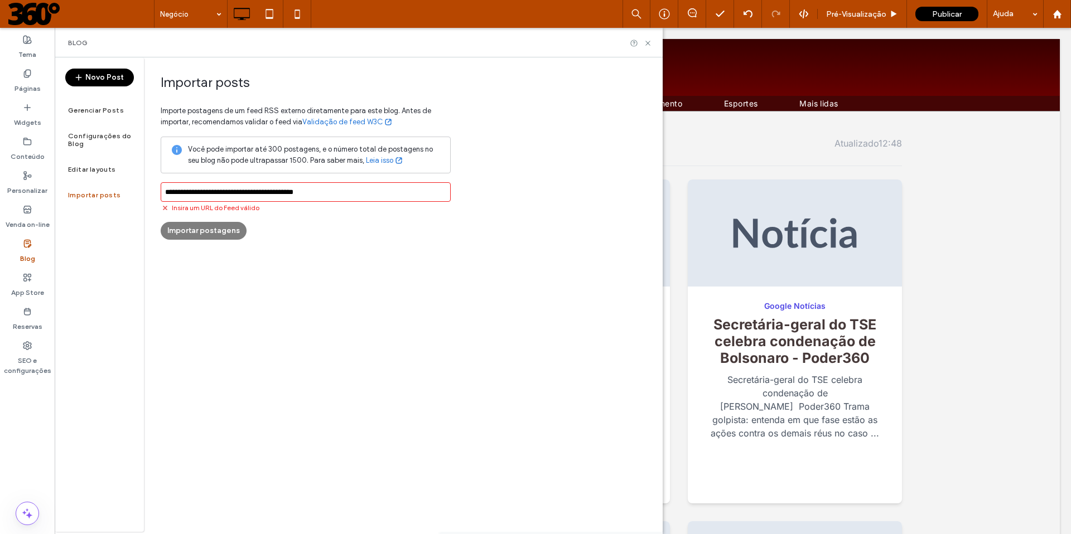
paste input "**********"
type input "**********"
click at [216, 271] on div "**********" at bounding box center [403, 294] width 519 height 475
click at [222, 221] on button "Importar postagens" at bounding box center [204, 220] width 86 height 18
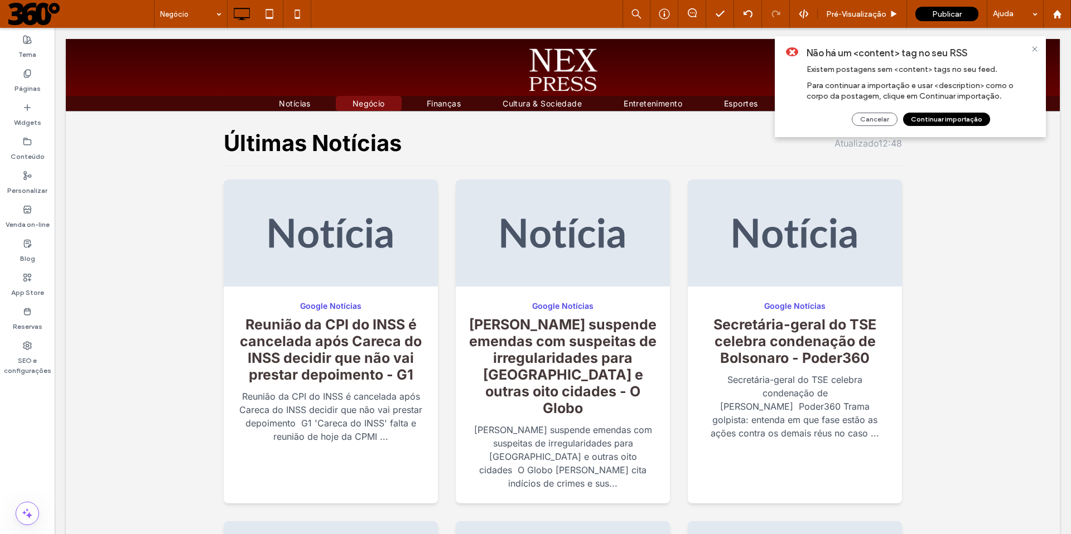
click at [956, 119] on button "Continuar importação" at bounding box center [946, 119] width 87 height 13
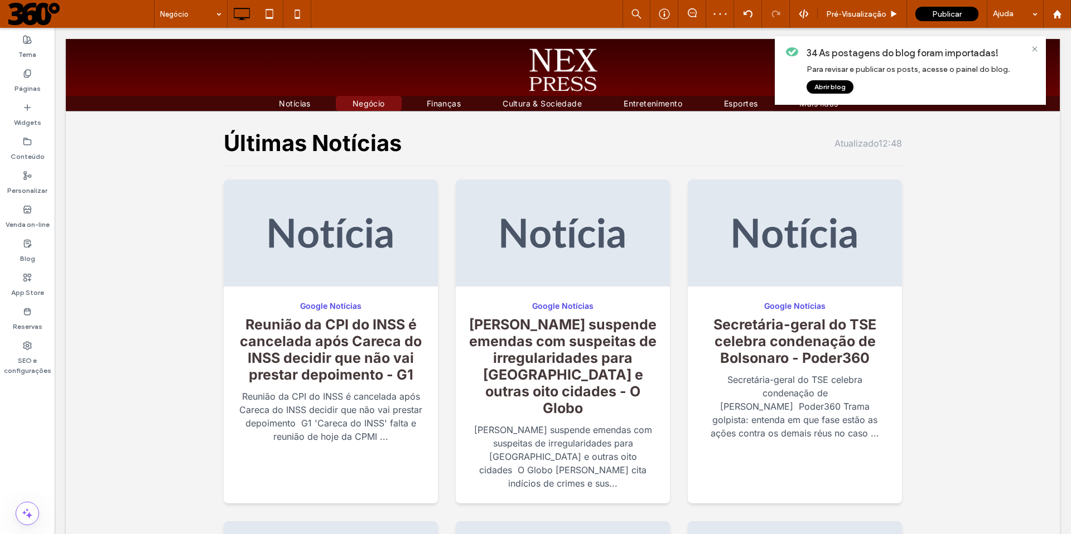
click at [833, 87] on button "Abrir blog" at bounding box center [829, 86] width 47 height 13
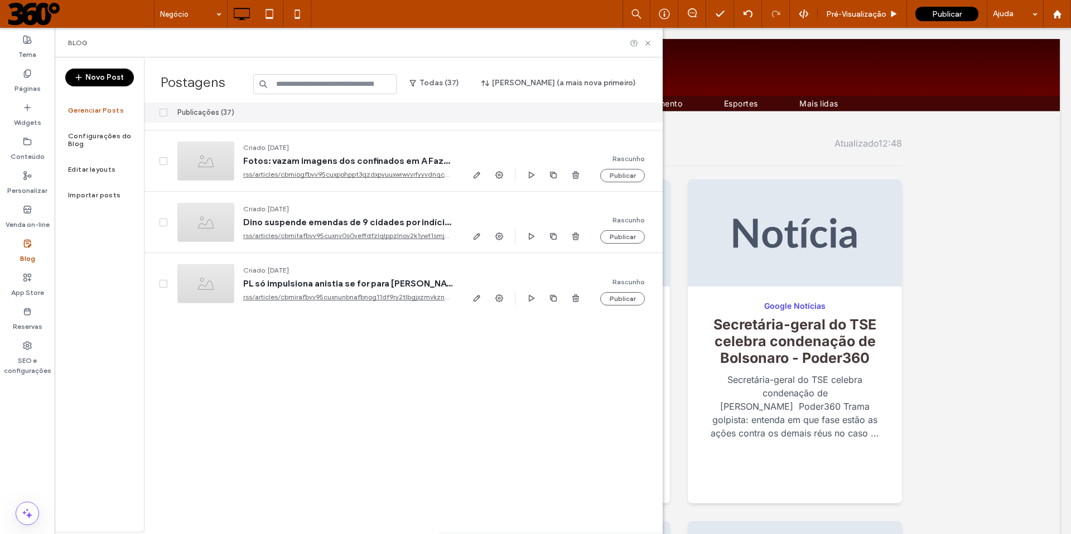
scroll to position [207, 0]
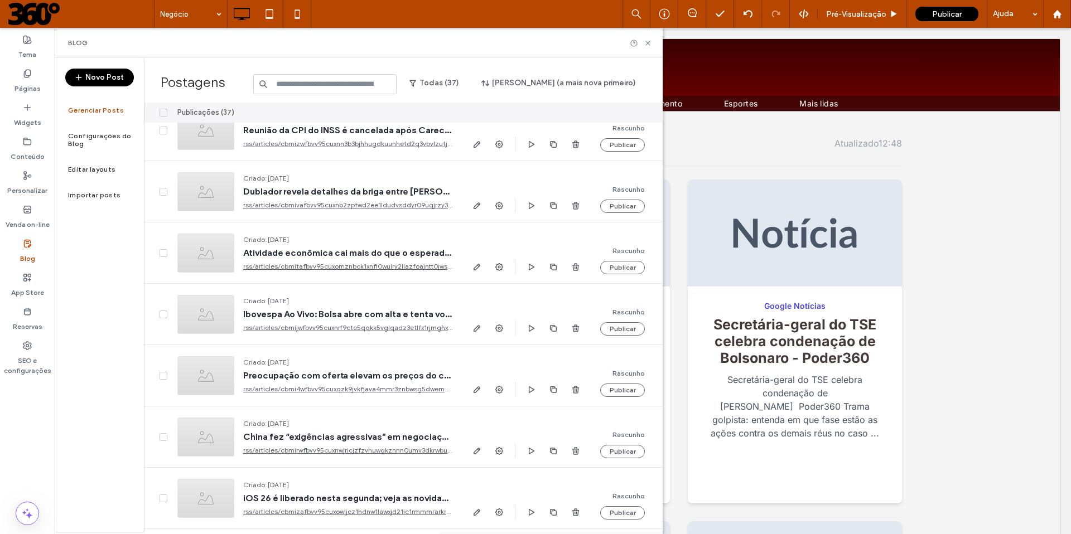
click at [164, 113] on icon at bounding box center [163, 112] width 4 height 3
click at [609, 110] on button "Publicar" at bounding box center [615, 112] width 42 height 13
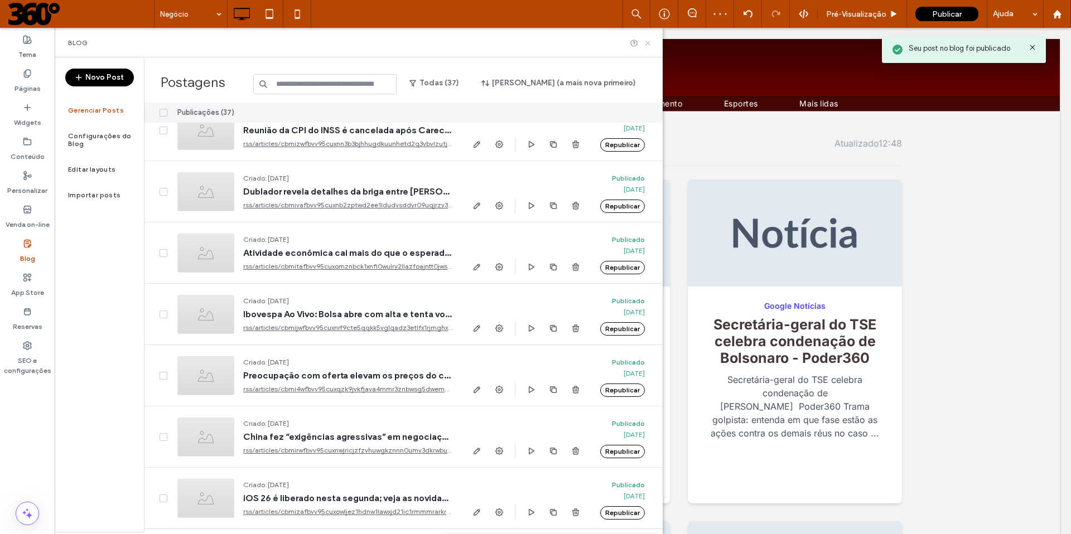
click at [647, 42] on use at bounding box center [647, 43] width 4 height 4
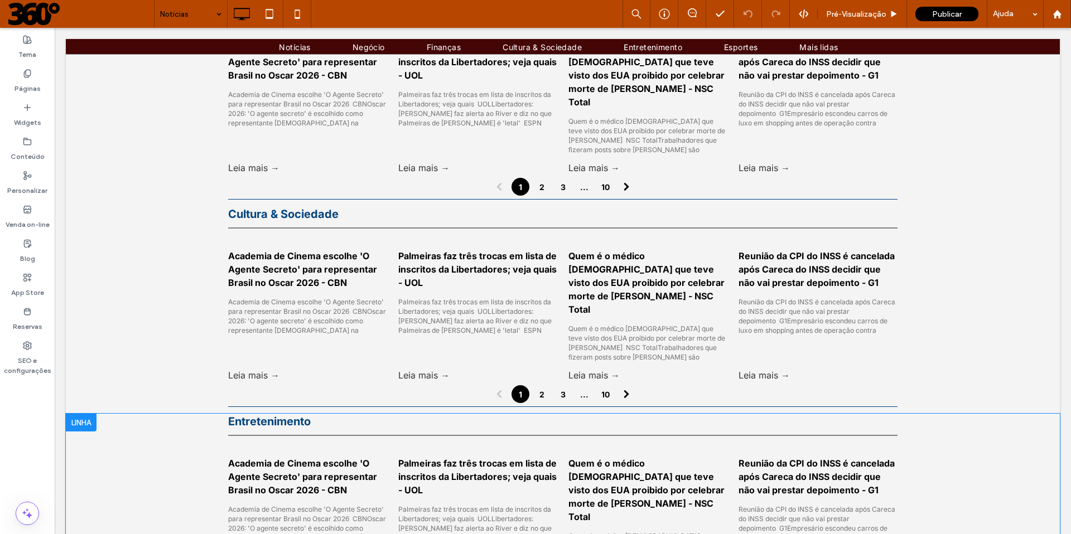
scroll to position [1392, 0]
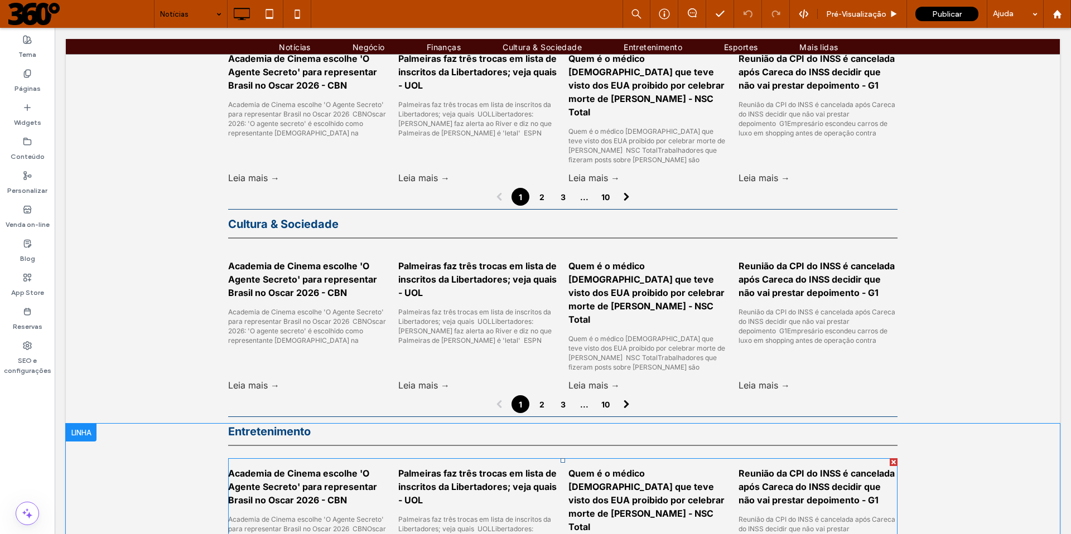
click at [438, 467] on link "Palmeiras faz três trocas em lista de inscritos da Libertadores; veja quais - U…" at bounding box center [477, 487] width 159 height 40
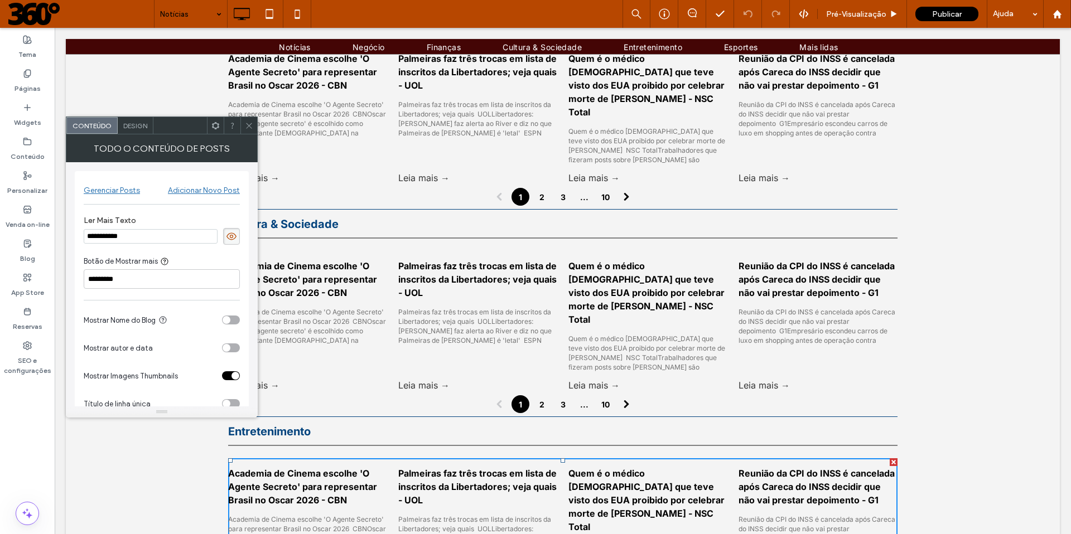
click at [236, 322] on div "toggle" at bounding box center [231, 320] width 18 height 9
click at [225, 323] on div "toggle" at bounding box center [231, 320] width 18 height 9
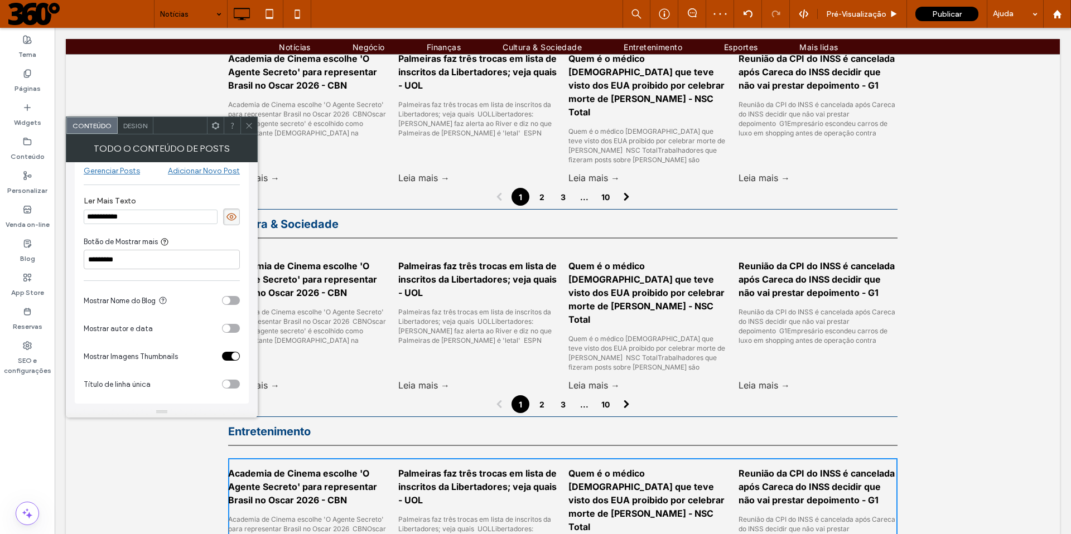
scroll to position [22, 0]
click at [230, 384] on div "toggle" at bounding box center [231, 381] width 18 height 9
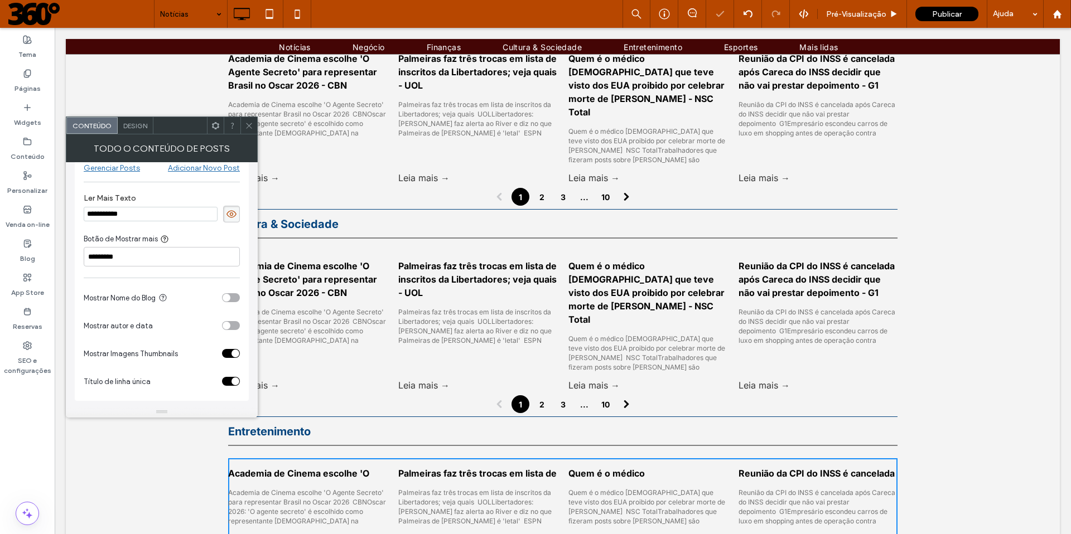
click at [226, 381] on div "toggle" at bounding box center [231, 381] width 18 height 9
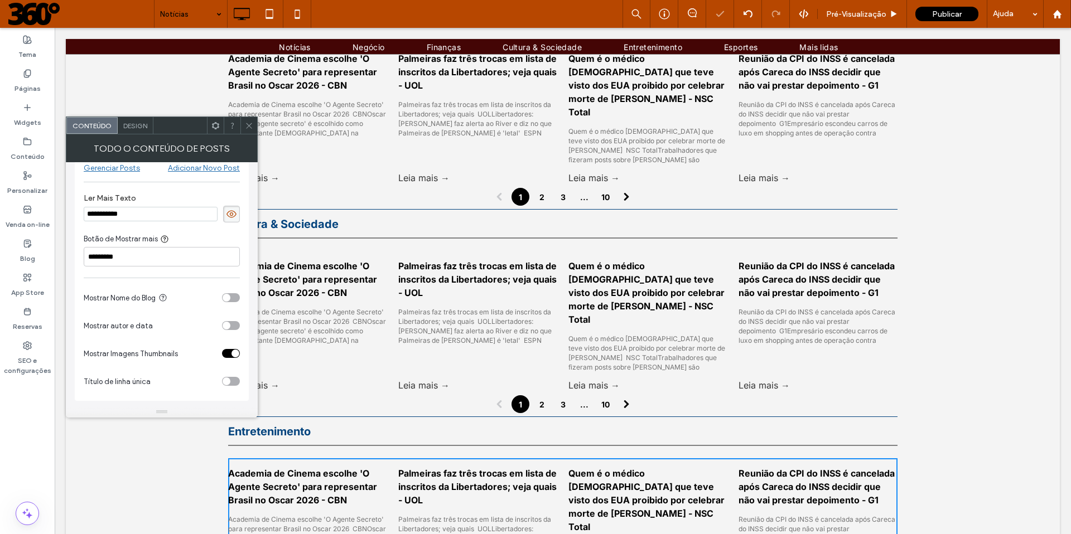
click at [231, 328] on div "toggle" at bounding box center [231, 325] width 18 height 9
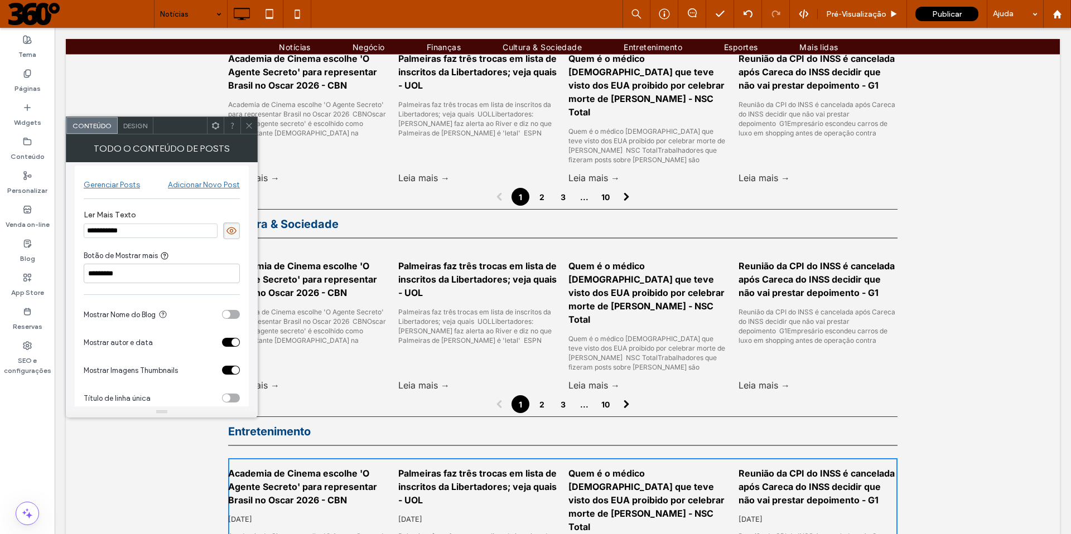
scroll to position [0, 0]
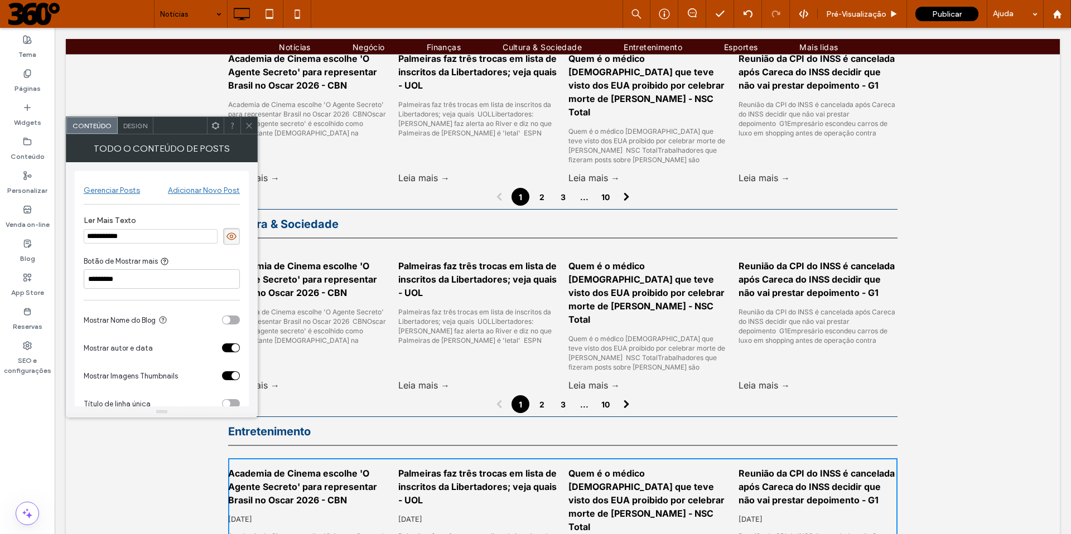
click at [246, 126] on icon at bounding box center [249, 126] width 8 height 8
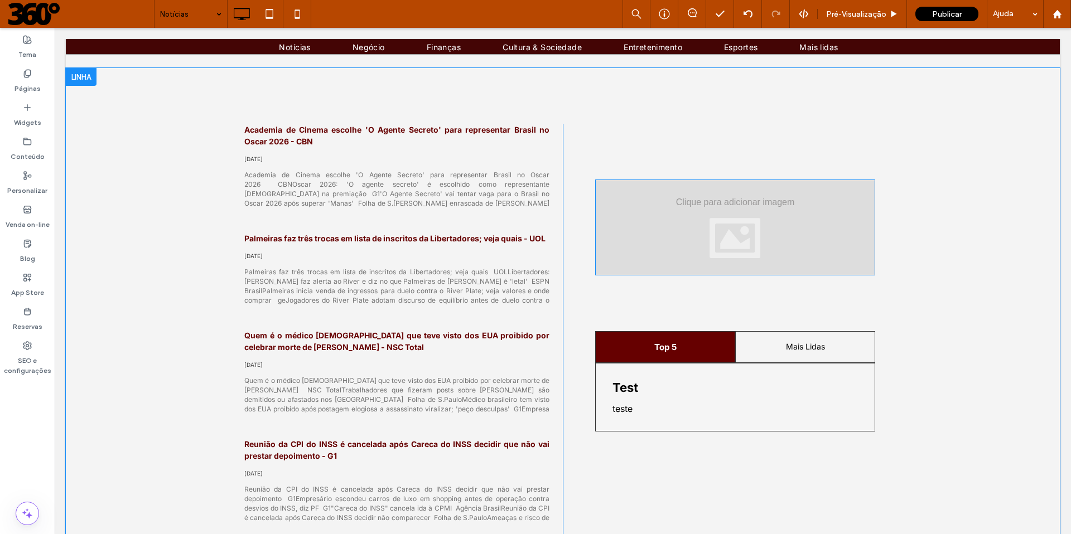
scroll to position [458, 0]
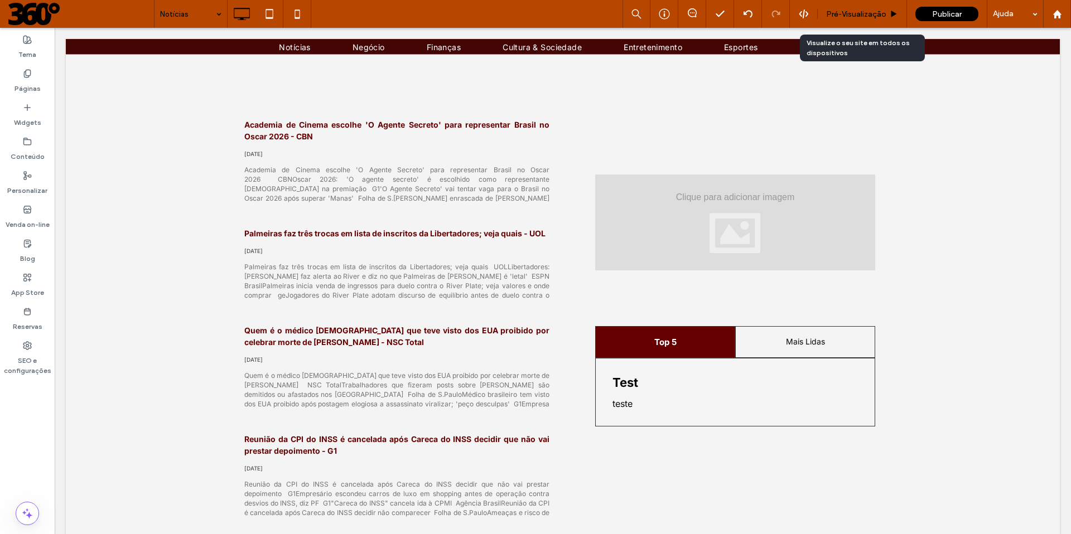
click at [850, 12] on span "Pré-Visualizaçāo" at bounding box center [856, 13] width 60 height 9
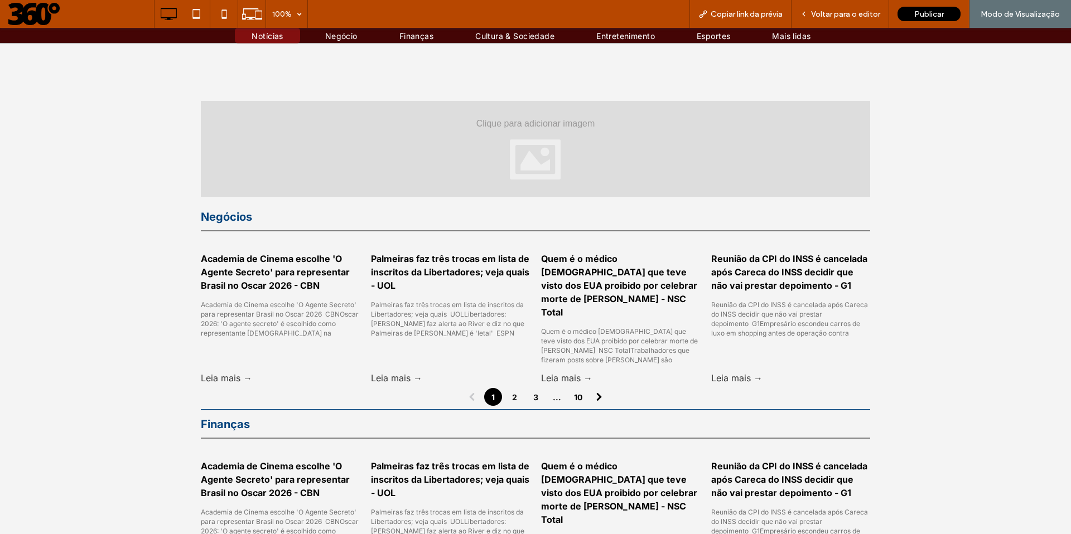
scroll to position [1083, 0]
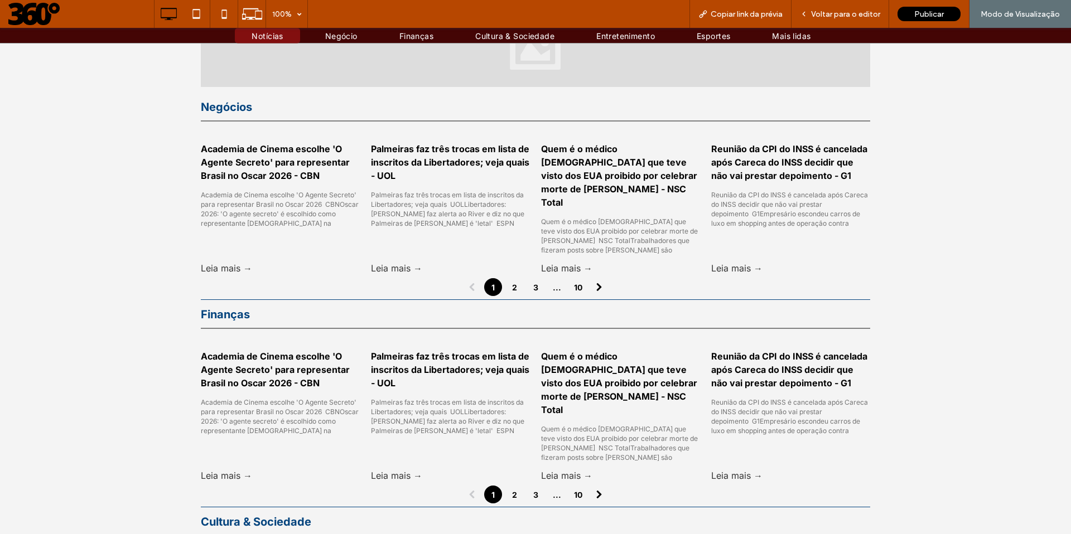
click at [452, 186] on div "Palmeiras faz três trocas em lista de inscritos da Libertadores; veja quais - U…" at bounding box center [450, 198] width 159 height 129
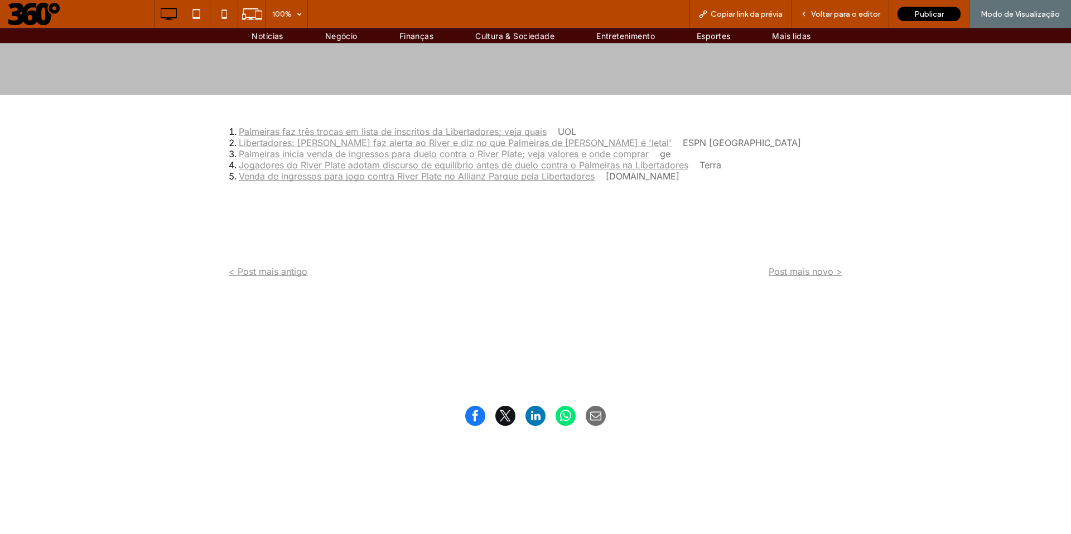
scroll to position [391, 0]
click at [355, 133] on link "Palmeiras faz três trocas em lista de inscritos da Libertadores; veja quais" at bounding box center [393, 131] width 308 height 11
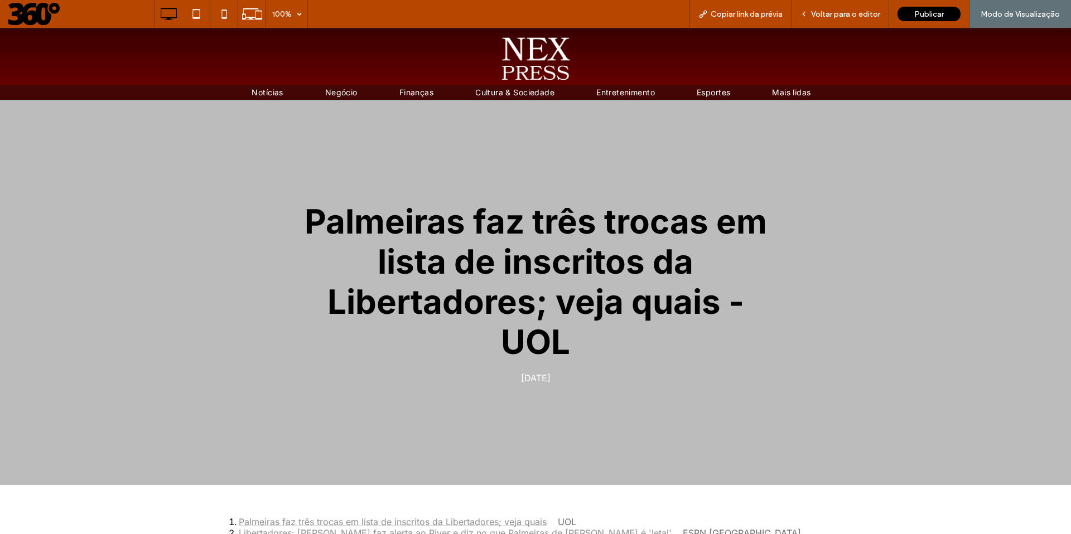
scroll to position [0, 0]
click at [260, 89] on span "Notícias" at bounding box center [266, 92] width 31 height 9
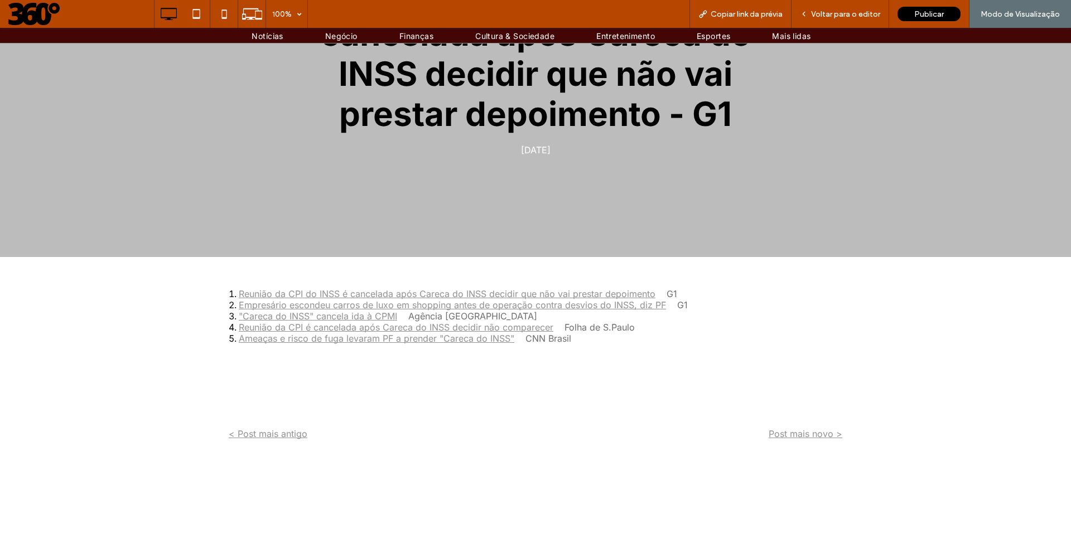
scroll to position [229, 0]
click at [348, 298] on link "Reunião da CPI do INSS é cancelada após Careca do INSS decidir que não vai pres…" at bounding box center [447, 293] width 417 height 11
click at [714, 435] on p "Post mais novo >" at bounding box center [688, 433] width 307 height 11
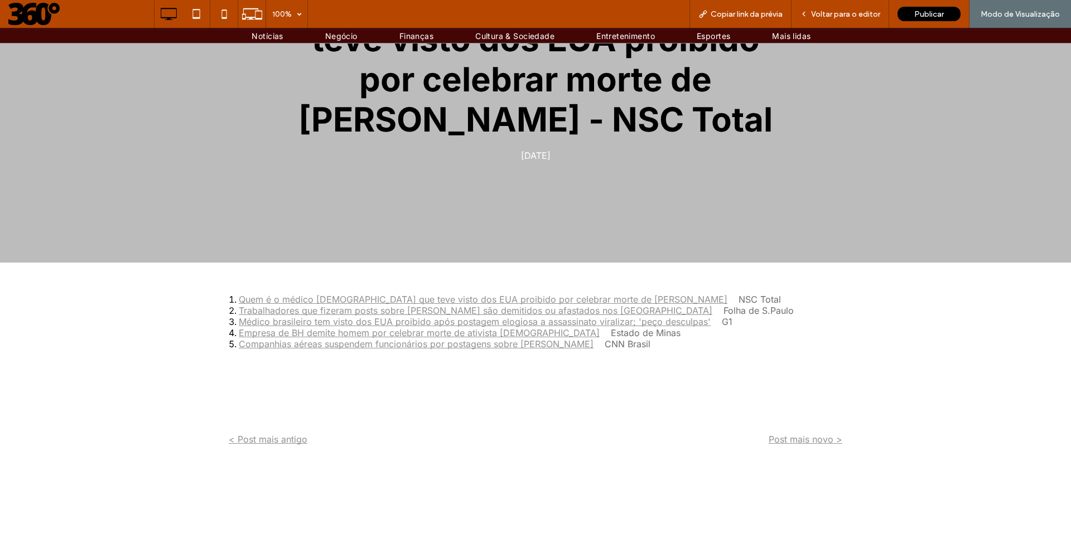
scroll to position [59, 0]
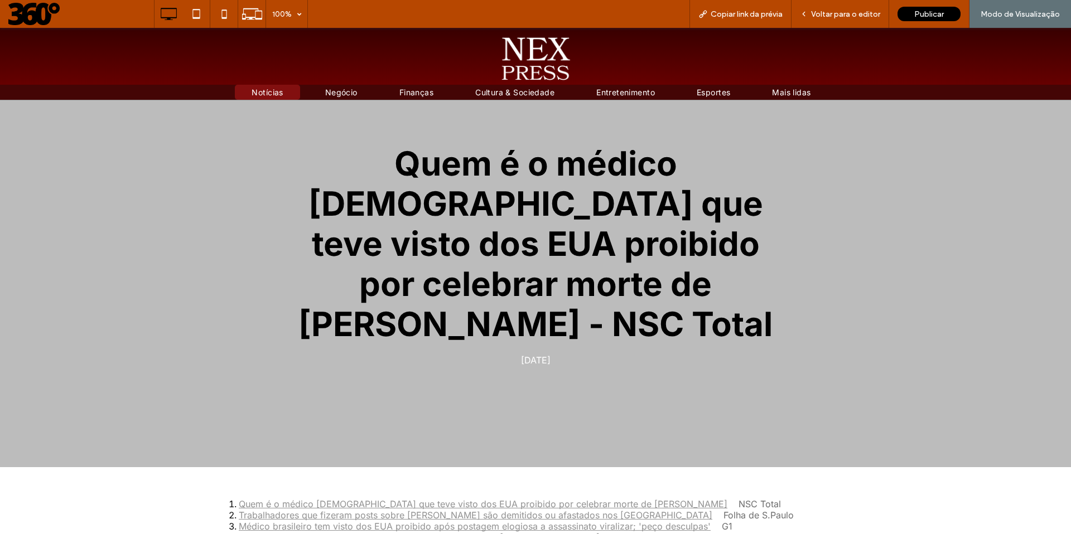
click at [260, 91] on span "Notícias" at bounding box center [266, 92] width 31 height 9
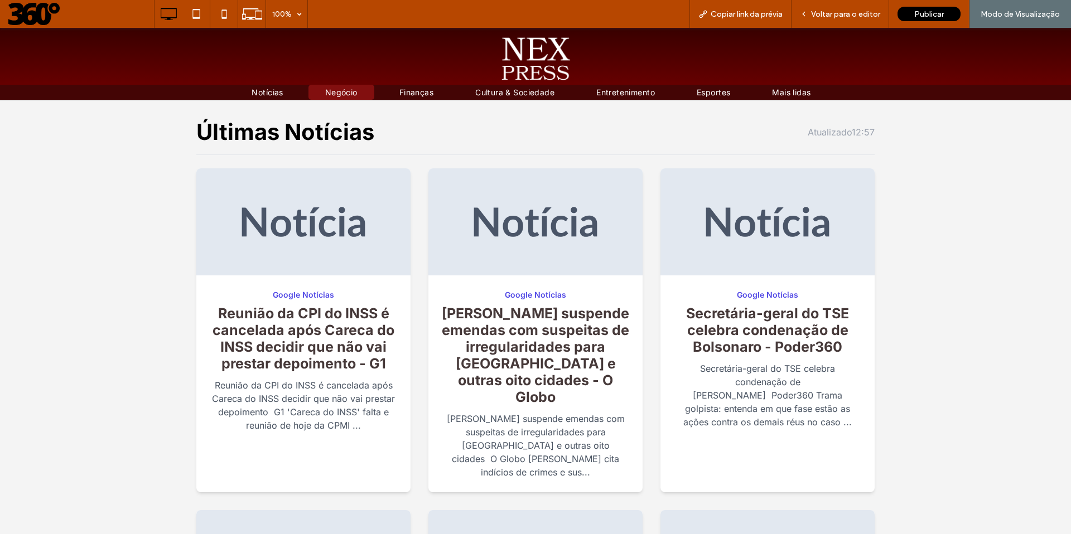
click at [352, 93] on link "Negócio" at bounding box center [341, 92] width 66 height 15
click at [409, 93] on span "Finanças" at bounding box center [416, 92] width 34 height 9
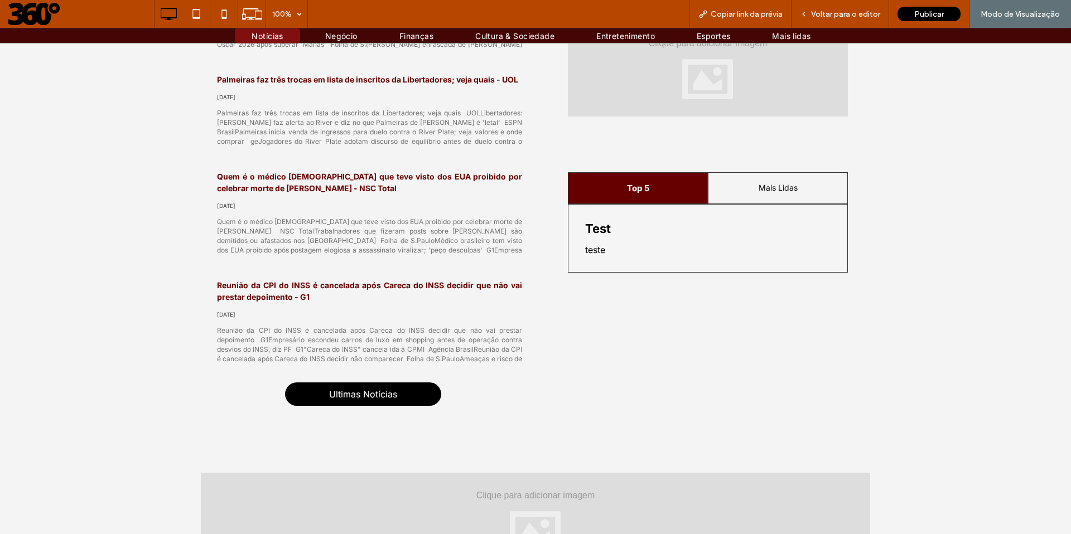
scroll to position [852, 0]
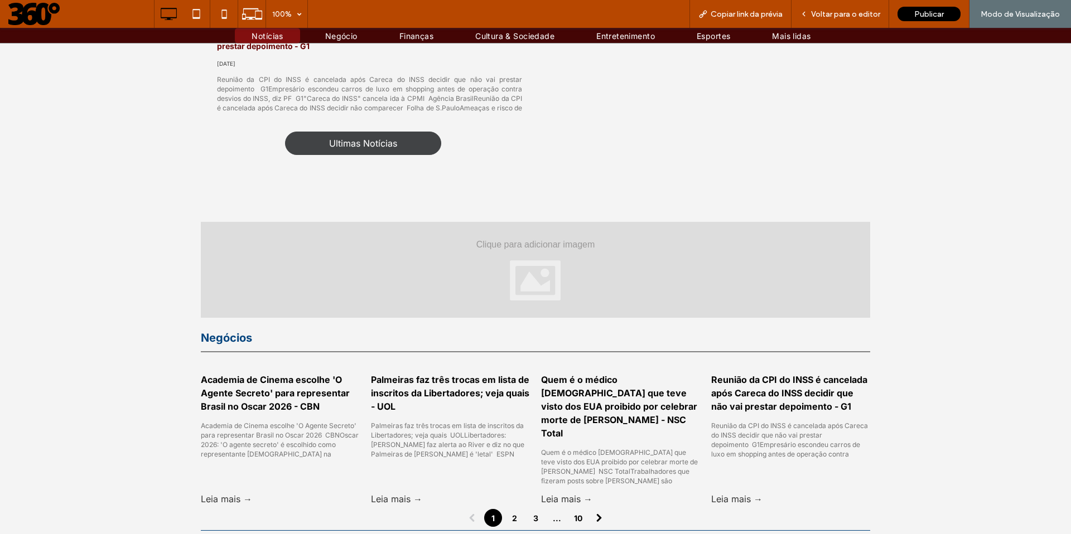
click at [376, 140] on span "Ultimas Notícias" at bounding box center [363, 143] width 68 height 22
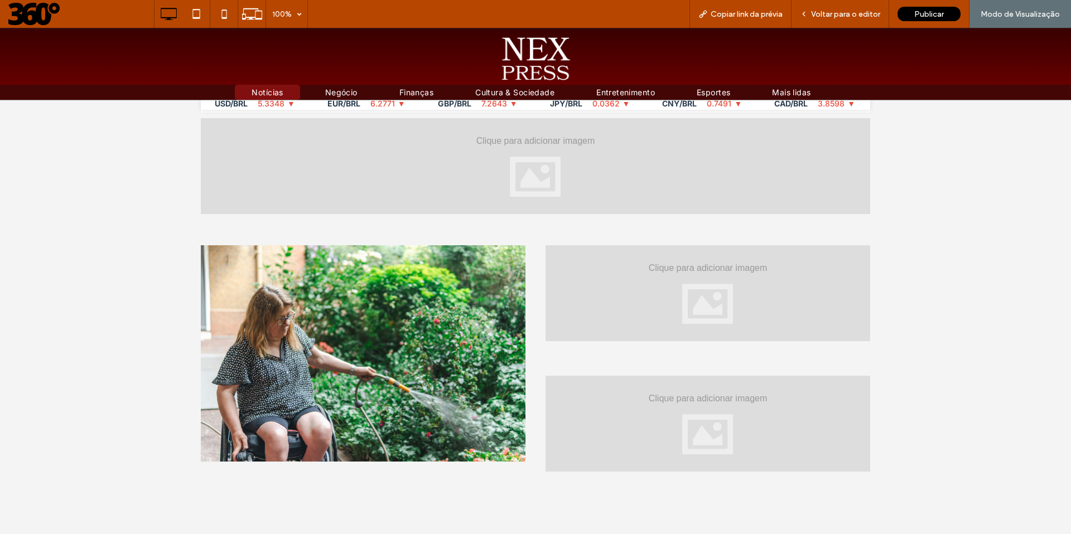
scroll to position [0, 0]
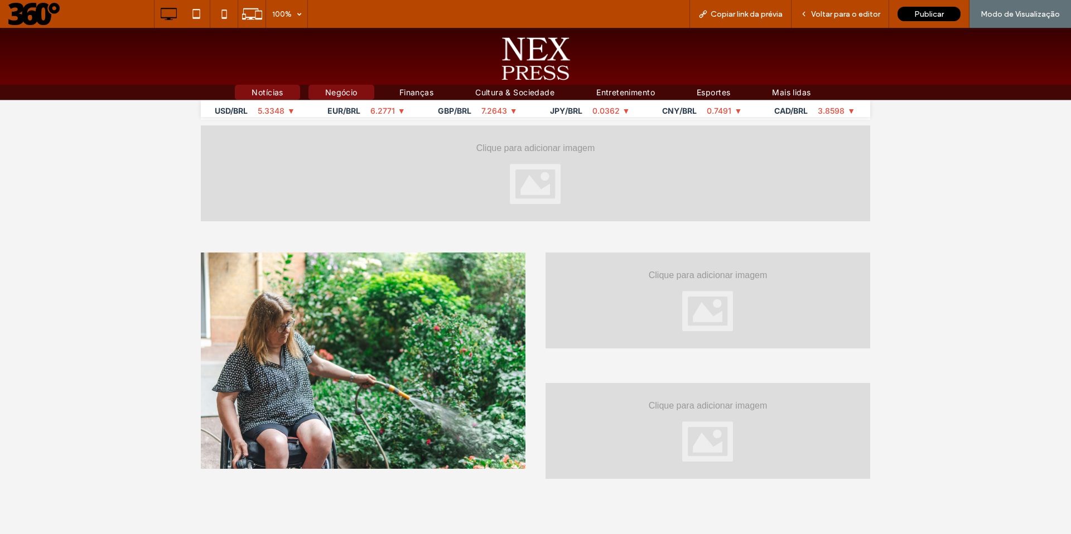
click at [334, 92] on span "Negócio" at bounding box center [341, 92] width 32 height 9
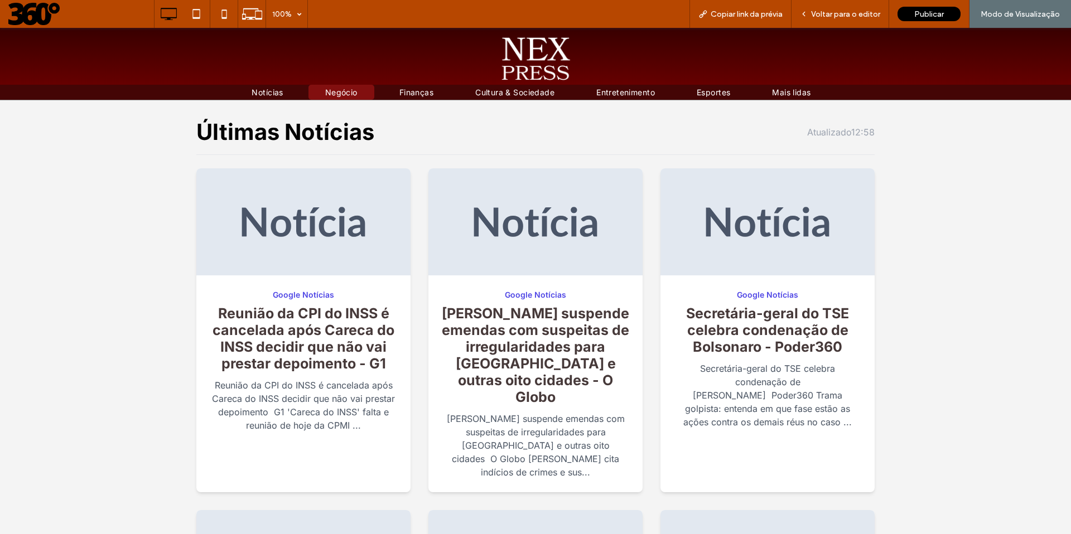
click at [505, 52] on img at bounding box center [535, 58] width 72 height 43
